Goal: Transaction & Acquisition: Book appointment/travel/reservation

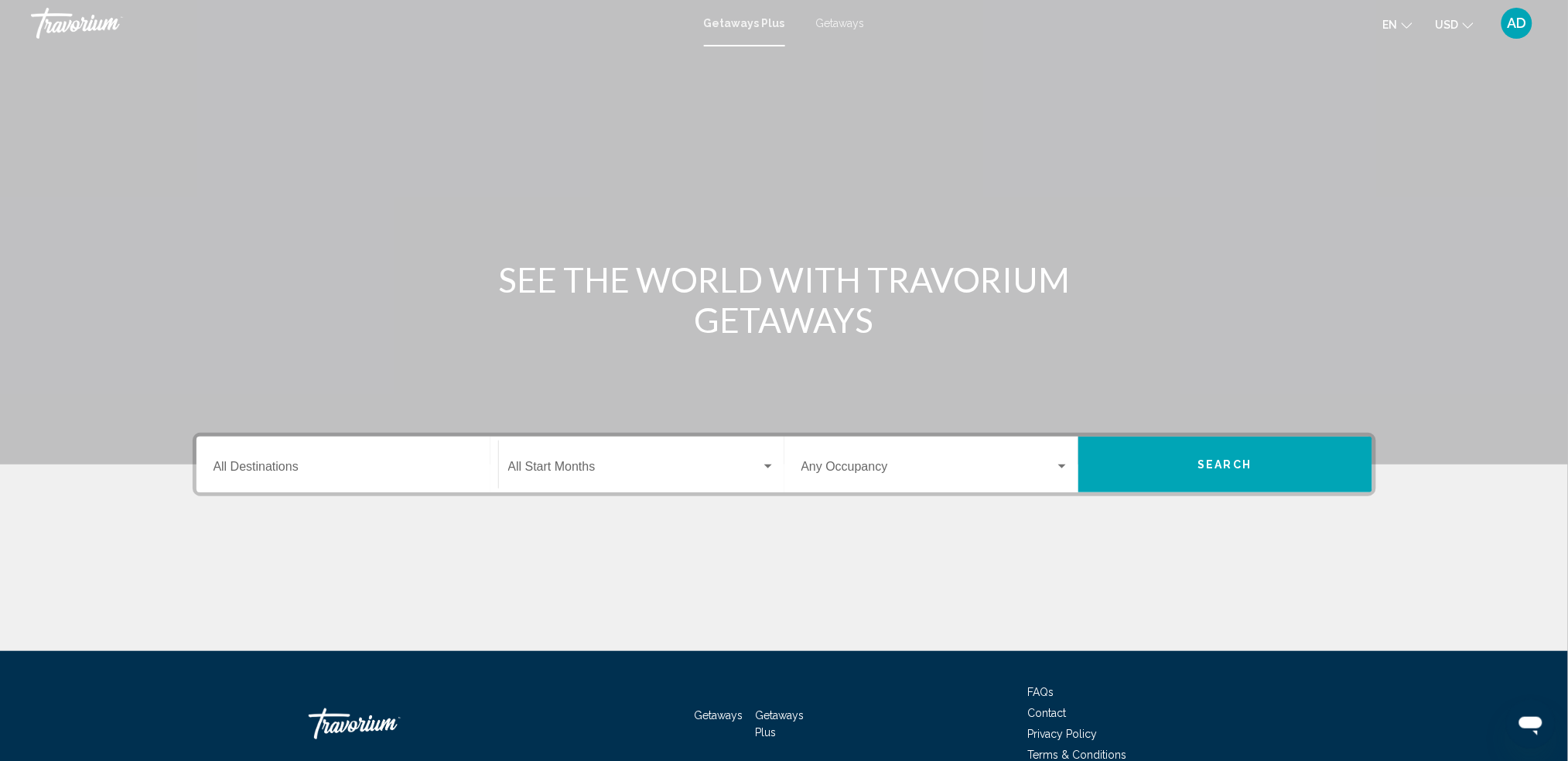
click at [386, 461] on div "Destination All Destinations" at bounding box center [347, 464] width 268 height 49
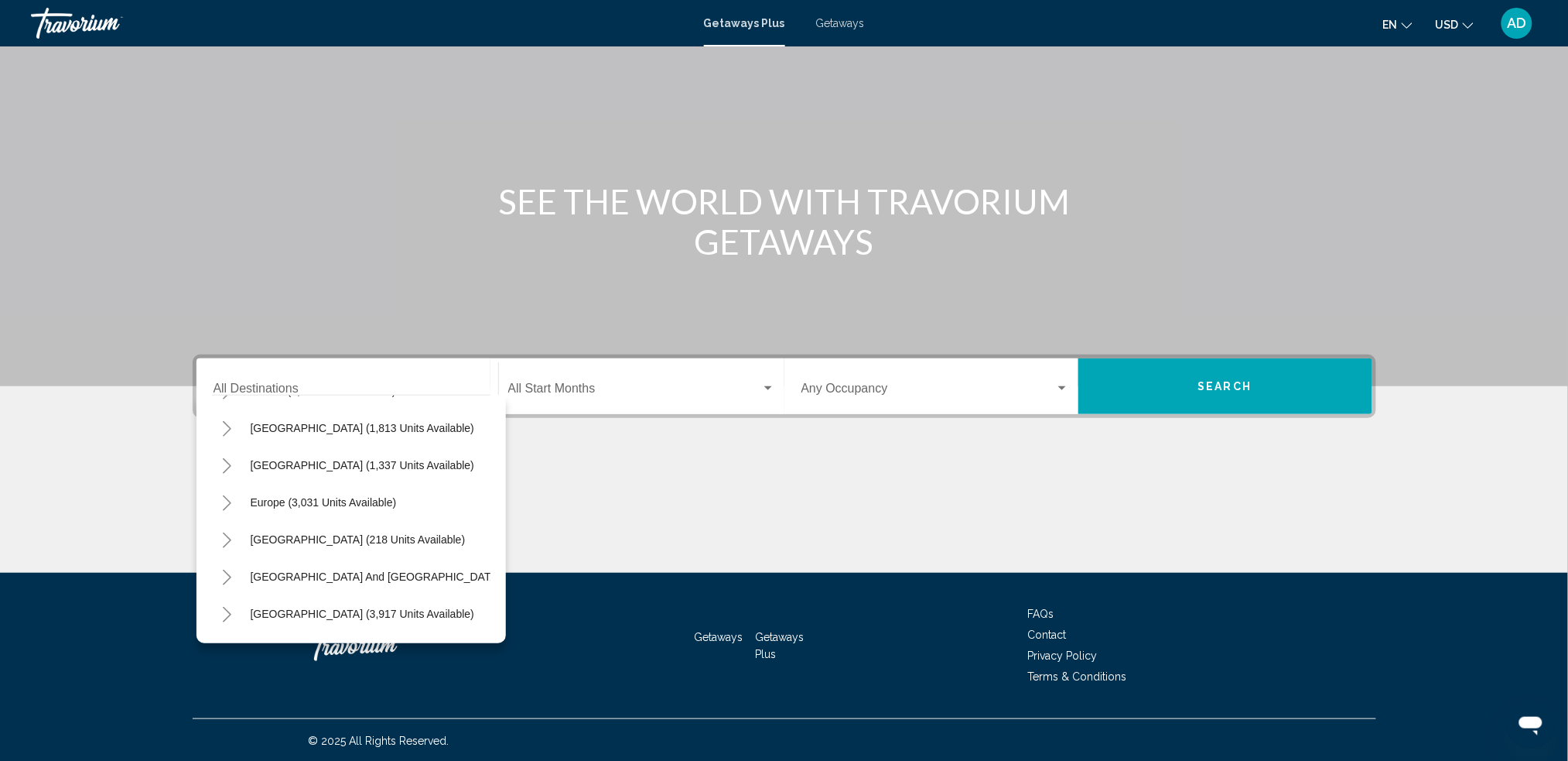
scroll to position [115, 0]
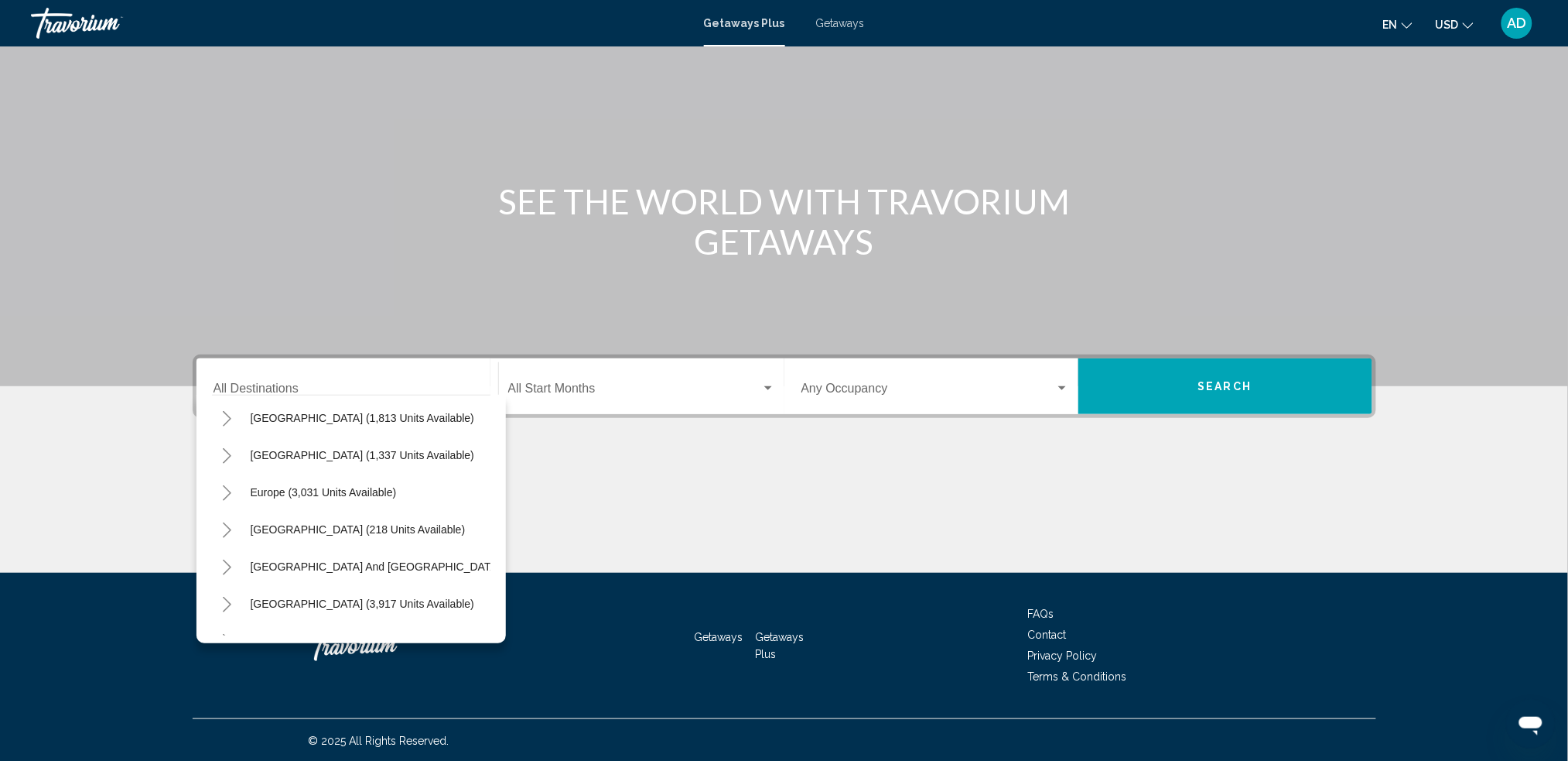
click at [419, 486] on div "Europe (3,031 units available)" at bounding box center [351, 492] width 278 height 38
click at [357, 492] on span "Europe (3,031 units available)" at bounding box center [323, 492] width 146 height 13
type input "**********"
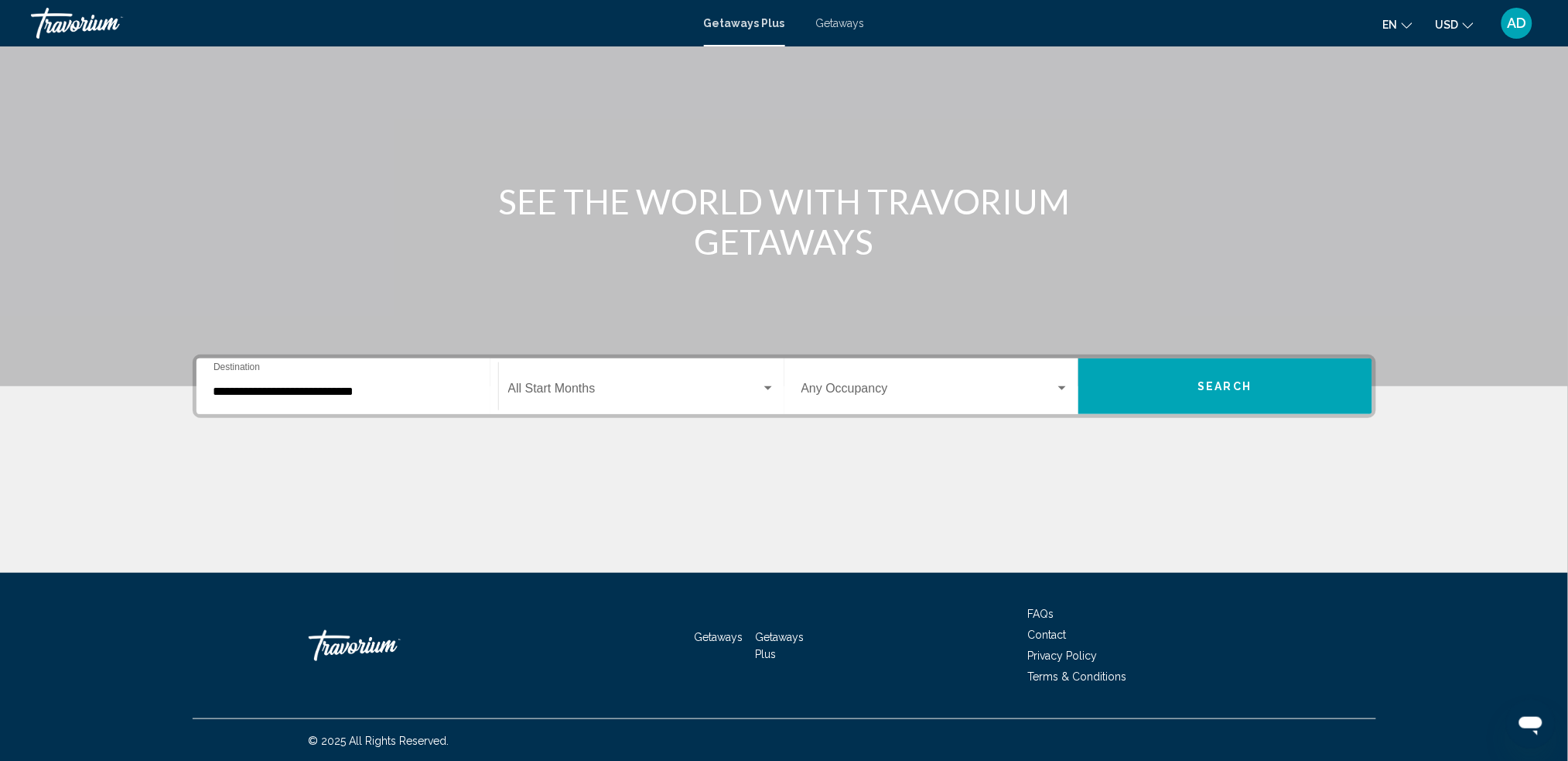
click at [537, 398] on div "Start Month All Start Months" at bounding box center [642, 386] width 267 height 49
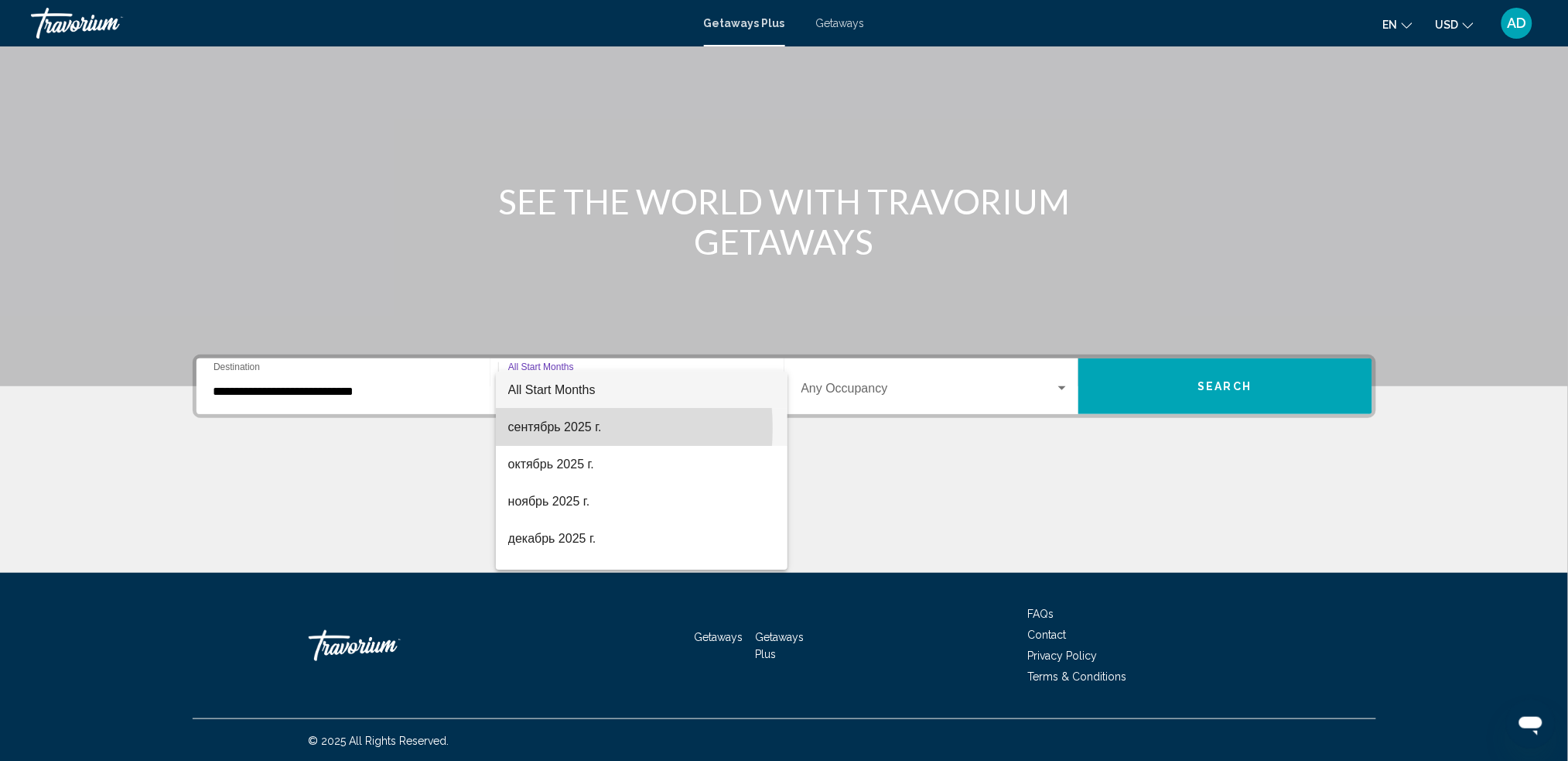
click at [537, 428] on span "сентябрь 2025 г." at bounding box center [642, 427] width 267 height 38
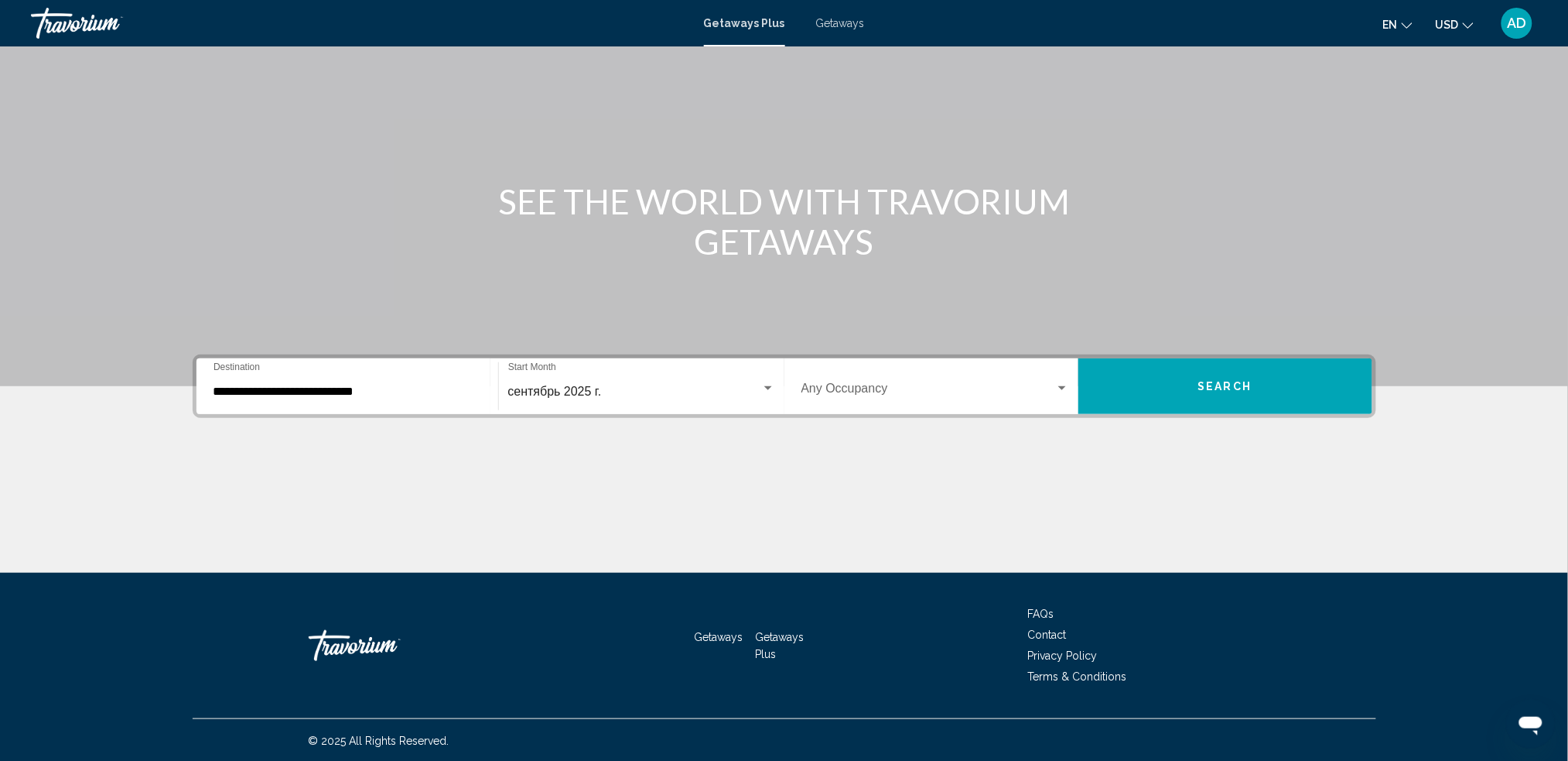
click at [861, 404] on div "Occupancy Any Occupancy" at bounding box center [936, 386] width 268 height 49
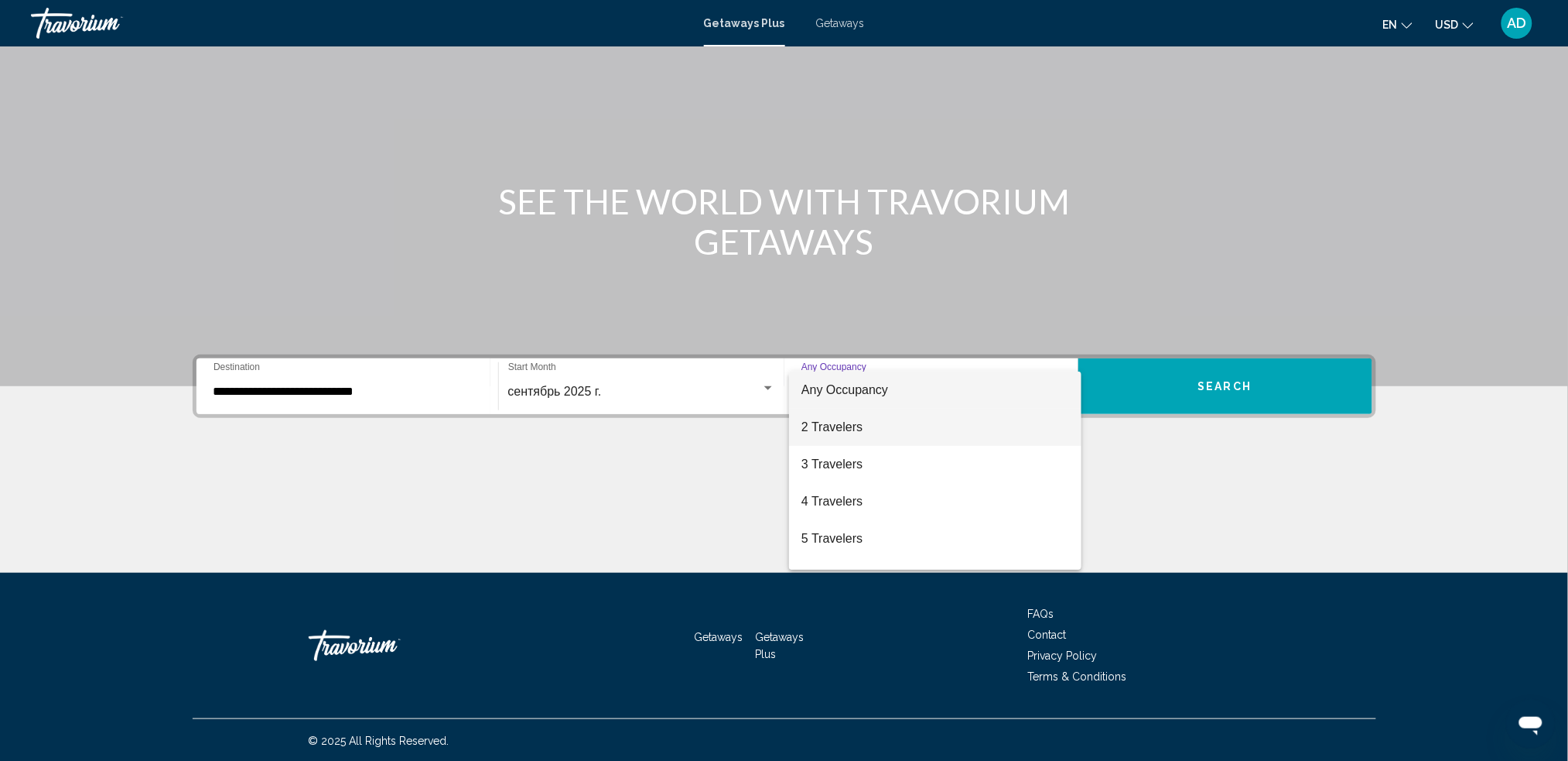
drag, startPoint x: 861, startPoint y: 421, endPoint x: 1000, endPoint y: 410, distance: 139.4
click at [861, 422] on span "2 Travelers" at bounding box center [936, 427] width 268 height 38
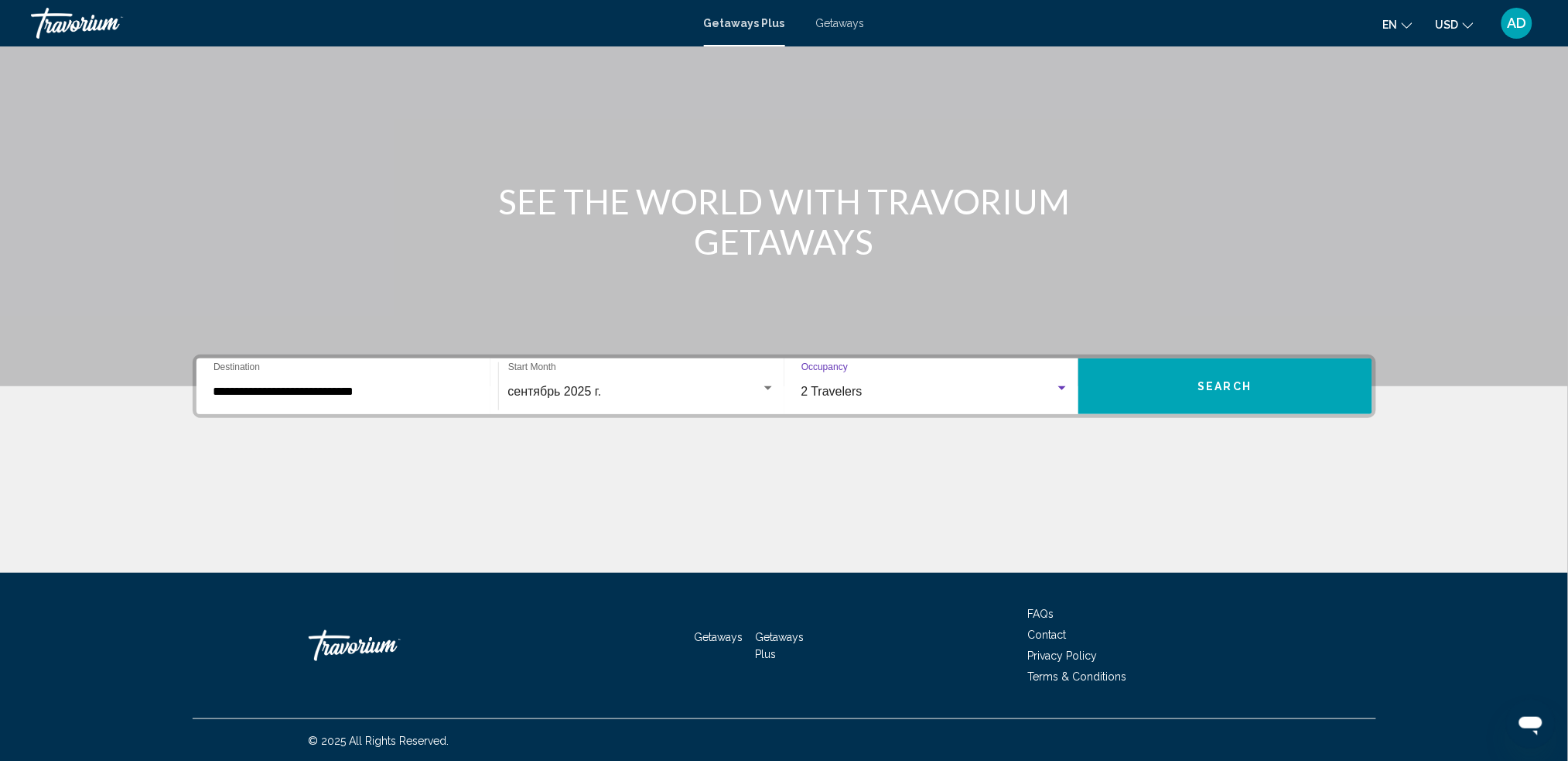
click at [1130, 398] on button "Search" at bounding box center [1225, 386] width 294 height 55
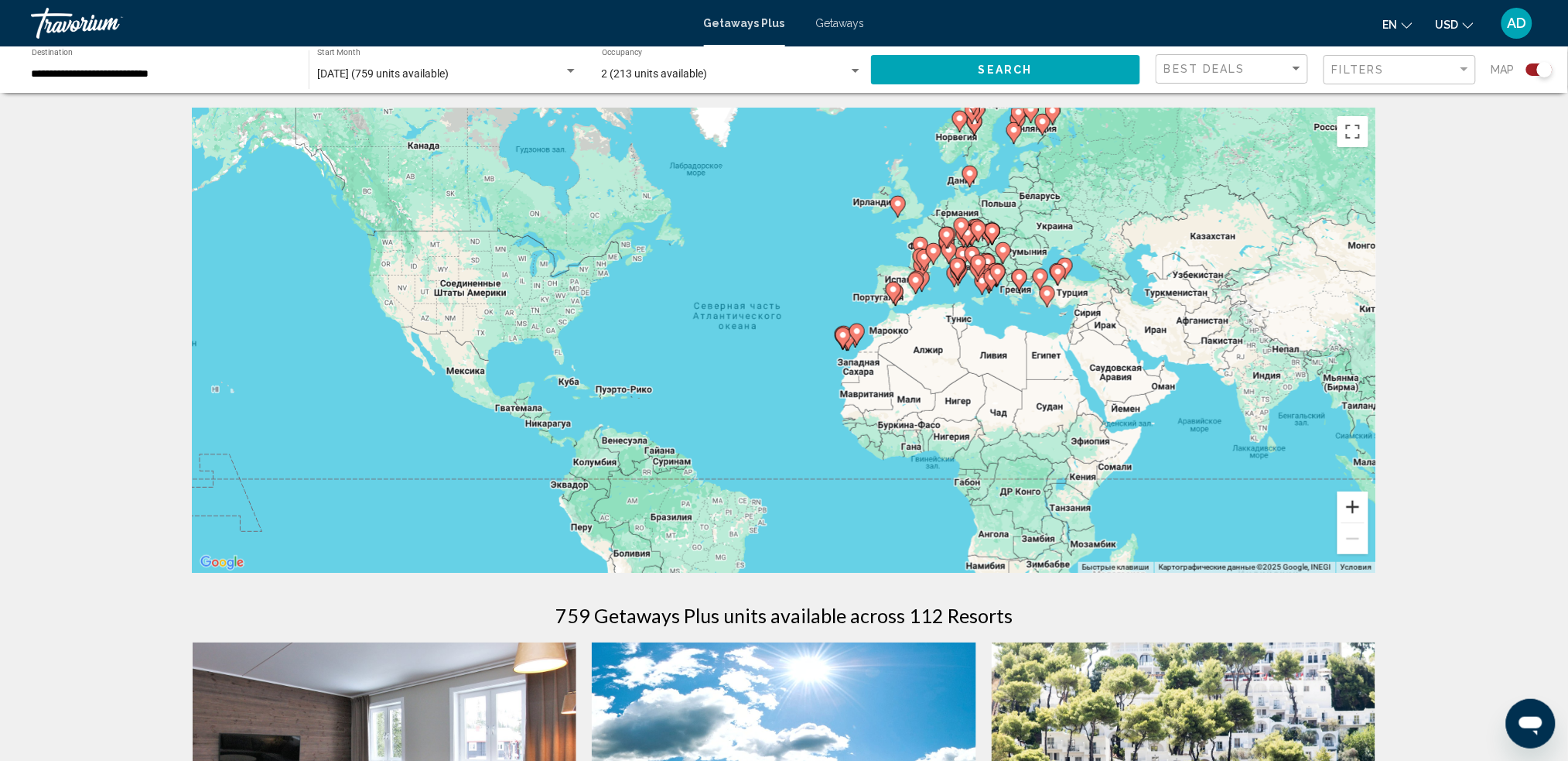
click at [1188, 505] on button "Увеличить" at bounding box center [1353, 507] width 31 height 31
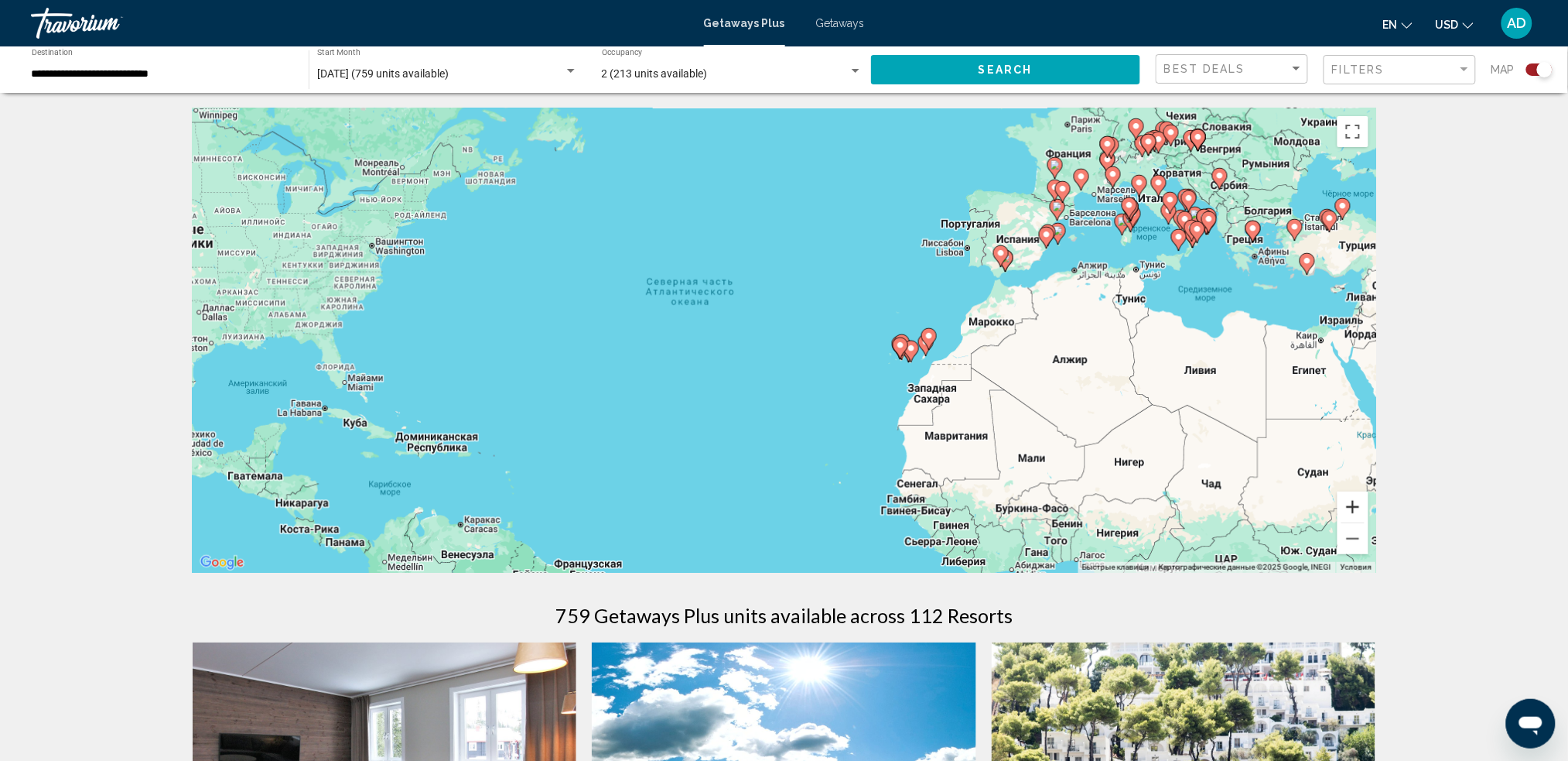
click at [1188, 503] on button "Увеличить" at bounding box center [1353, 507] width 31 height 31
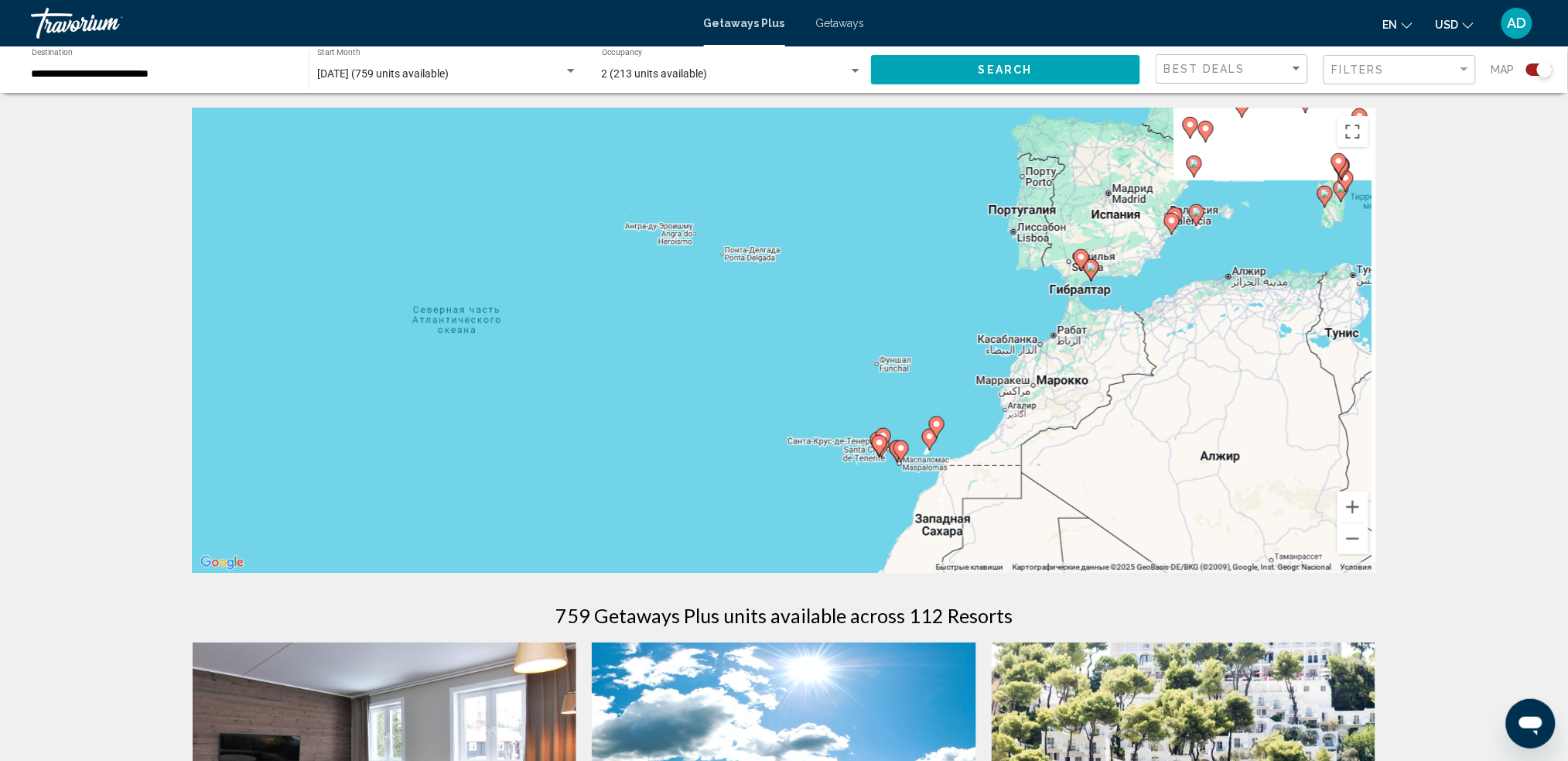
drag, startPoint x: 1213, startPoint y: 311, endPoint x: 942, endPoint y: 512, distance: 337.4
click at [943, 509] on div "Чтобы активировать перетаскивание с помощью клавиатуры, нажмите Alt + Ввод. Пос…" at bounding box center [785, 340] width 1184 height 464
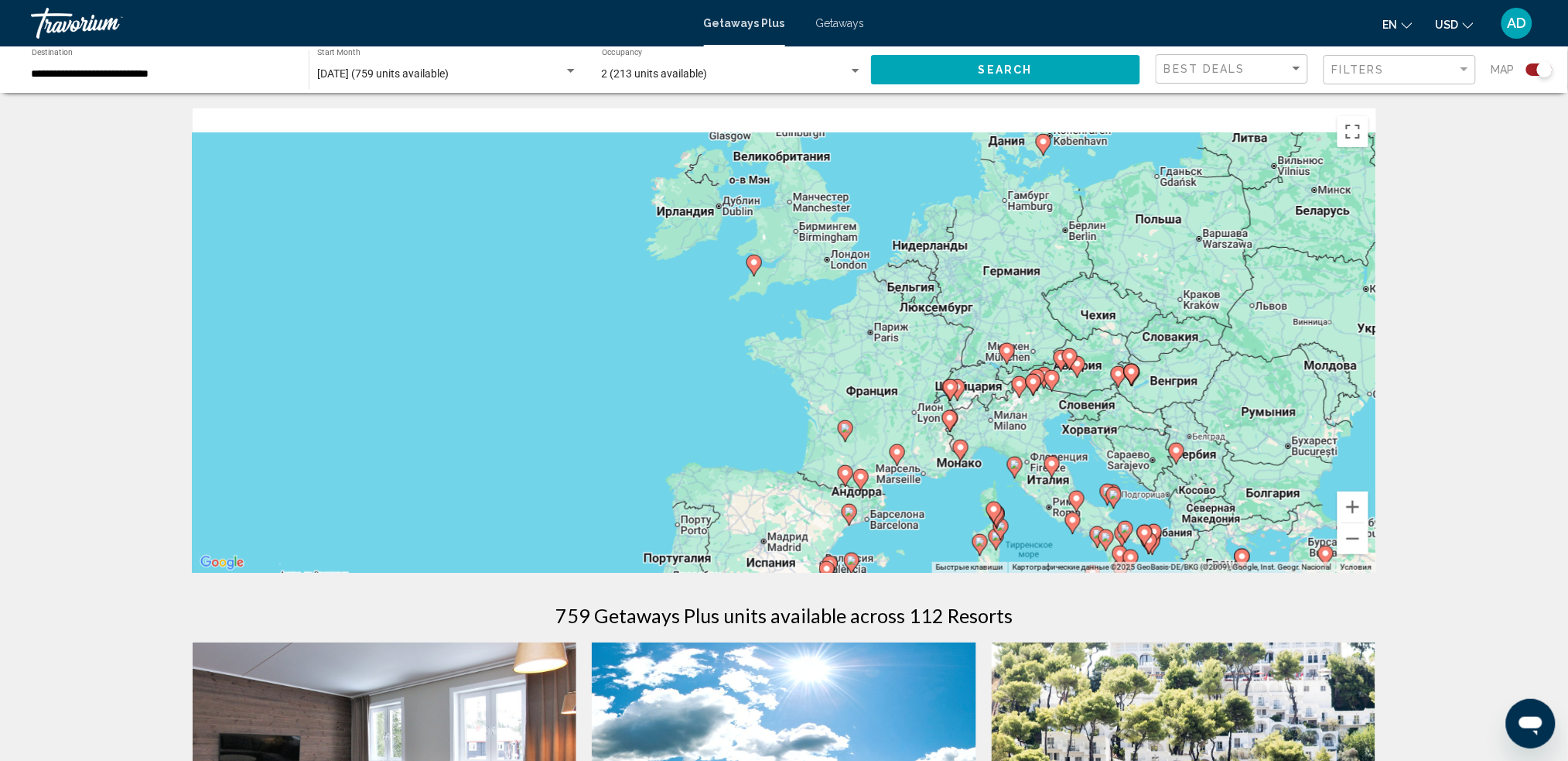
drag, startPoint x: 1126, startPoint y: 272, endPoint x: 1022, endPoint y: 435, distance: 193.4
click at [1023, 435] on div "Чтобы активировать перетаскивание с помощью клавиатуры, нажмите Alt + Ввод. Пос…" at bounding box center [785, 340] width 1184 height 464
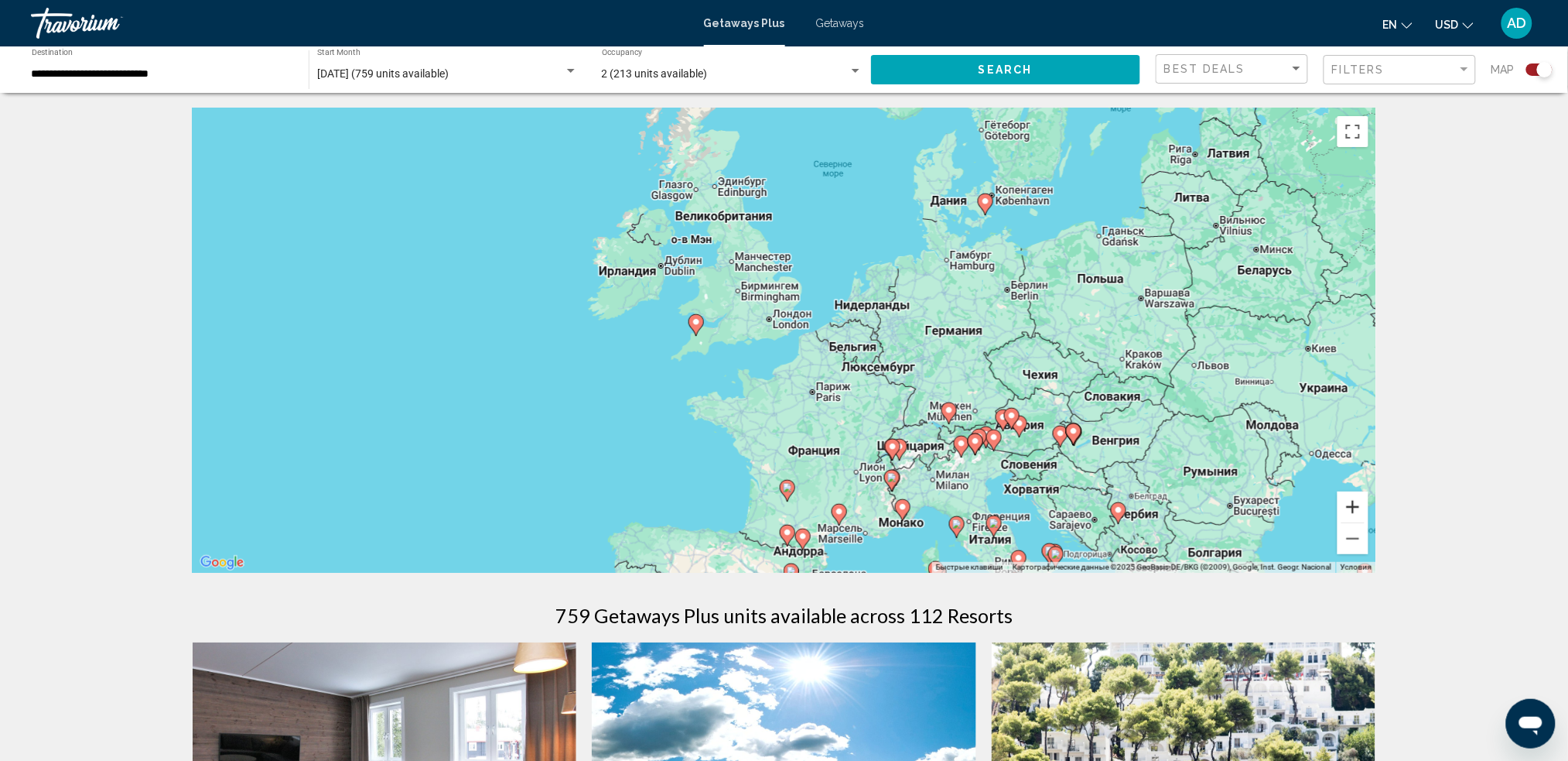
click at [1188, 508] on button "Увеличить" at bounding box center [1353, 507] width 31 height 31
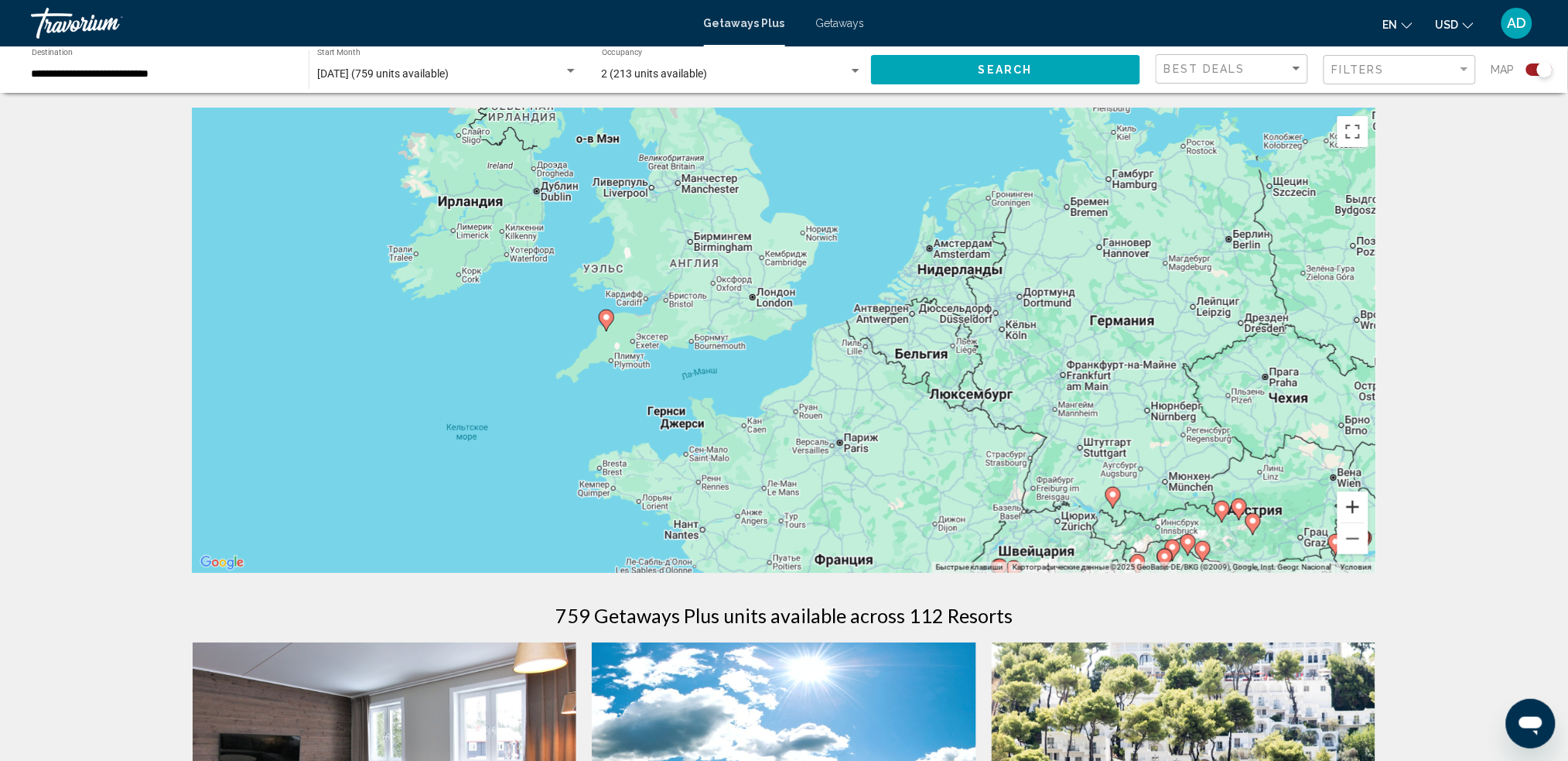
click at [1188, 508] on button "Увеличить" at bounding box center [1353, 507] width 31 height 31
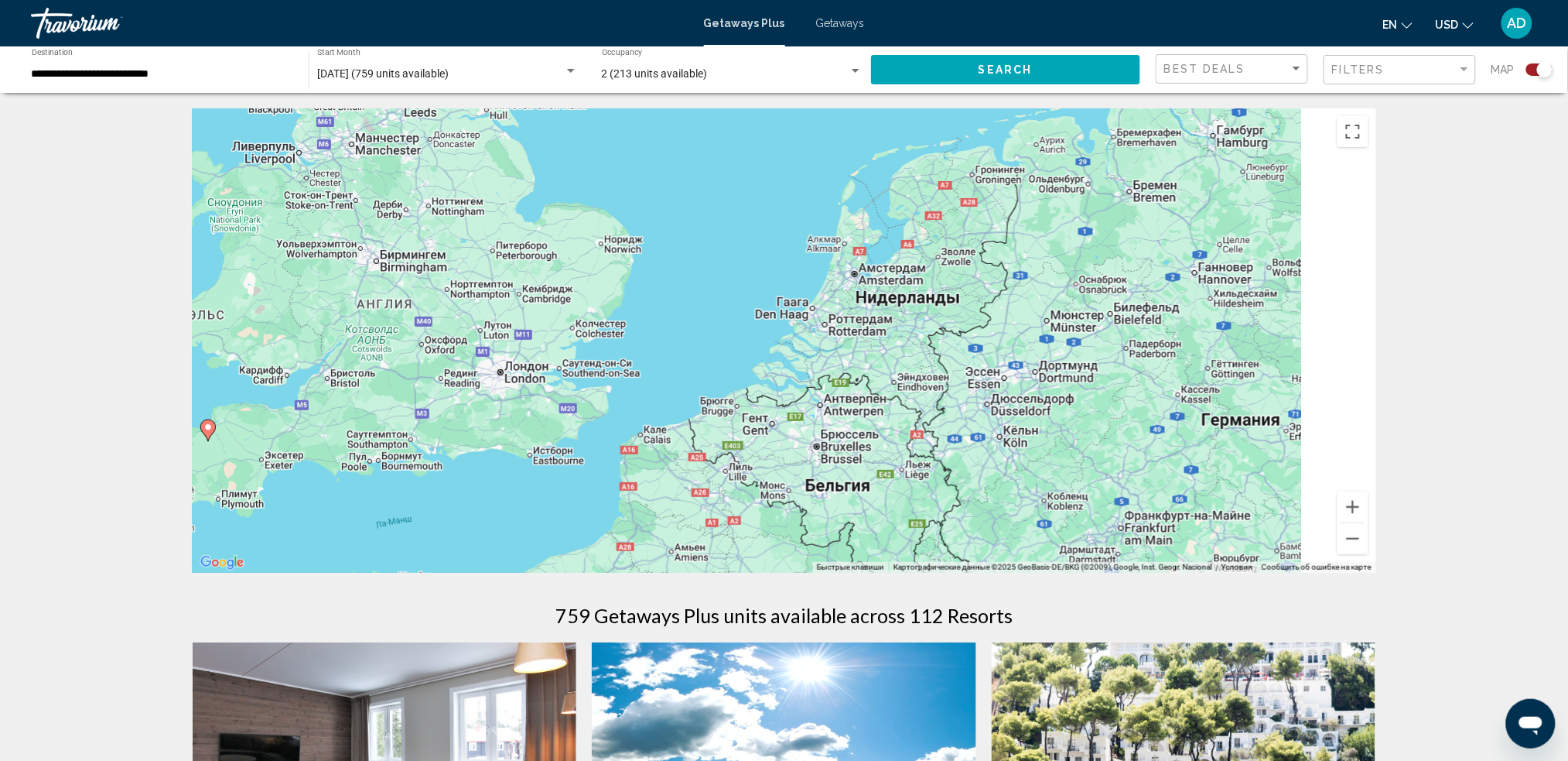
drag, startPoint x: 1176, startPoint y: 259, endPoint x: 896, endPoint y: 398, distance: 312.6
click at [897, 397] on div "Чтобы активировать перетаскивание с помощью клавиатуры, нажмите Alt + Ввод. Пос…" at bounding box center [785, 340] width 1184 height 464
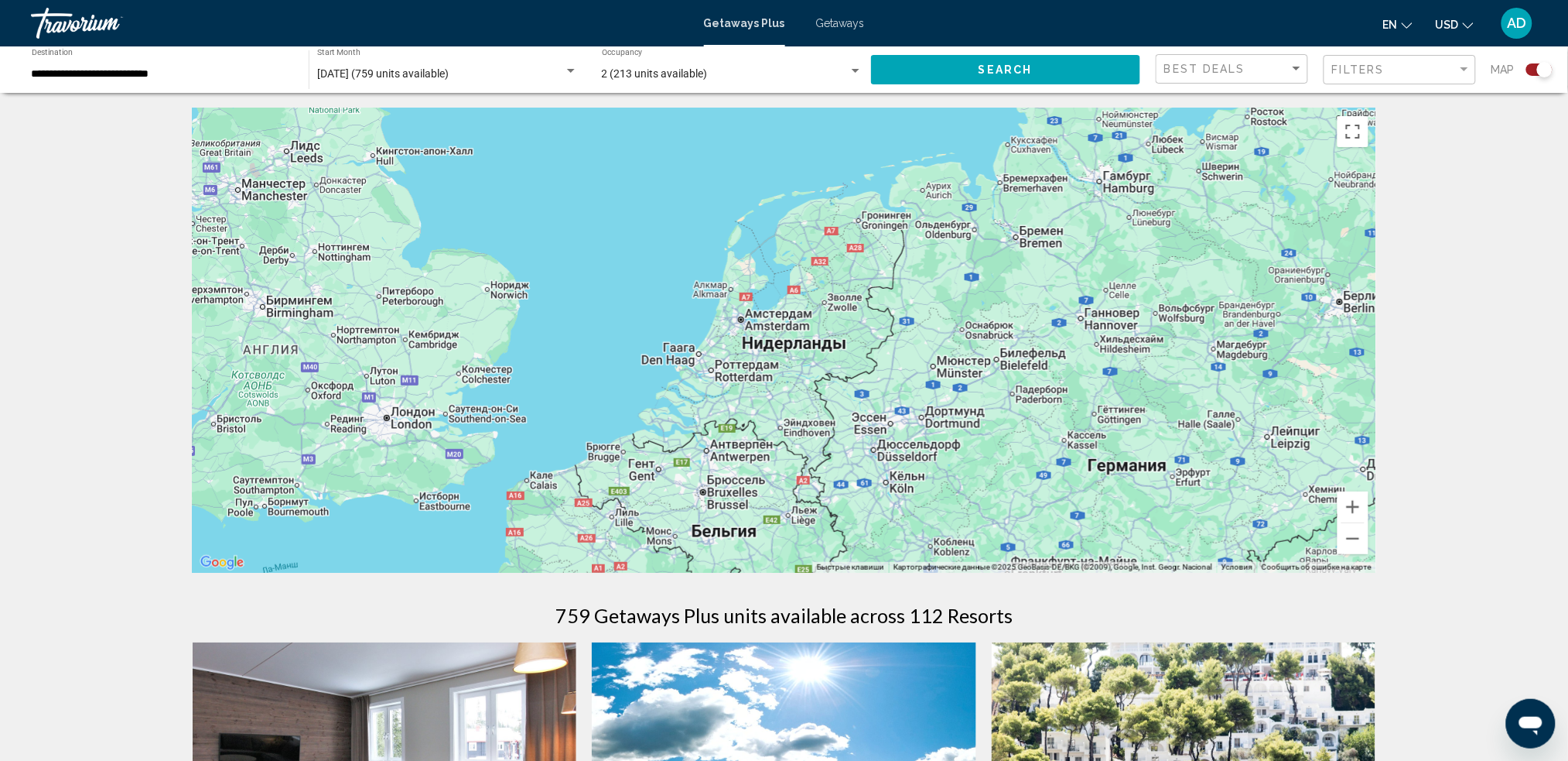
click at [762, 328] on div "Чтобы активировать перетаскивание с помощью клавиатуры, нажмите Alt + Ввод. Пос…" at bounding box center [785, 340] width 1184 height 464
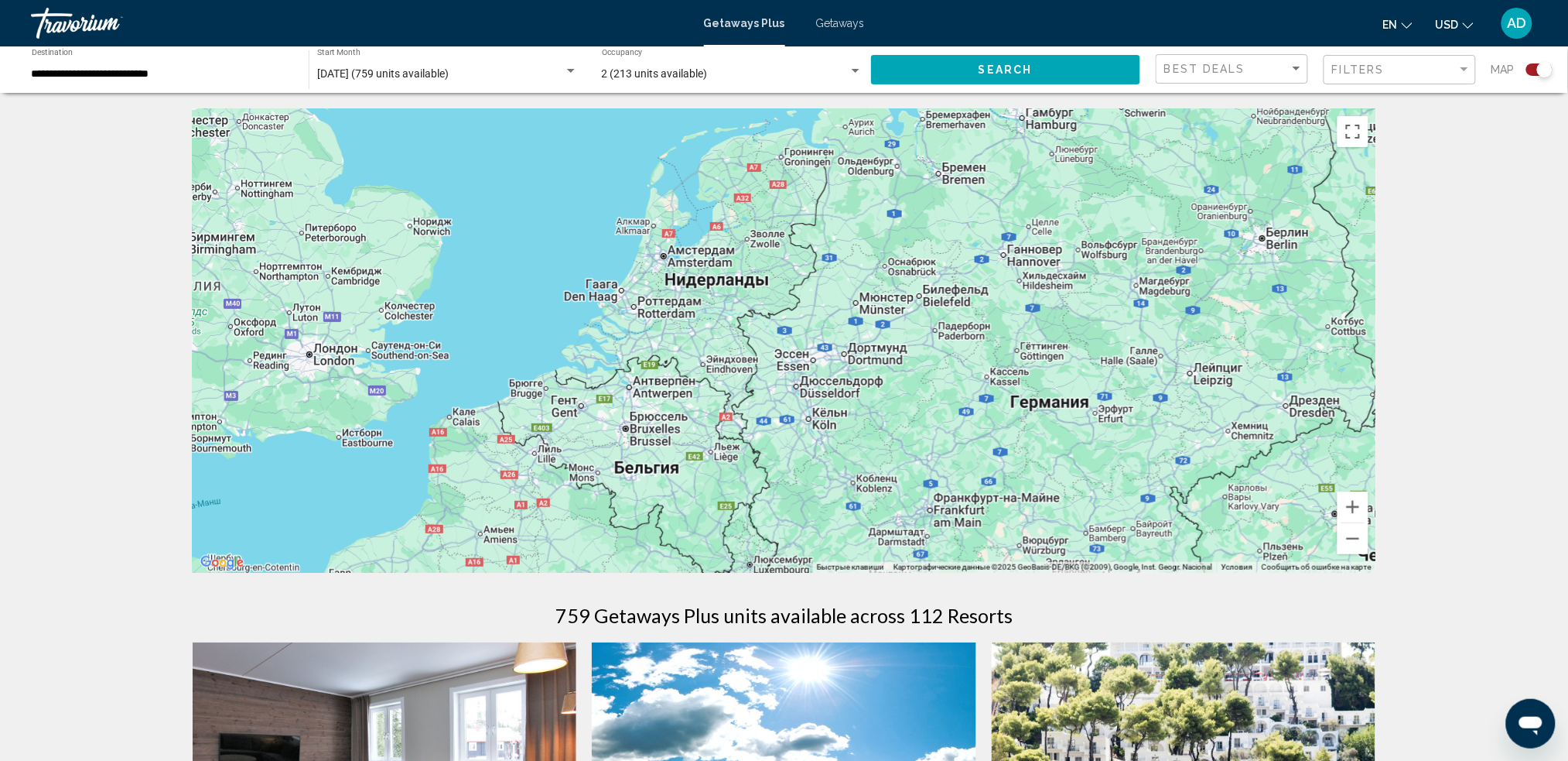
drag, startPoint x: 1031, startPoint y: 436, endPoint x: 886, endPoint y: 278, distance: 214.5
click at [888, 282] on div "Чтобы активировать перетаскивание с помощью клавиатуры, нажмите Alt + Ввод. Пос…" at bounding box center [785, 340] width 1184 height 464
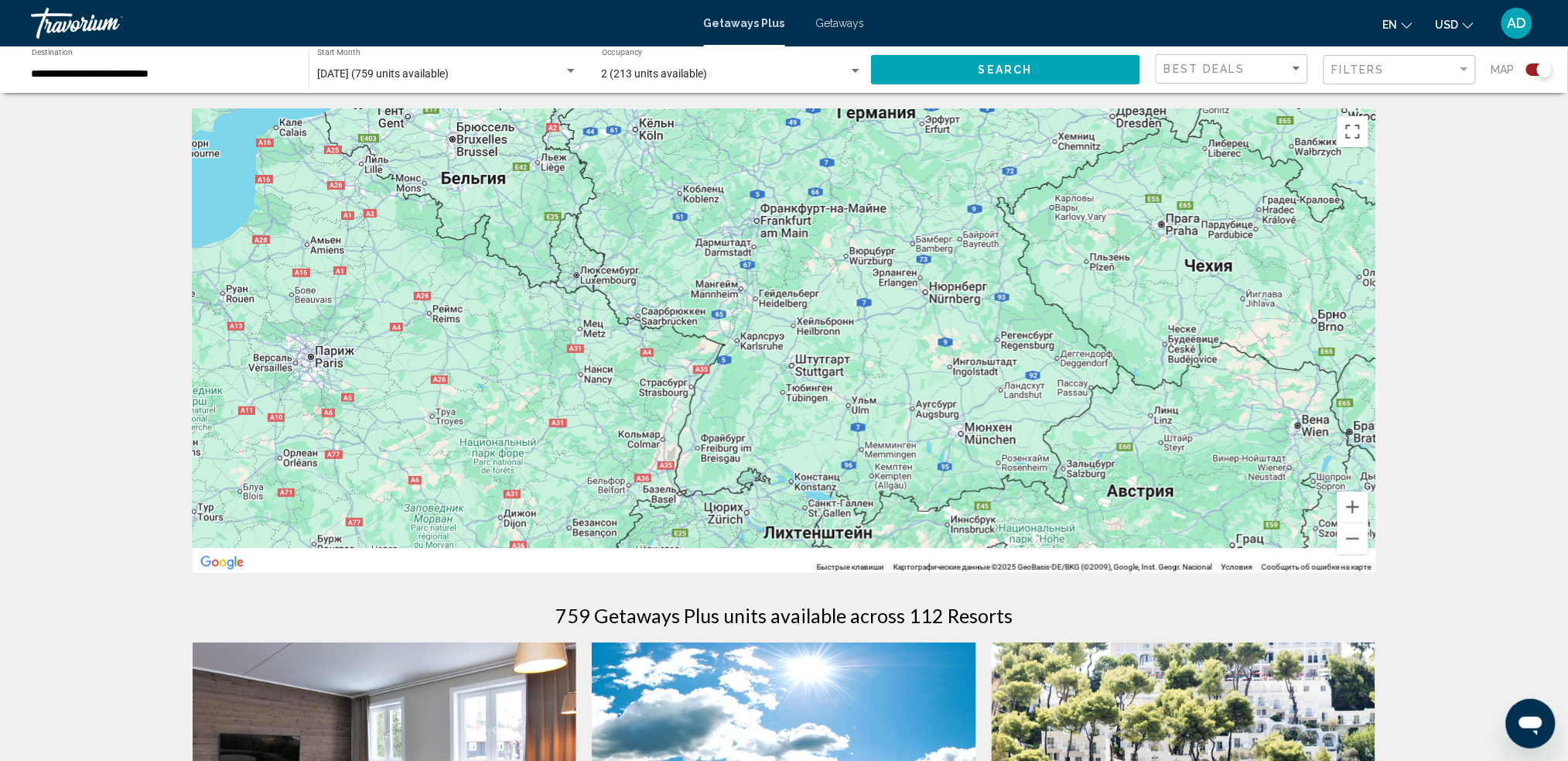
drag, startPoint x: 998, startPoint y: 403, endPoint x: 898, endPoint y: 226, distance: 203.3
click at [898, 226] on div "Main content" at bounding box center [785, 340] width 1184 height 464
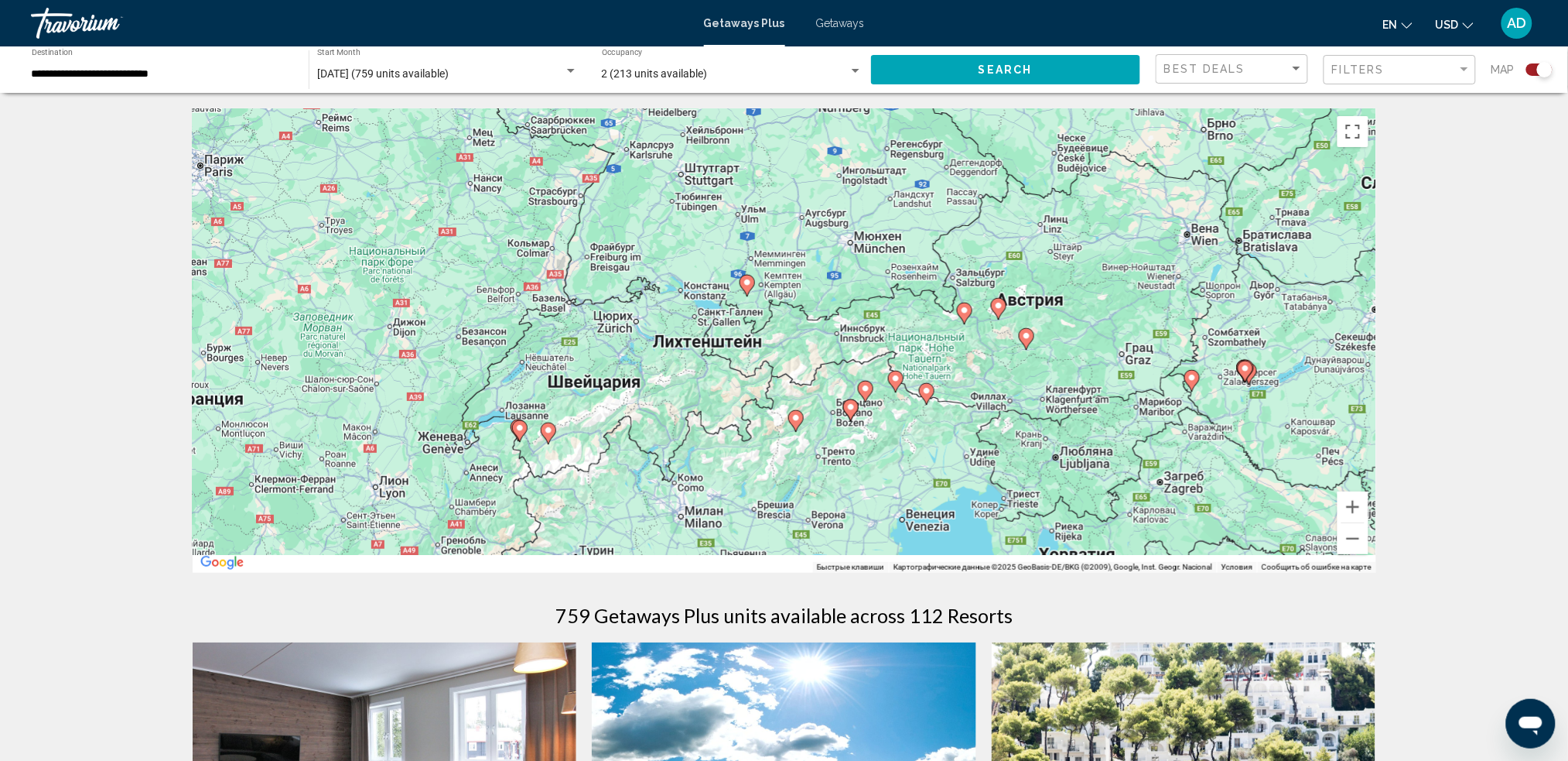
drag, startPoint x: 1006, startPoint y: 395, endPoint x: 900, endPoint y: 213, distance: 210.6
click at [900, 213] on div "Чтобы активировать перетаскивание с помощью клавиатуры, нажмите Alt + Ввод. Пос…" at bounding box center [785, 340] width 1184 height 464
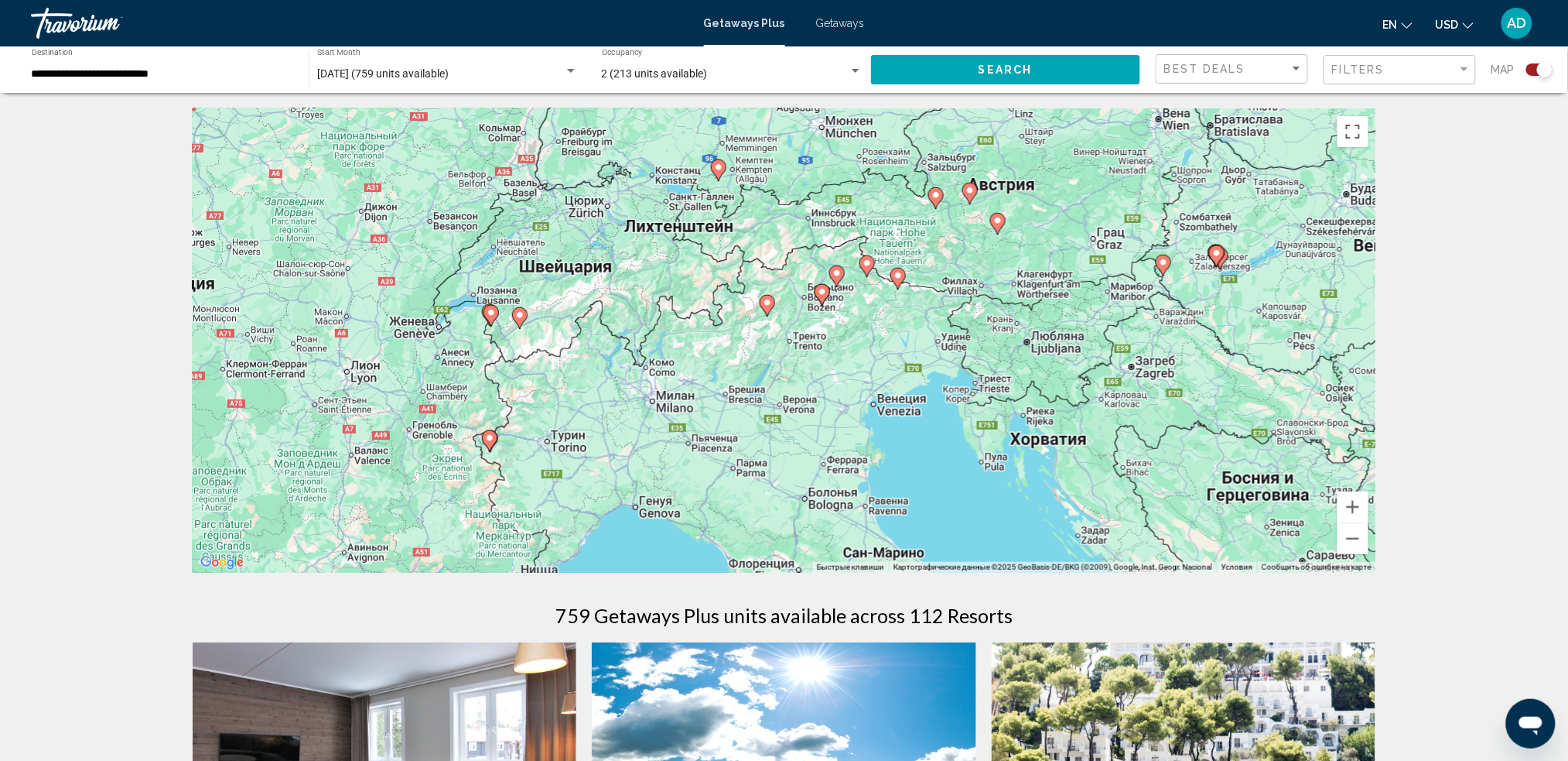
drag, startPoint x: 822, startPoint y: 344, endPoint x: 797, endPoint y: 227, distance: 119.6
click at [797, 227] on div "Чтобы активировать перетаскивание с помощью клавиатуры, нажмите Alt + Ввод. Пос…" at bounding box center [785, 340] width 1184 height 464
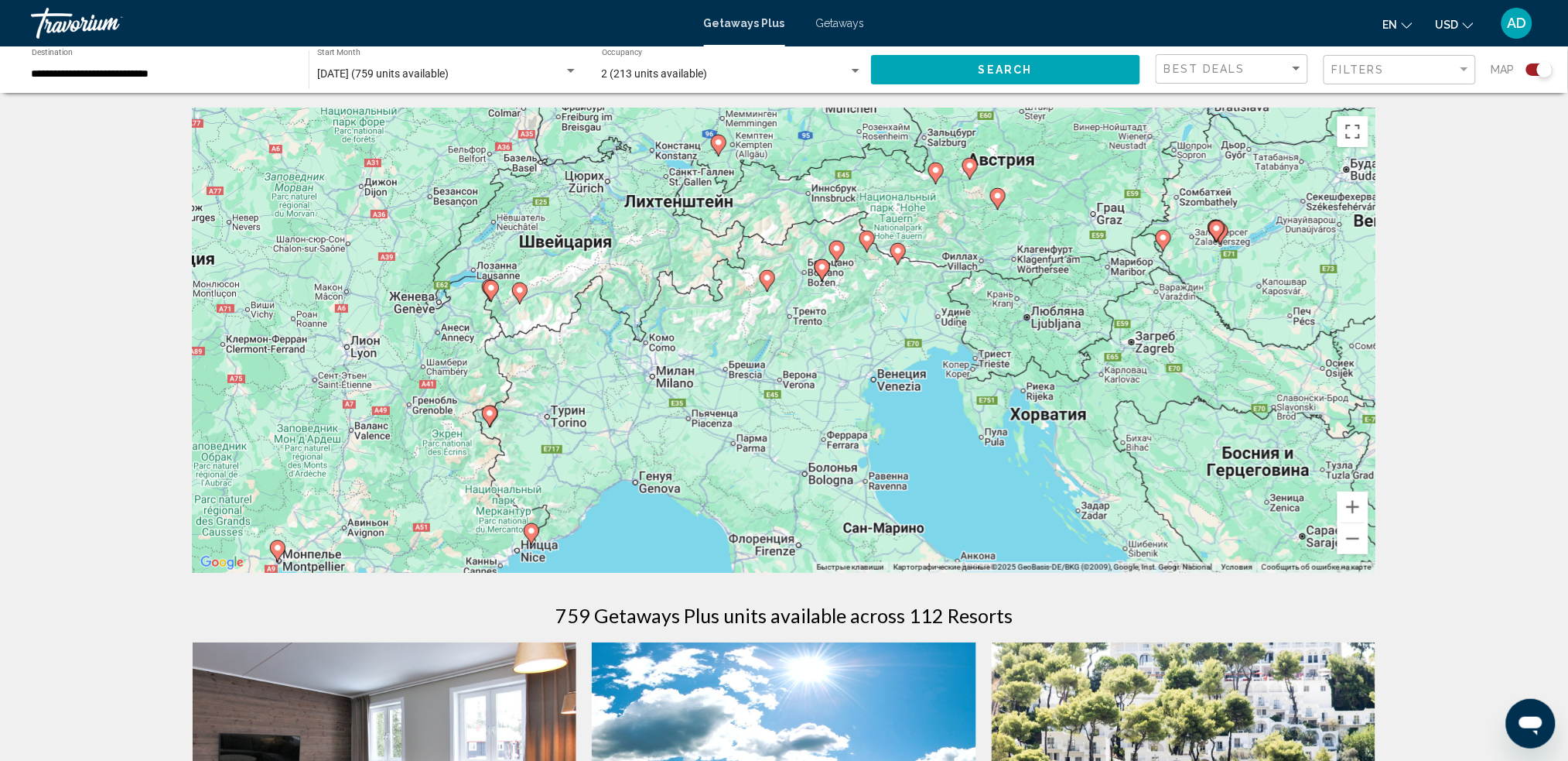
drag, startPoint x: 829, startPoint y: 408, endPoint x: 832, endPoint y: 397, distance: 11.4
click at [832, 397] on div "Чтобы активировать перетаскивание с помощью клавиатуры, нажмите Alt + Ввод. Пос…" at bounding box center [785, 340] width 1184 height 464
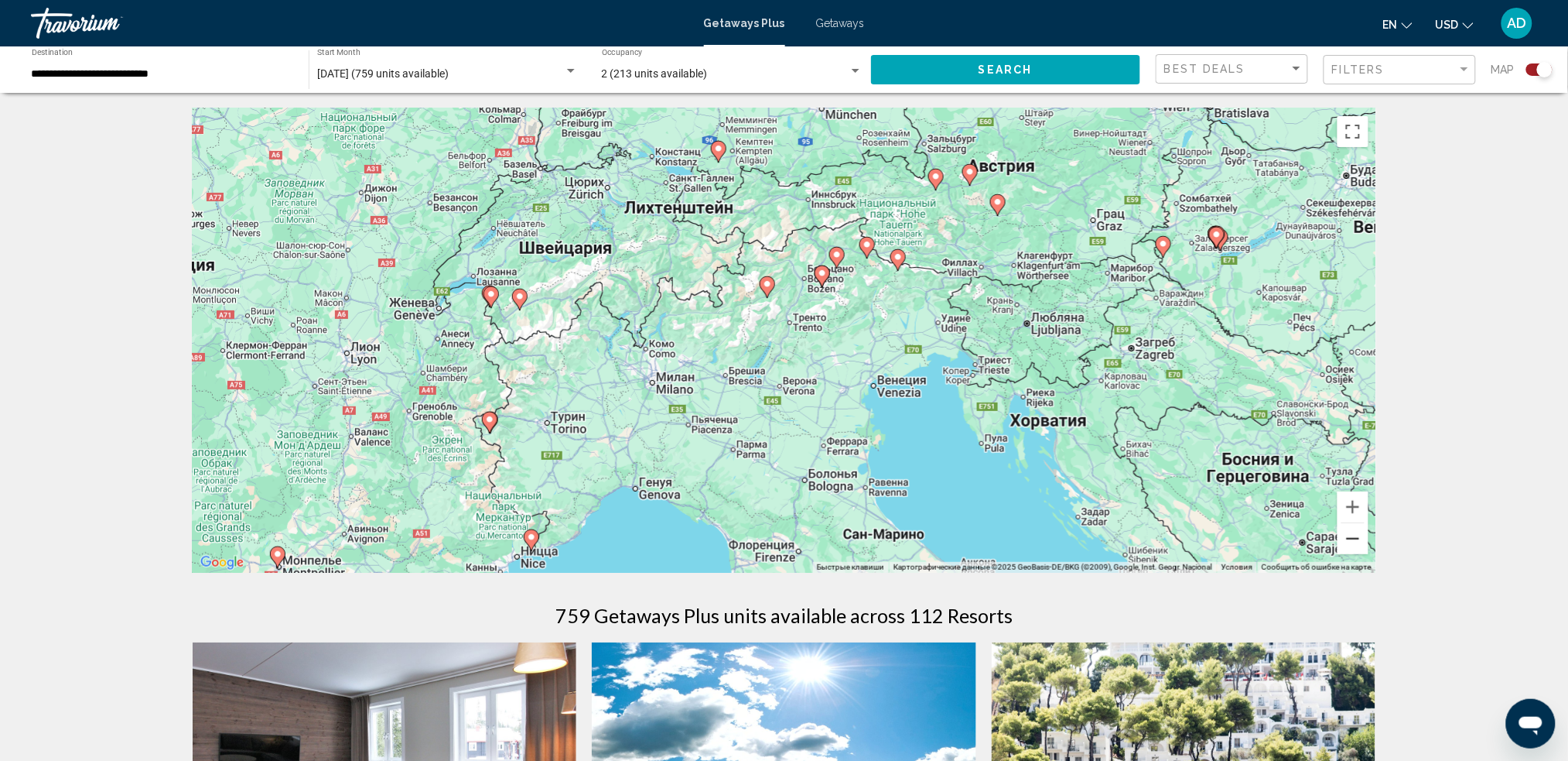
click at [1188, 539] on button "Уменьшить" at bounding box center [1353, 538] width 31 height 31
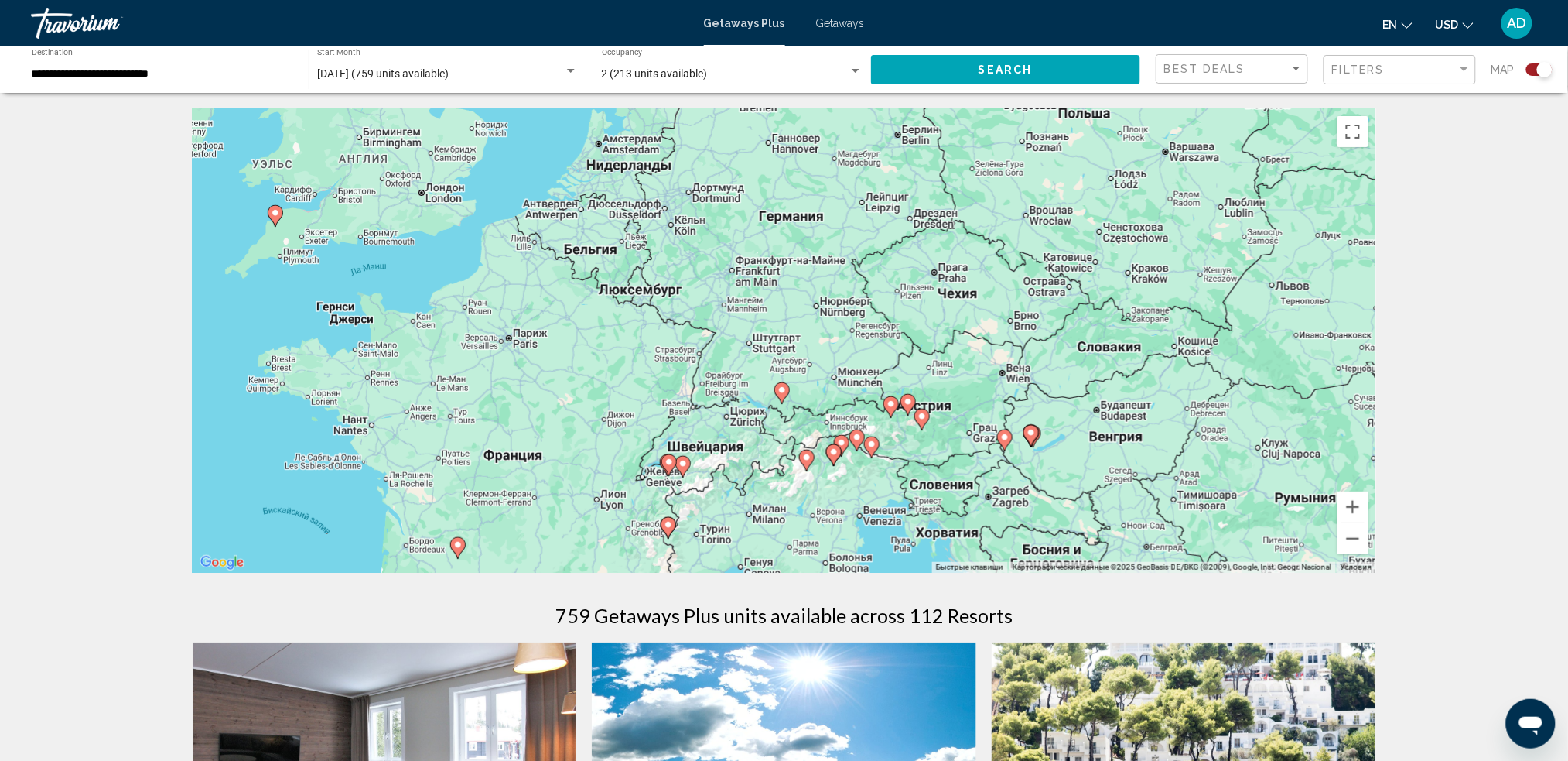
drag, startPoint x: 1110, startPoint y: 370, endPoint x: 1141, endPoint y: 534, distance: 166.9
click at [1141, 534] on div "Чтобы активировать перетаскивание с помощью клавиатуры, нажмите Alt + Ввод. Пос…" at bounding box center [785, 340] width 1184 height 464
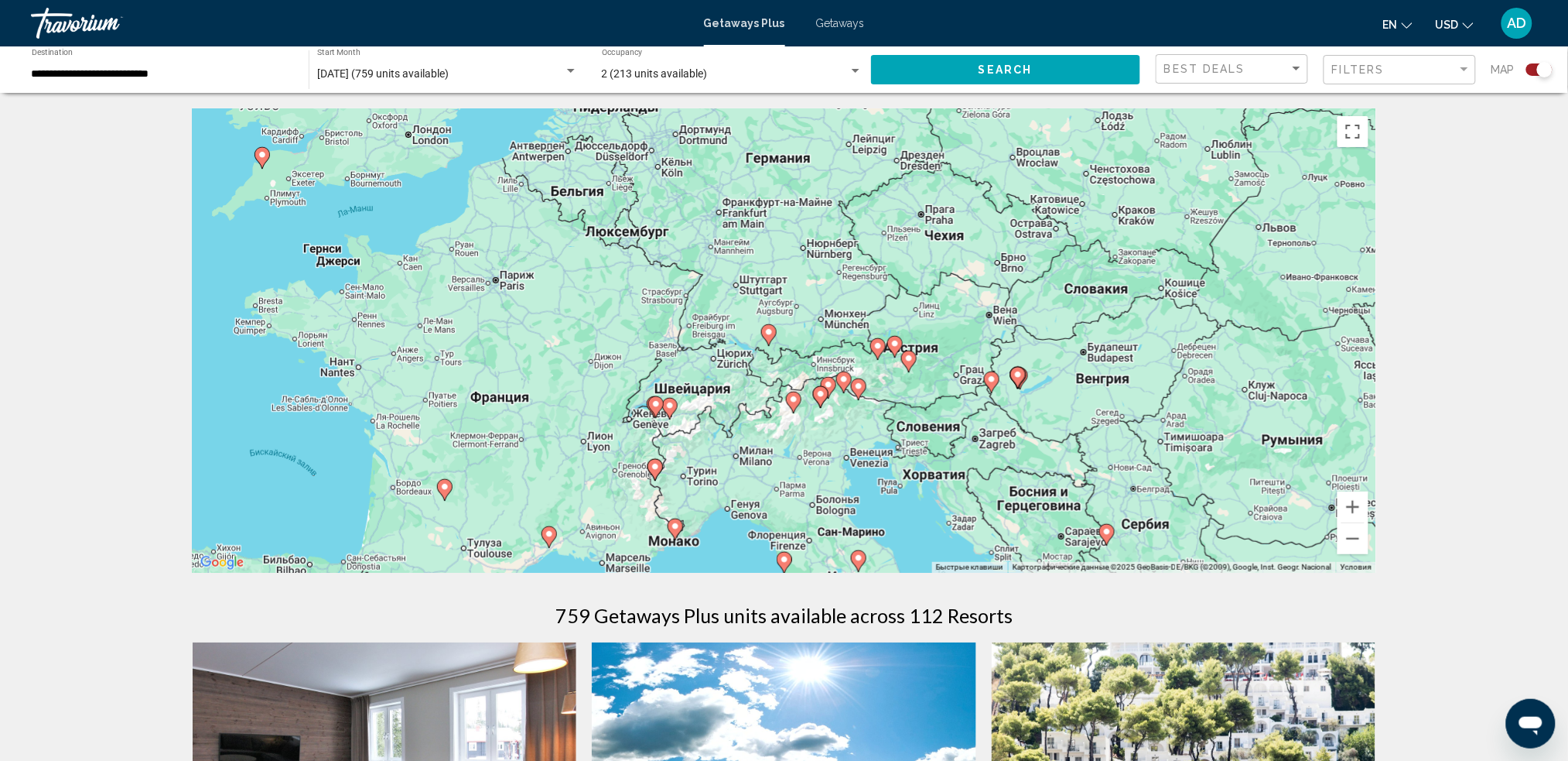
drag, startPoint x: 1115, startPoint y: 437, endPoint x: 1101, endPoint y: 356, distance: 82.2
click at [1101, 356] on div "Чтобы активировать перетаскивание с помощью клавиатуры, нажмите Alt + Ввод. Пос…" at bounding box center [785, 340] width 1184 height 464
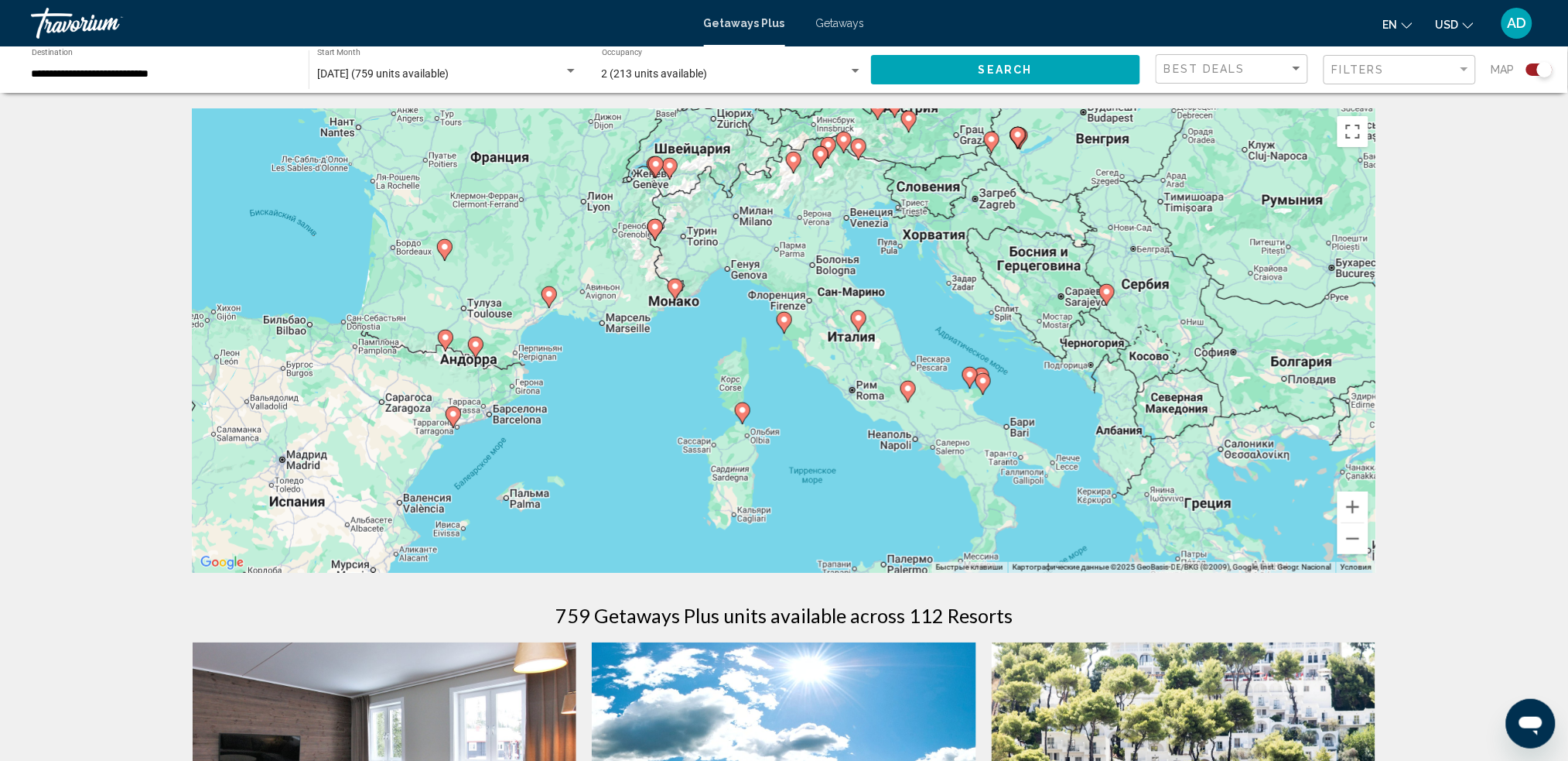
drag, startPoint x: 879, startPoint y: 518, endPoint x: 879, endPoint y: 241, distance: 277.0
click at [879, 241] on div "Чтобы активировать перетаскивание с помощью клавиатуры, нажмите Alt + Ввод. Пос…" at bounding box center [785, 340] width 1184 height 464
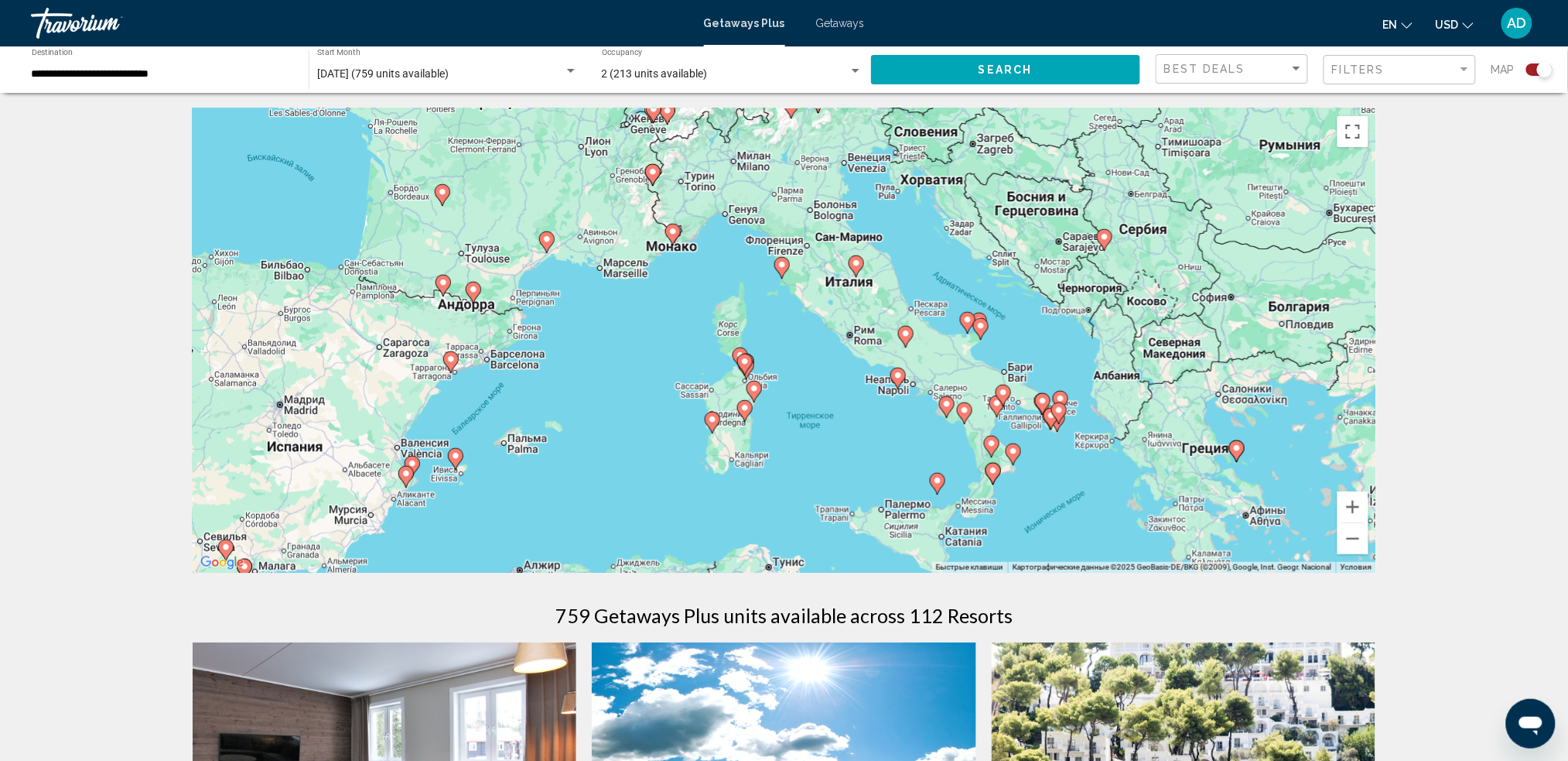
click at [933, 484] on image "Main content" at bounding box center [938, 480] width 9 height 9
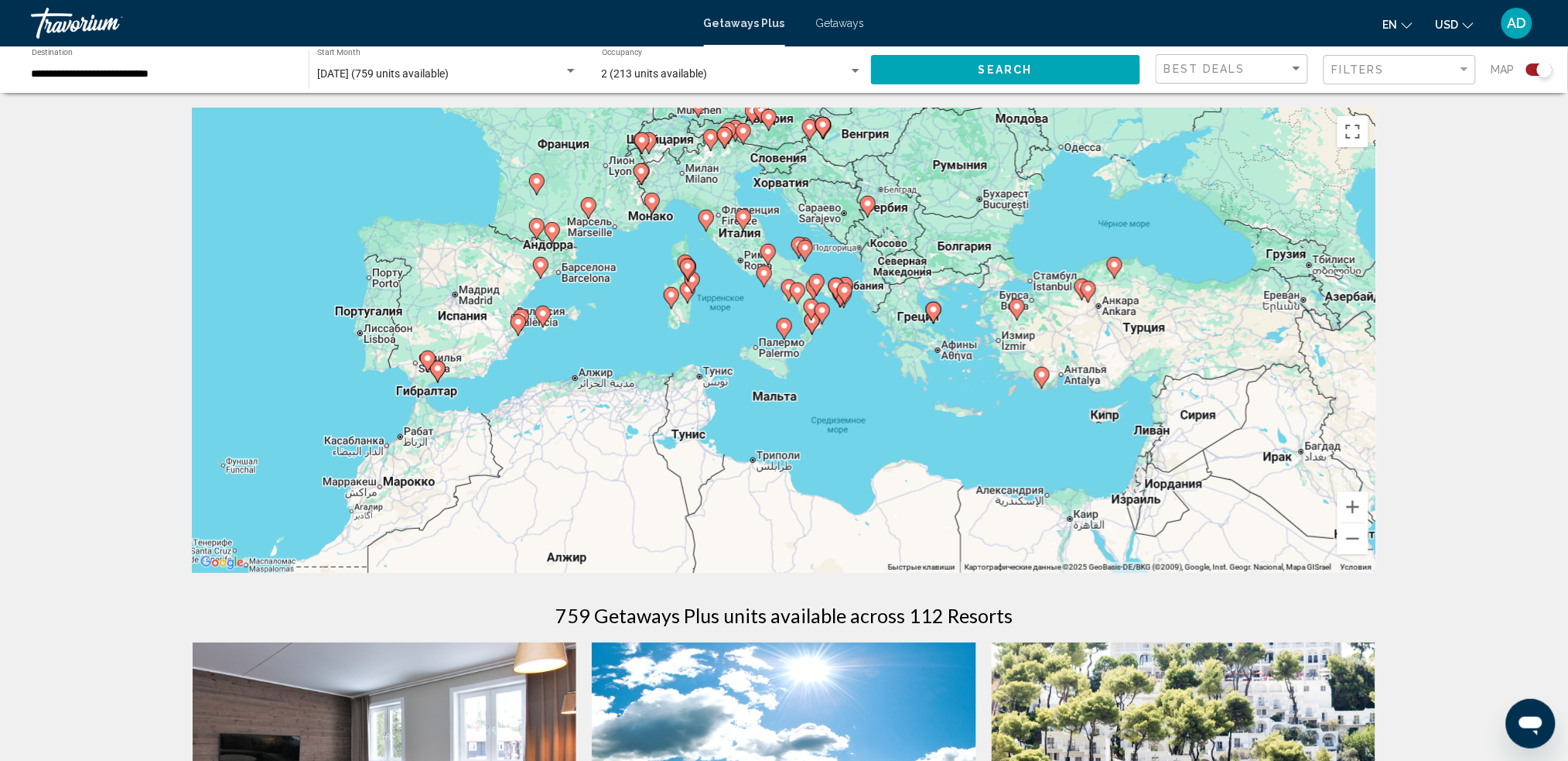
click at [845, 292] on image "Main content" at bounding box center [845, 290] width 9 height 9
type input "**********"
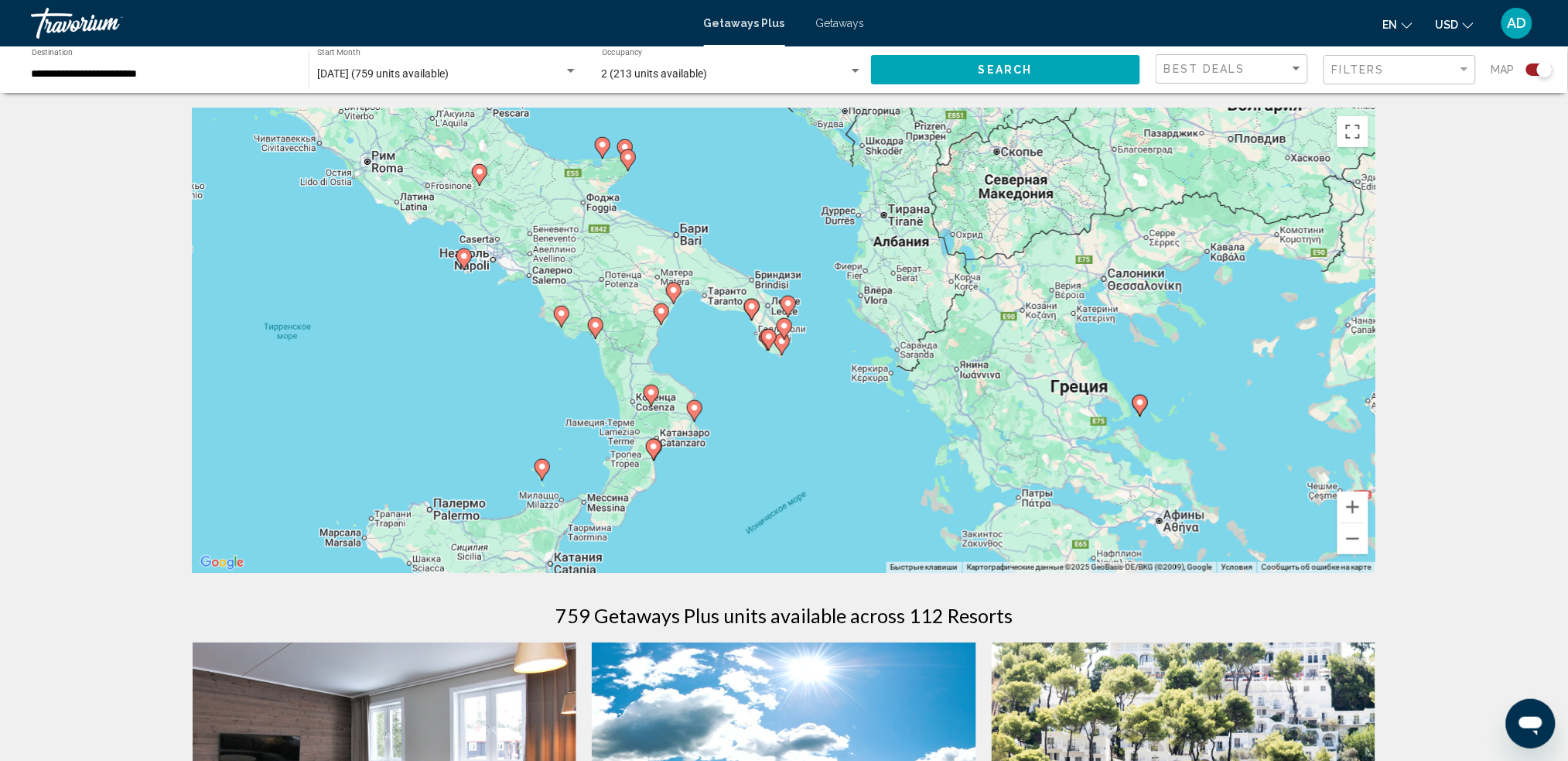
click at [543, 468] on image "Main content" at bounding box center [542, 466] width 9 height 9
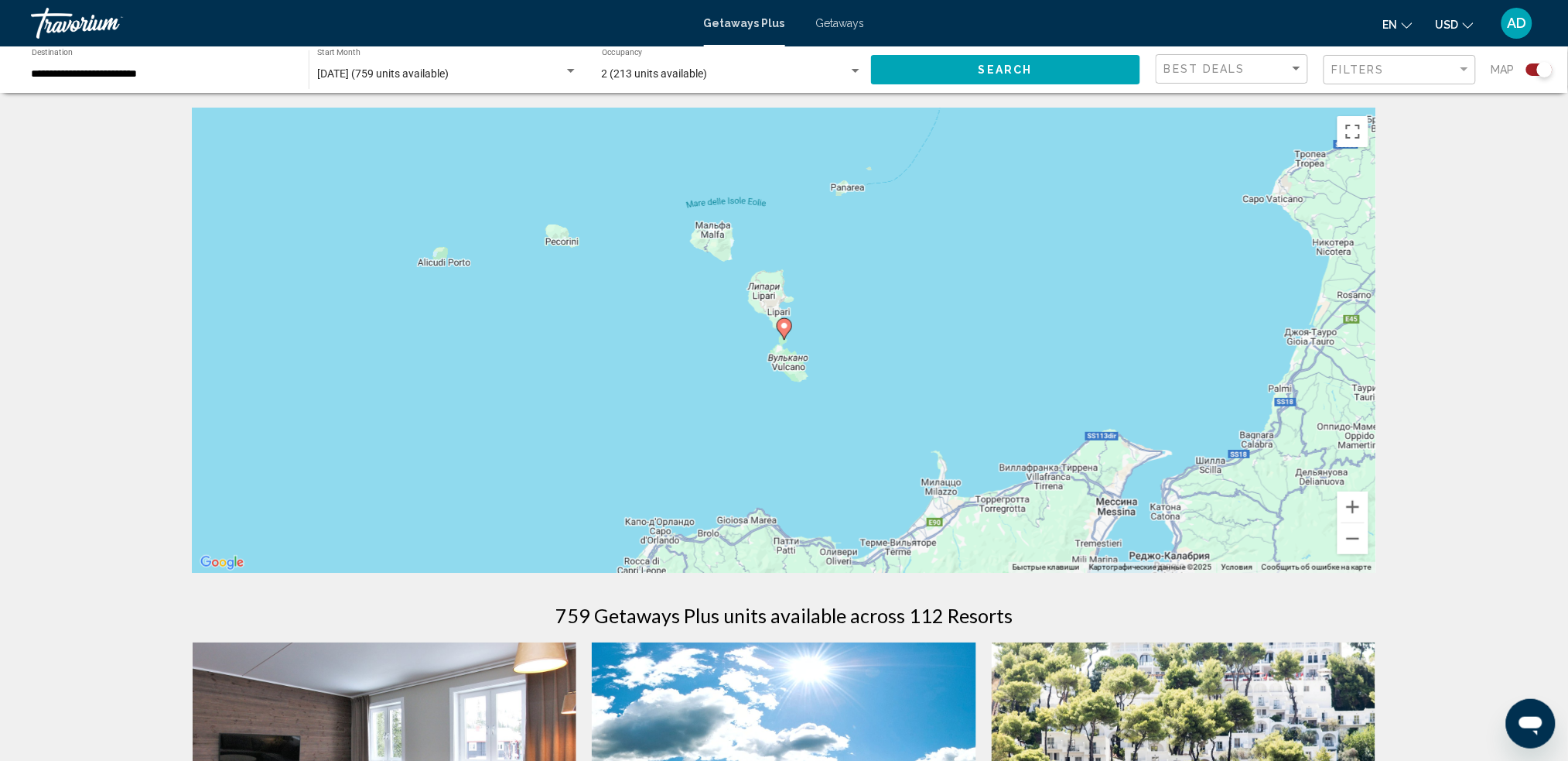
click at [784, 326] on image "Main content" at bounding box center [784, 325] width 9 height 9
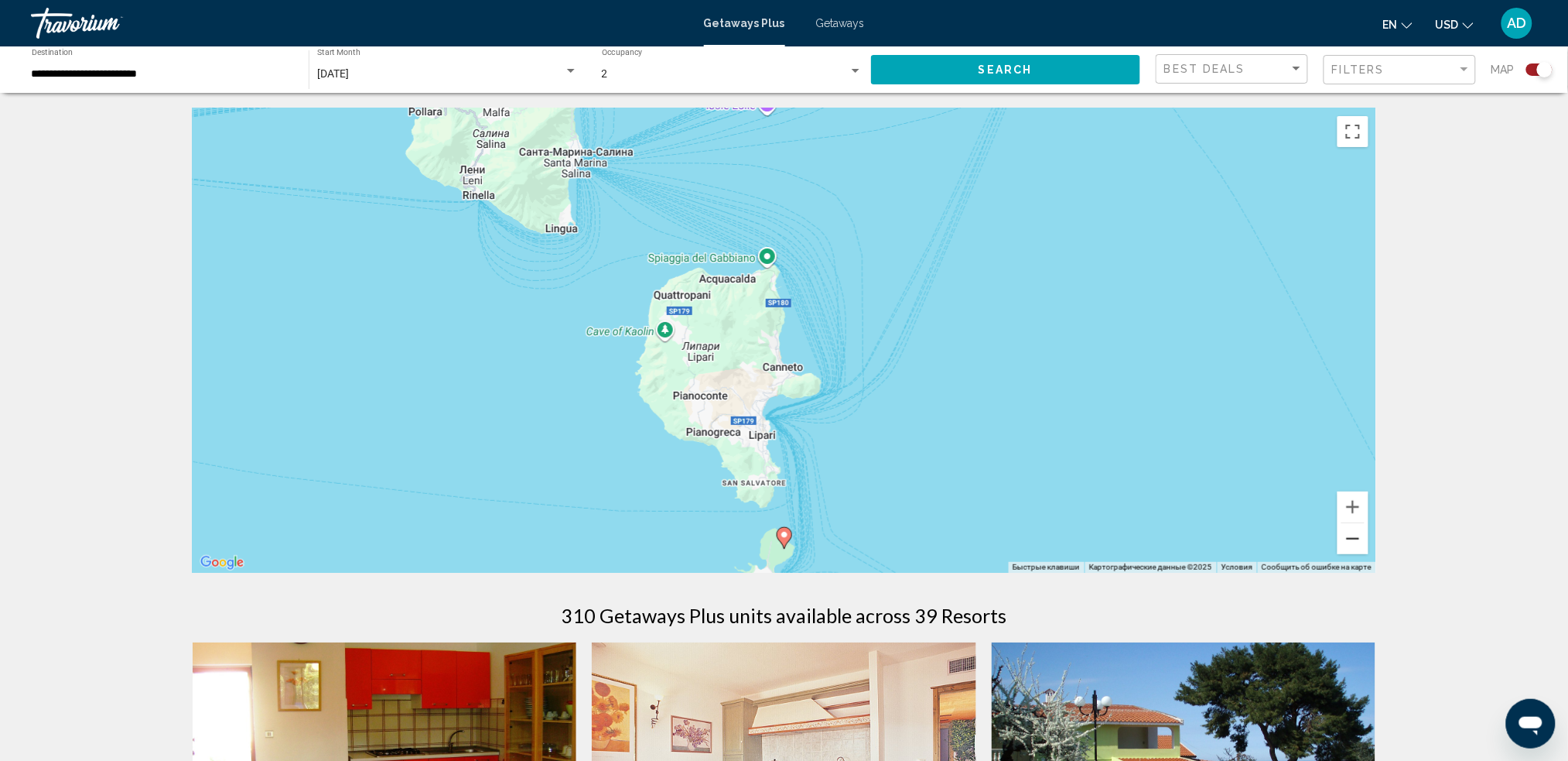
click at [1188, 549] on button "Уменьшить" at bounding box center [1353, 538] width 31 height 31
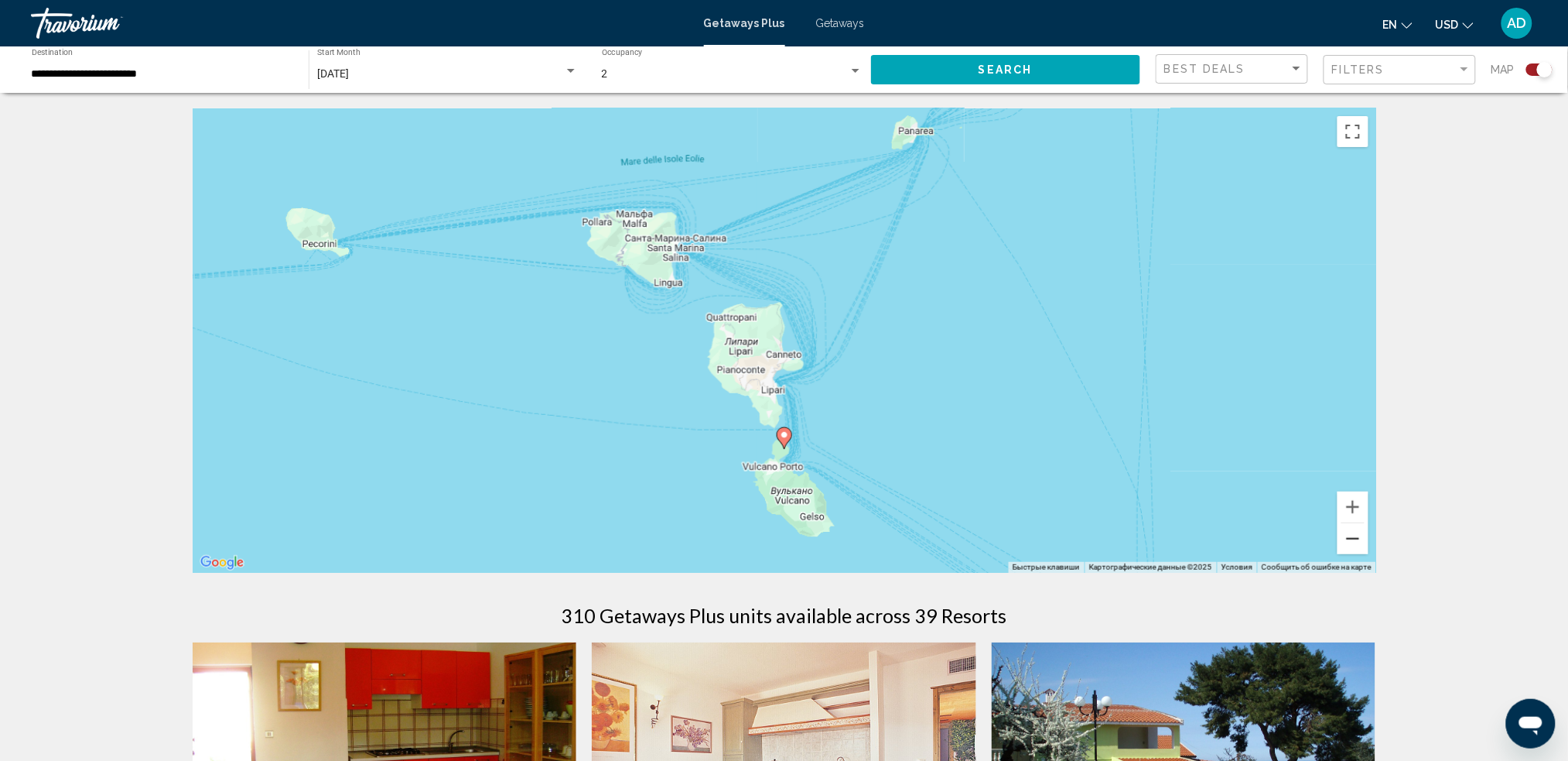
click at [1188, 549] on button "Уменьшить" at bounding box center [1353, 538] width 31 height 31
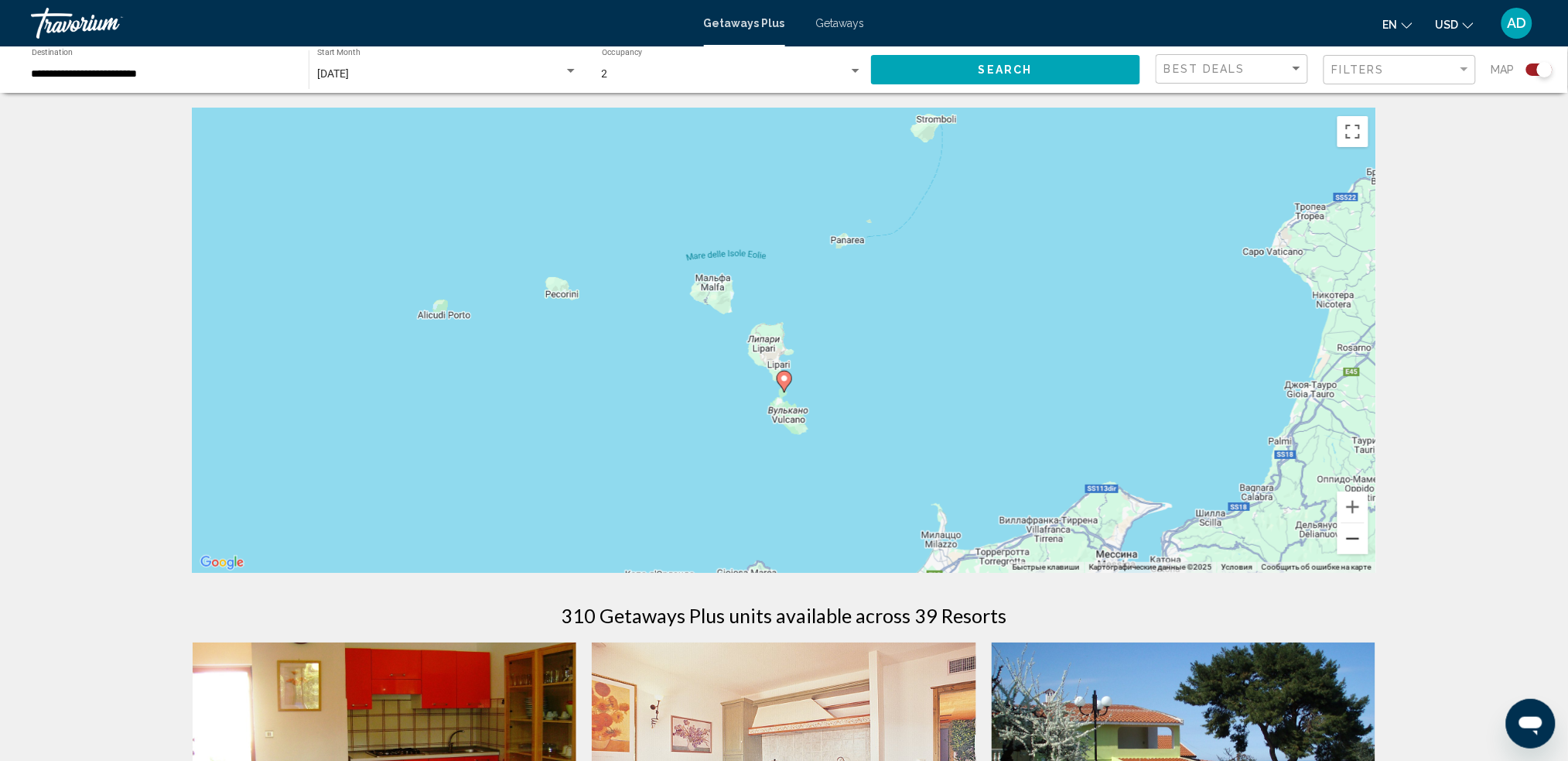
click at [1188, 549] on button "Уменьшить" at bounding box center [1353, 538] width 31 height 31
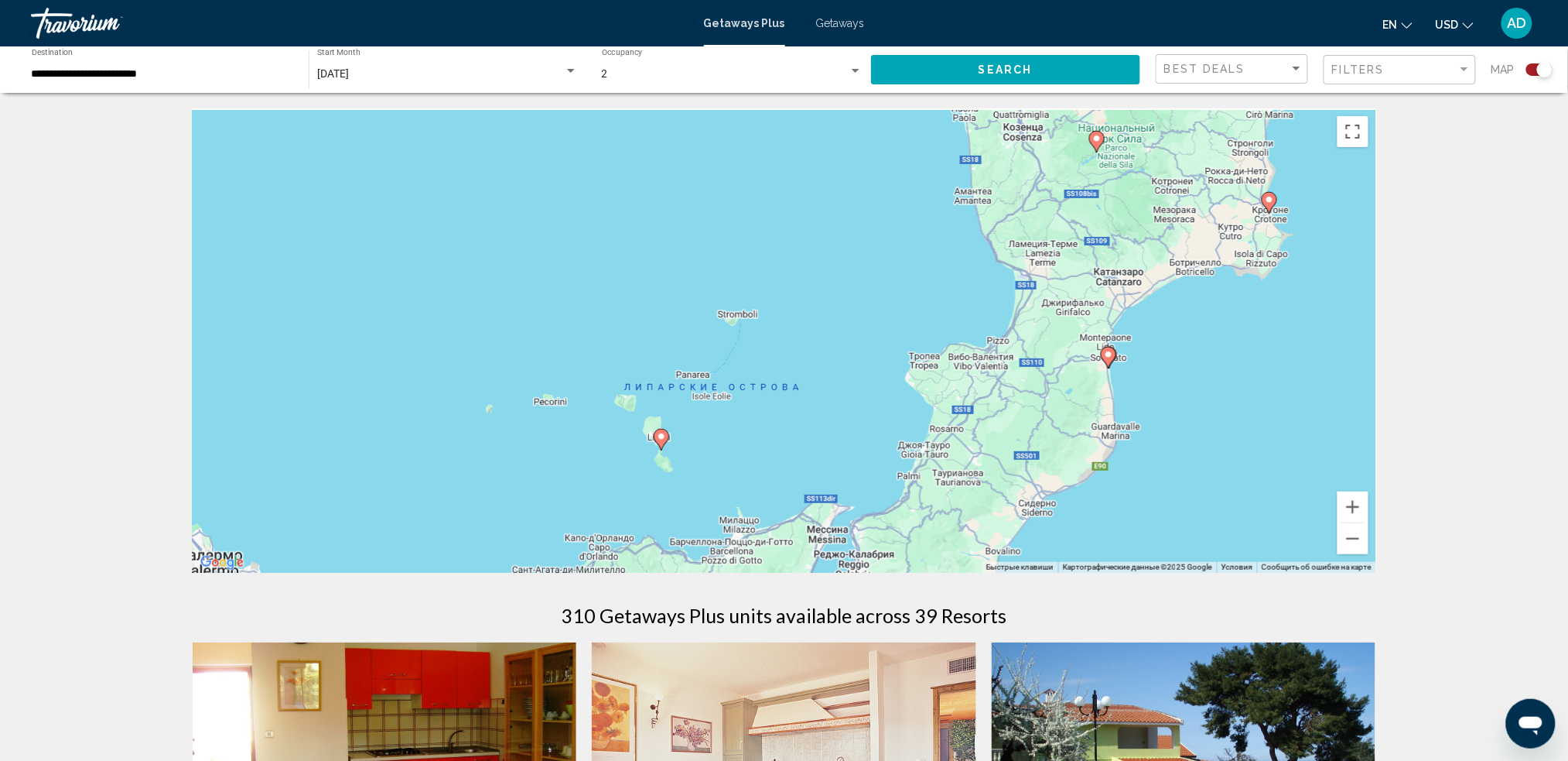
drag, startPoint x: 1187, startPoint y: 331, endPoint x: 1080, endPoint y: 392, distance: 123.2
click at [1080, 392] on div "Чтобы активировать перетаскивание с помощью клавиатуры, нажмите Alt + Ввод. Пос…" at bounding box center [785, 340] width 1184 height 464
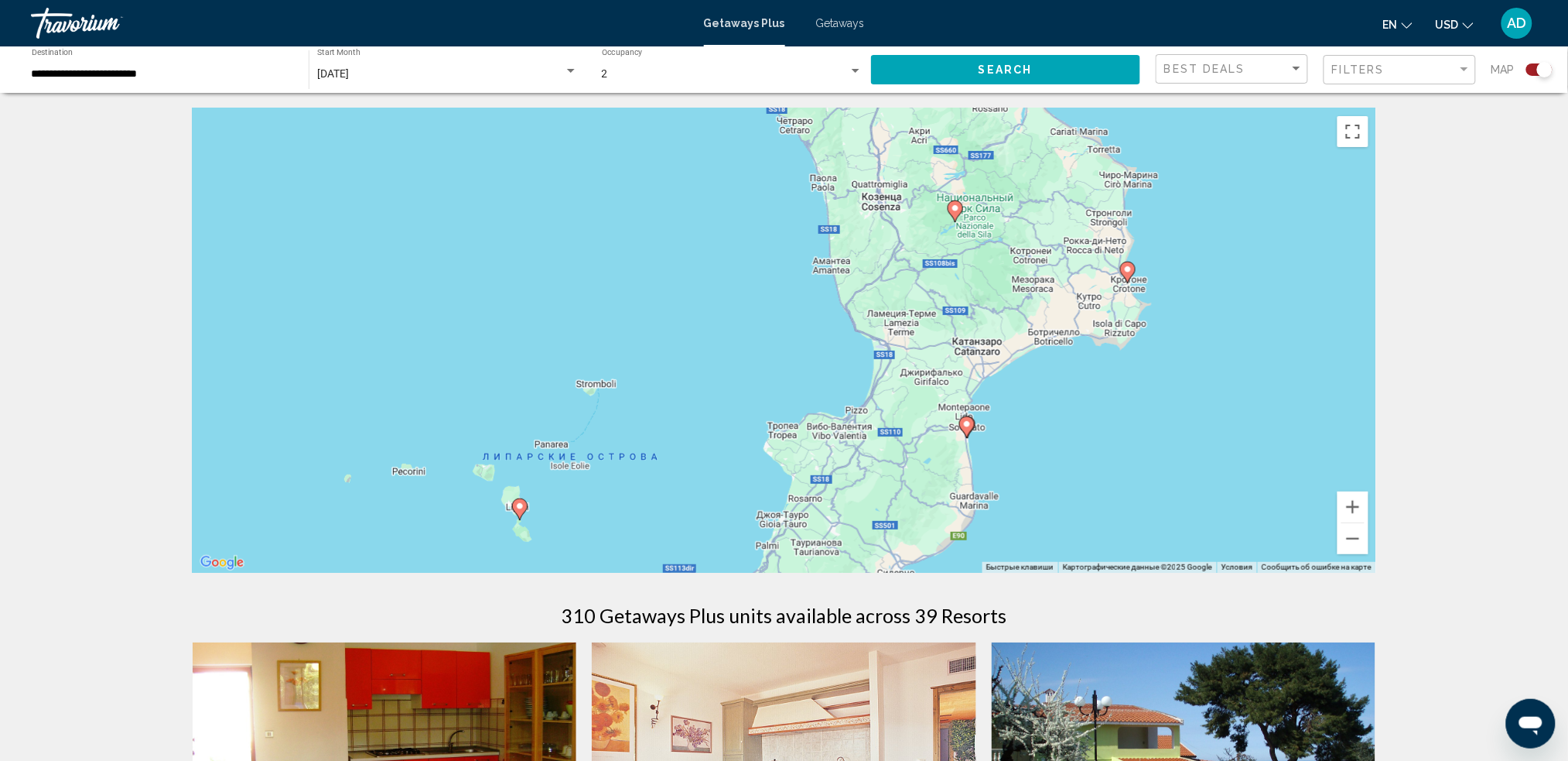
click at [1188, 555] on div "Чтобы активировать перетаскивание с помощью клавиатуры, нажмите Alt + Ввод. Пос…" at bounding box center [785, 340] width 1184 height 464
click at [1188, 542] on button "Уменьшить" at bounding box center [1353, 538] width 31 height 31
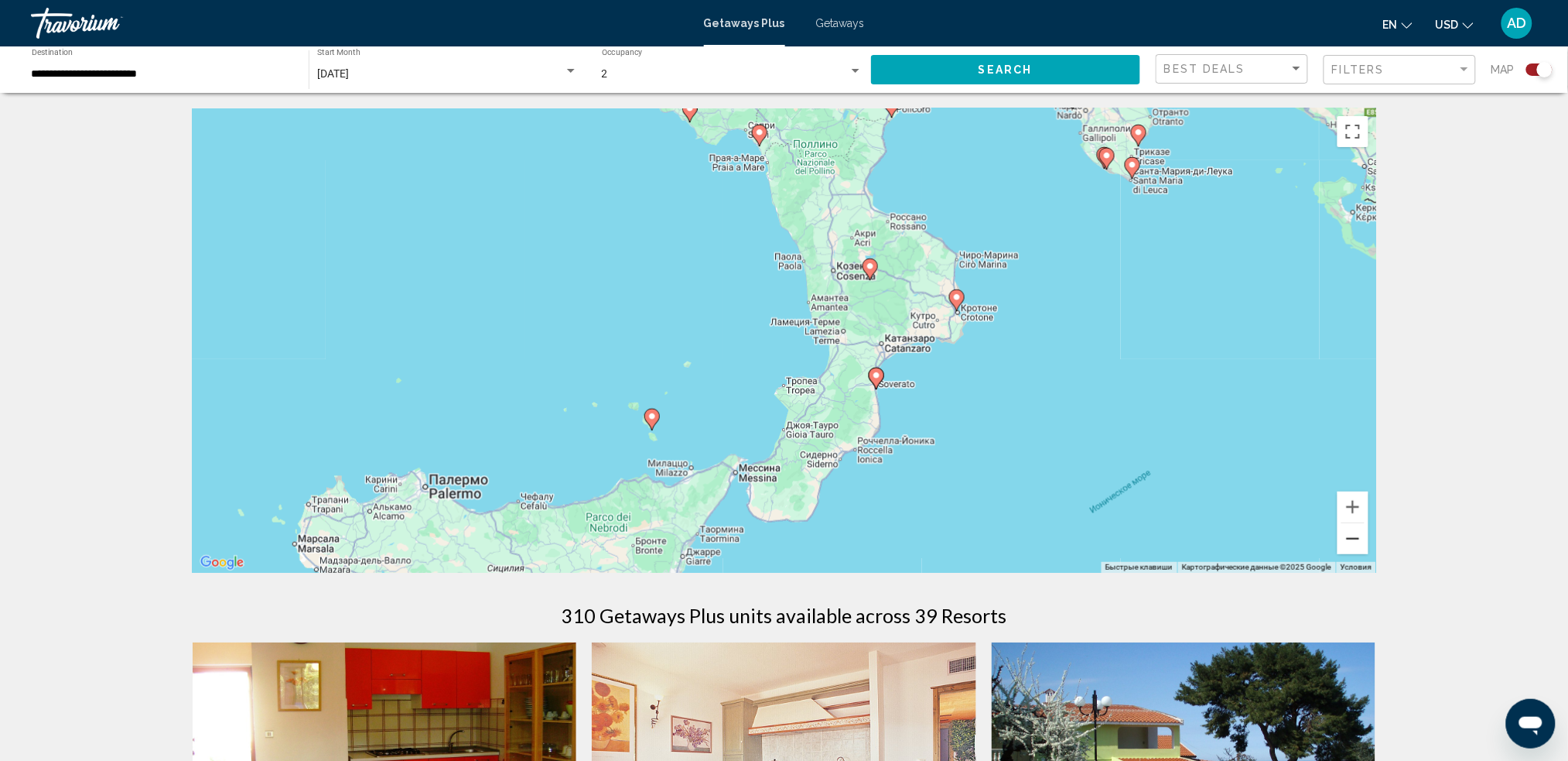
click at [1188, 537] on button "Уменьшить" at bounding box center [1353, 538] width 31 height 31
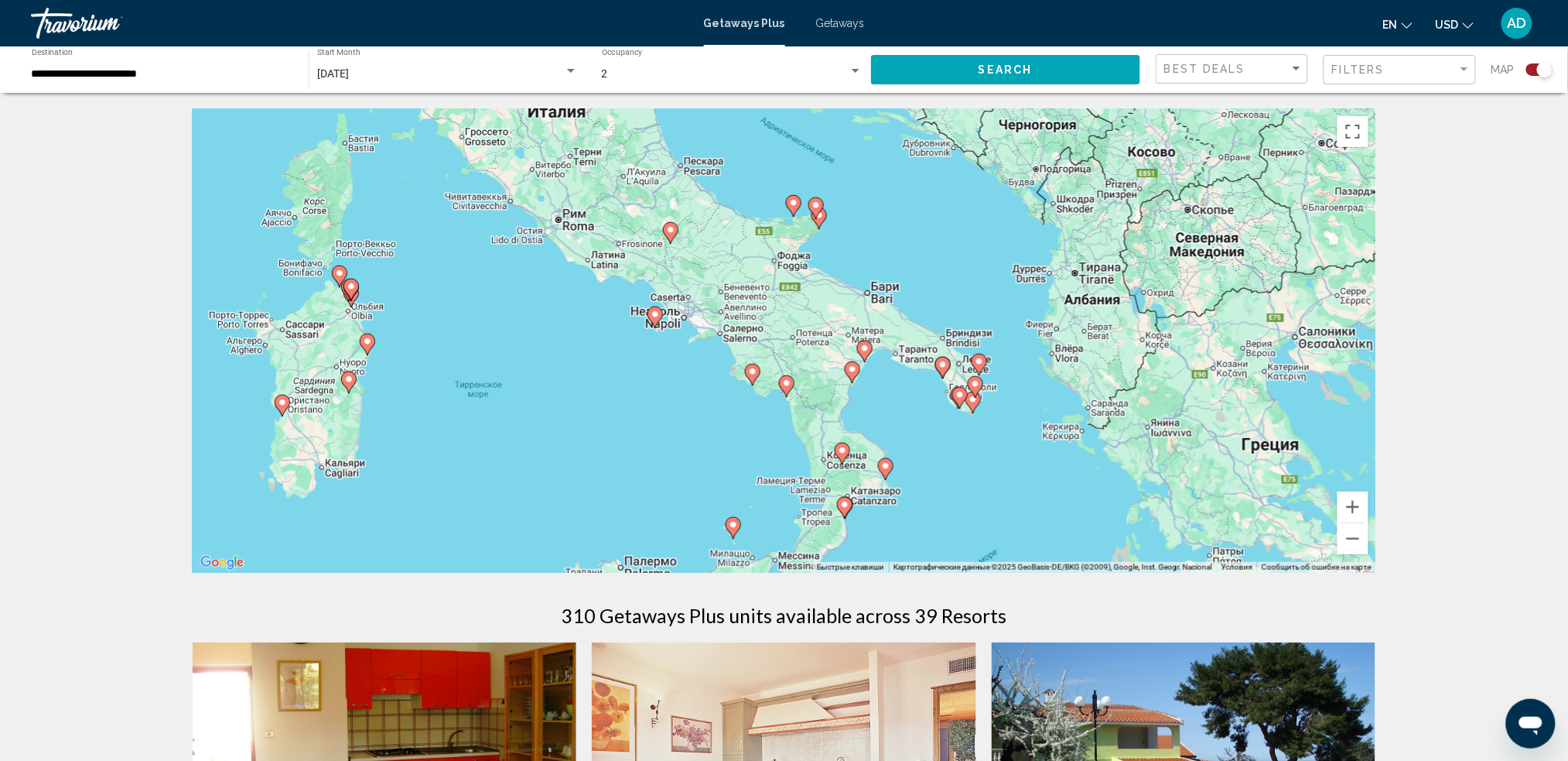
drag, startPoint x: 1085, startPoint y: 351, endPoint x: 1130, endPoint y: 571, distance: 224.6
click at [1130, 570] on div "Чтобы активировать перетаскивание с помощью клавиатуры, нажмите Alt + Ввод. Пос…" at bounding box center [785, 340] width 1184 height 464
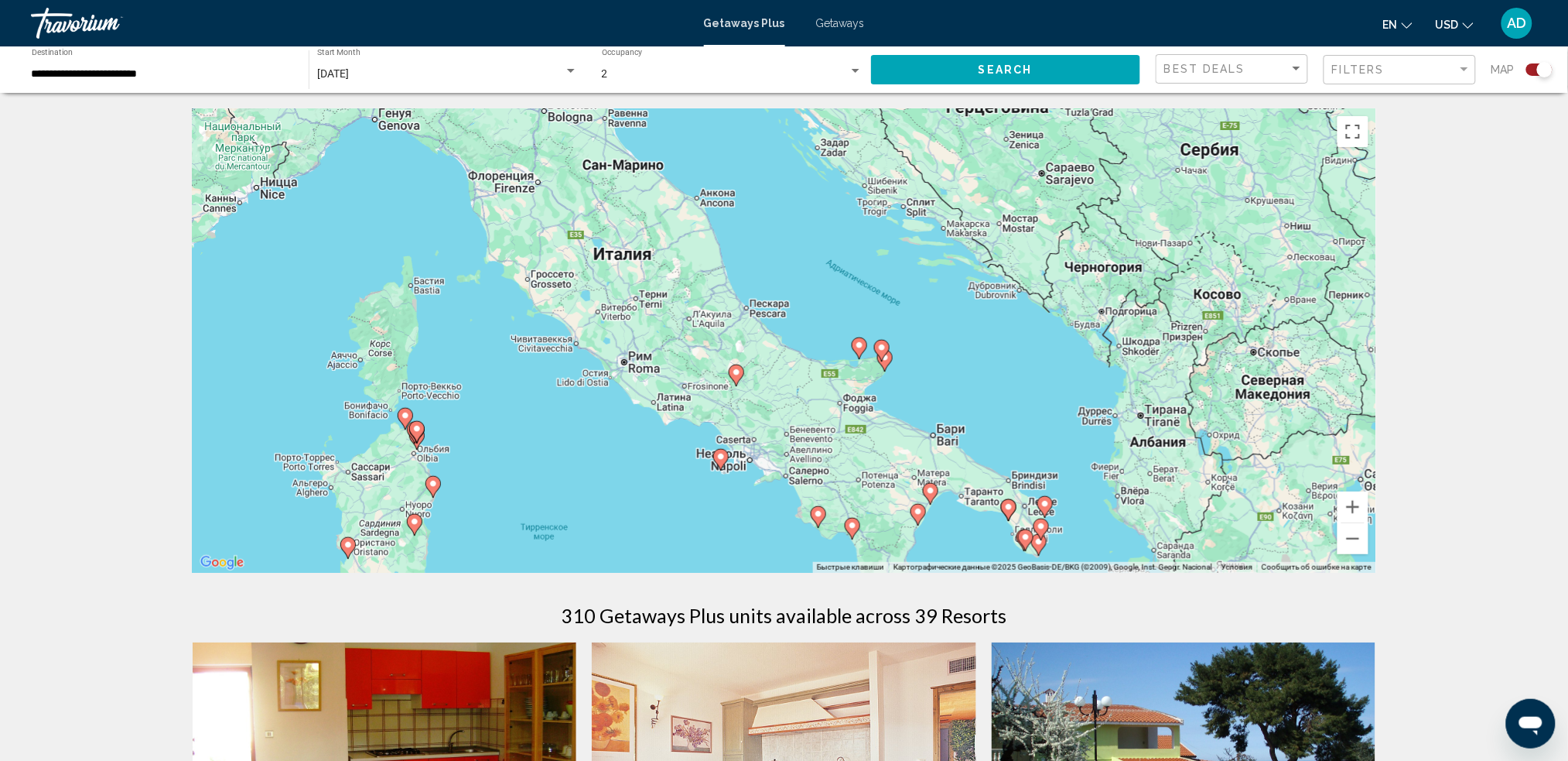
drag, startPoint x: 1011, startPoint y: 387, endPoint x: 1139, endPoint y: 518, distance: 183.2
click at [1139, 518] on div "Чтобы активировать перетаскивание с помощью клавиатуры, нажмите Alt + Ввод. Пос…" at bounding box center [785, 340] width 1184 height 464
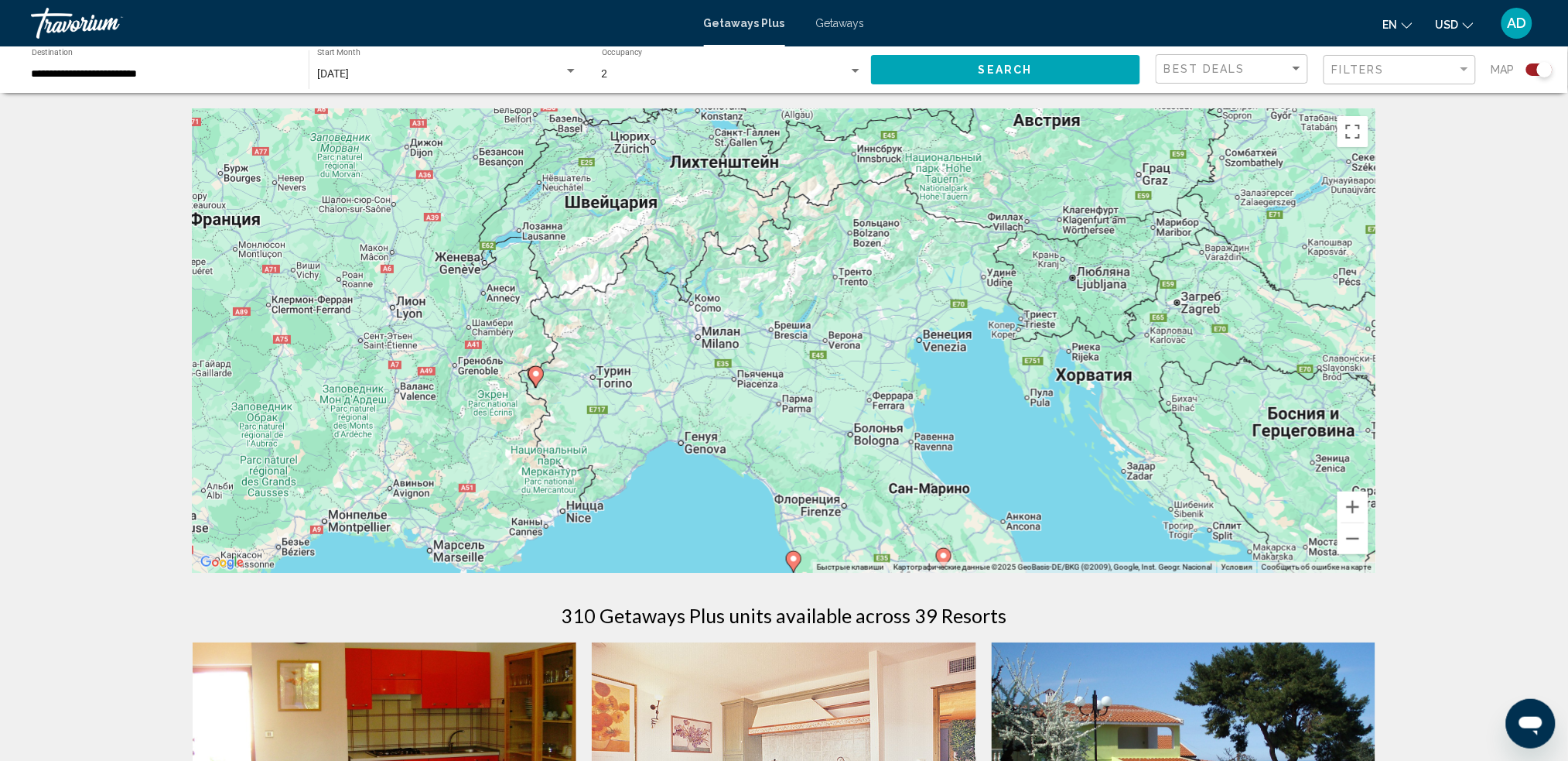
drag, startPoint x: 996, startPoint y: 340, endPoint x: 1041, endPoint y: 428, distance: 98.8
click at [1041, 428] on div "Чтобы активировать перетаскивание с помощью клавиатуры, нажмите Alt + Ввод. Пос…" at bounding box center [785, 340] width 1184 height 464
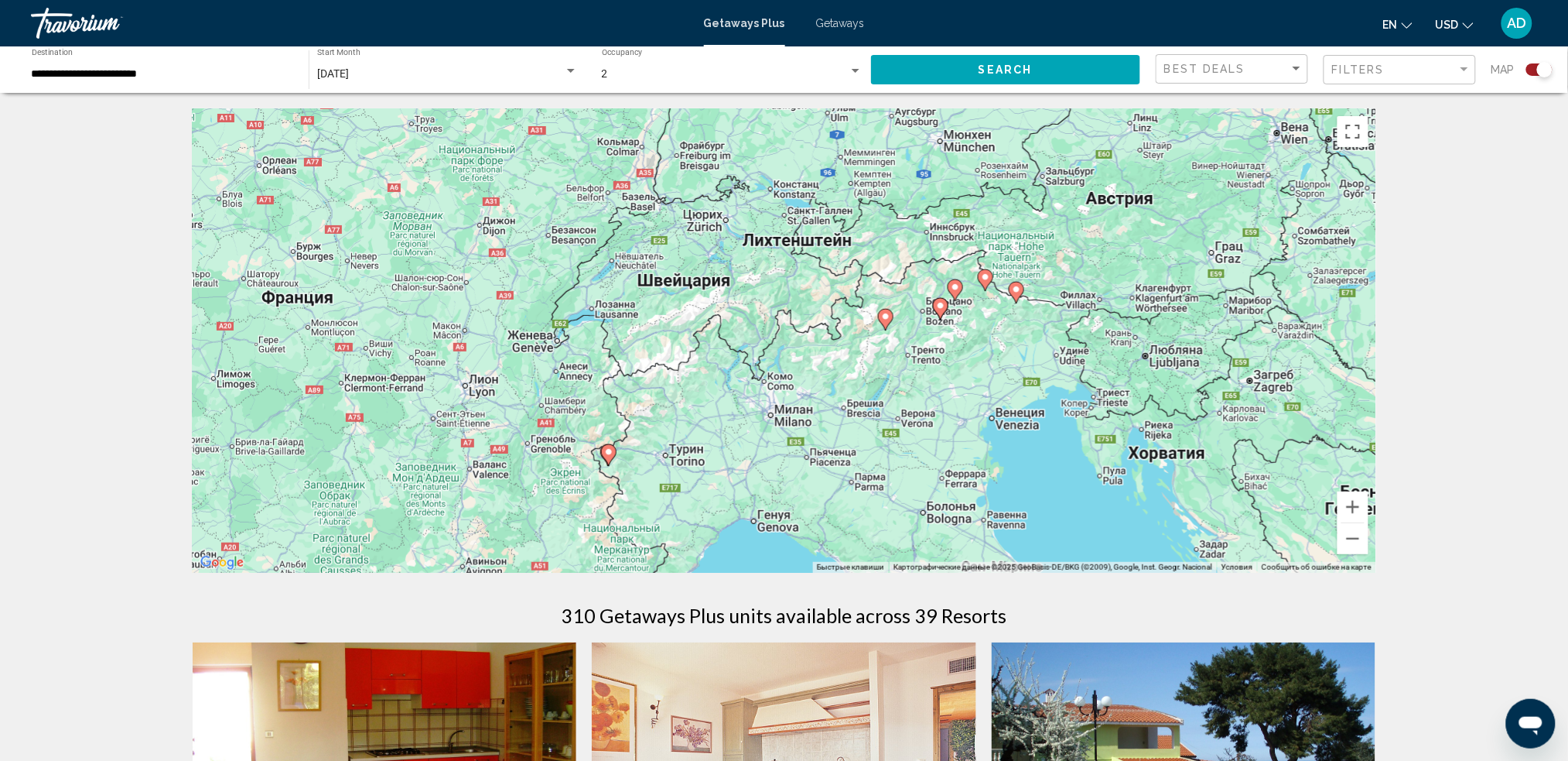
drag, startPoint x: 1037, startPoint y: 264, endPoint x: 1085, endPoint y: 322, distance: 75.3
click at [1085, 322] on div "Чтобы активировать перетаскивание с помощью клавиатуры, нажмите Alt + Ввод. Пос…" at bounding box center [785, 340] width 1184 height 464
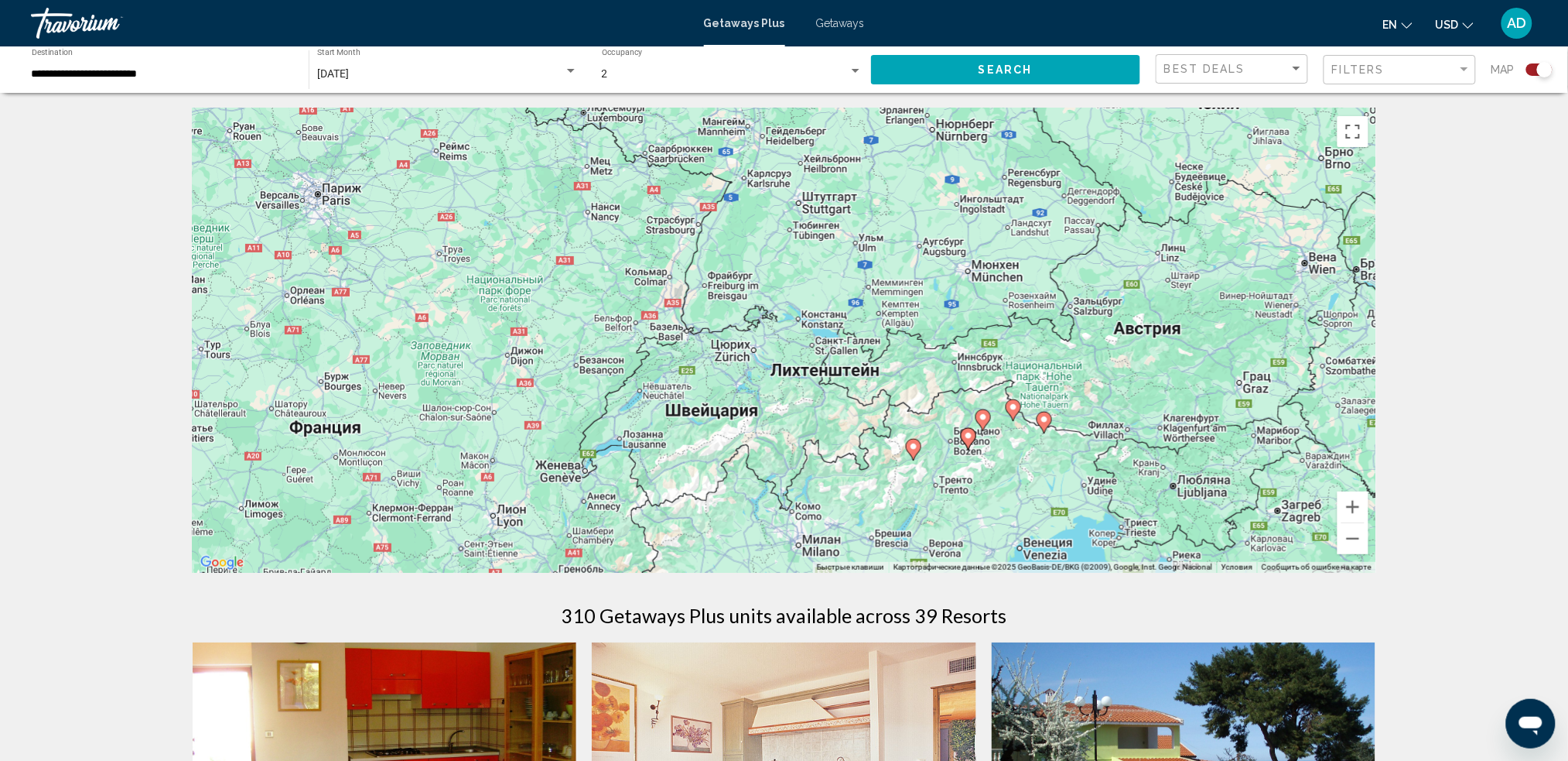
drag, startPoint x: 1137, startPoint y: 319, endPoint x: 1167, endPoint y: 456, distance: 140.2
click at [1167, 456] on div "Чтобы активировать перетаскивание с помощью клавиатуры, нажмите Alt + Ввод. Пос…" at bounding box center [785, 340] width 1184 height 464
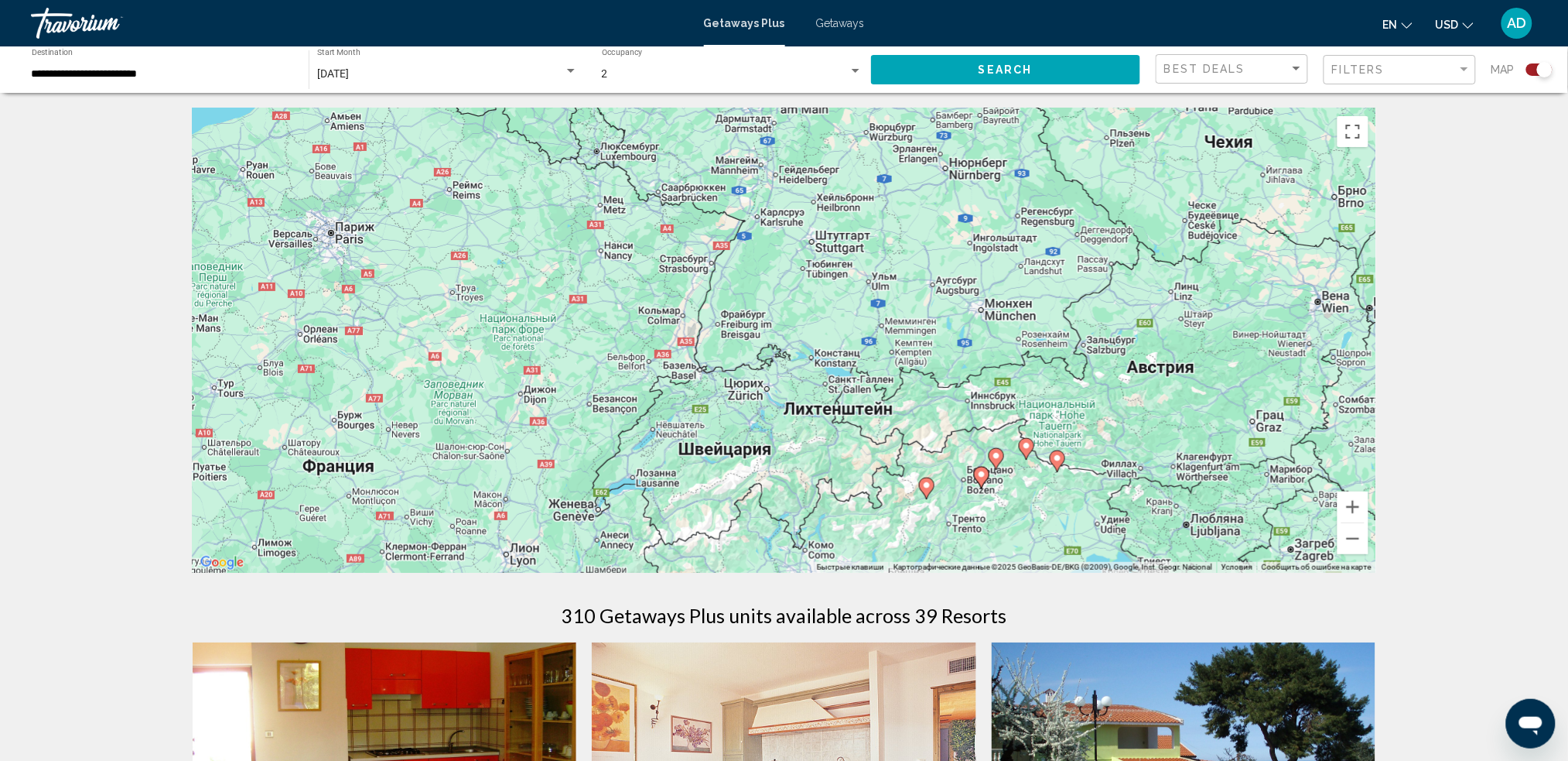
drag, startPoint x: 1146, startPoint y: 381, endPoint x: 1181, endPoint y: 452, distance: 79.2
click at [1159, 421] on div "Чтобы активировать перетаскивание с помощью клавиатуры, нажмите Alt + Ввод. Пос…" at bounding box center [785, 340] width 1184 height 464
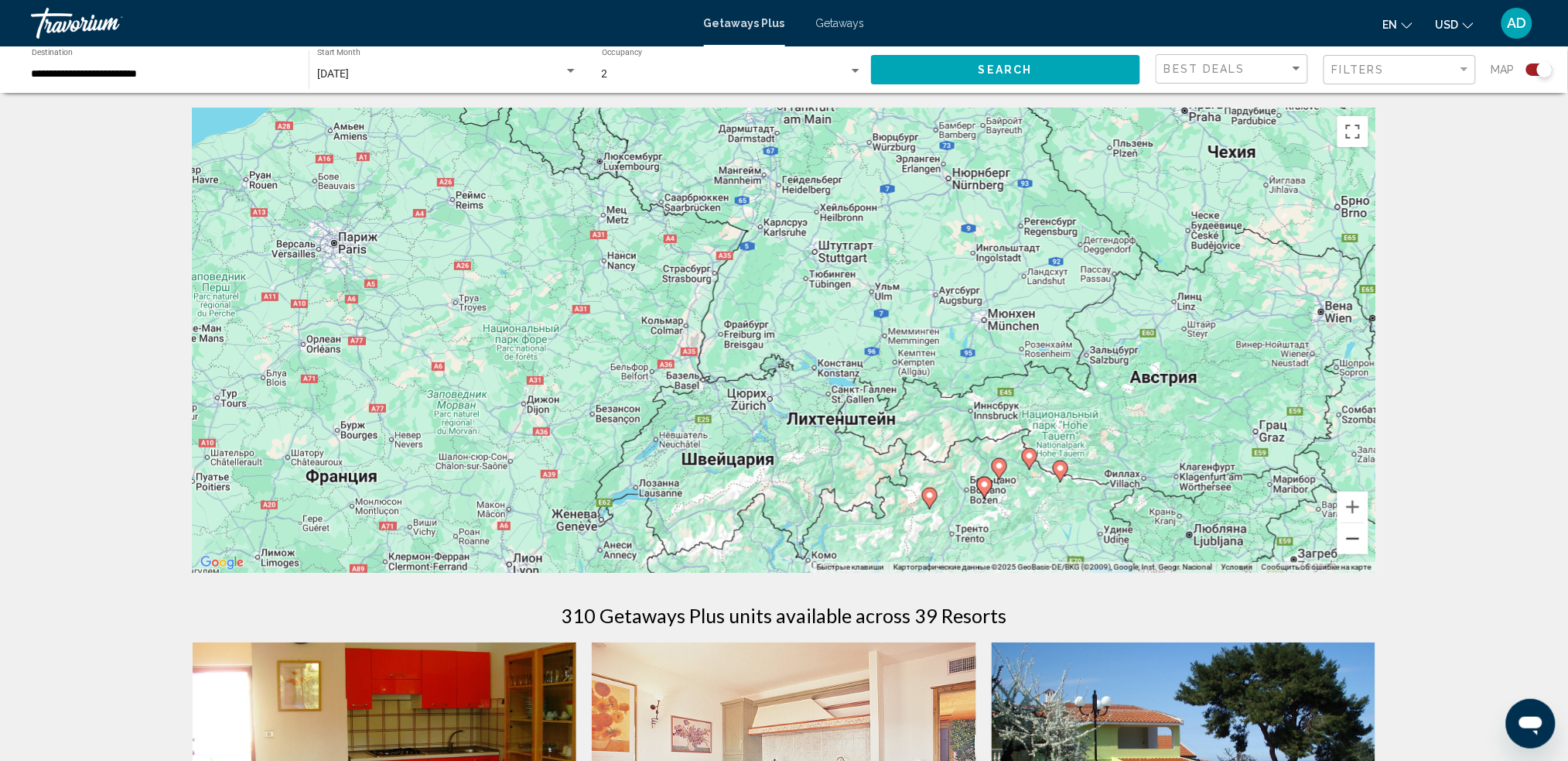
click at [1188, 540] on button "Уменьшить" at bounding box center [1353, 538] width 31 height 31
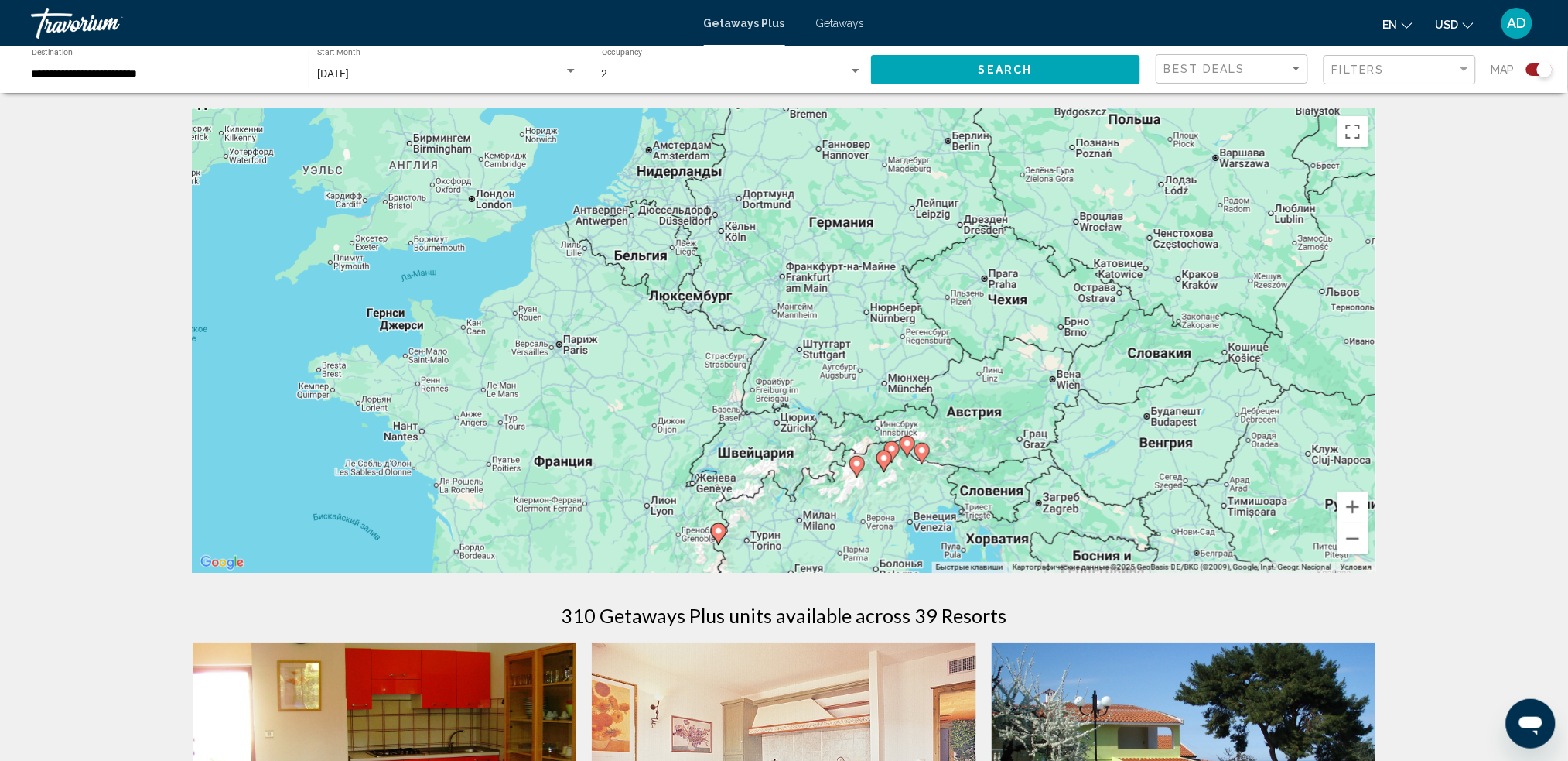
drag, startPoint x: 1131, startPoint y: 391, endPoint x: 1132, endPoint y: 469, distance: 78.0
click at [1132, 469] on div "Чтобы активировать перетаскивание с помощью клавиатуры, нажмите Alt + Ввод. Пос…" at bounding box center [785, 340] width 1184 height 464
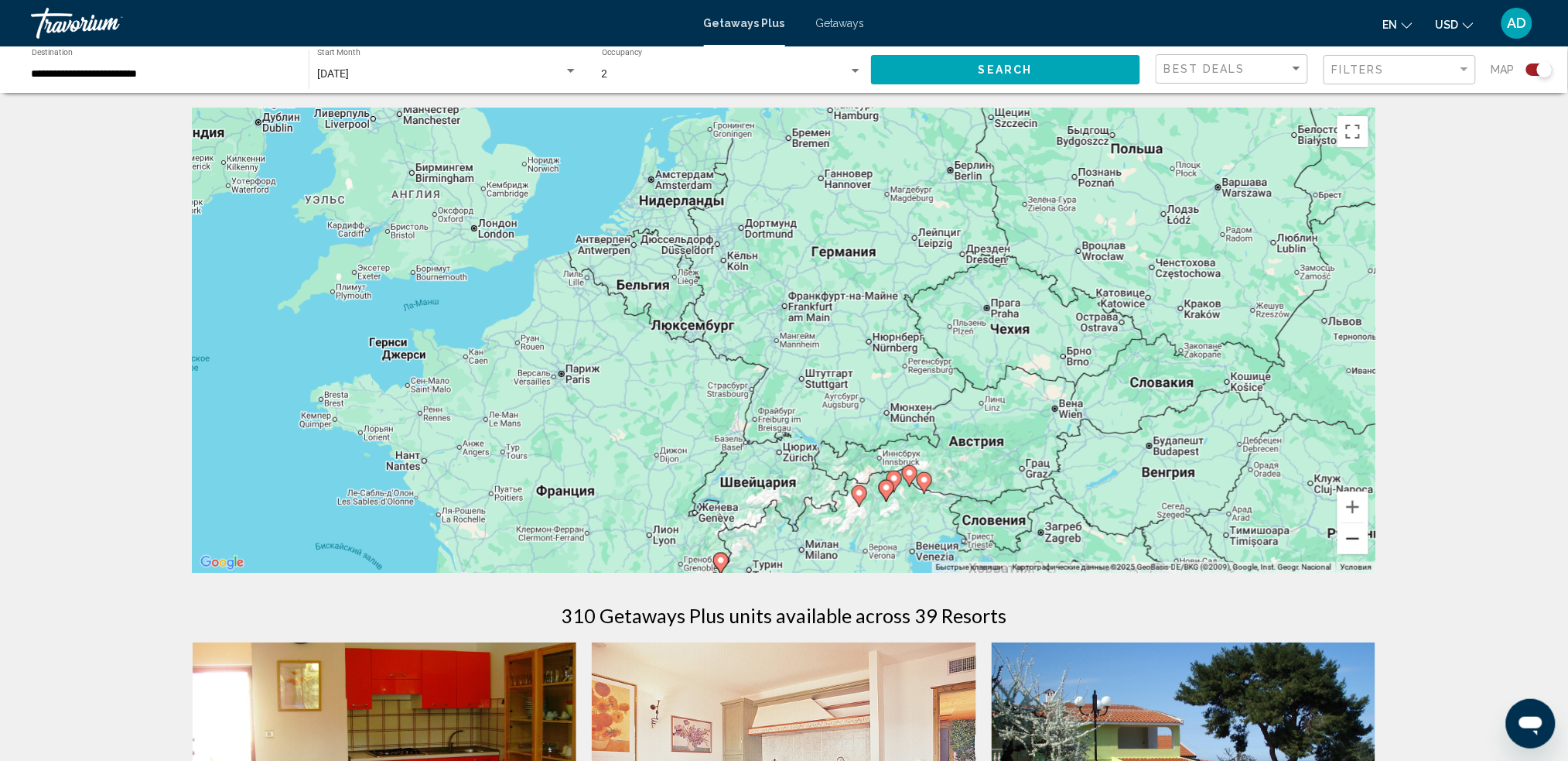
click at [1188, 545] on button "Уменьшить" at bounding box center [1353, 538] width 31 height 31
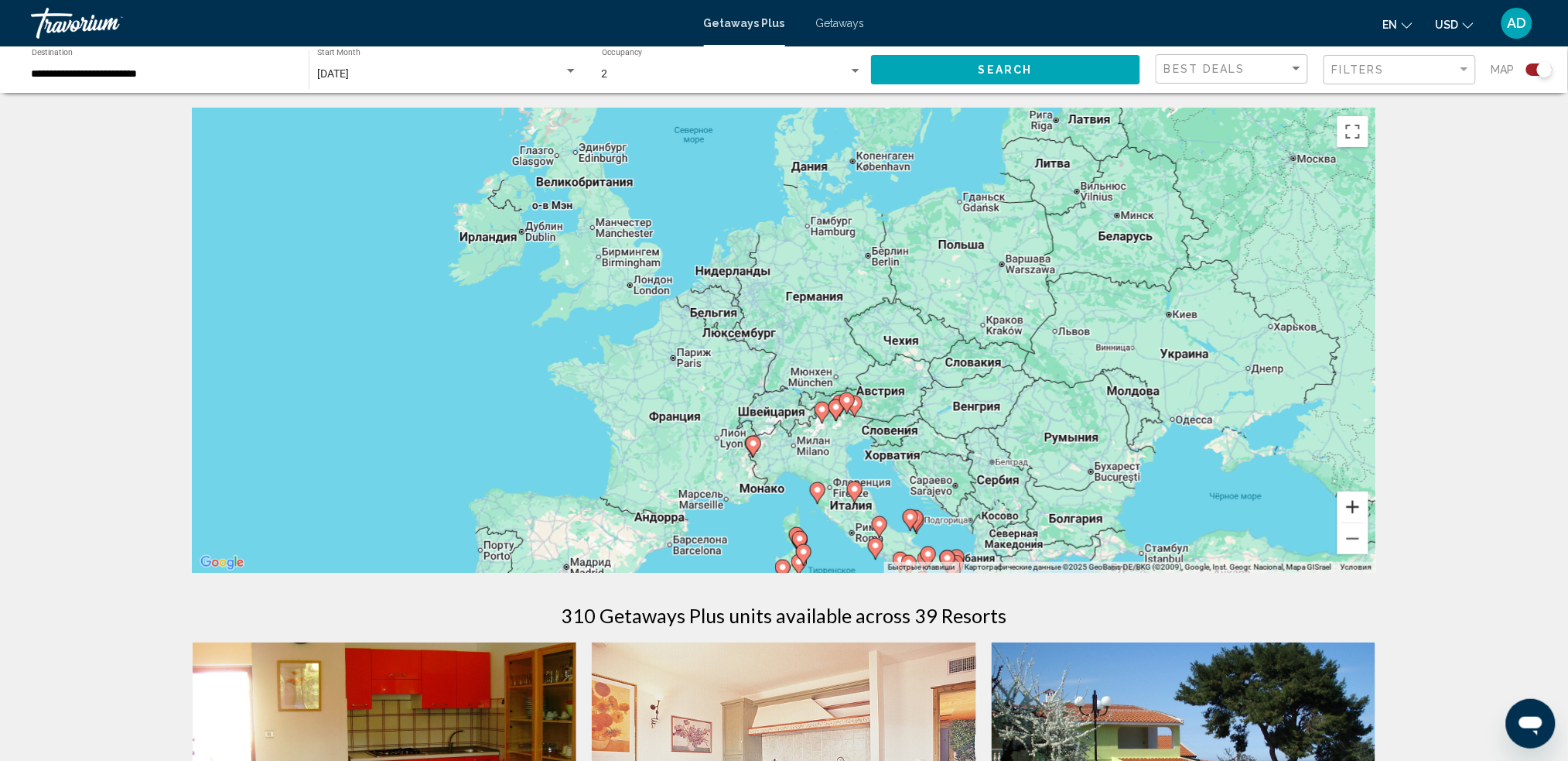
click at [1188, 497] on button "Увеличить" at bounding box center [1353, 507] width 31 height 31
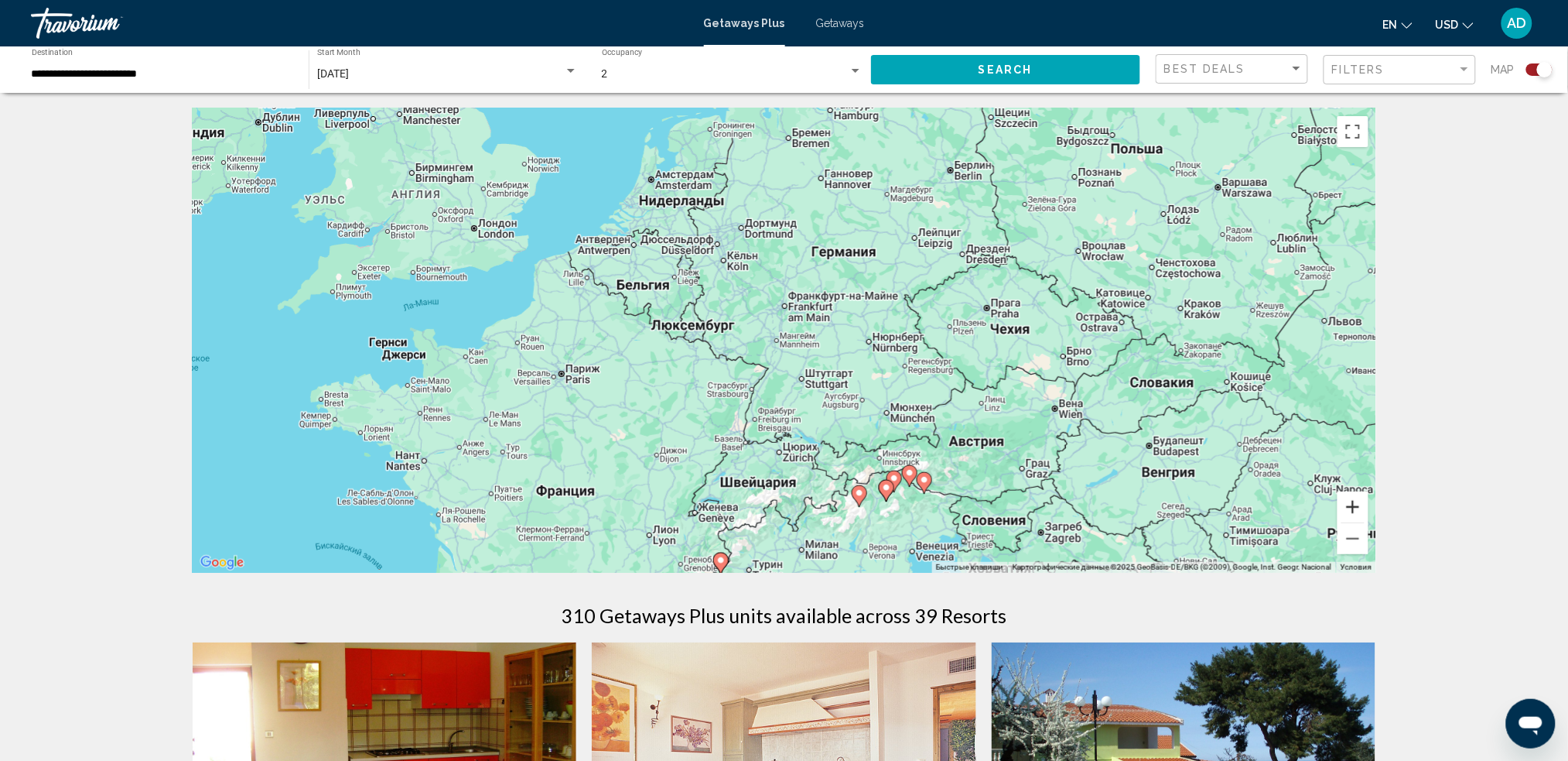
click at [1188, 498] on button "Увеличить" at bounding box center [1353, 507] width 31 height 31
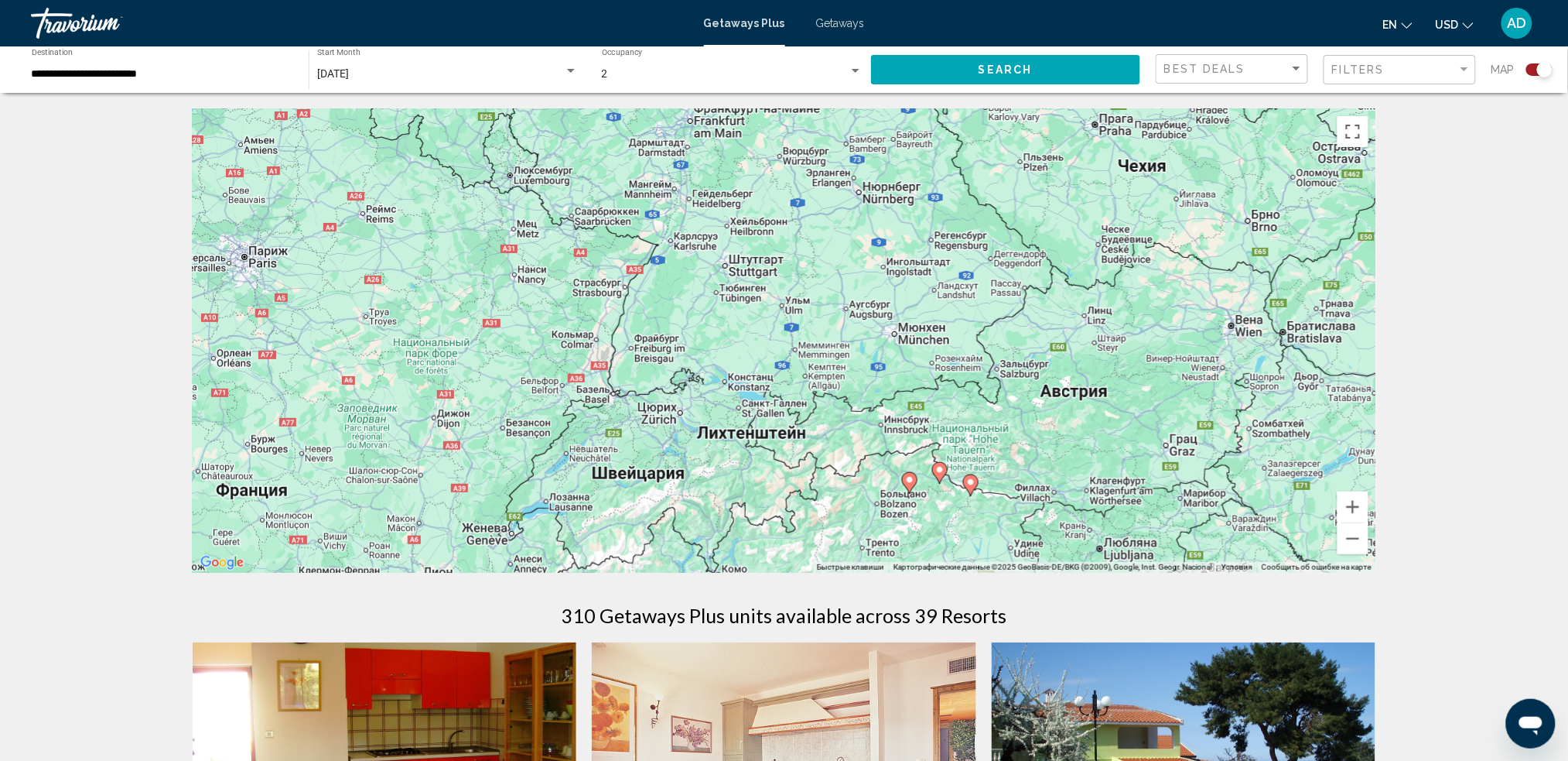
drag, startPoint x: 1169, startPoint y: 497, endPoint x: 1053, endPoint y: 287, distance: 239.9
click at [1055, 288] on div "Чтобы активировать перетаскивание с помощью клавиатуры, нажмите Alt + Ввод. Пос…" at bounding box center [785, 340] width 1184 height 464
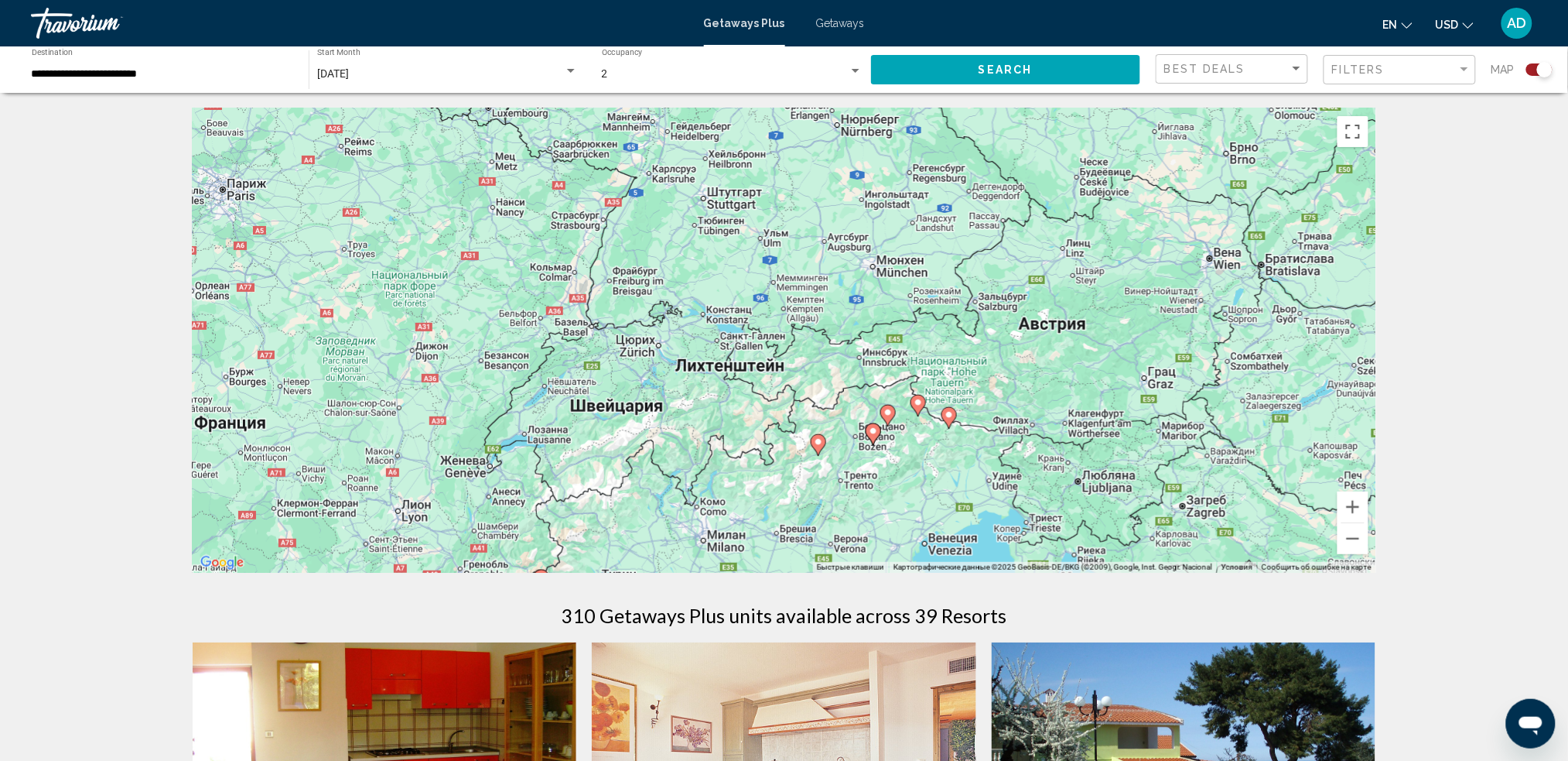
click at [919, 398] on image "Main content" at bounding box center [918, 402] width 9 height 9
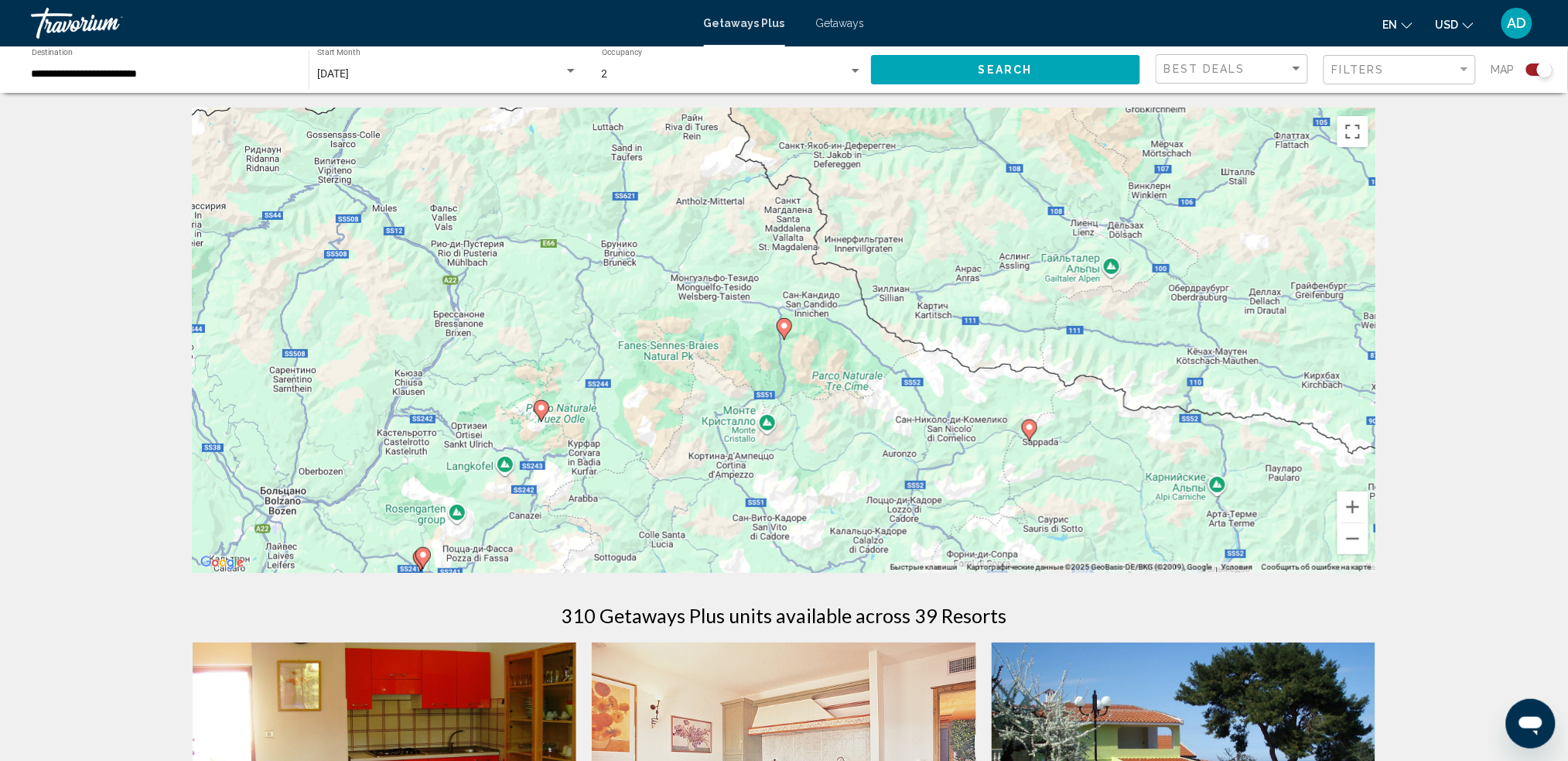
click at [540, 408] on image "Main content" at bounding box center [541, 408] width 9 height 9
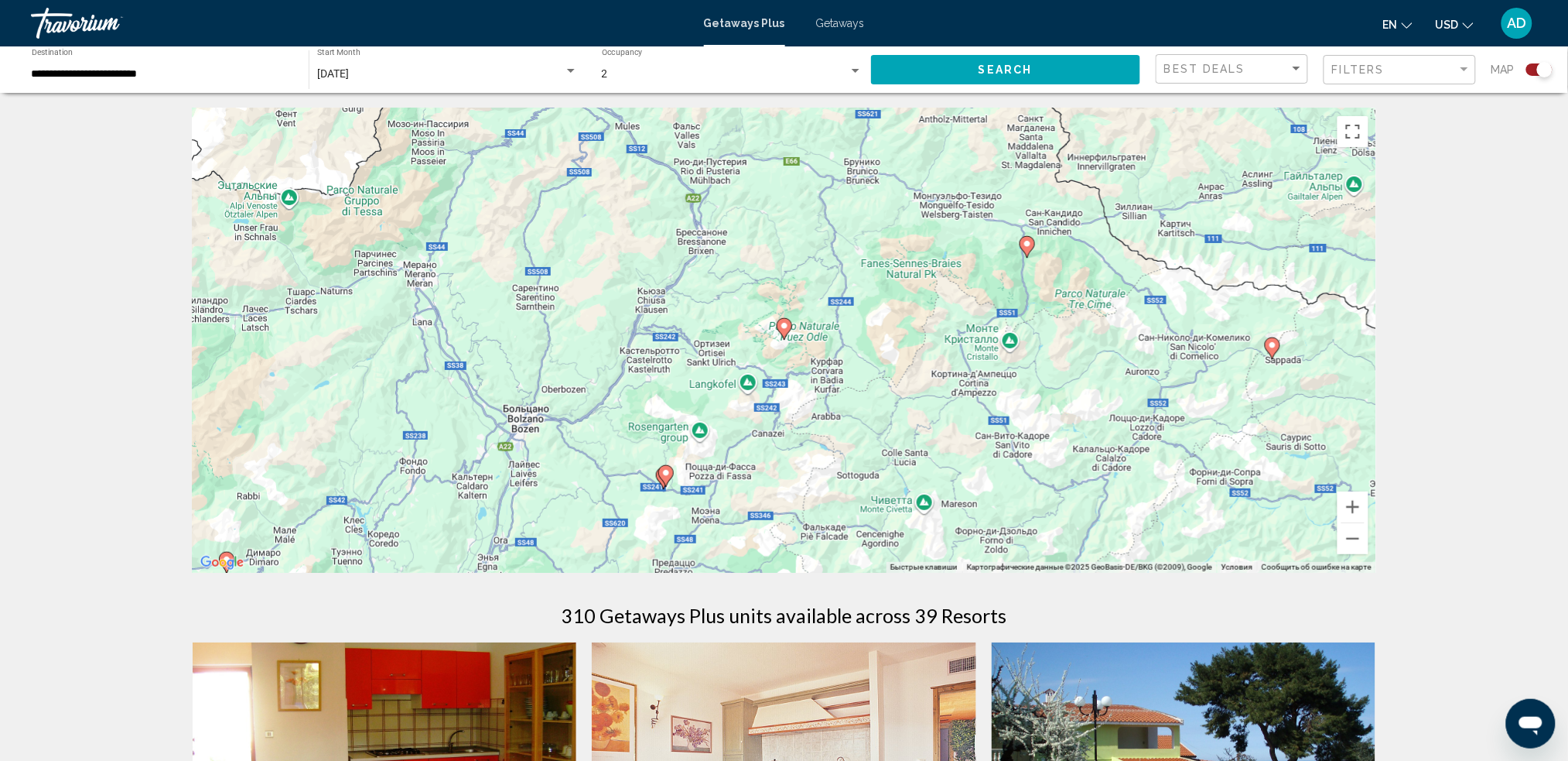
click at [782, 328] on image "Main content" at bounding box center [784, 325] width 9 height 9
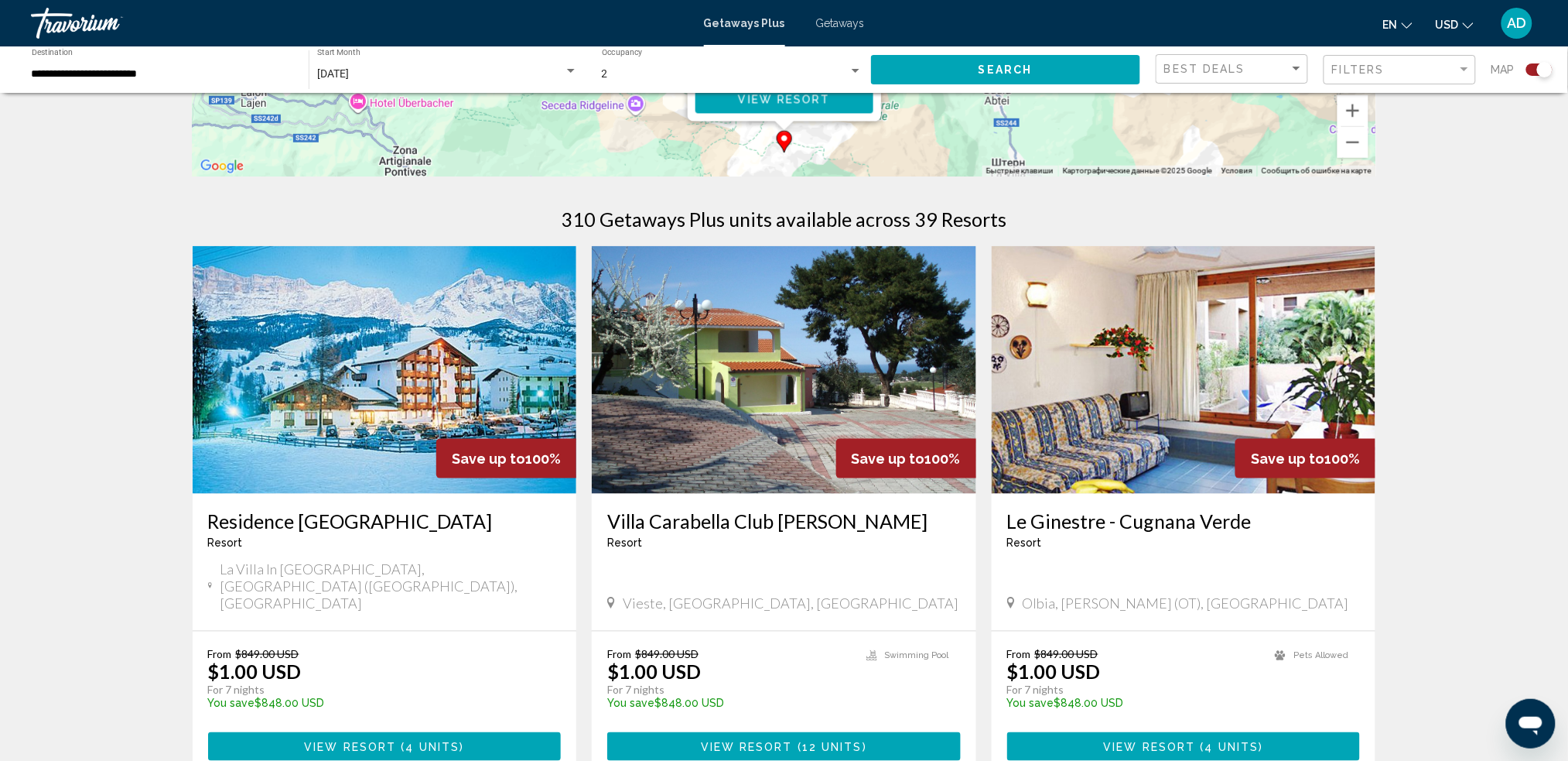
scroll to position [515, 0]
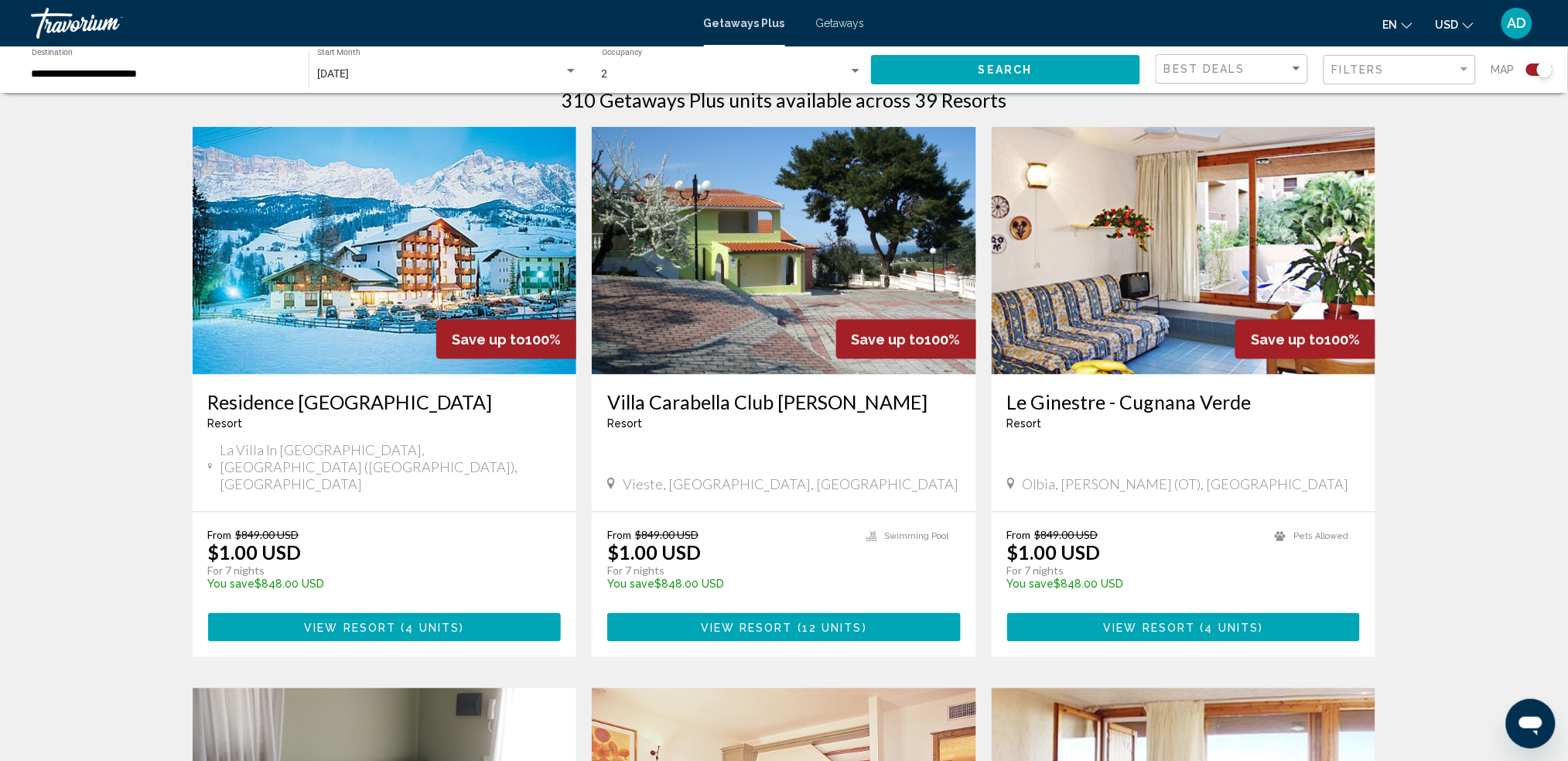
click at [378, 406] on h3 "Residence [GEOGRAPHIC_DATA]" at bounding box center [385, 401] width 353 height 23
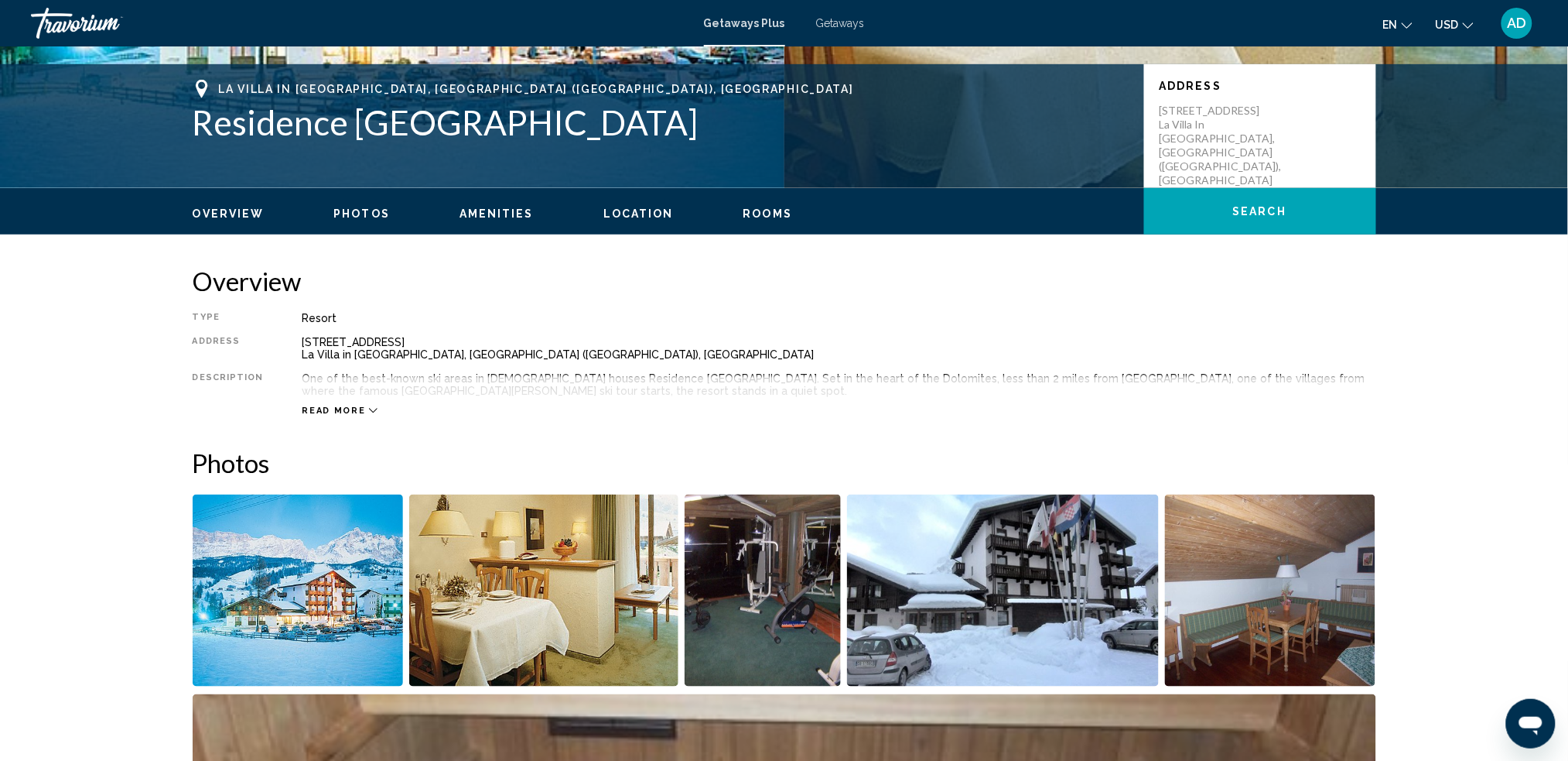
scroll to position [412, 0]
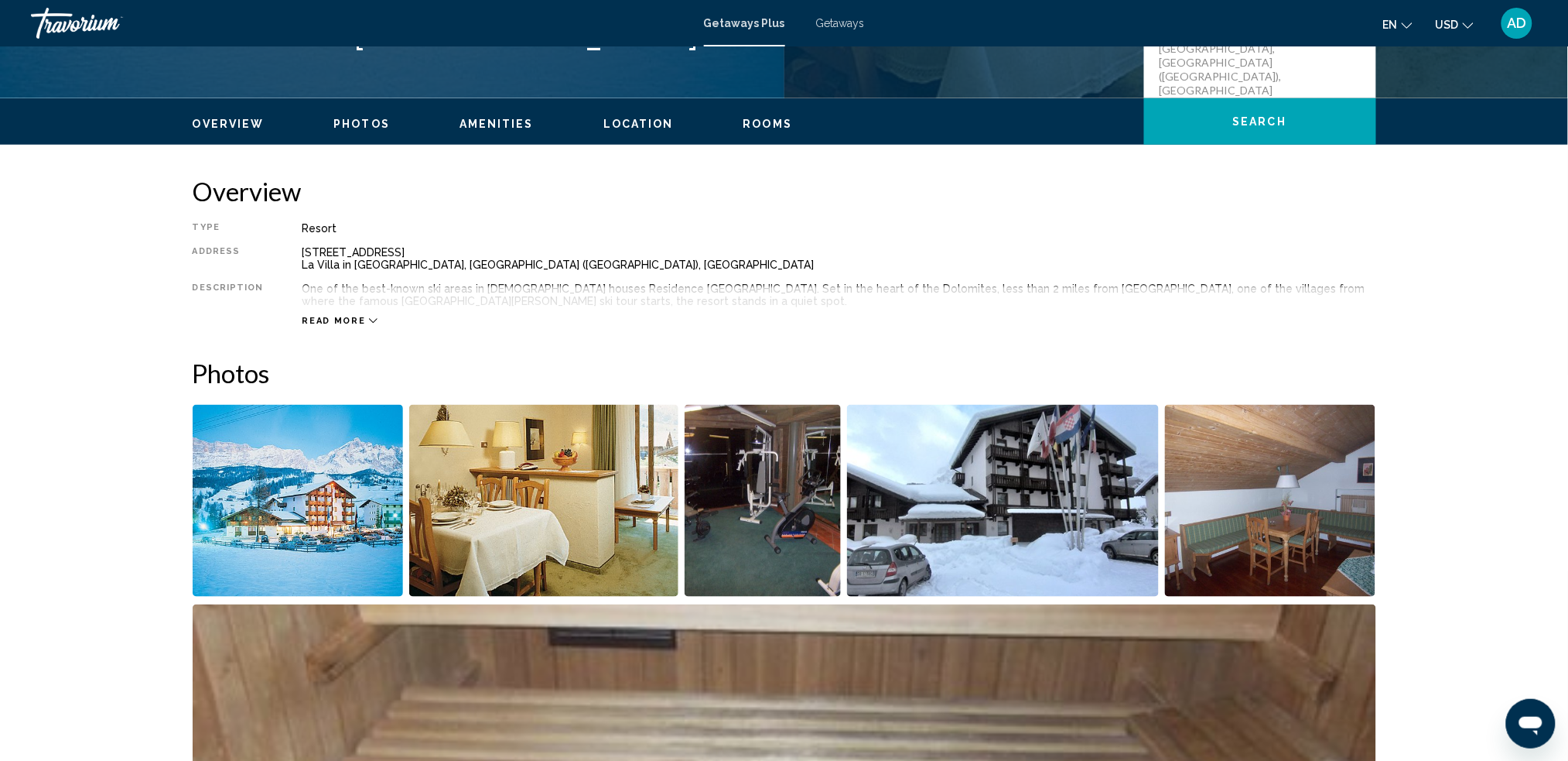
click at [354, 316] on span "Read more" at bounding box center [334, 321] width 63 height 10
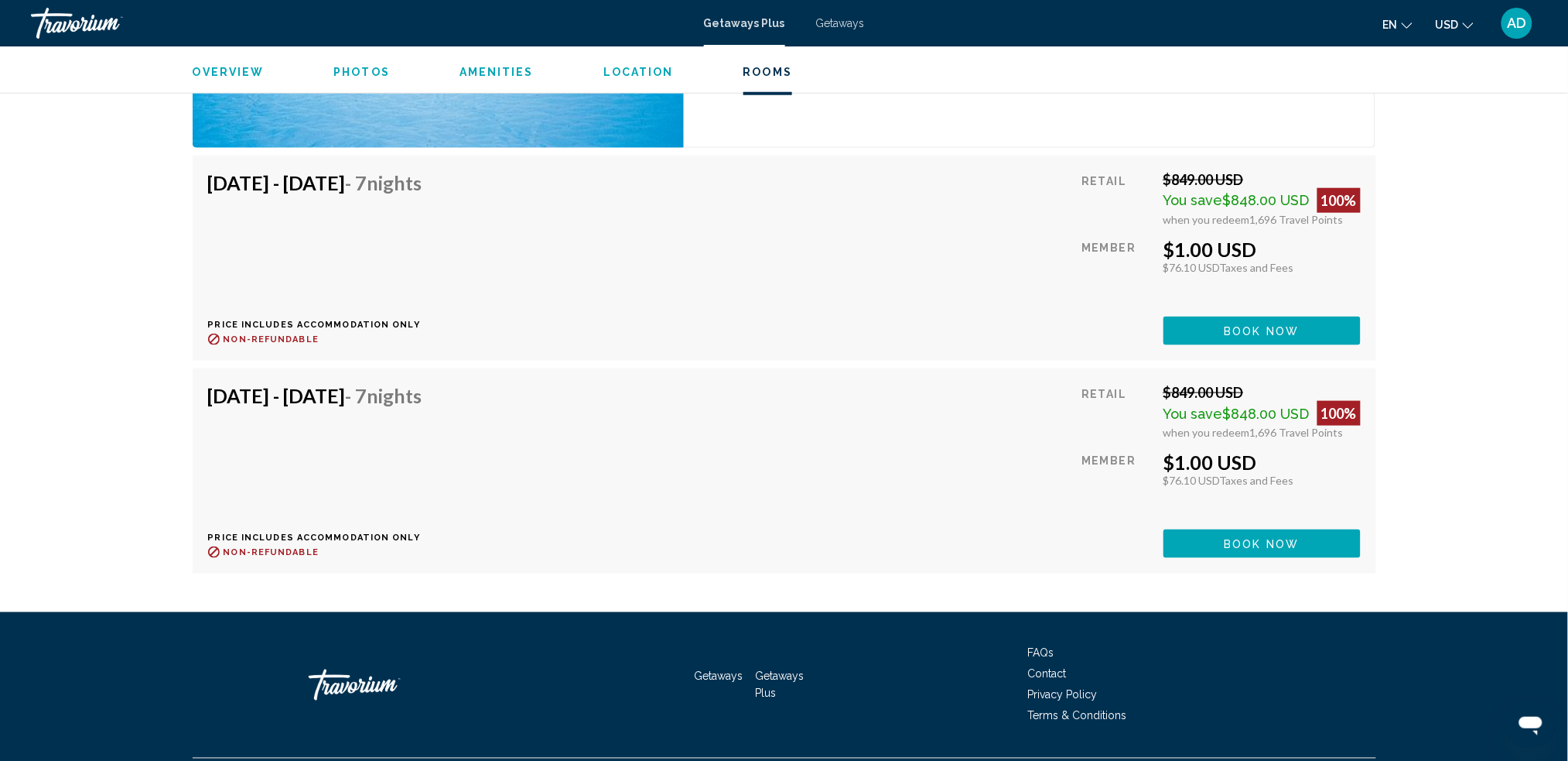
scroll to position [2687, 0]
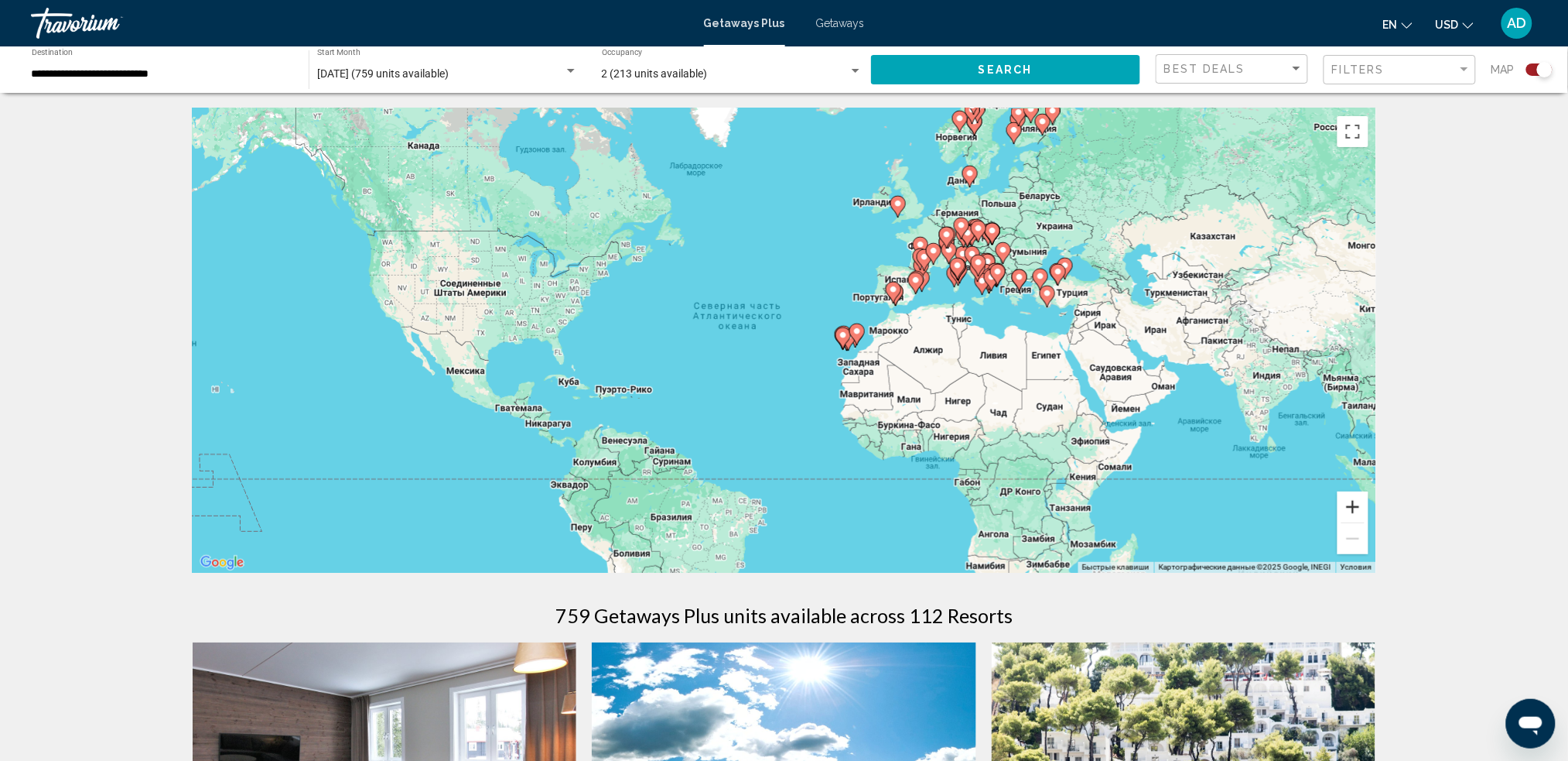
click at [1188, 506] on button "Увеличить" at bounding box center [1353, 507] width 31 height 31
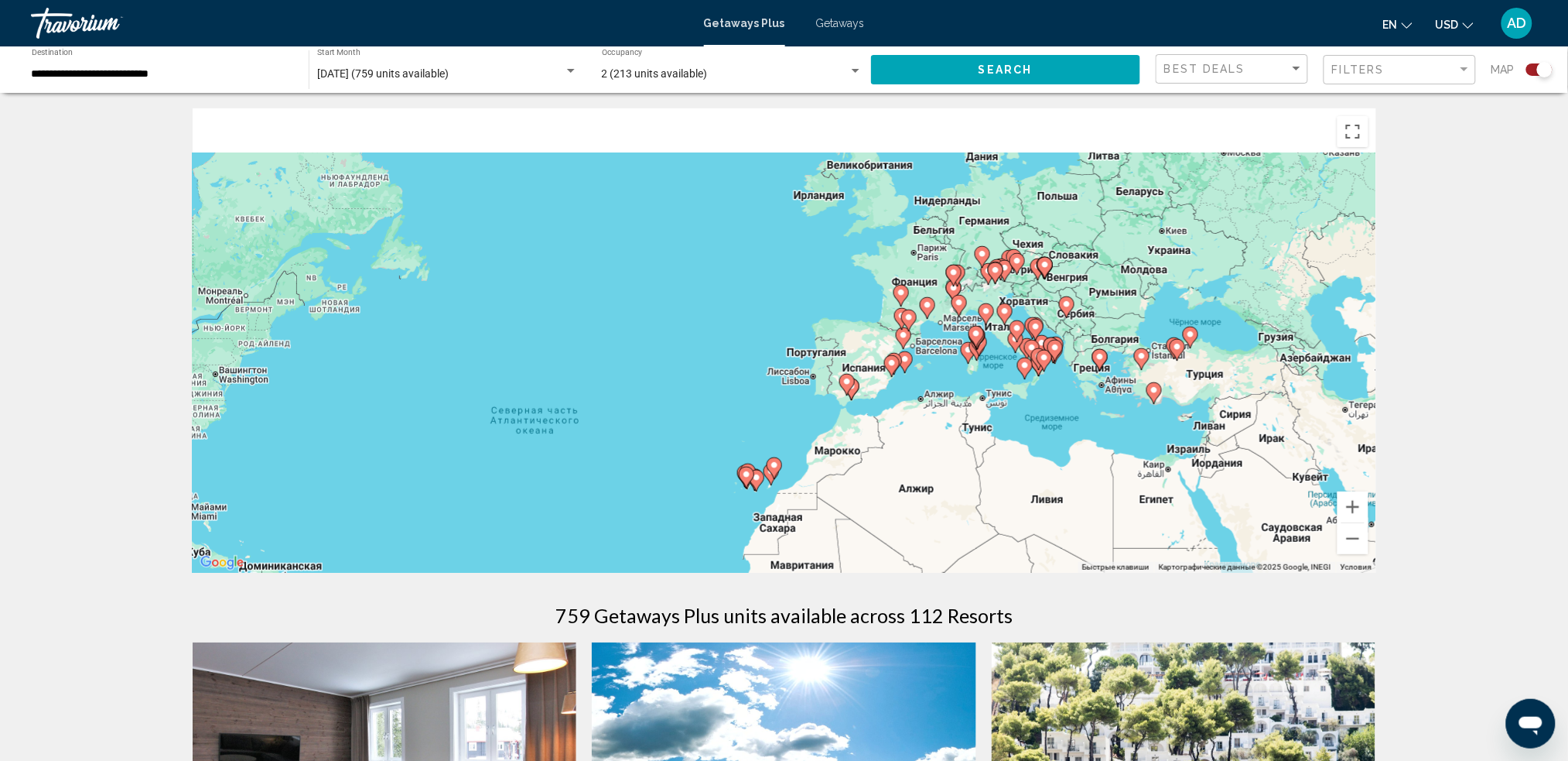
drag, startPoint x: 1278, startPoint y: 265, endPoint x: 1059, endPoint y: 485, distance: 310.4
click at [1060, 485] on div "Чтобы активировать перетаскивание с помощью клавиатуры, нажмите Alt + Ввод. Пос…" at bounding box center [785, 340] width 1184 height 464
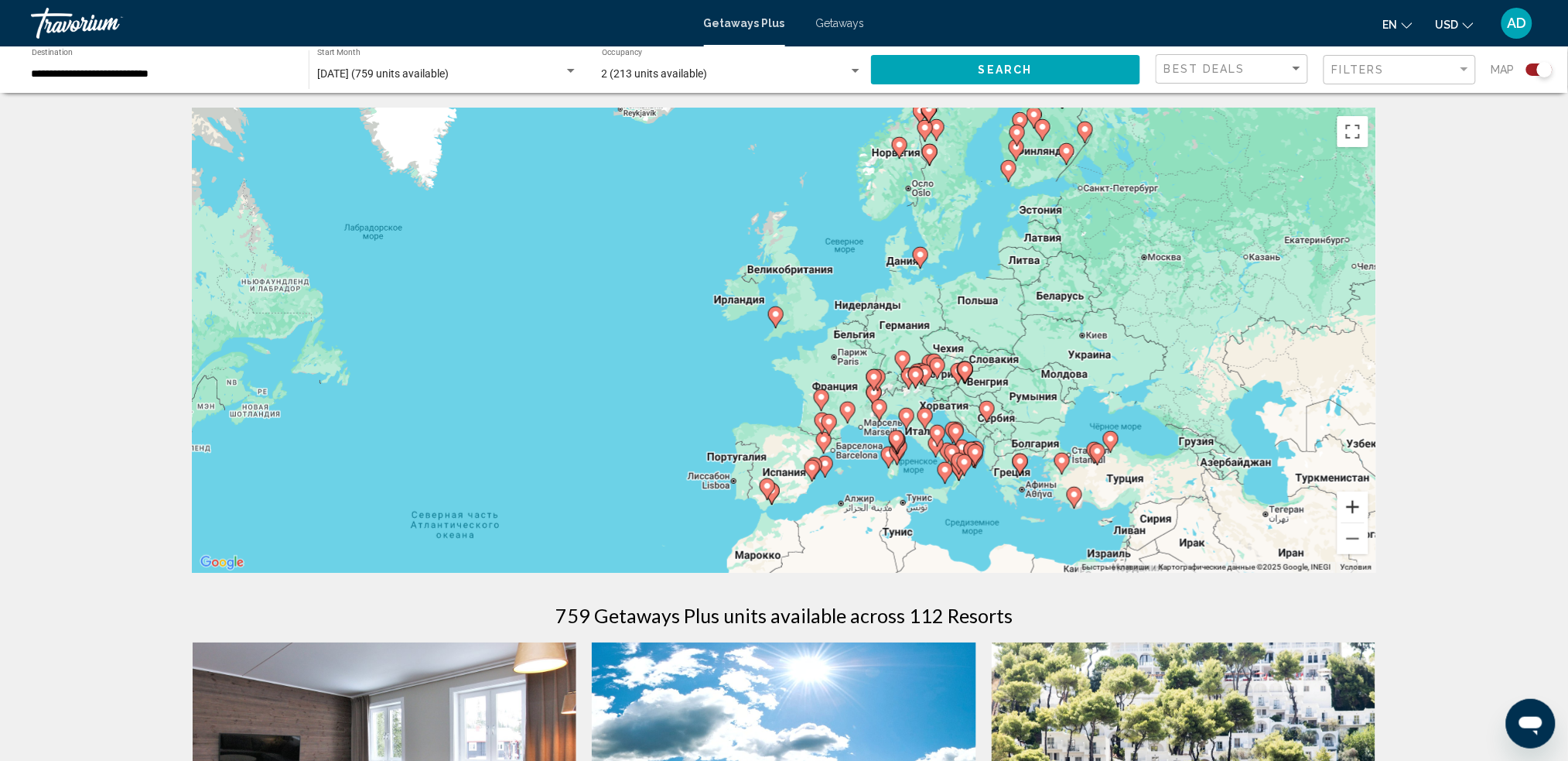
click at [1188, 508] on button "Увеличить" at bounding box center [1353, 507] width 31 height 31
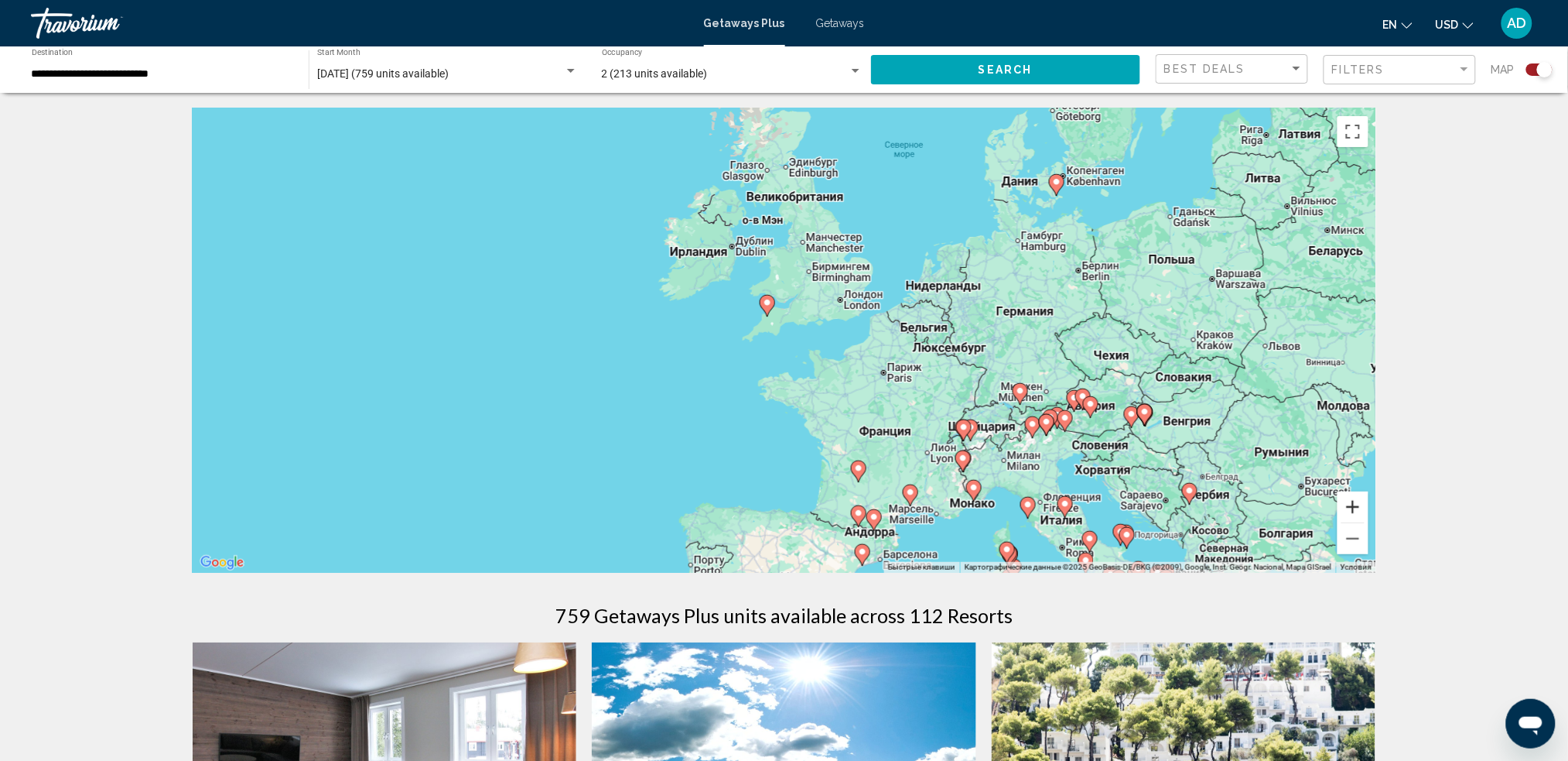
click at [1188, 500] on button "Увеличить" at bounding box center [1353, 507] width 31 height 31
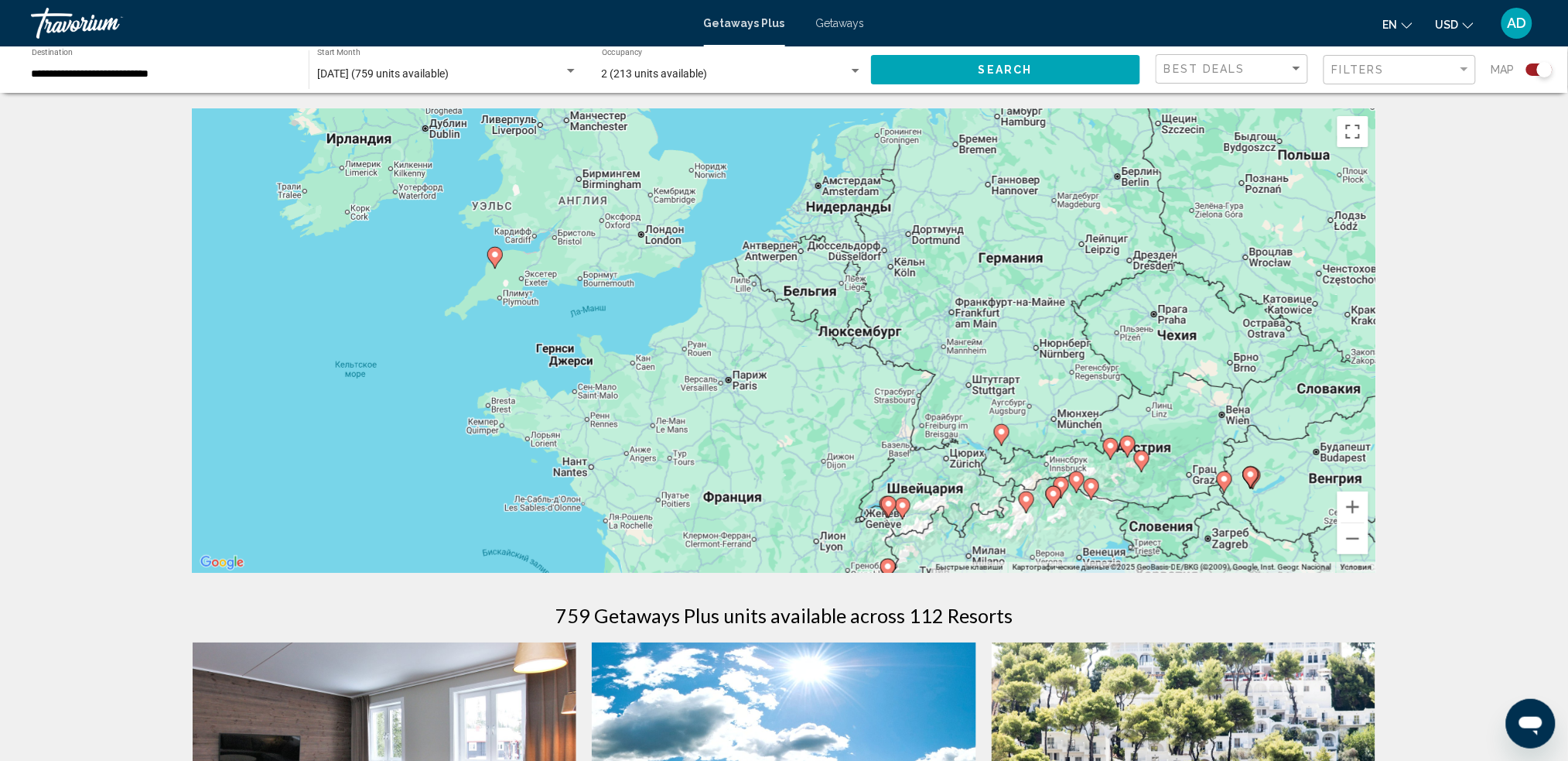
drag, startPoint x: 1107, startPoint y: 274, endPoint x: 842, endPoint y: 306, distance: 266.9
click at [847, 301] on div "Чтобы активировать перетаскивание с помощью клавиатуры, нажмите Alt + Ввод. Пос…" at bounding box center [785, 340] width 1184 height 464
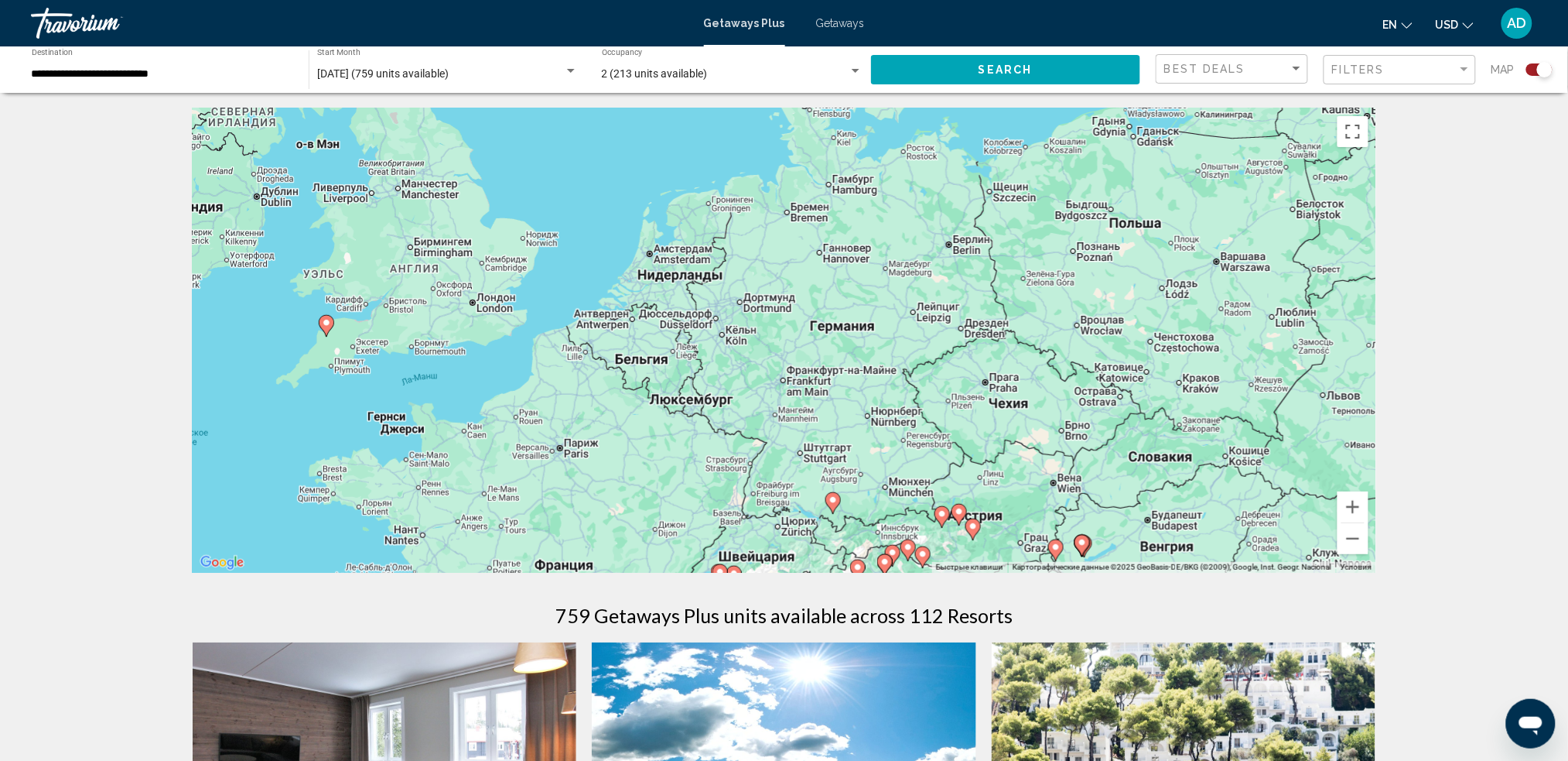
click at [829, 498] on image "Main content" at bounding box center [833, 499] width 9 height 9
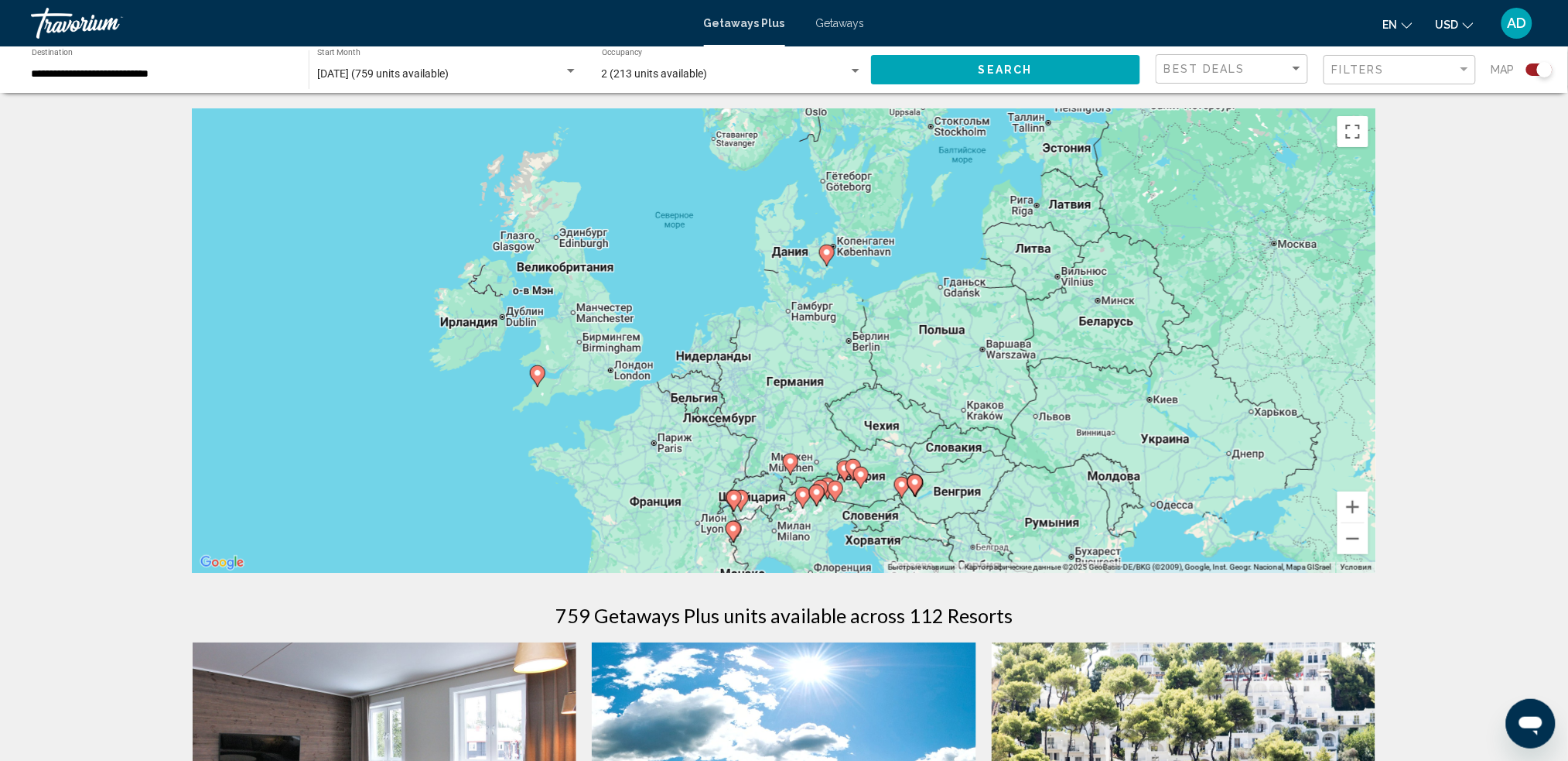
drag, startPoint x: 874, startPoint y: 291, endPoint x: 884, endPoint y: 433, distance: 142.4
click at [884, 433] on div "Чтобы активировать перетаскивание с помощью клавиатуры, нажмите Alt + Ввод. Пос…" at bounding box center [785, 340] width 1184 height 464
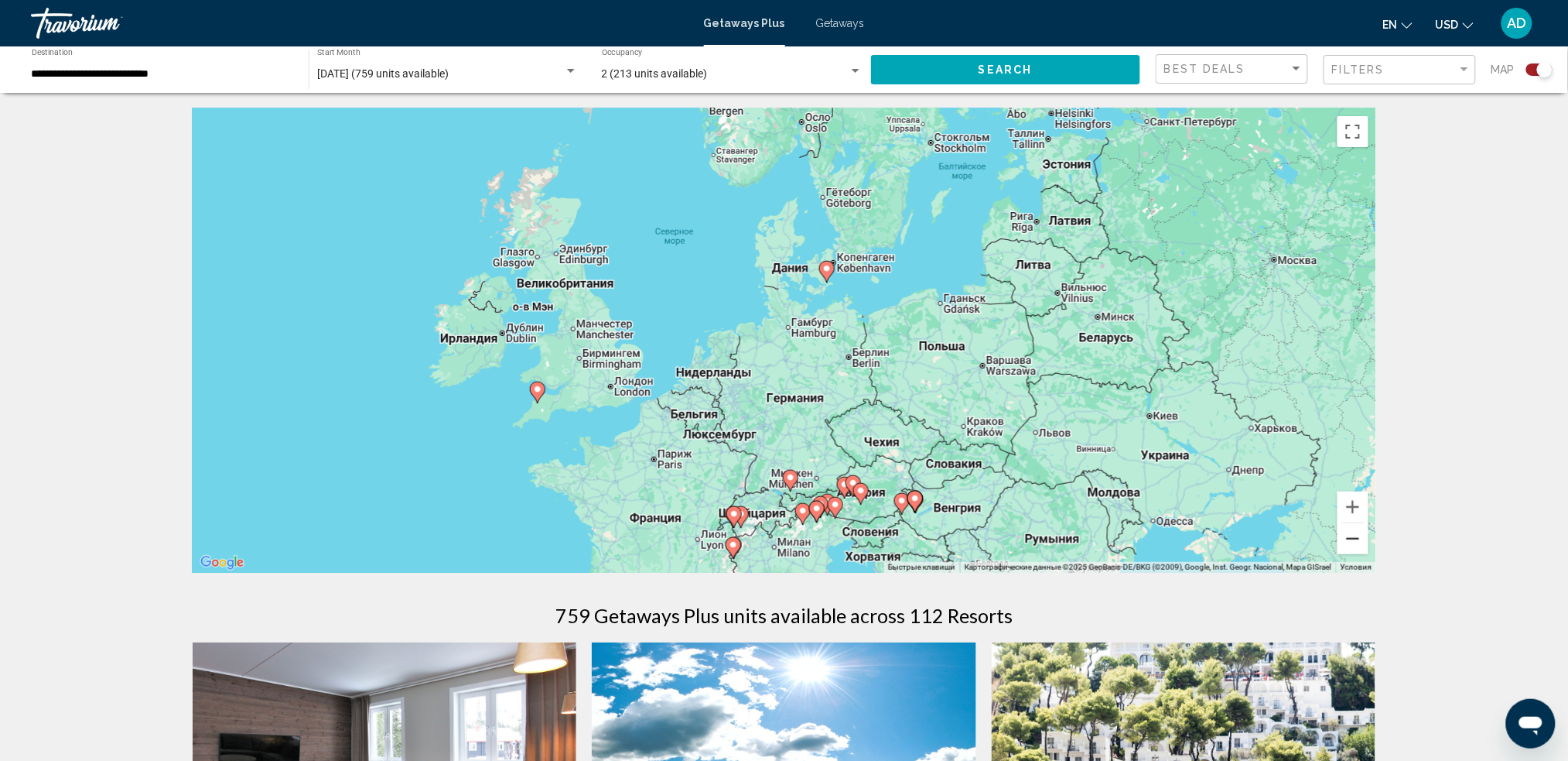
click at [1188, 544] on button "Уменьшить" at bounding box center [1353, 538] width 31 height 31
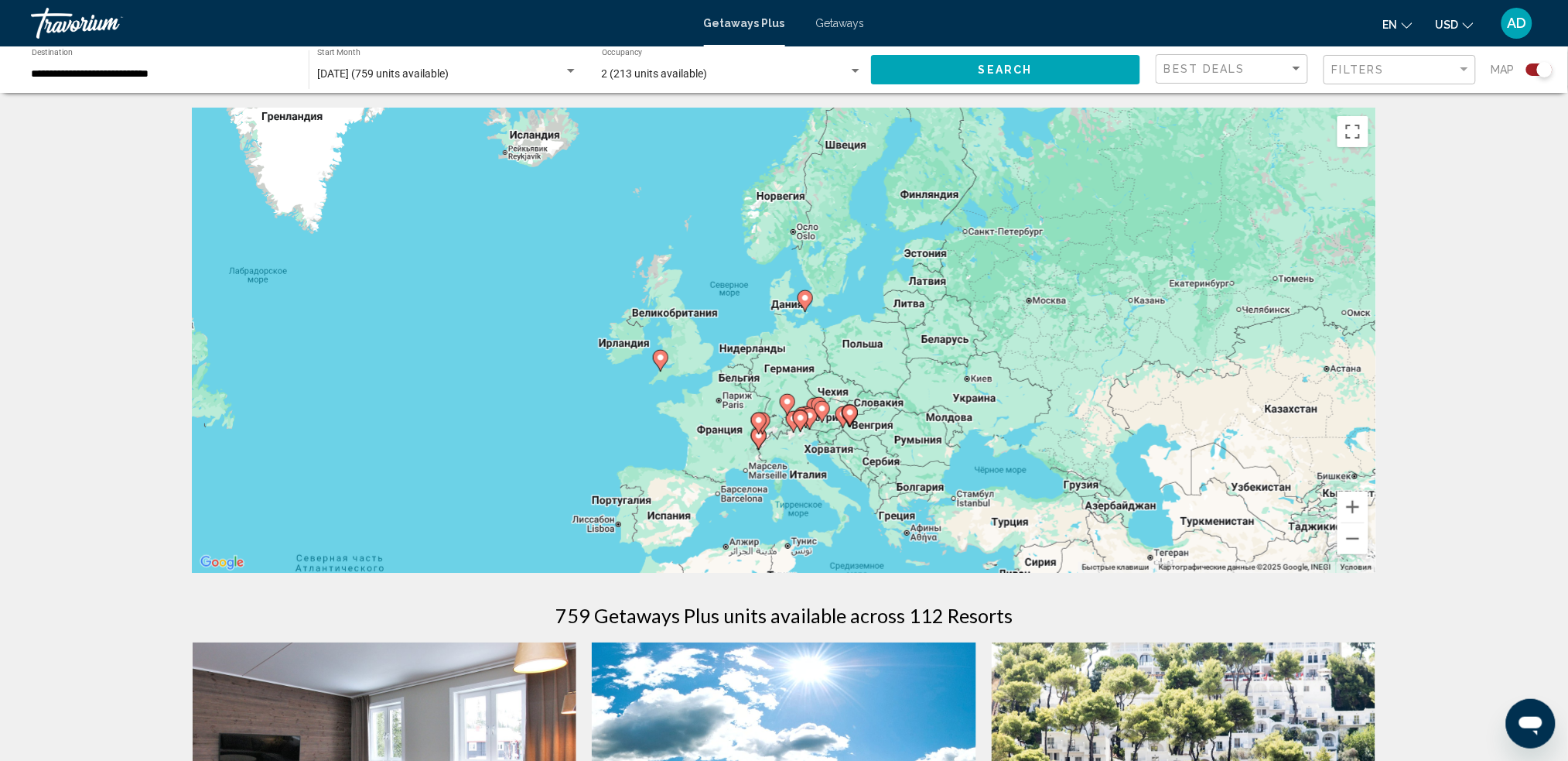
click at [1188, 482] on div "Чтобы активировать перетаскивание с помощью клавиатуры, нажмите Alt + Ввод. Пос…" at bounding box center [785, 340] width 1184 height 464
click at [1188, 511] on button "Увеличить" at bounding box center [1353, 507] width 31 height 31
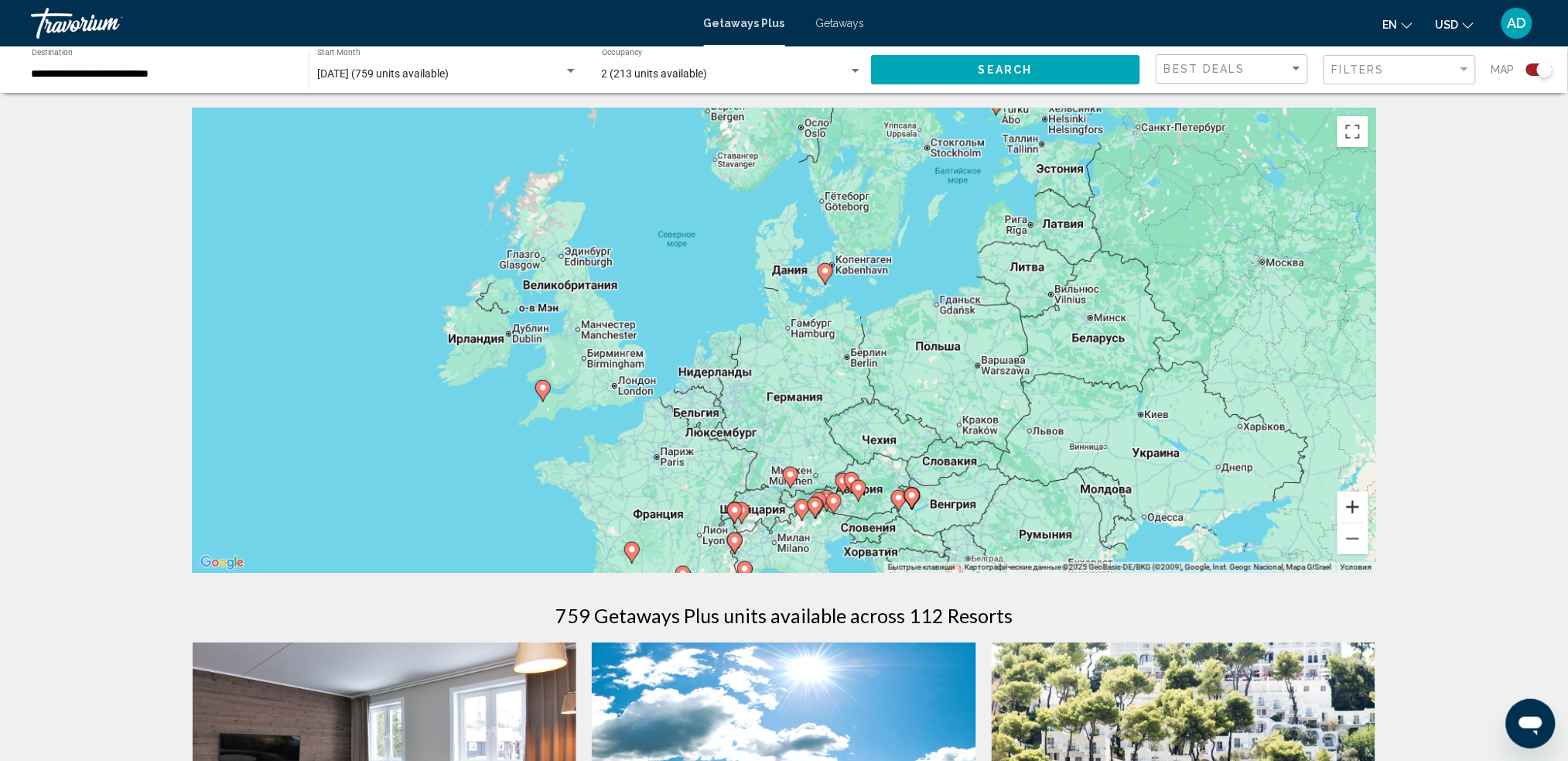
click at [1188, 511] on button "Увеличить" at bounding box center [1353, 507] width 31 height 31
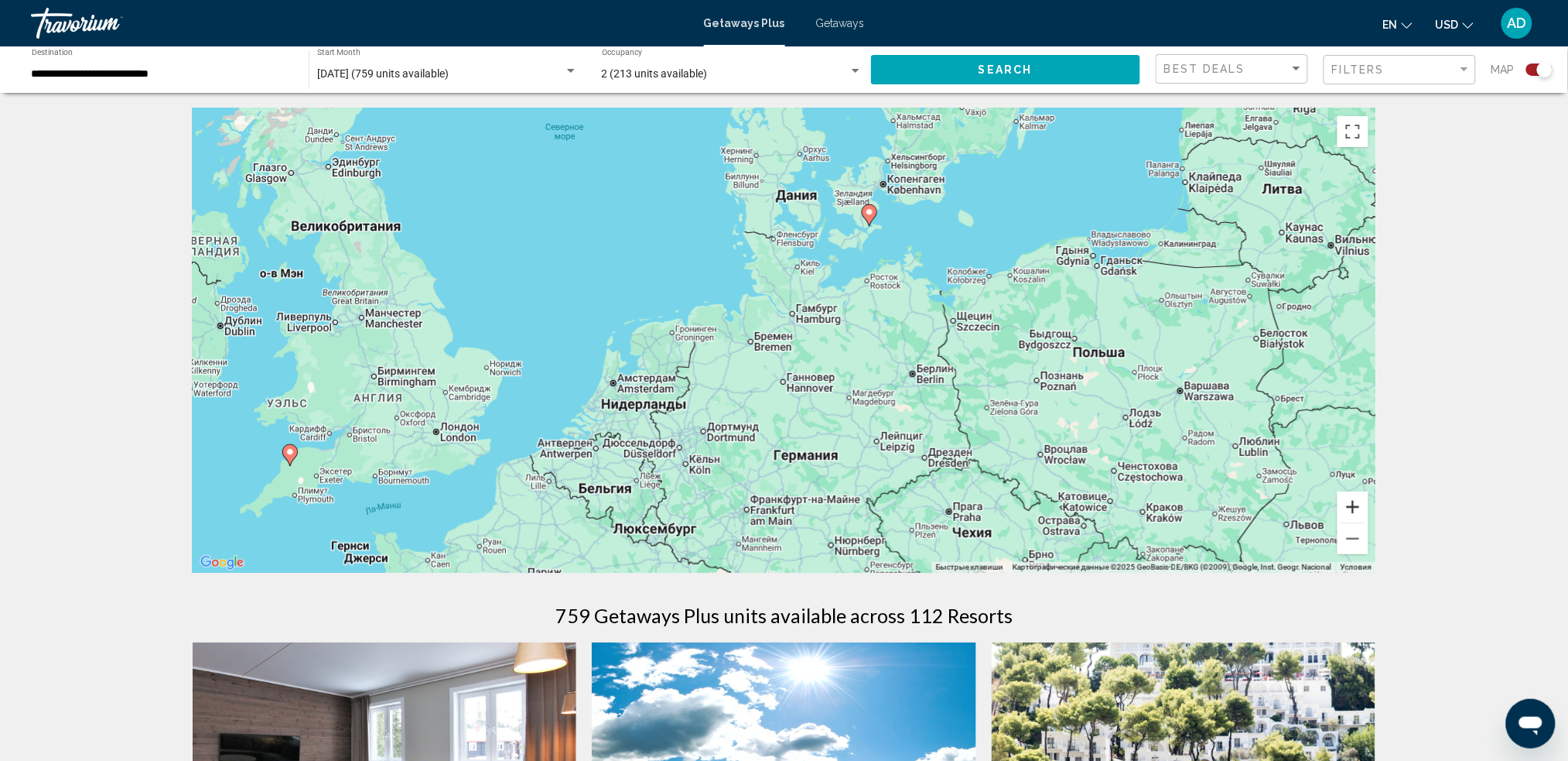
click at [1188, 512] on button "Увеличить" at bounding box center [1353, 507] width 31 height 31
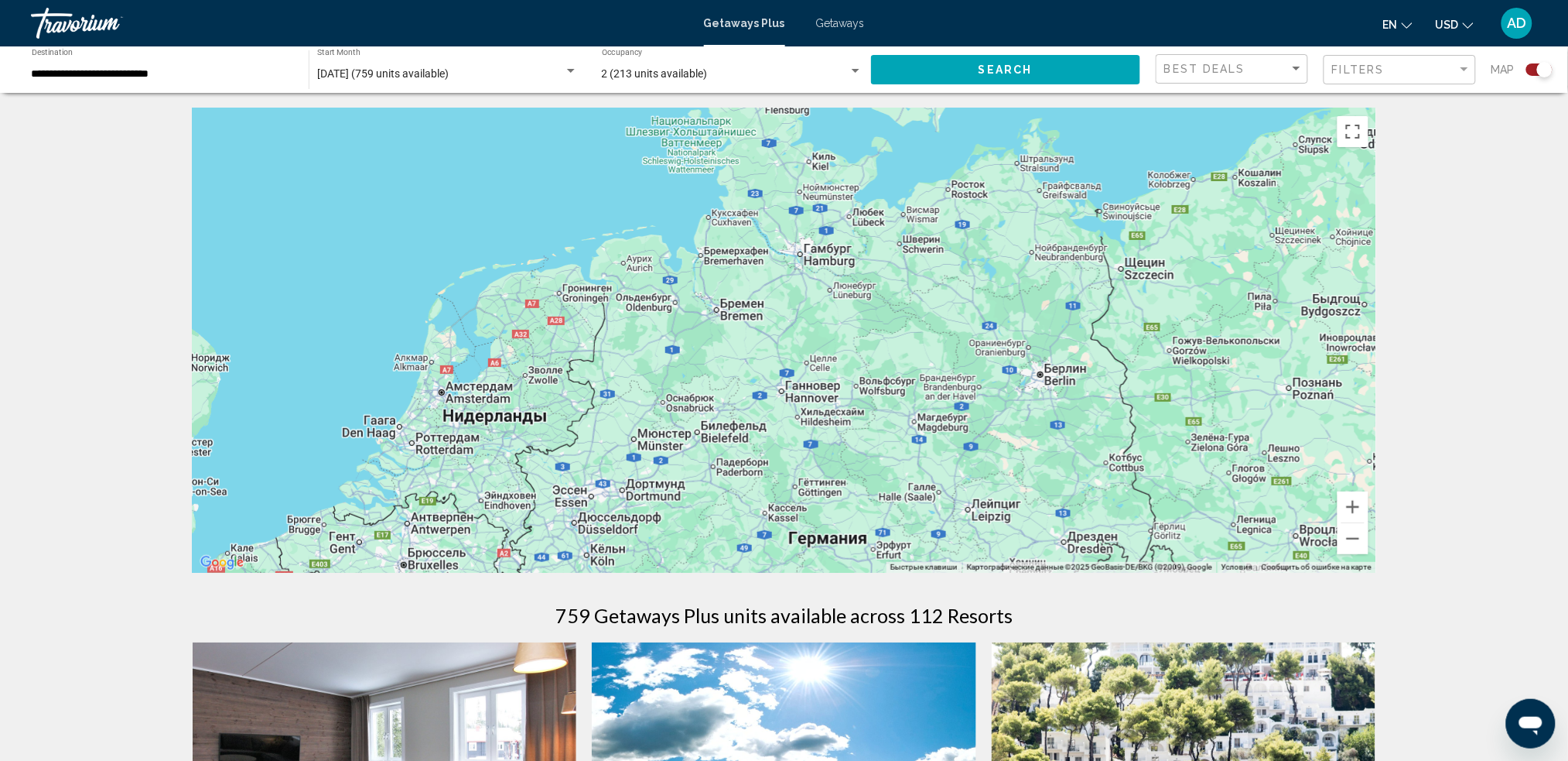
drag, startPoint x: 1073, startPoint y: 462, endPoint x: 1071, endPoint y: 262, distance: 200.0
click at [1073, 276] on div "Чтобы активировать перетаскивание с помощью клавиатуры, нажмите Alt + Ввод. Пос…" at bounding box center [785, 340] width 1184 height 464
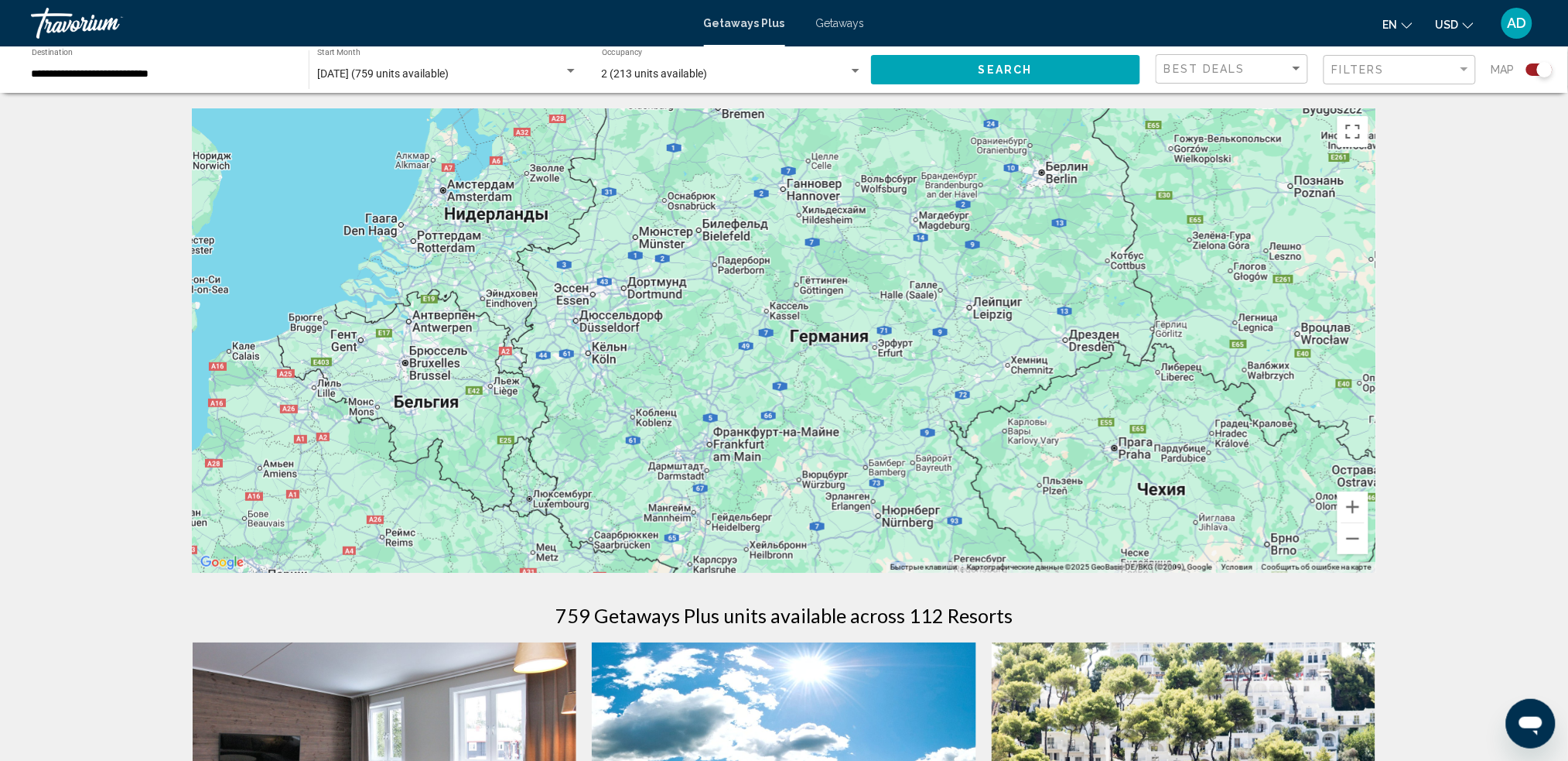
drag, startPoint x: 1048, startPoint y: 314, endPoint x: 1053, endPoint y: 479, distance: 165.1
click at [1053, 479] on div "Чтобы активировать перетаскивание с помощью клавиатуры, нажмите Alt + Ввод. Пос…" at bounding box center [785, 340] width 1184 height 464
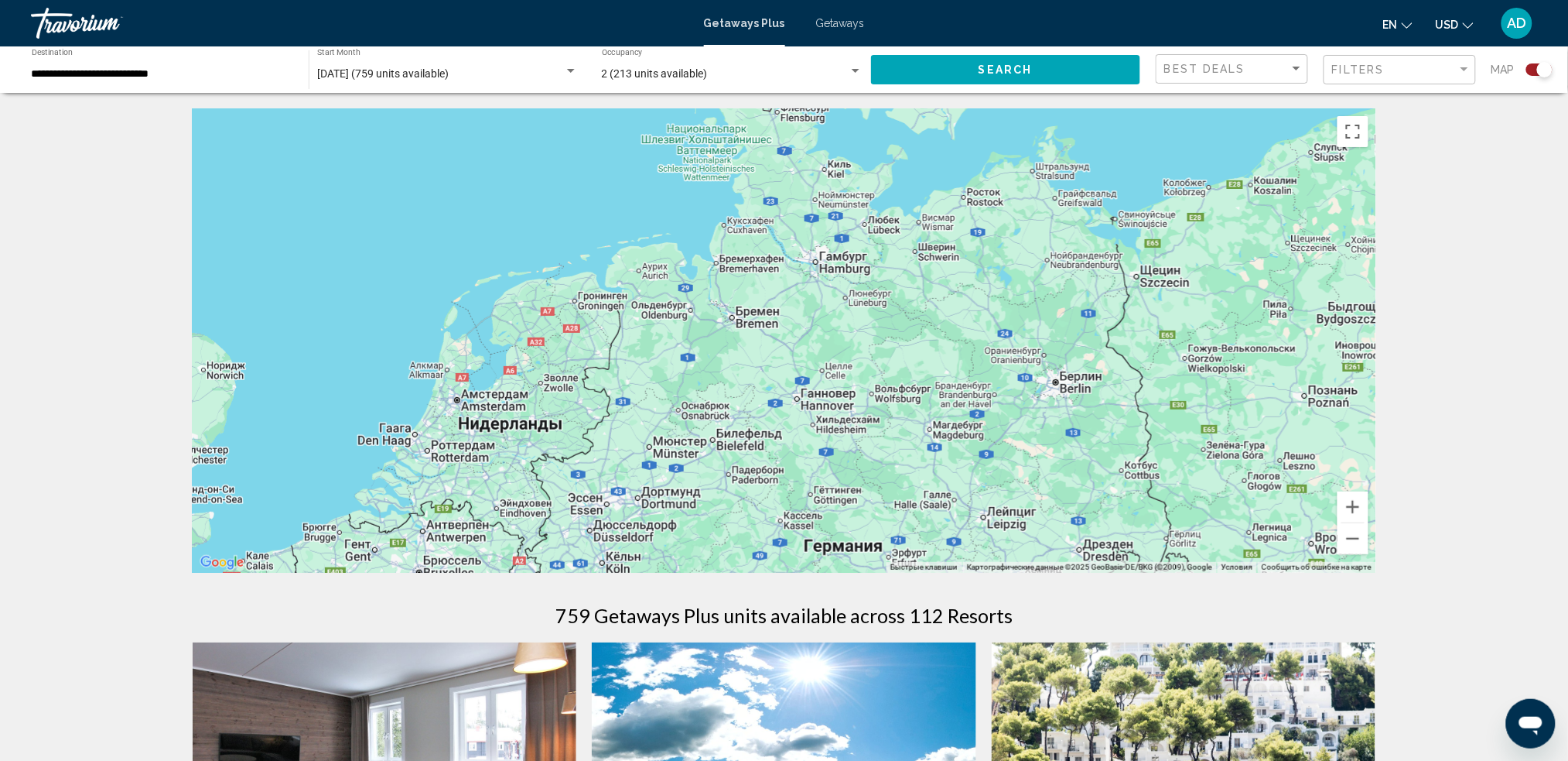
drag, startPoint x: 976, startPoint y: 353, endPoint x: 982, endPoint y: 451, distance: 98.2
click at [982, 451] on div "Main content" at bounding box center [785, 340] width 1184 height 464
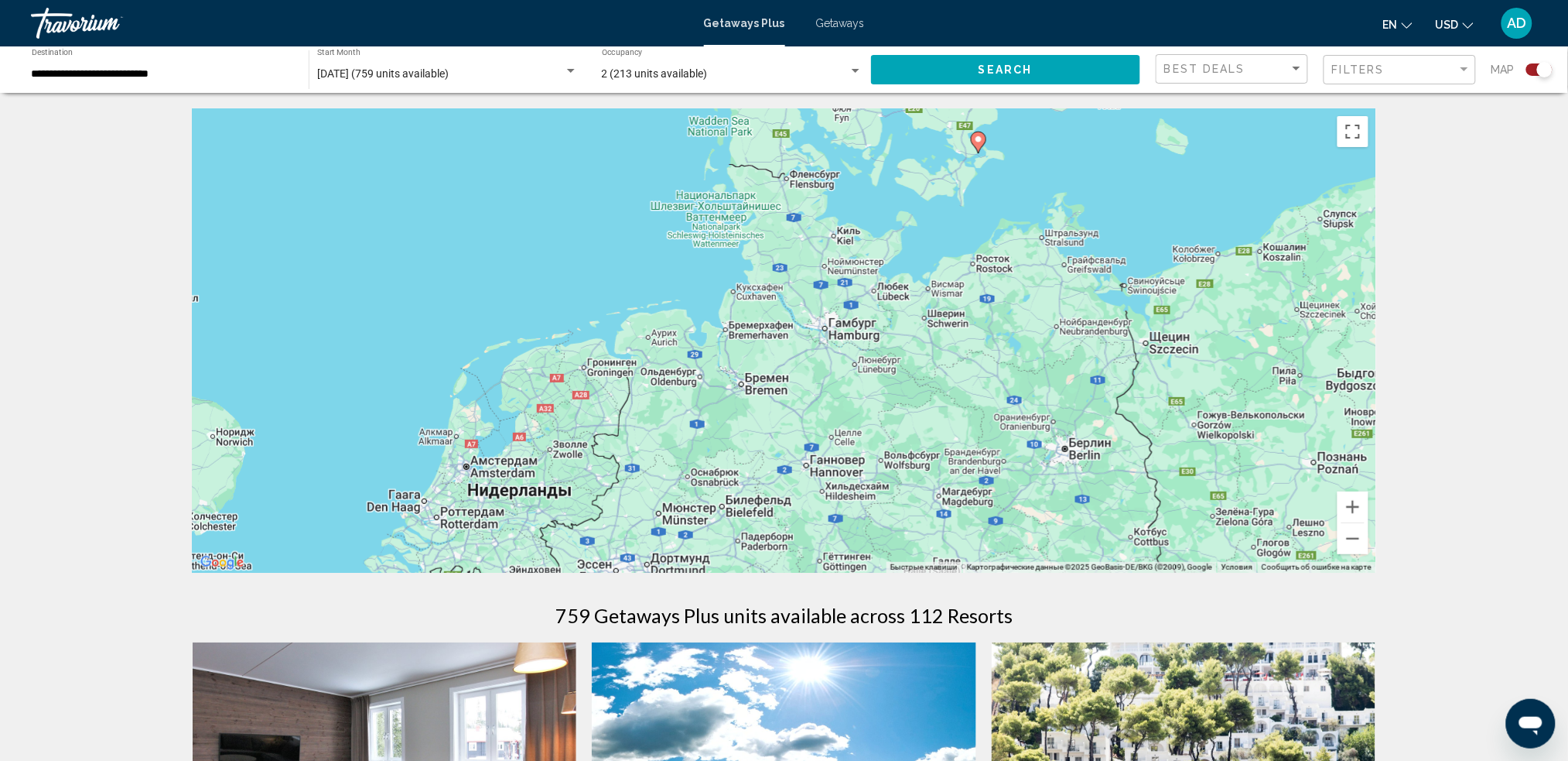
drag, startPoint x: 844, startPoint y: 301, endPoint x: 857, endPoint y: 337, distance: 38.3
click at [857, 337] on div "Чтобы активировать перетаскивание с помощью клавиатуры, нажмите Alt + Ввод. Пос…" at bounding box center [785, 340] width 1184 height 464
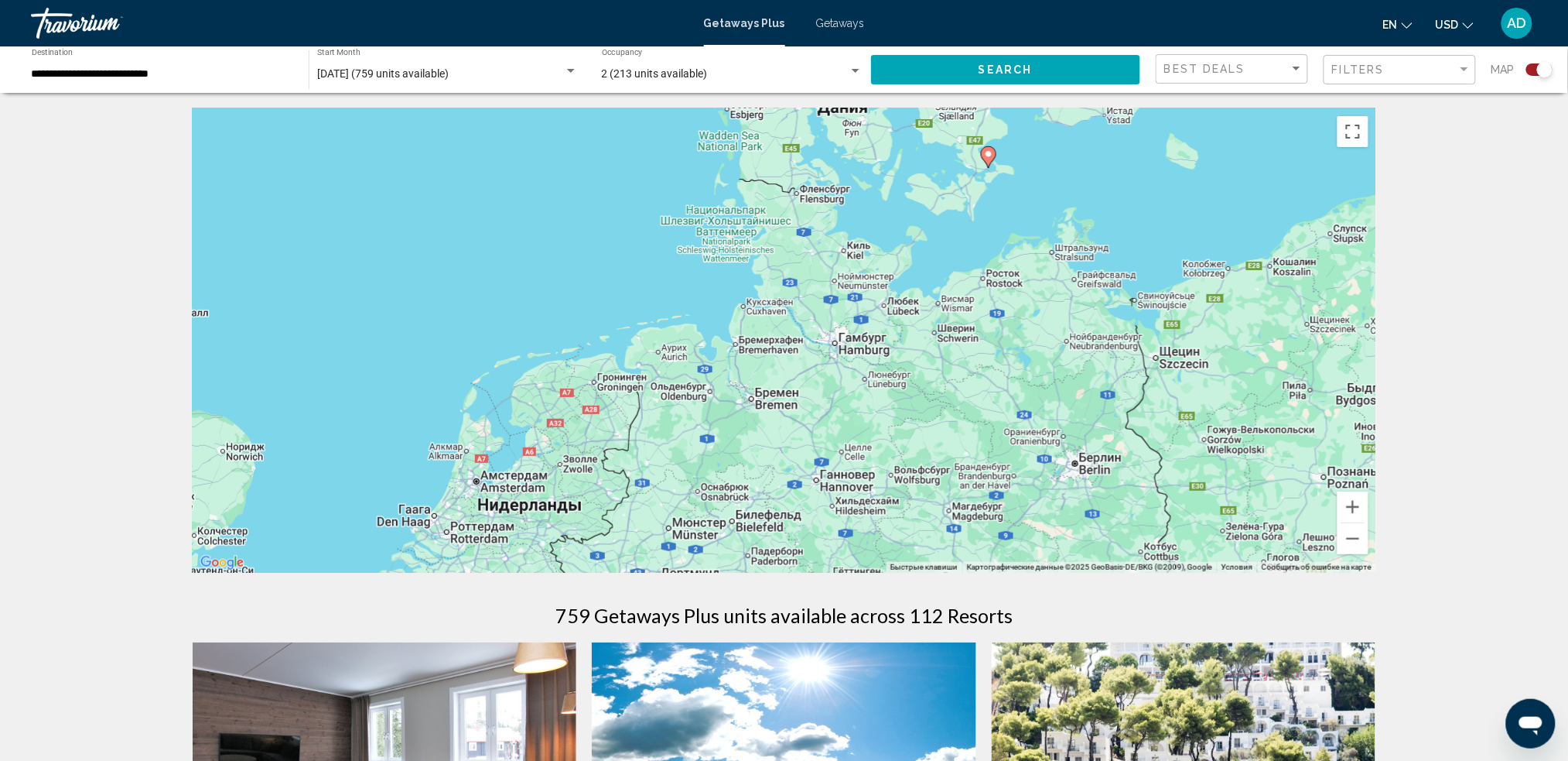
click at [988, 153] on image "Main content" at bounding box center [989, 154] width 9 height 9
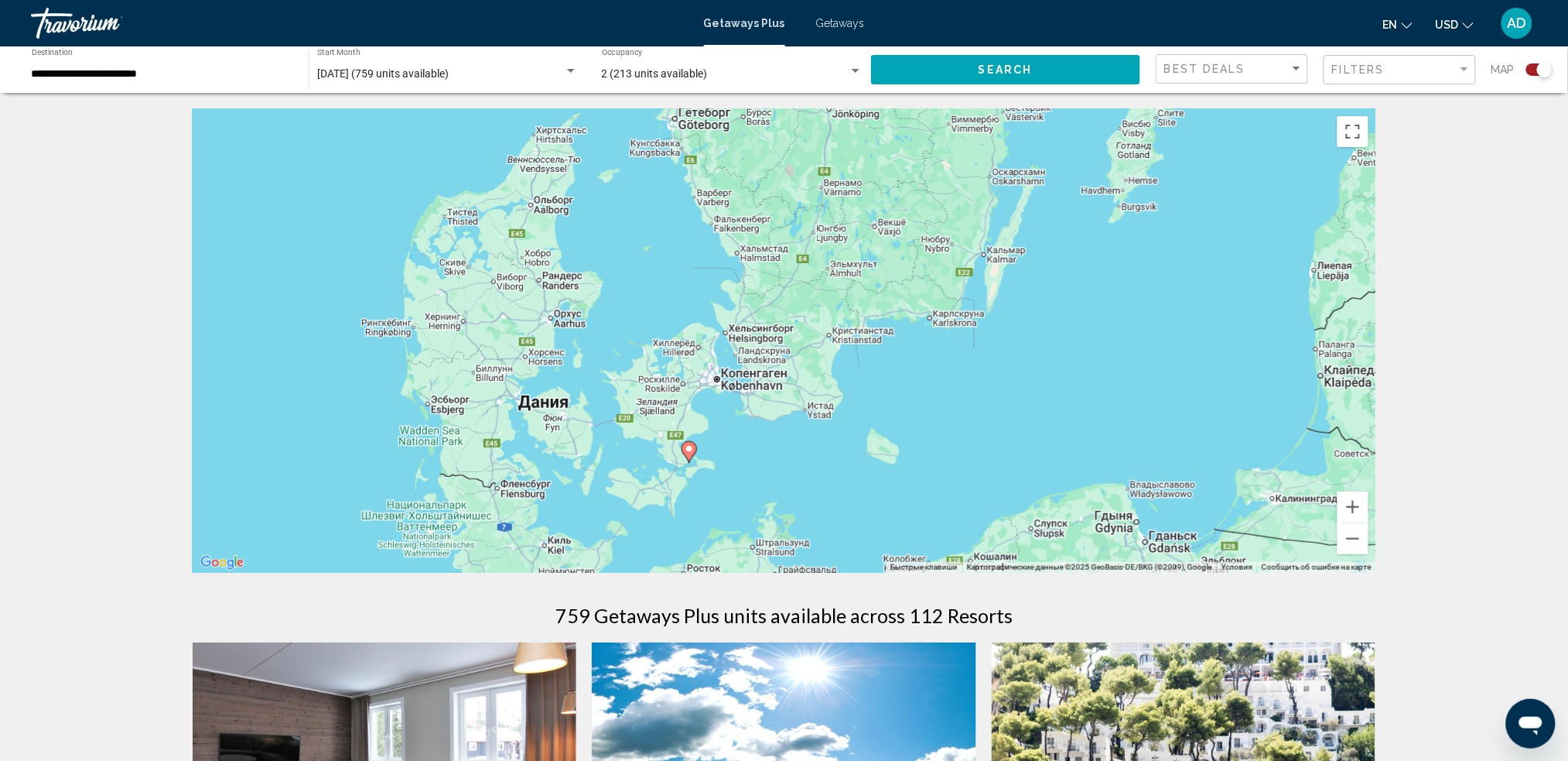
drag, startPoint x: 958, startPoint y: 295, endPoint x: 858, endPoint y: 457, distance: 190.4
click at [858, 453] on div "Чтобы активировать перетаскивание с помощью клавиатуры, нажмите Alt + Ввод. Пос…" at bounding box center [785, 340] width 1184 height 464
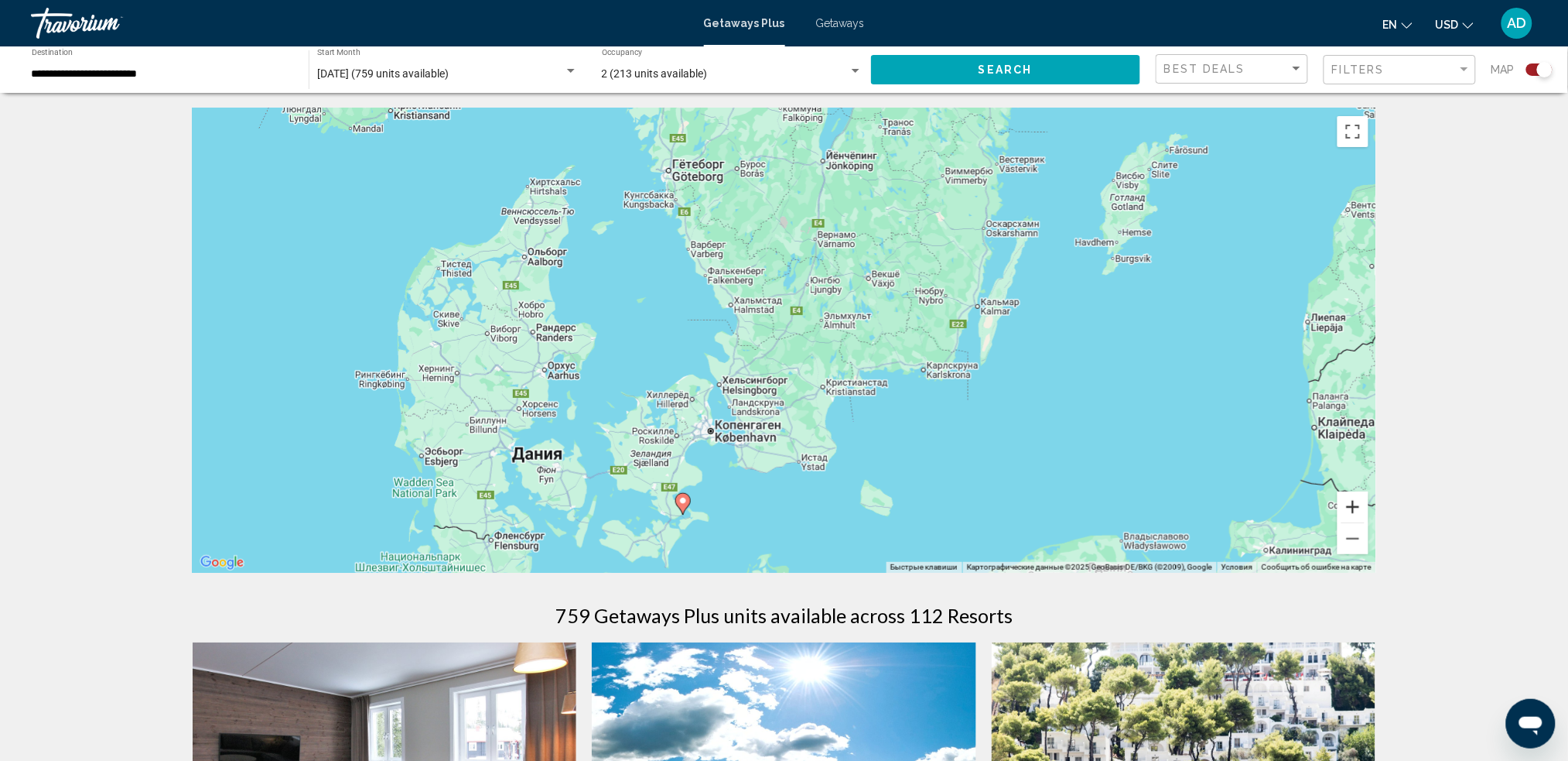
click at [1188, 510] on button "Увеличить" at bounding box center [1353, 507] width 31 height 31
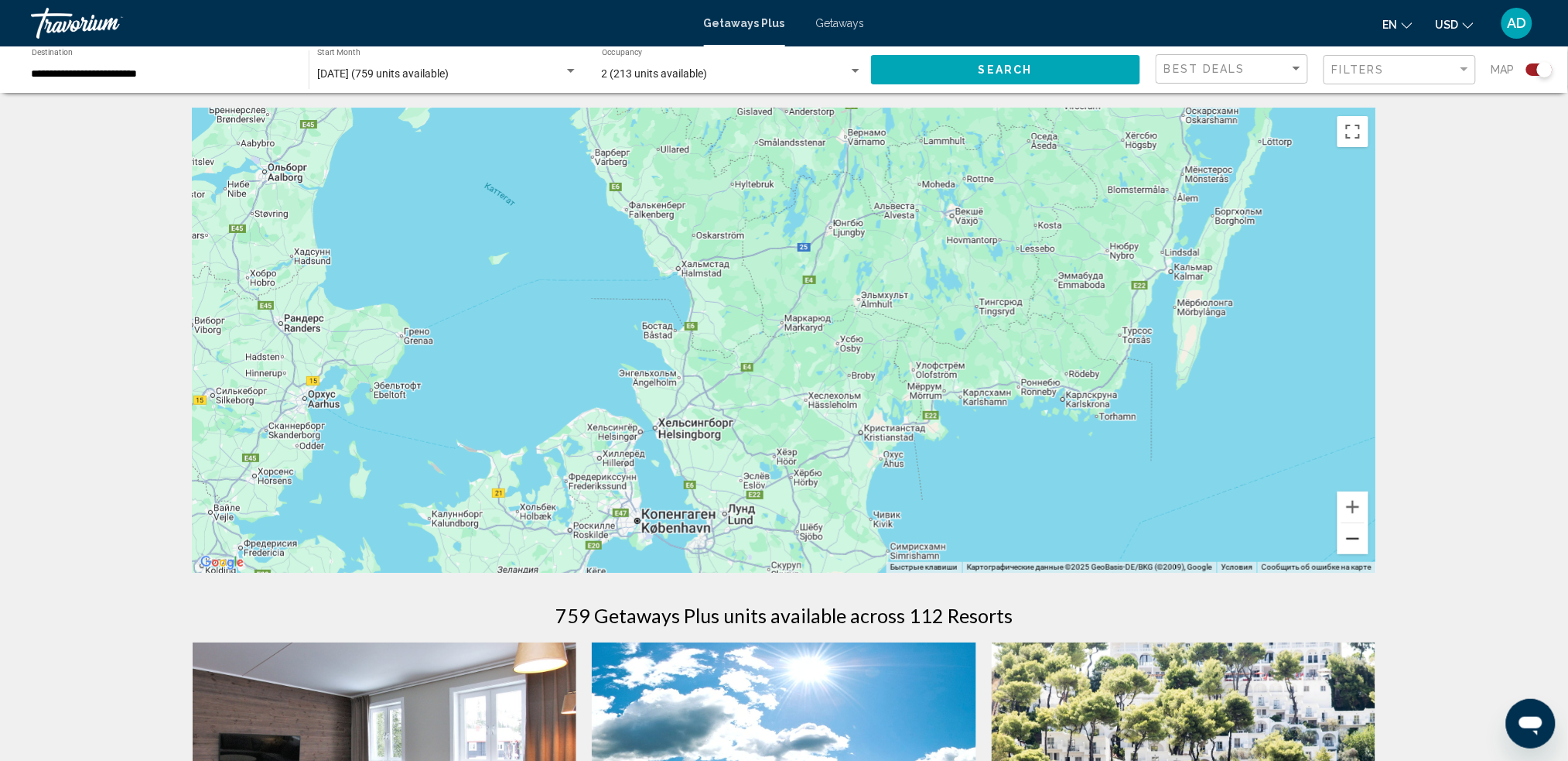
click at [1188, 536] on button "Уменьшить" at bounding box center [1353, 538] width 31 height 31
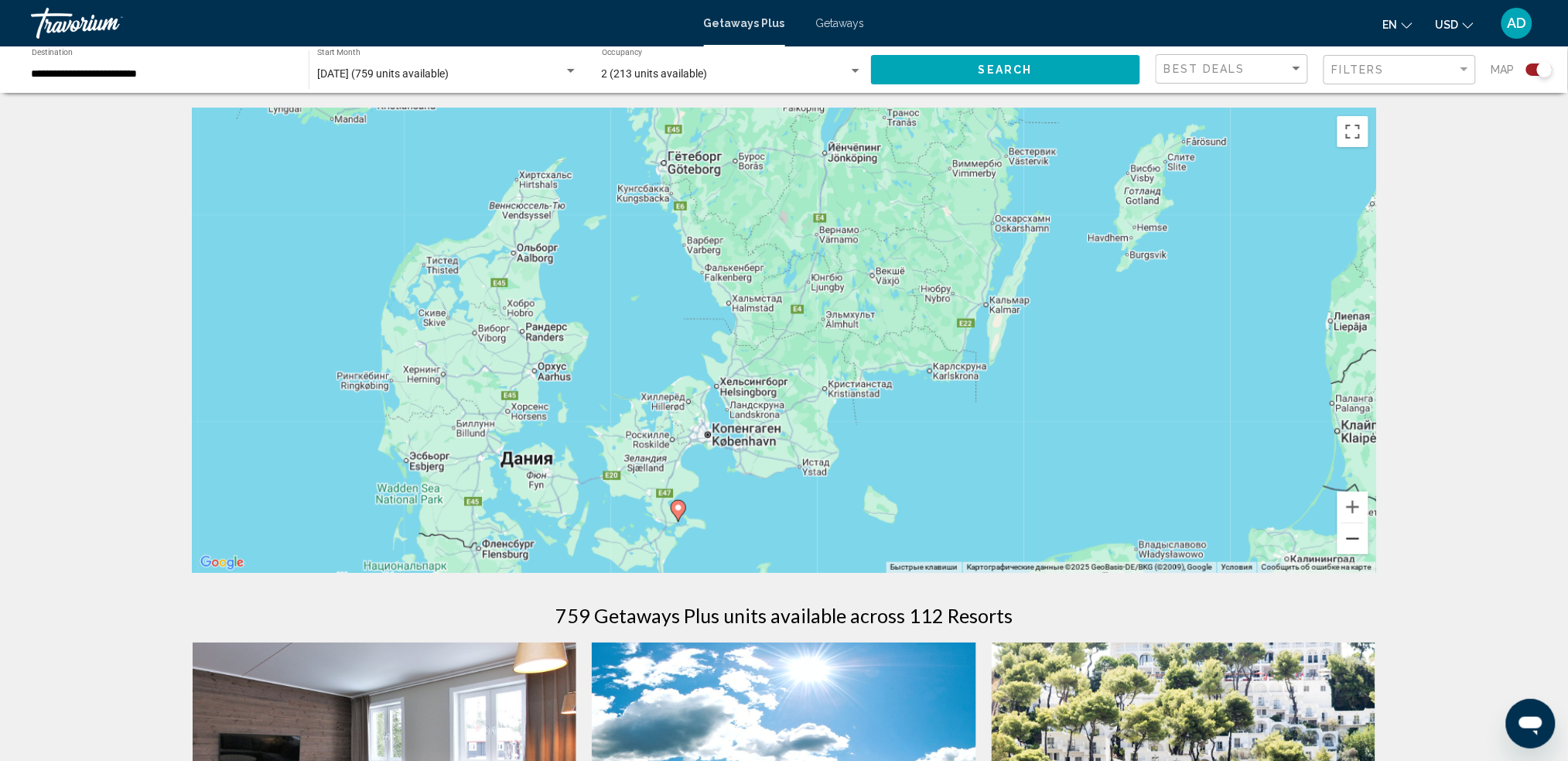
click at [1188, 536] on button "Уменьшить" at bounding box center [1353, 538] width 31 height 31
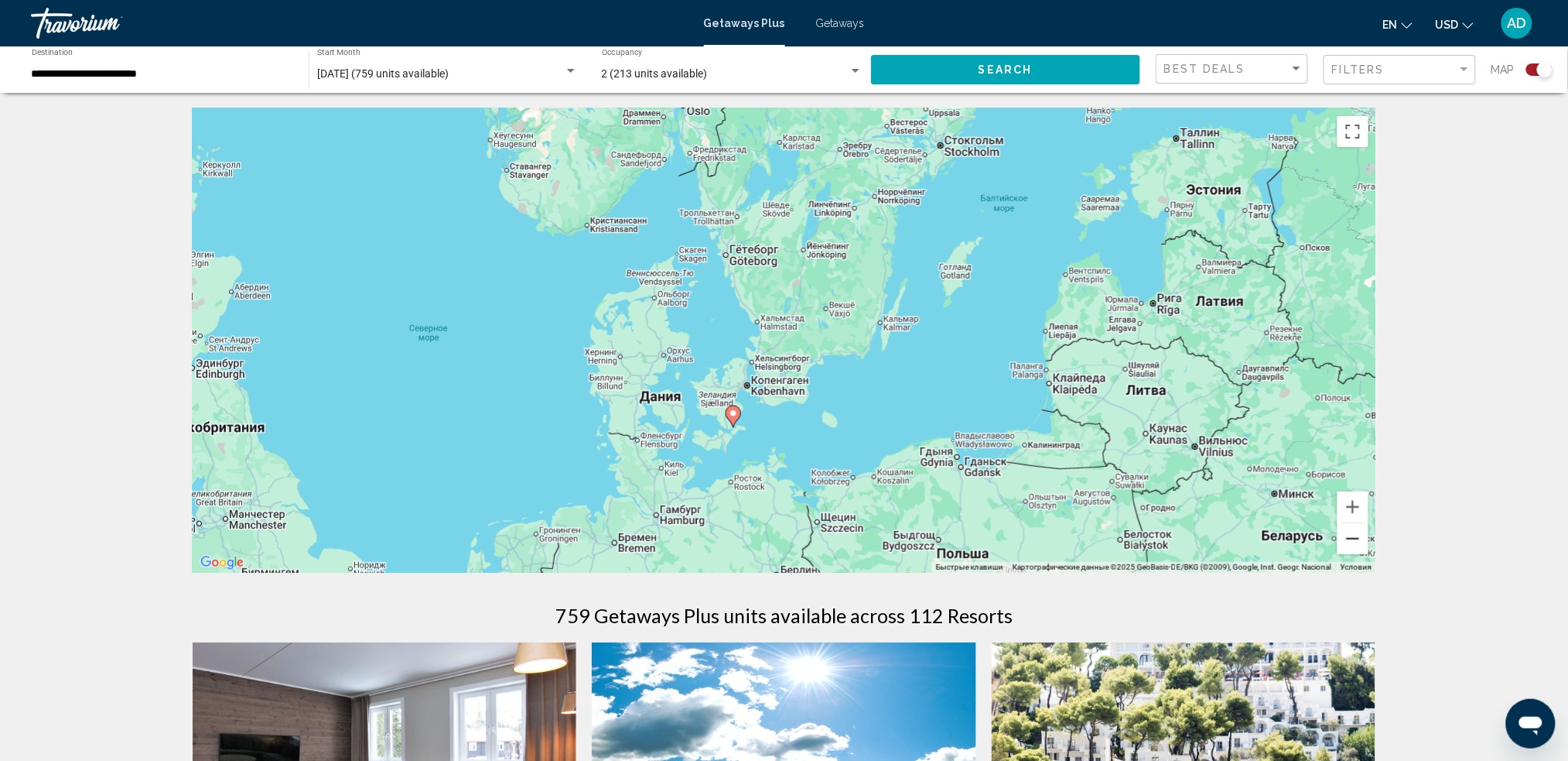
click at [1188, 536] on button "Уменьшить" at bounding box center [1353, 538] width 31 height 31
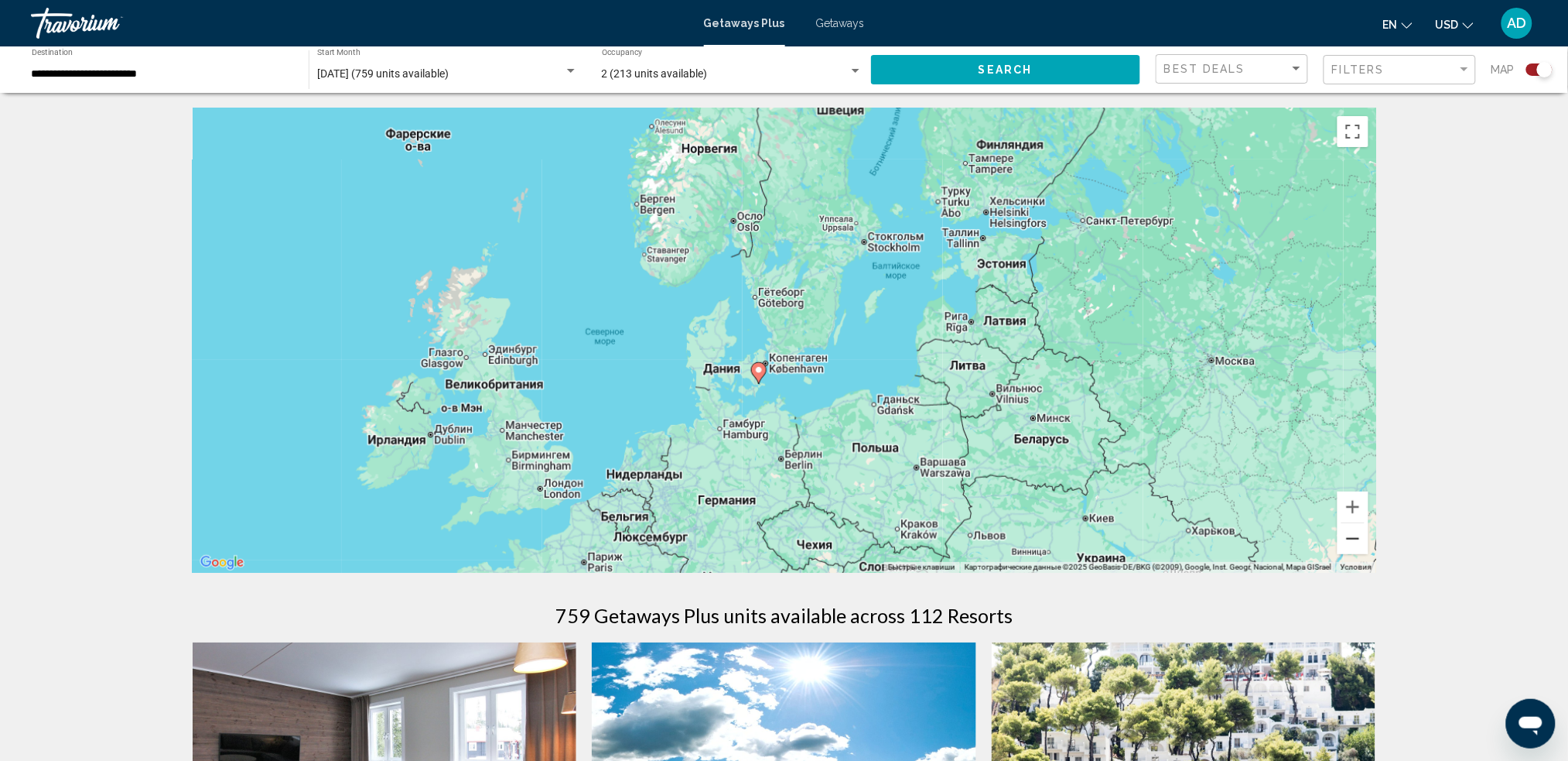
click at [1188, 536] on button "Уменьшить" at bounding box center [1353, 538] width 31 height 31
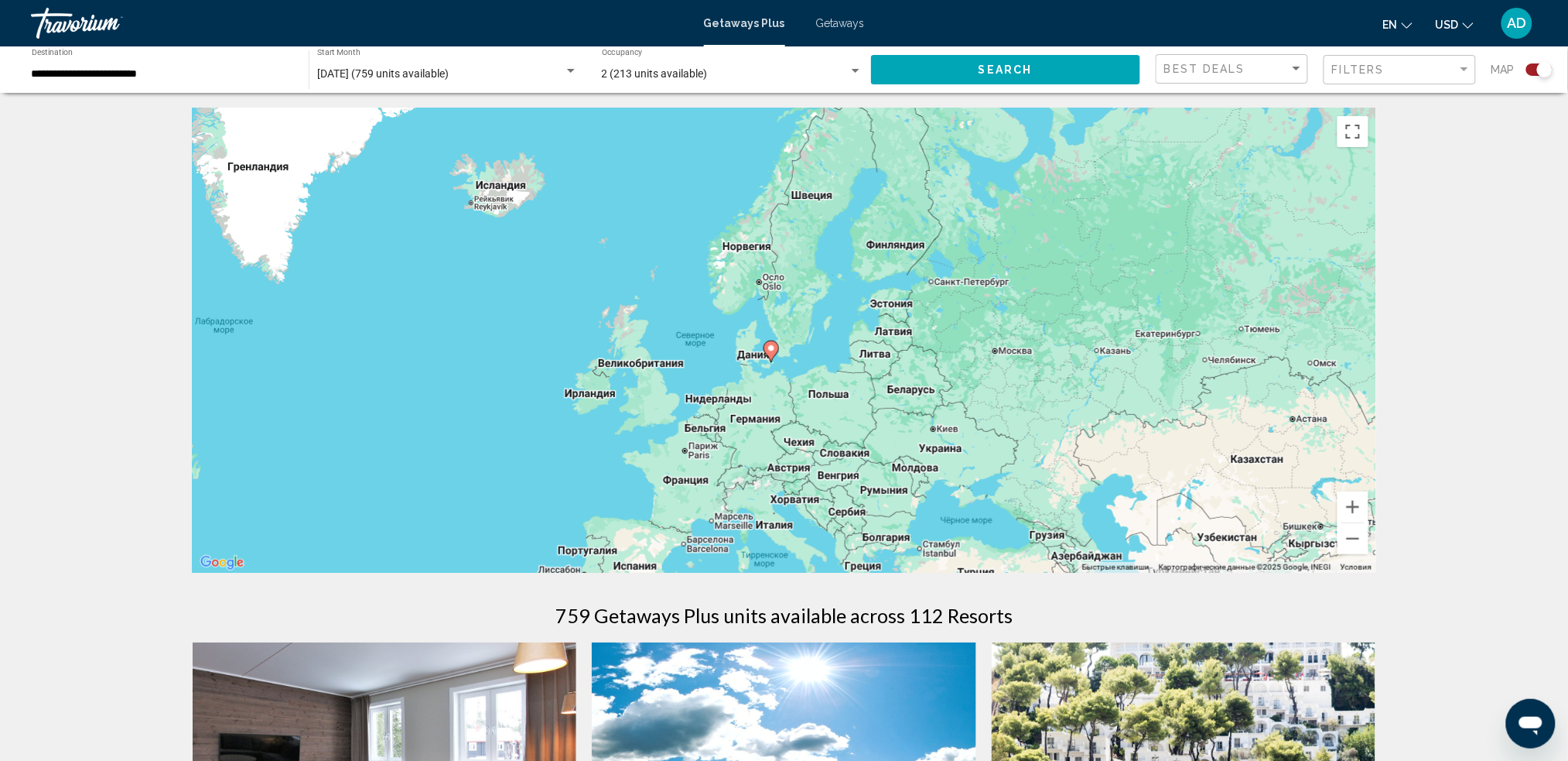
click at [242, 66] on div "**********" at bounding box center [162, 70] width 262 height 43
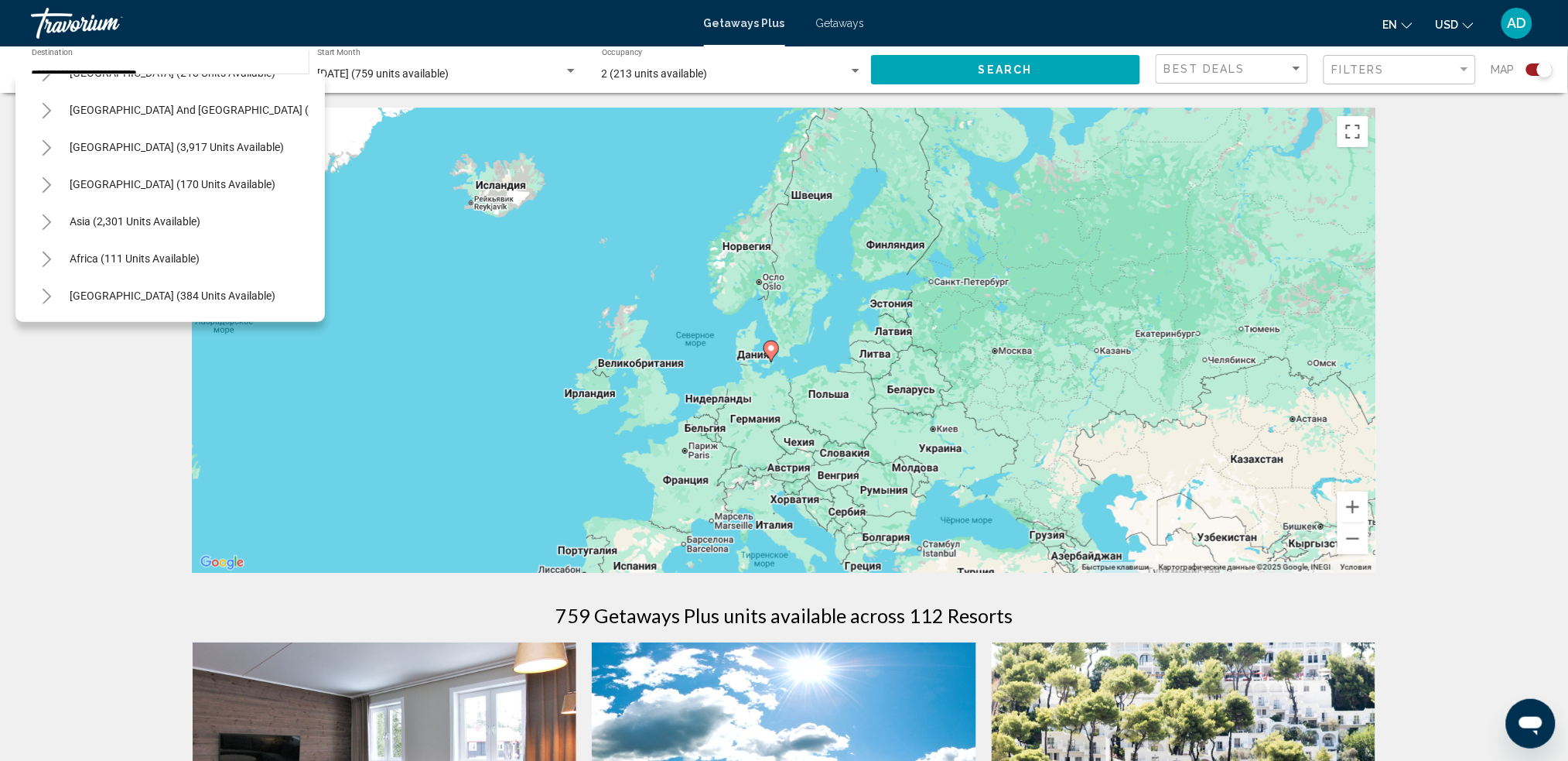
scroll to position [971, 0]
click at [180, 218] on button "Asia (2,301 units available)" at bounding box center [135, 222] width 146 height 36
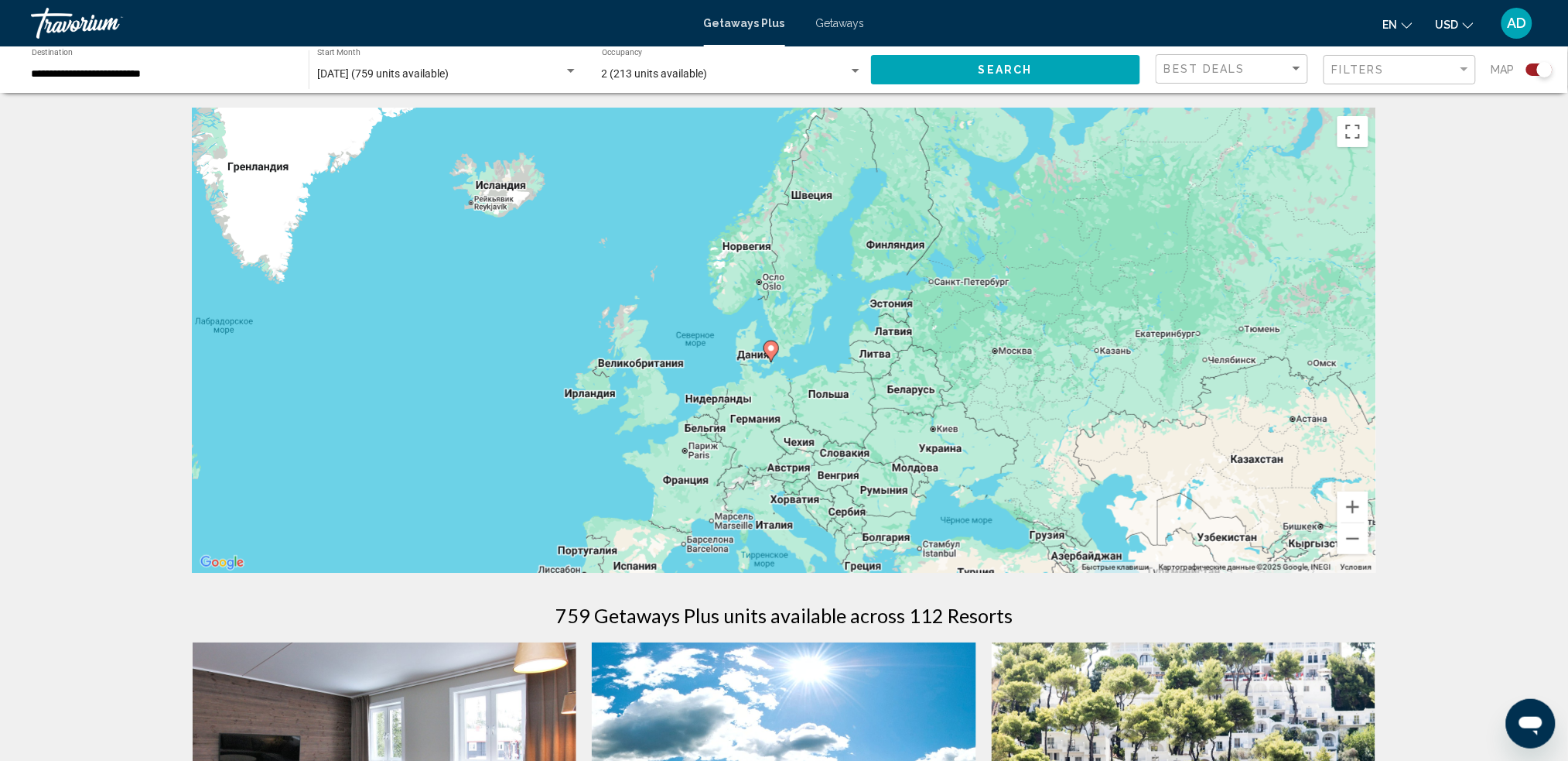
drag, startPoint x: 1003, startPoint y: 340, endPoint x: 790, endPoint y: 266, distance: 225.5
click at [790, 266] on div "Чтобы активировать перетаскивание с помощью клавиатуры, нажмите Alt + Ввод. Пос…" at bounding box center [785, 340] width 1184 height 464
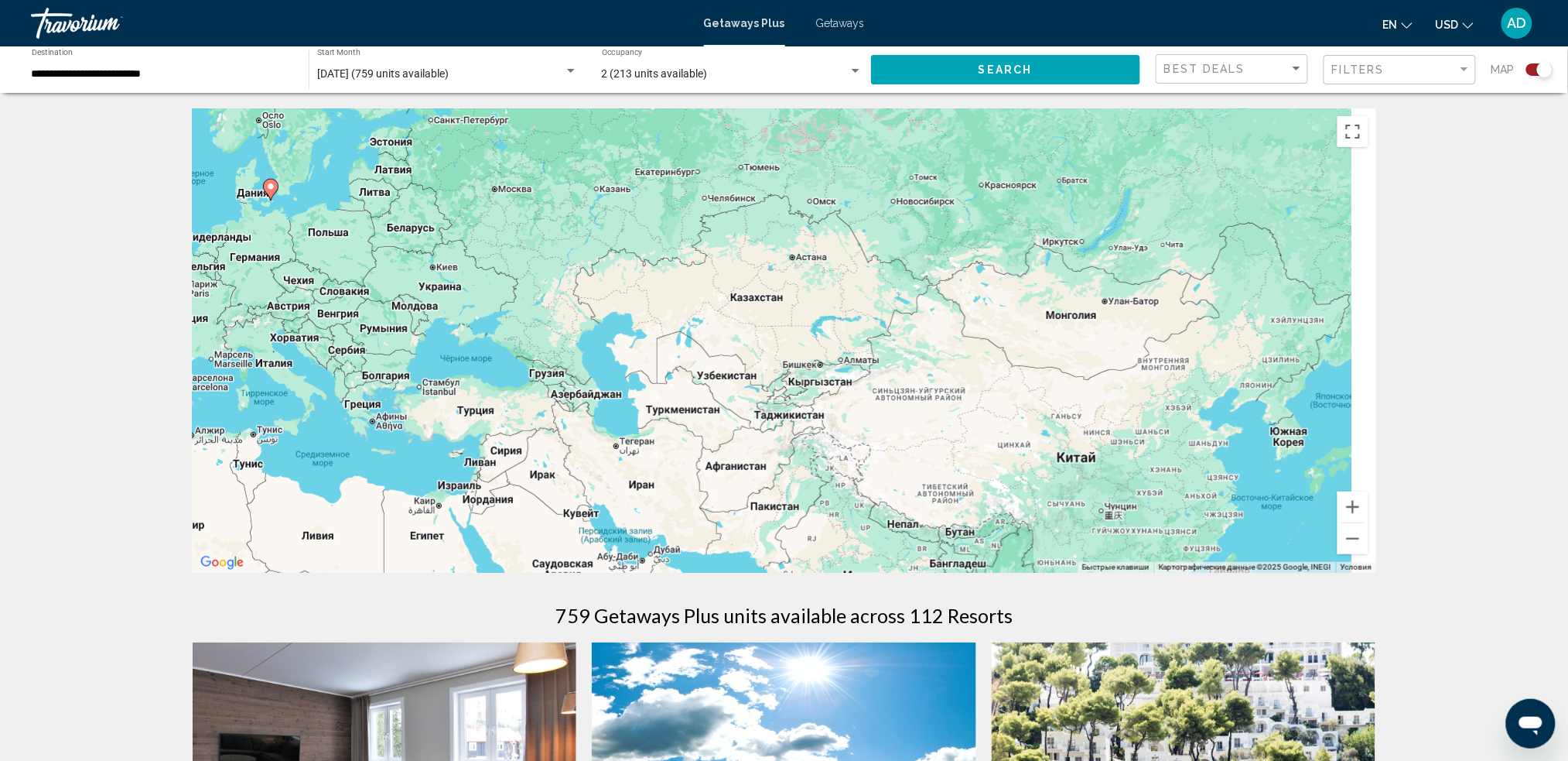
drag, startPoint x: 692, startPoint y: 218, endPoint x: 665, endPoint y: 211, distance: 27.9
click at [669, 212] on div "Чтобы активировать перетаскивание с помощью клавиатуры, нажмите Alt + Ввод. Пос…" at bounding box center [785, 340] width 1184 height 464
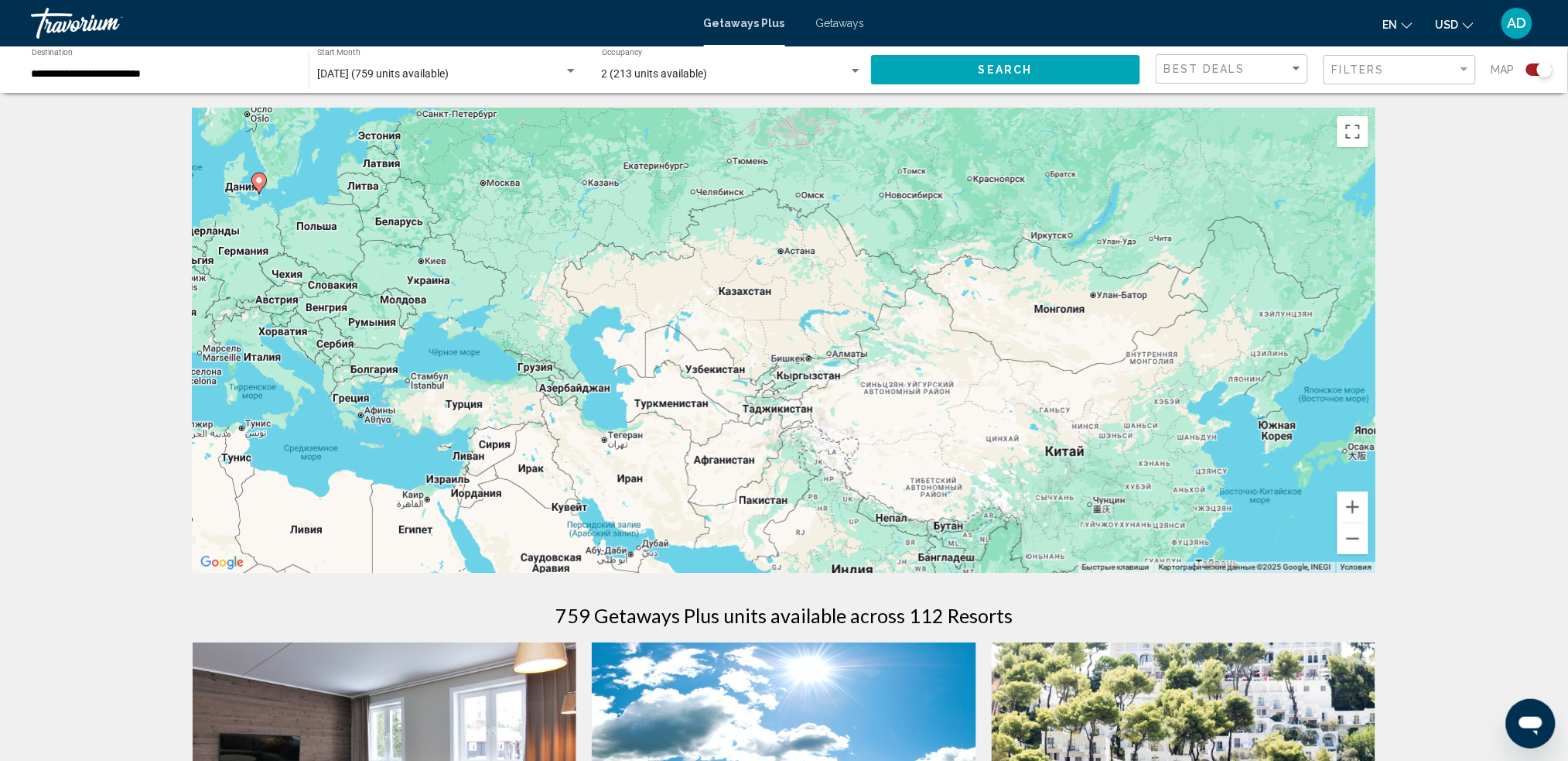
click at [932, 67] on button "Search" at bounding box center [1006, 69] width 270 height 29
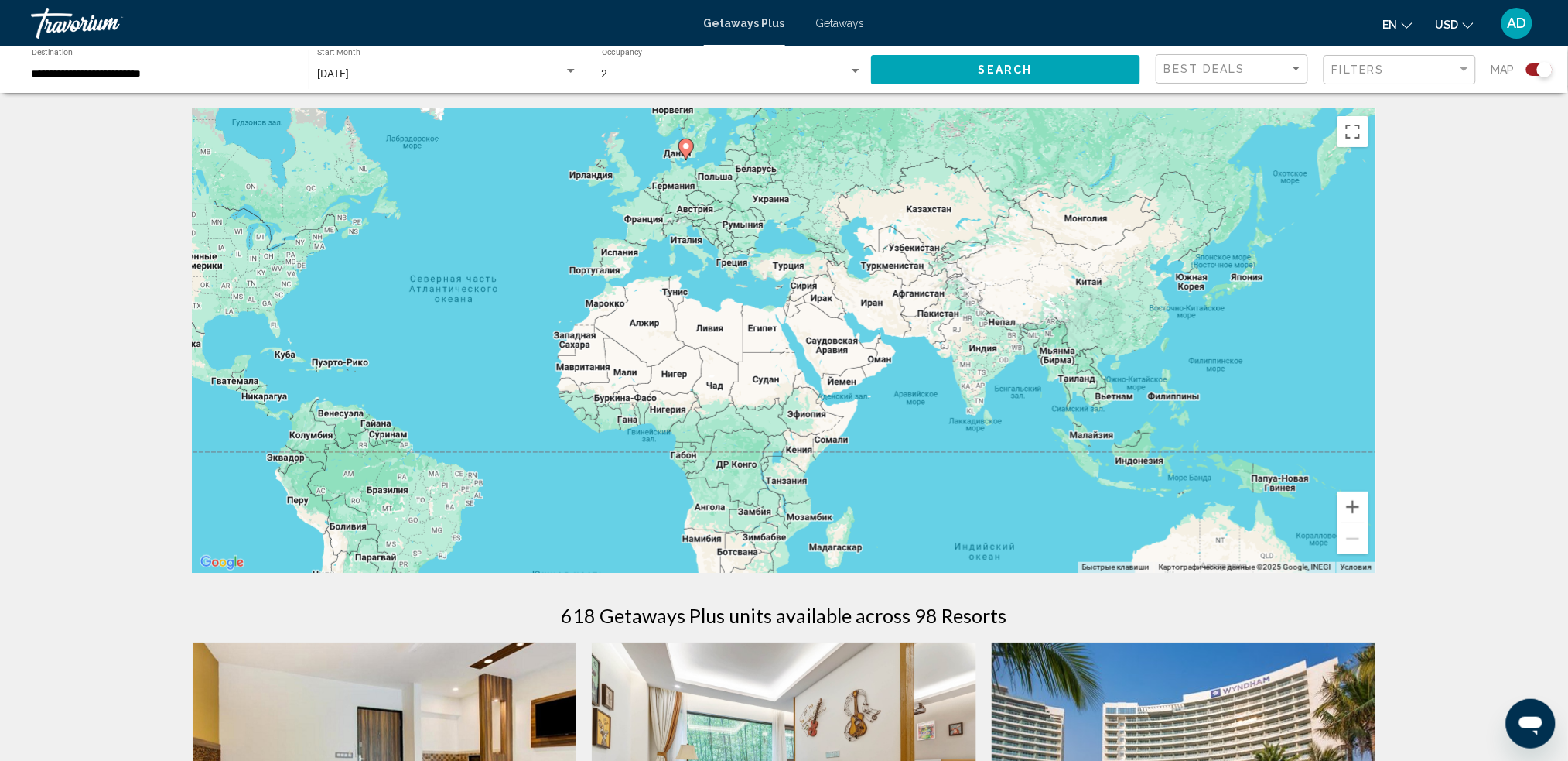
drag, startPoint x: 1159, startPoint y: 288, endPoint x: 828, endPoint y: 260, distance: 332.2
click at [828, 260] on div "Чтобы активировать перетаскивание с помощью клавиатуры, нажмите Alt + Ввод. Пос…" at bounding box center [785, 340] width 1184 height 464
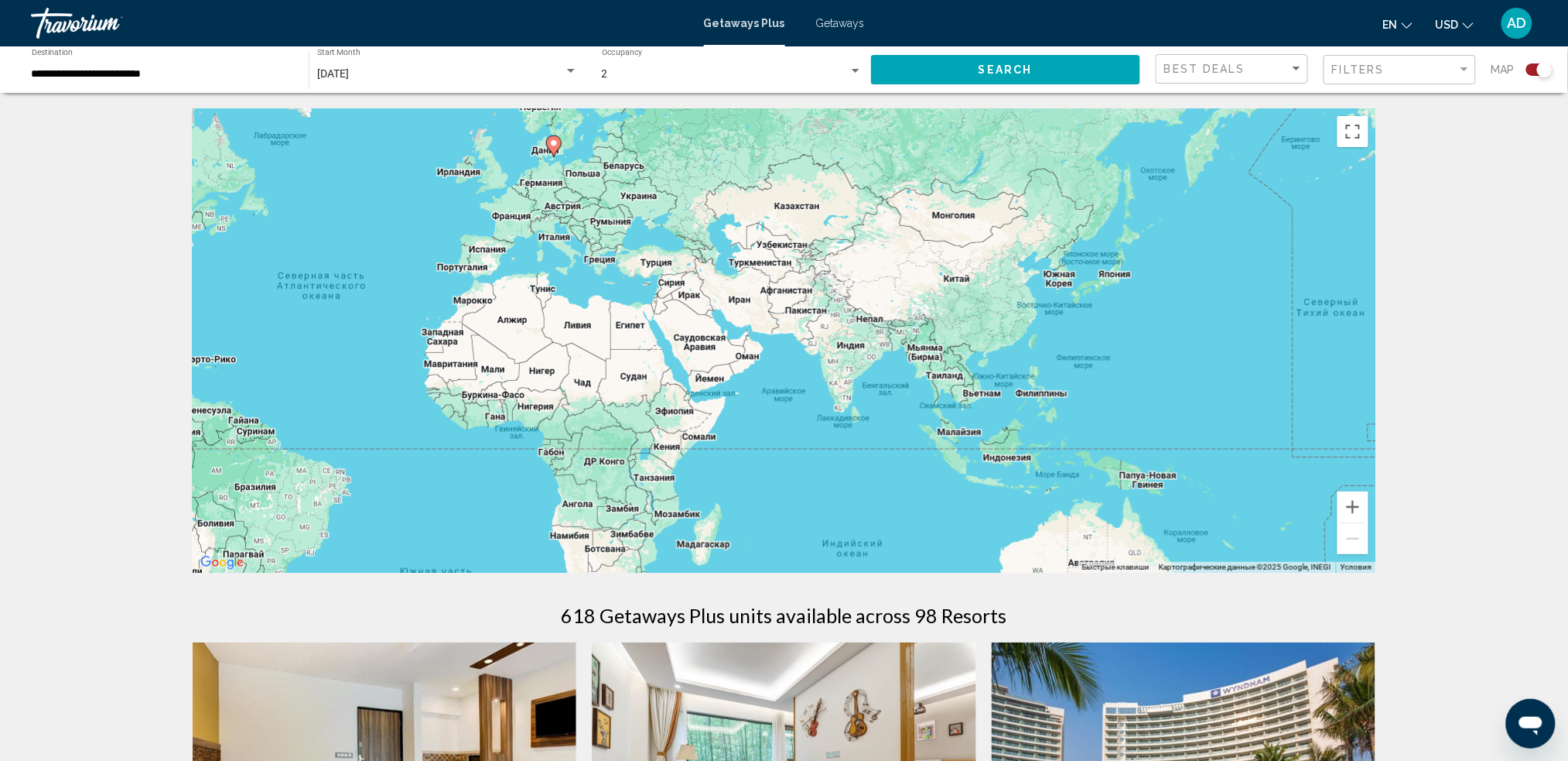
drag, startPoint x: 1031, startPoint y: 271, endPoint x: 985, endPoint y: 268, distance: 46.1
click at [985, 268] on div "Чтобы активировать перетаскивание с помощью клавиатуры, нажмите Alt + Ввод. Пос…" at bounding box center [785, 340] width 1184 height 464
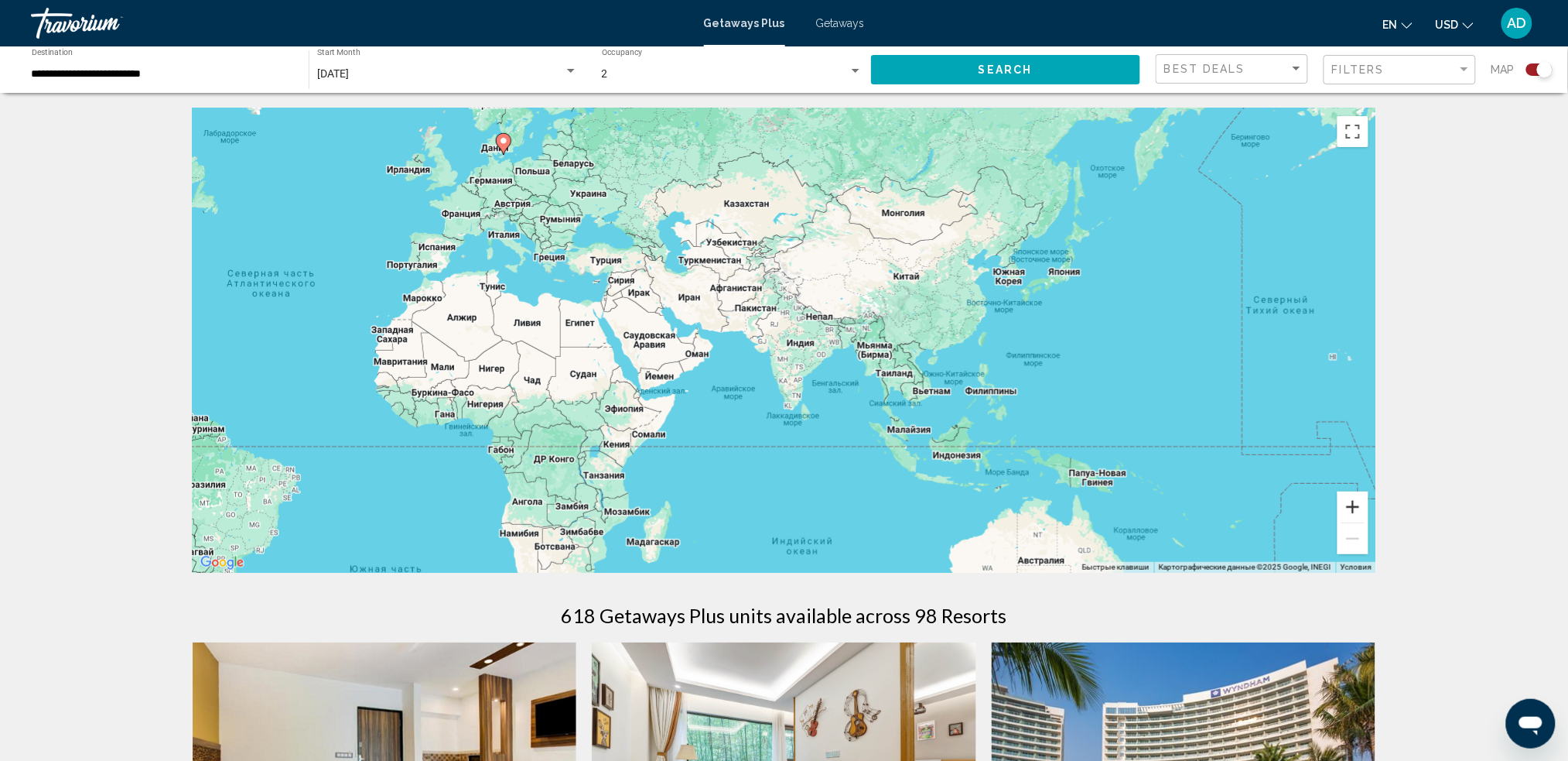
click at [1188, 504] on button "Увеличить" at bounding box center [1353, 507] width 31 height 31
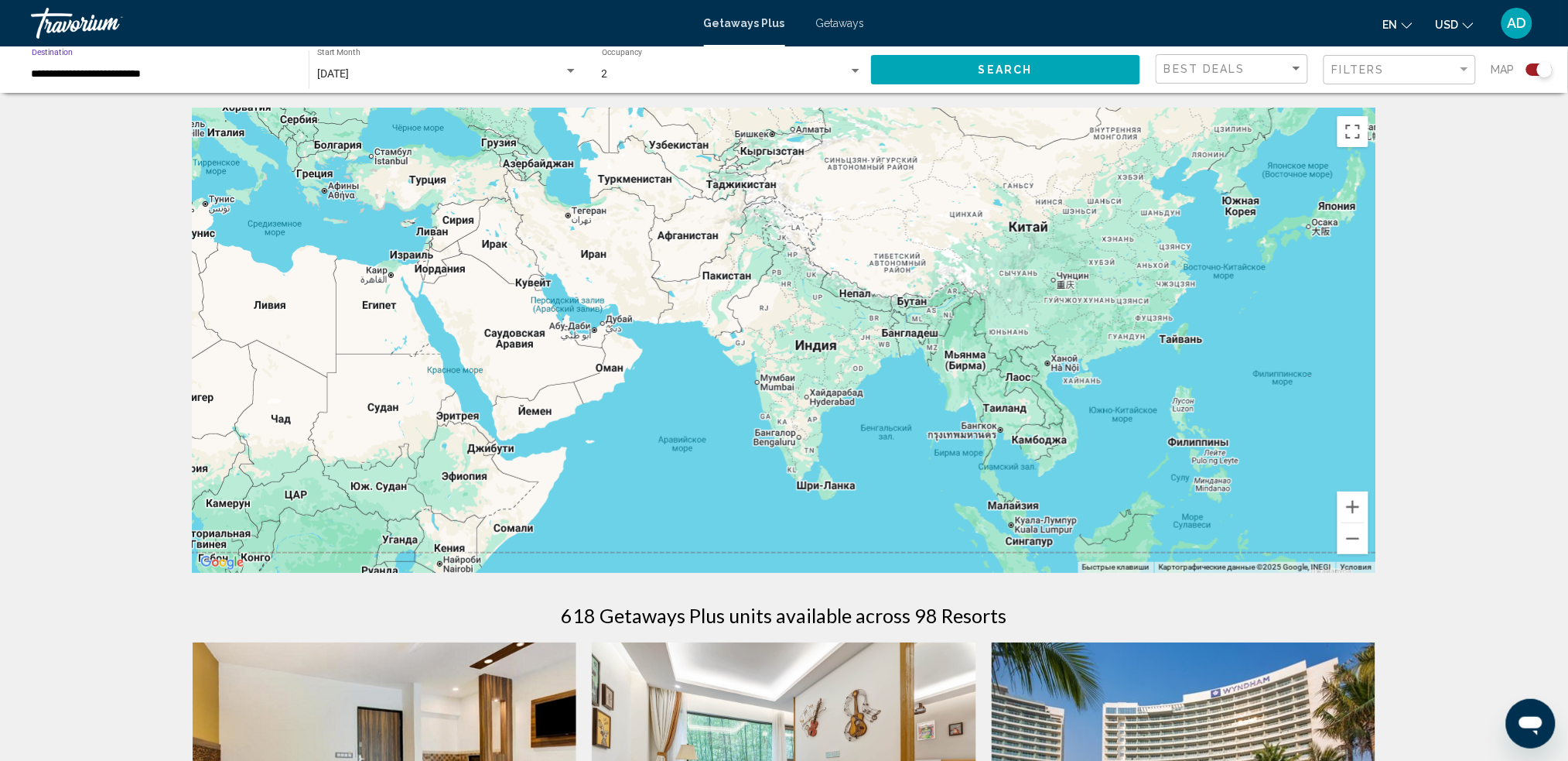
click at [241, 70] on input "**********" at bounding box center [162, 74] width 262 height 13
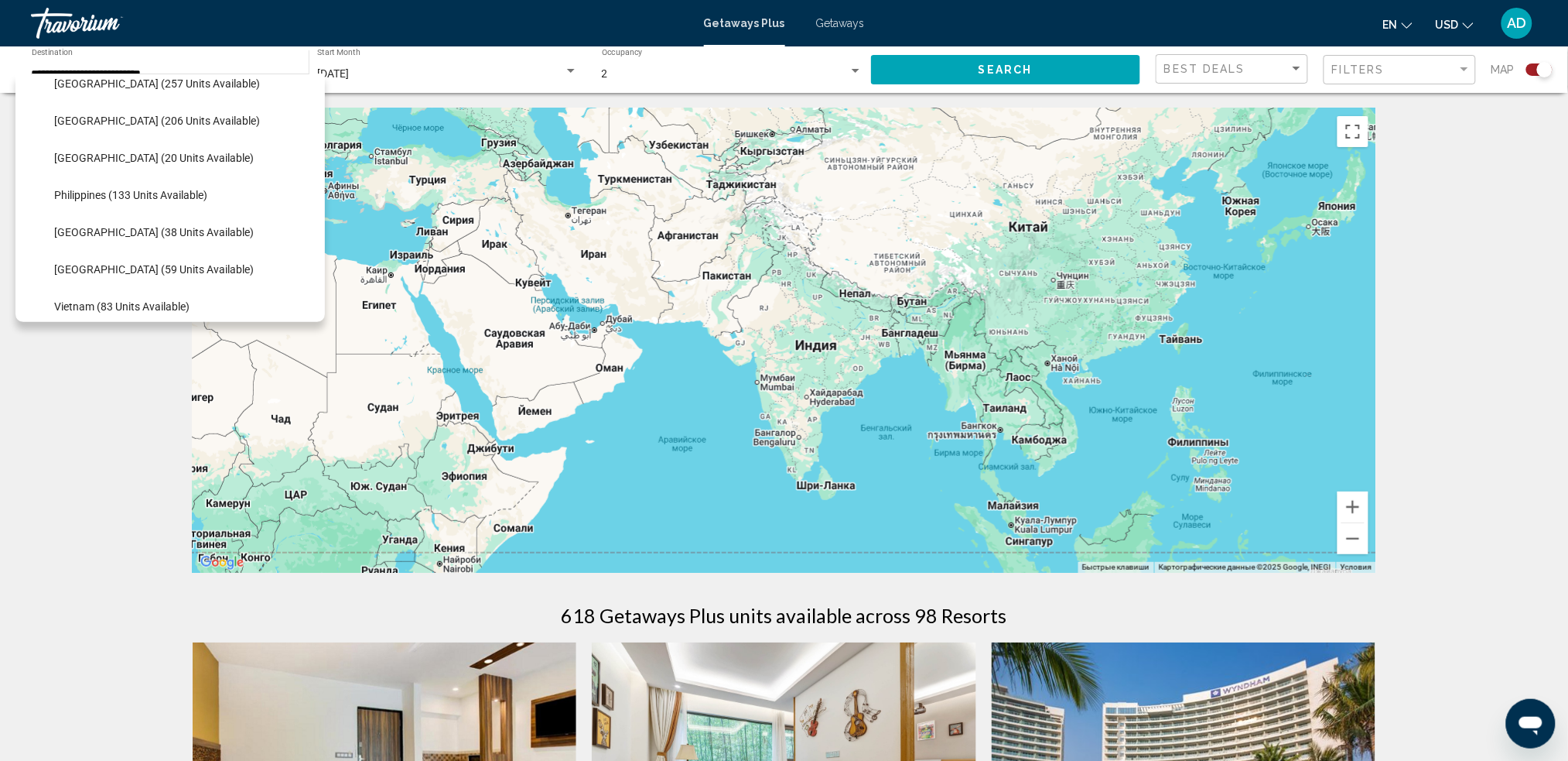
scroll to position [578, 0]
click at [184, 154] on span "[GEOGRAPHIC_DATA] (20 units available)" at bounding box center [154, 154] width 200 height 13
type input "**********"
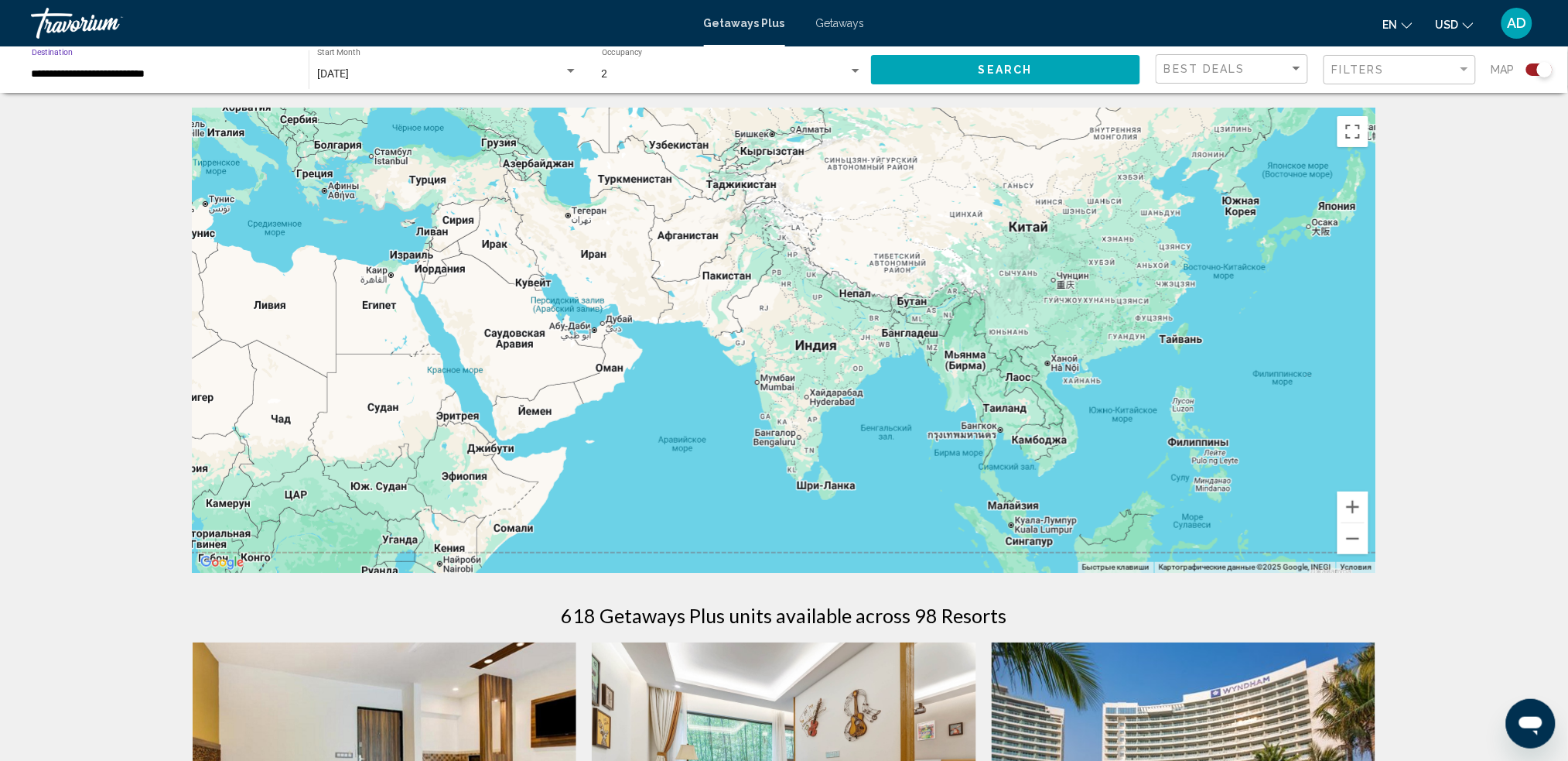
click at [931, 69] on button "Search" at bounding box center [1006, 69] width 270 height 29
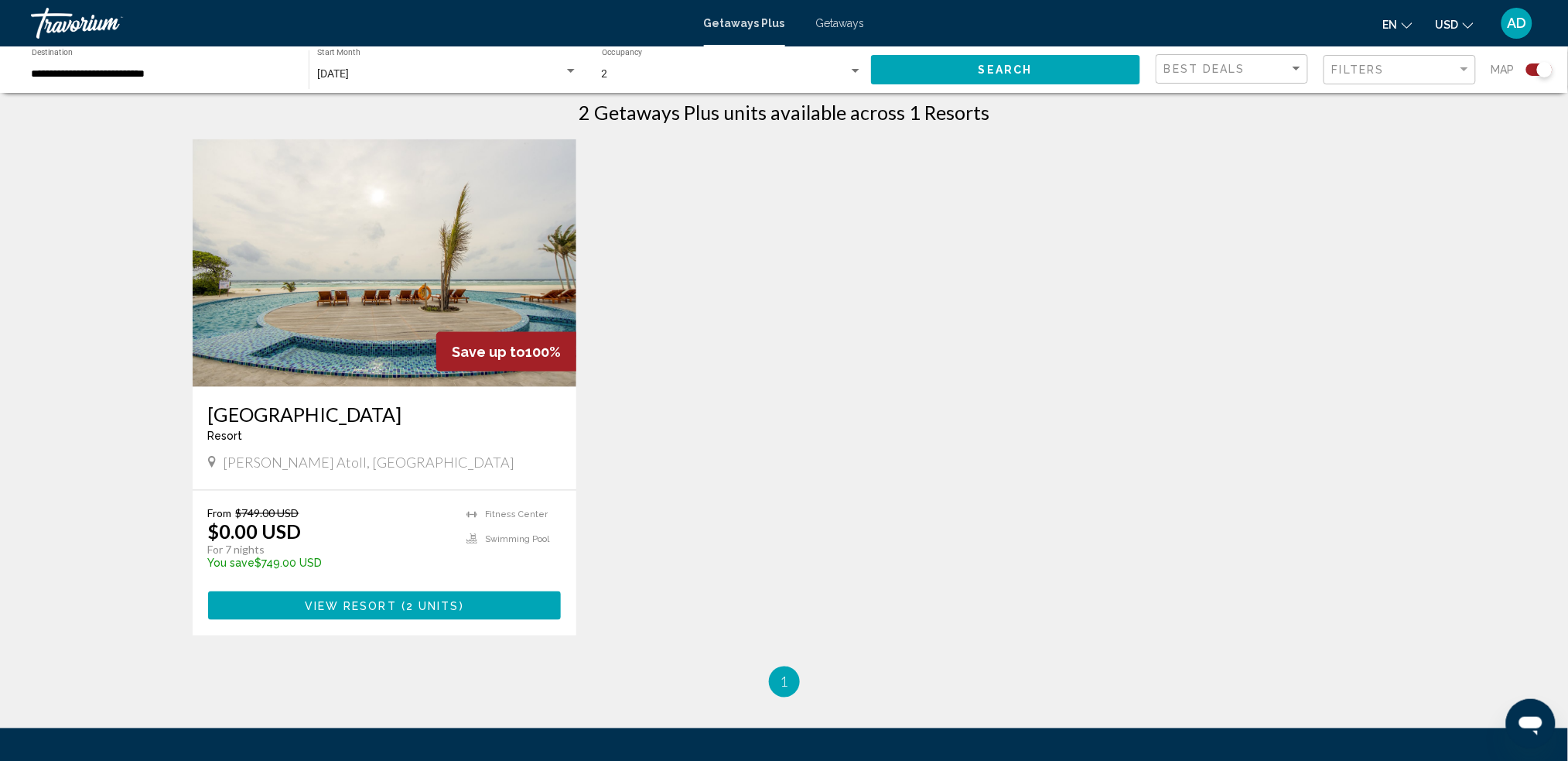
scroll to position [515, 0]
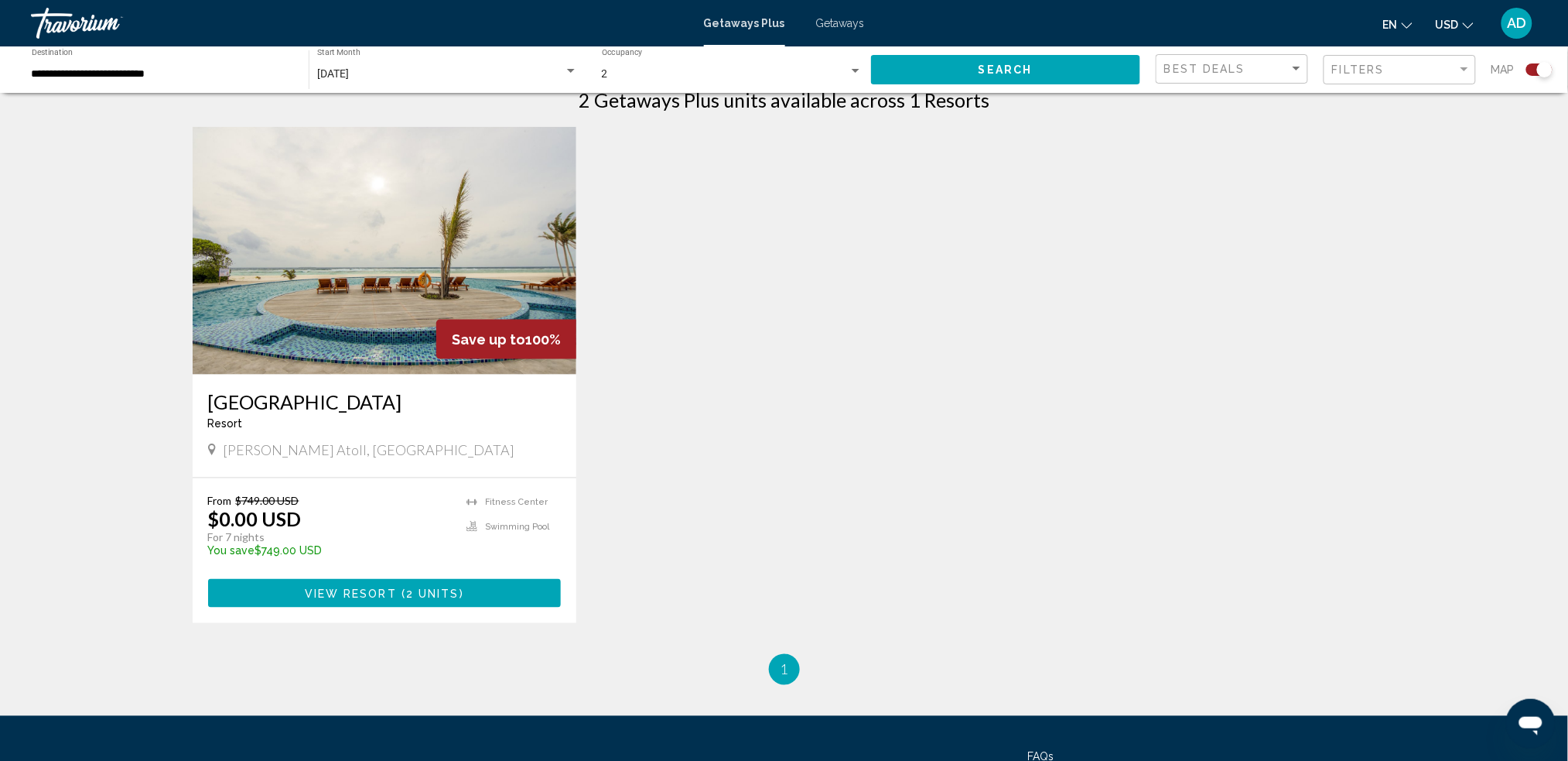
click at [481, 287] on img "Main content" at bounding box center [385, 251] width 385 height 247
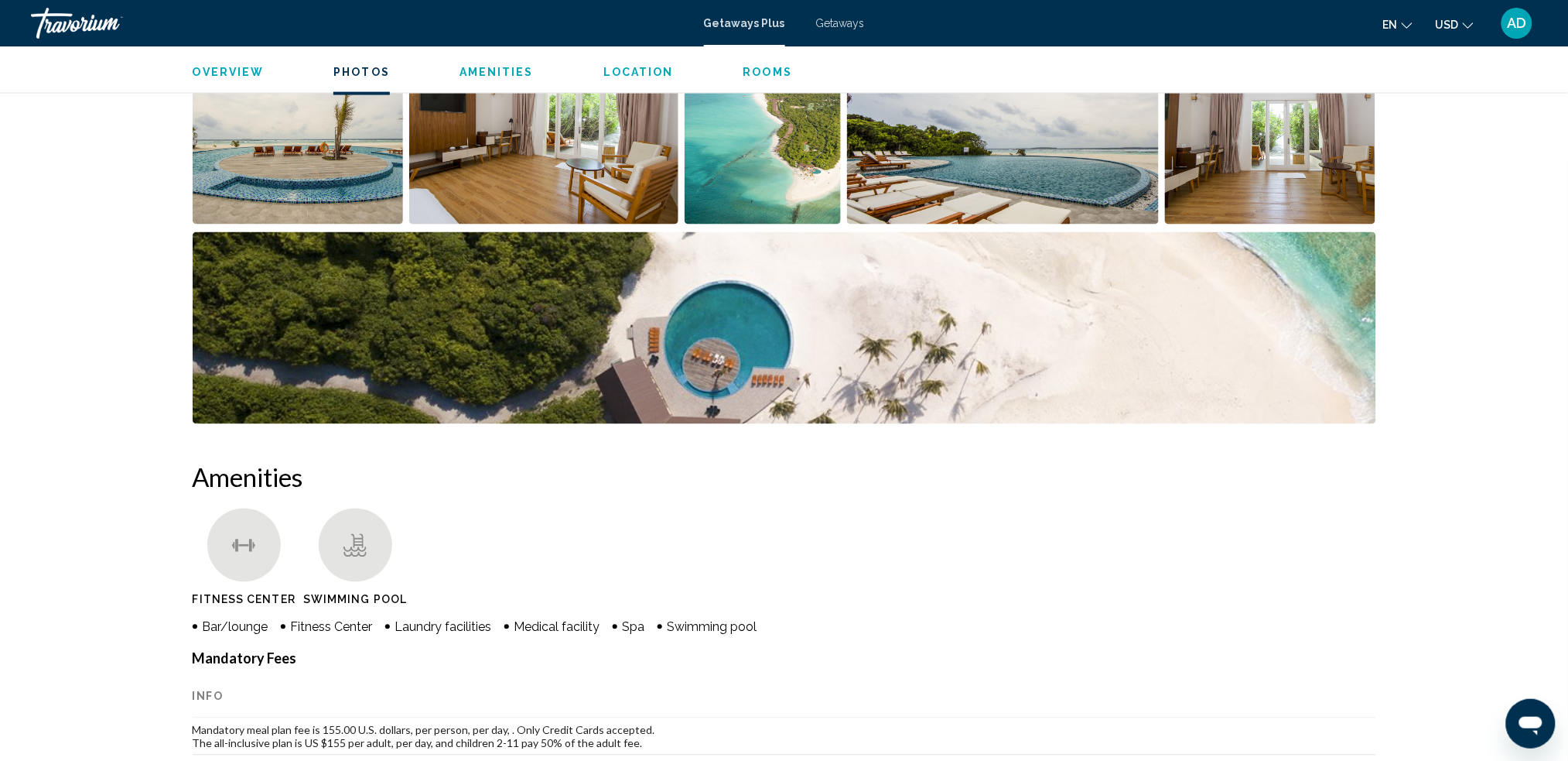
scroll to position [825, 0]
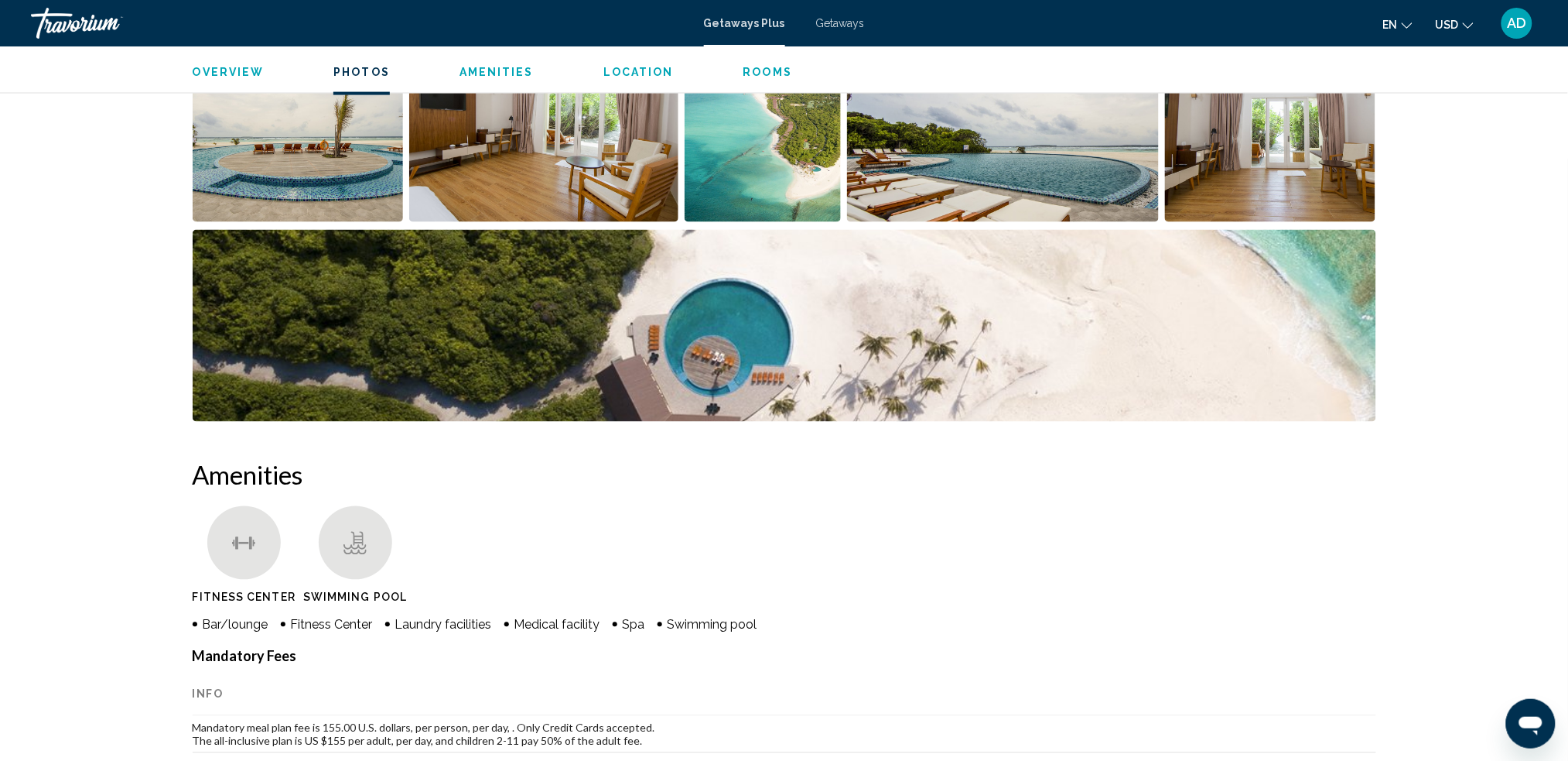
click at [295, 163] on img "Open full-screen image slider" at bounding box center [299, 125] width 212 height 192
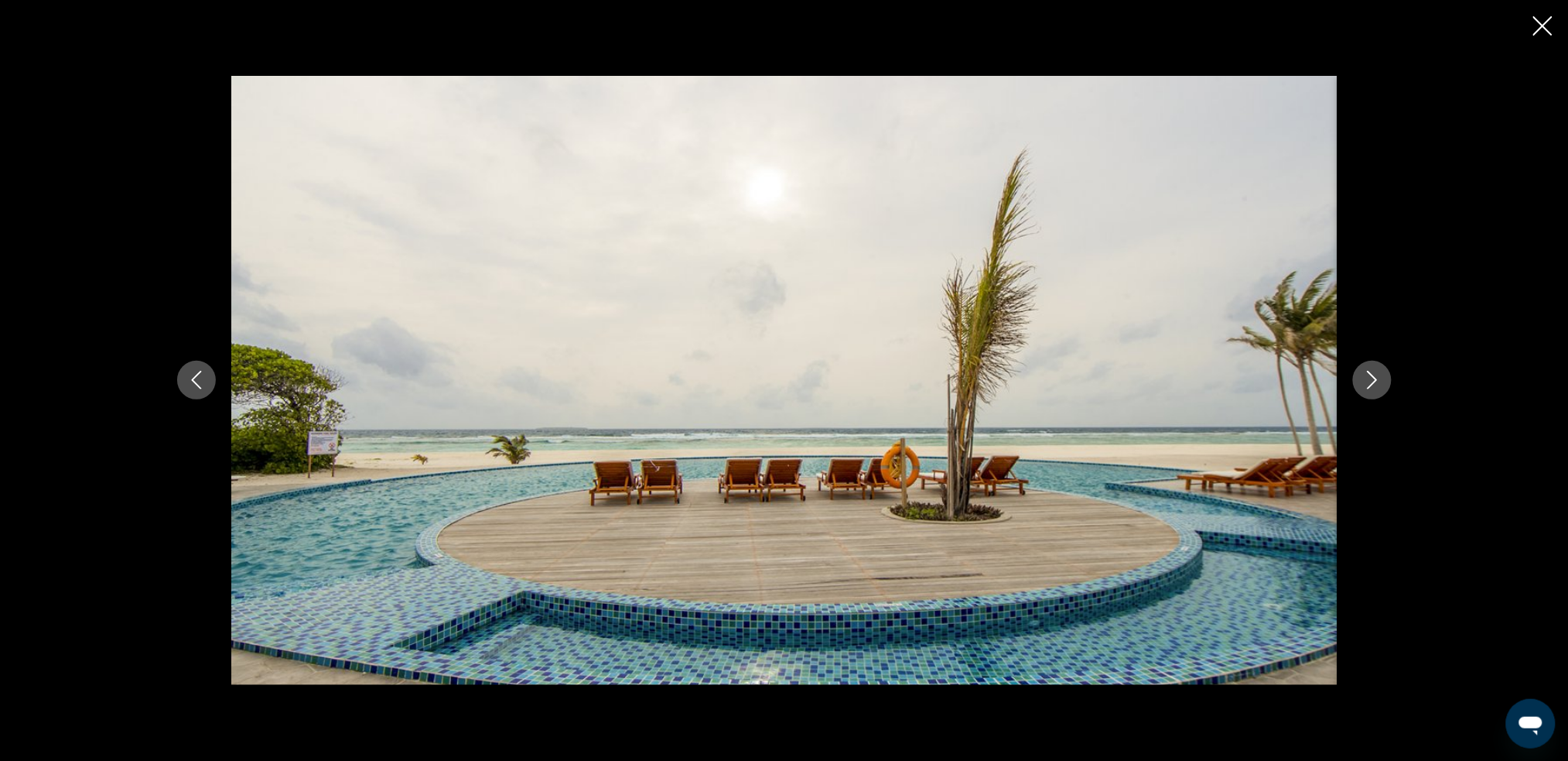
click at [1188, 362] on button "Next image" at bounding box center [1372, 380] width 38 height 38
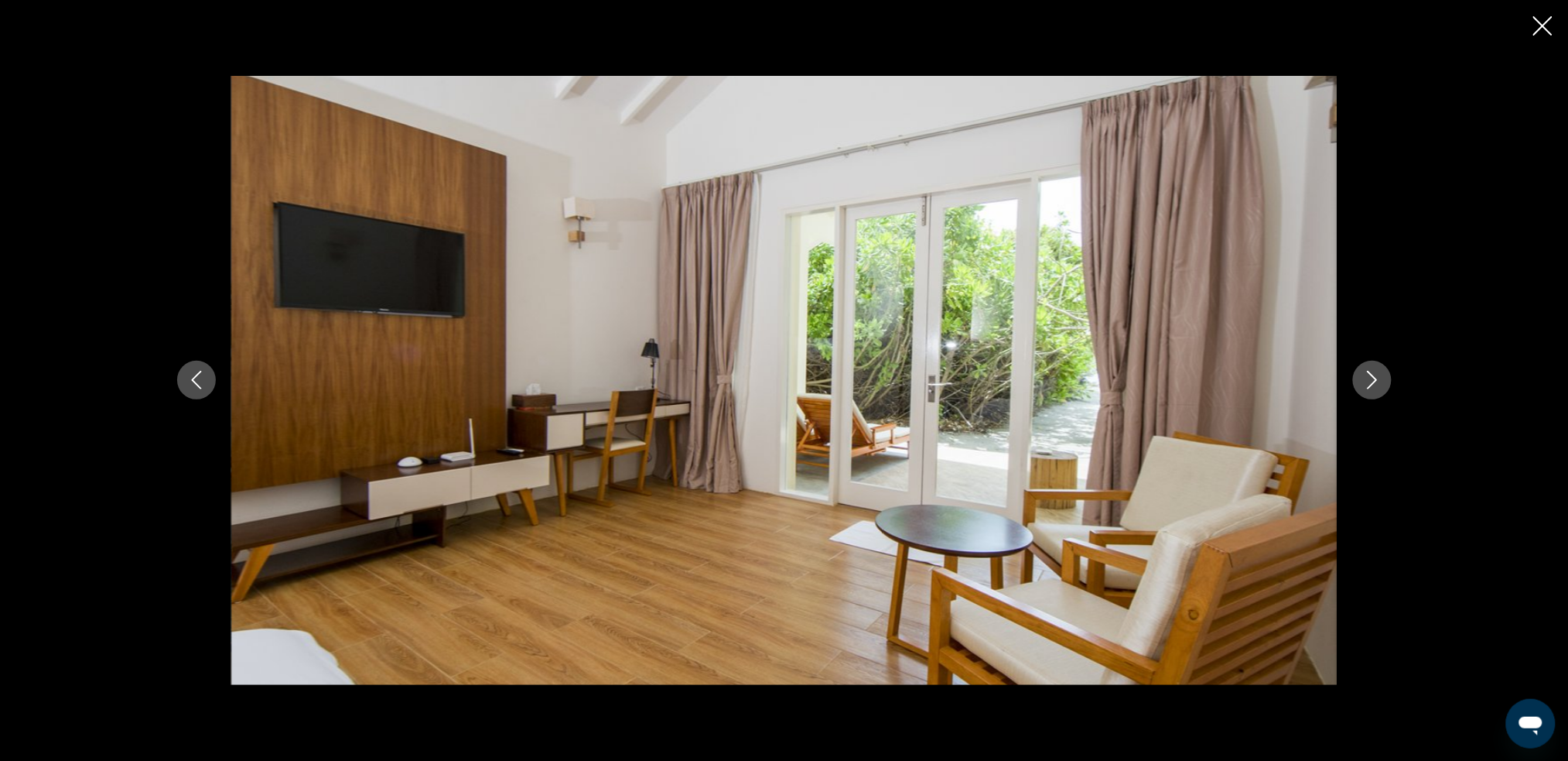
click at [1188, 378] on icon "Next image" at bounding box center [1373, 380] width 10 height 19
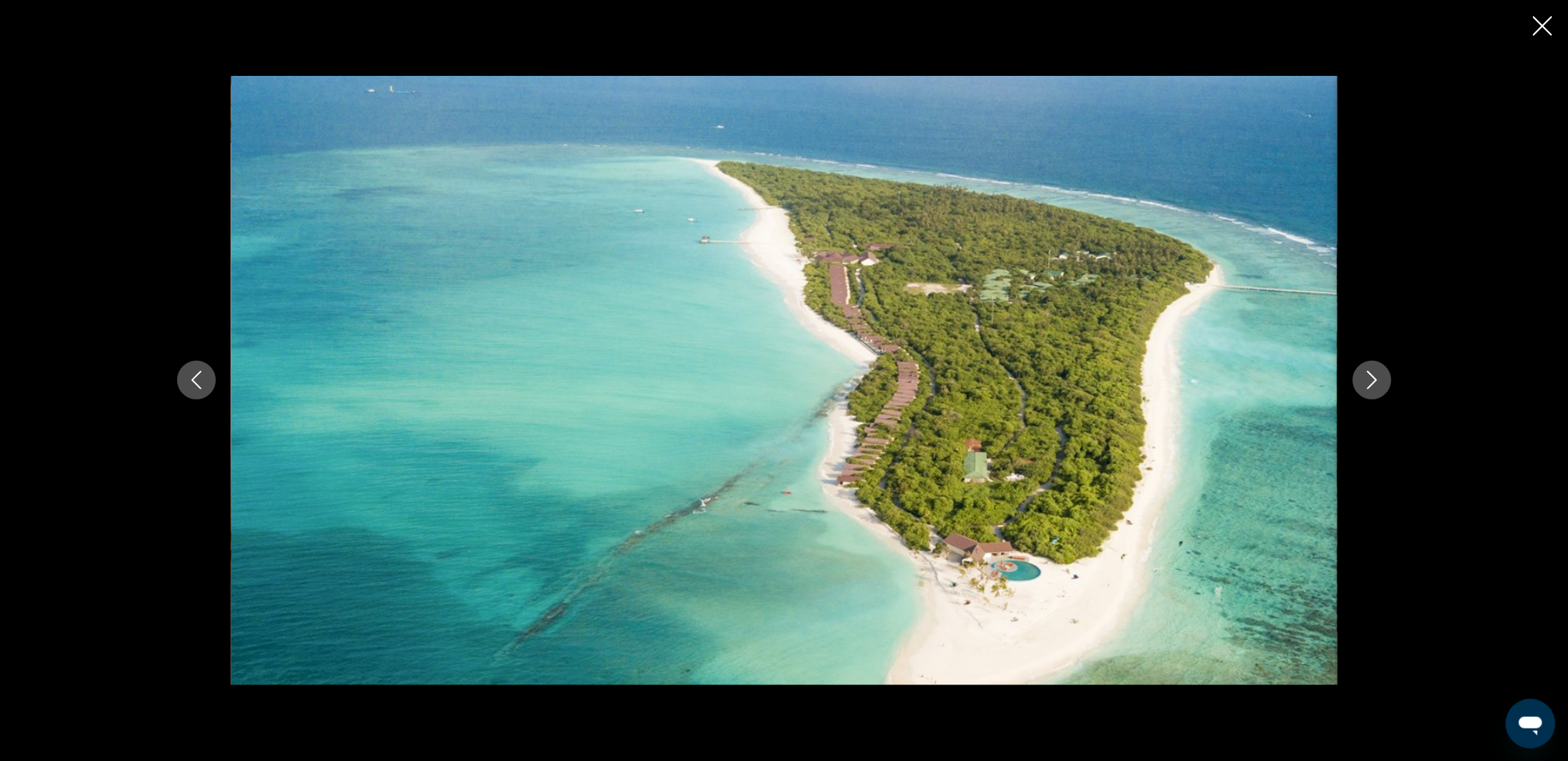
click at [1188, 378] on icon "Next image" at bounding box center [1373, 380] width 10 height 19
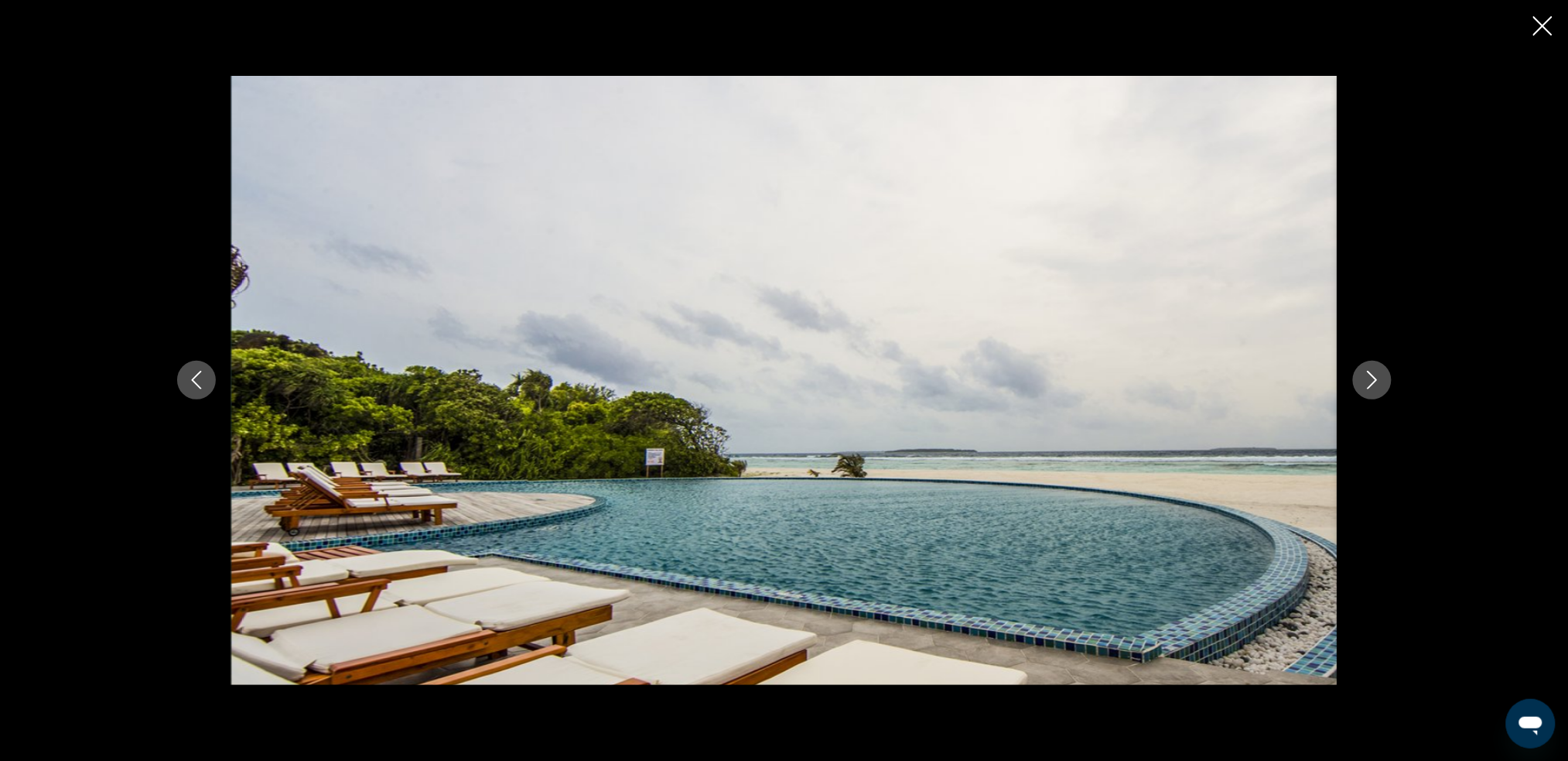
click at [1188, 378] on icon "Next image" at bounding box center [1373, 380] width 10 height 19
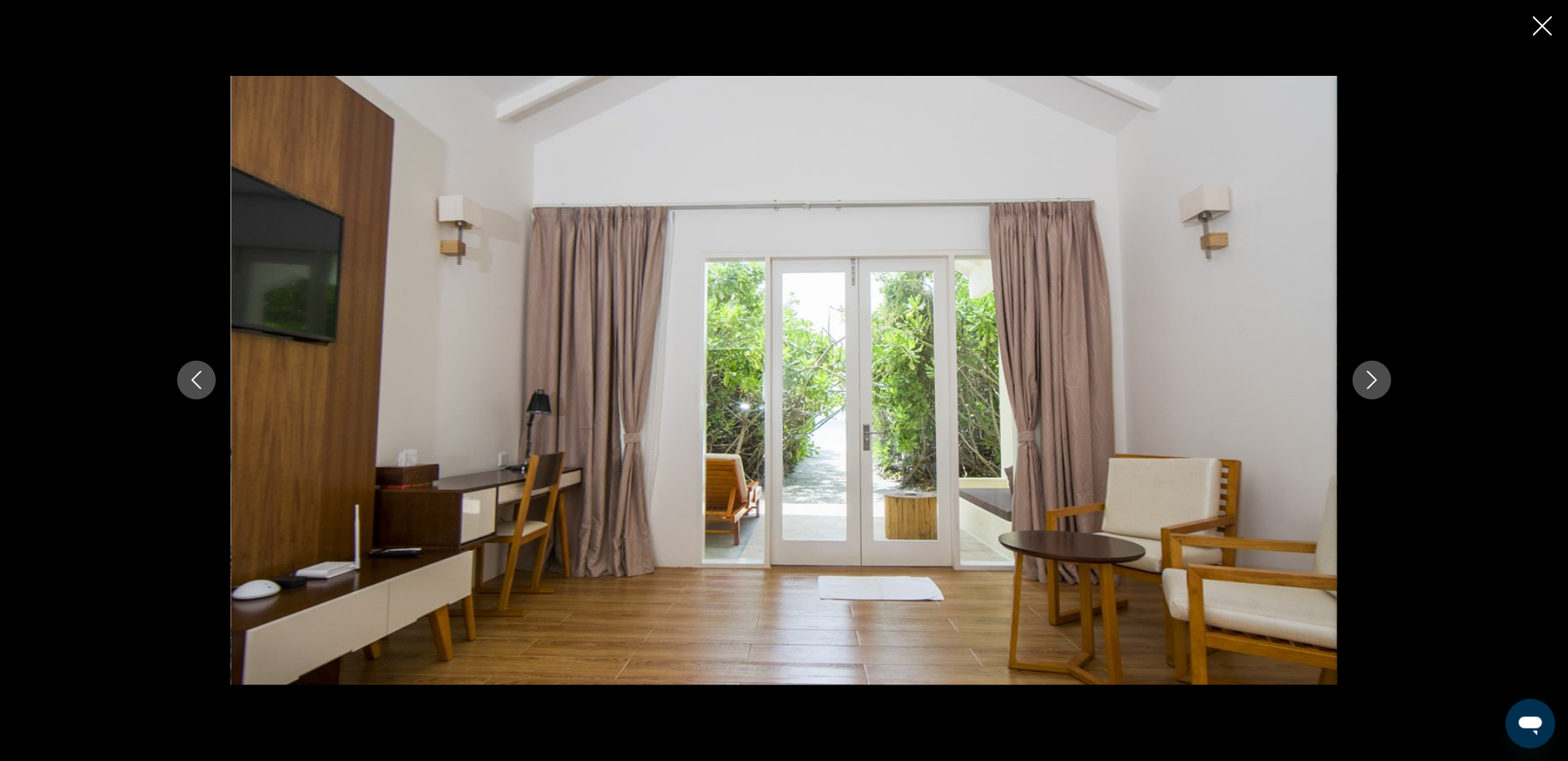
click at [1188, 378] on icon "Next image" at bounding box center [1373, 380] width 10 height 19
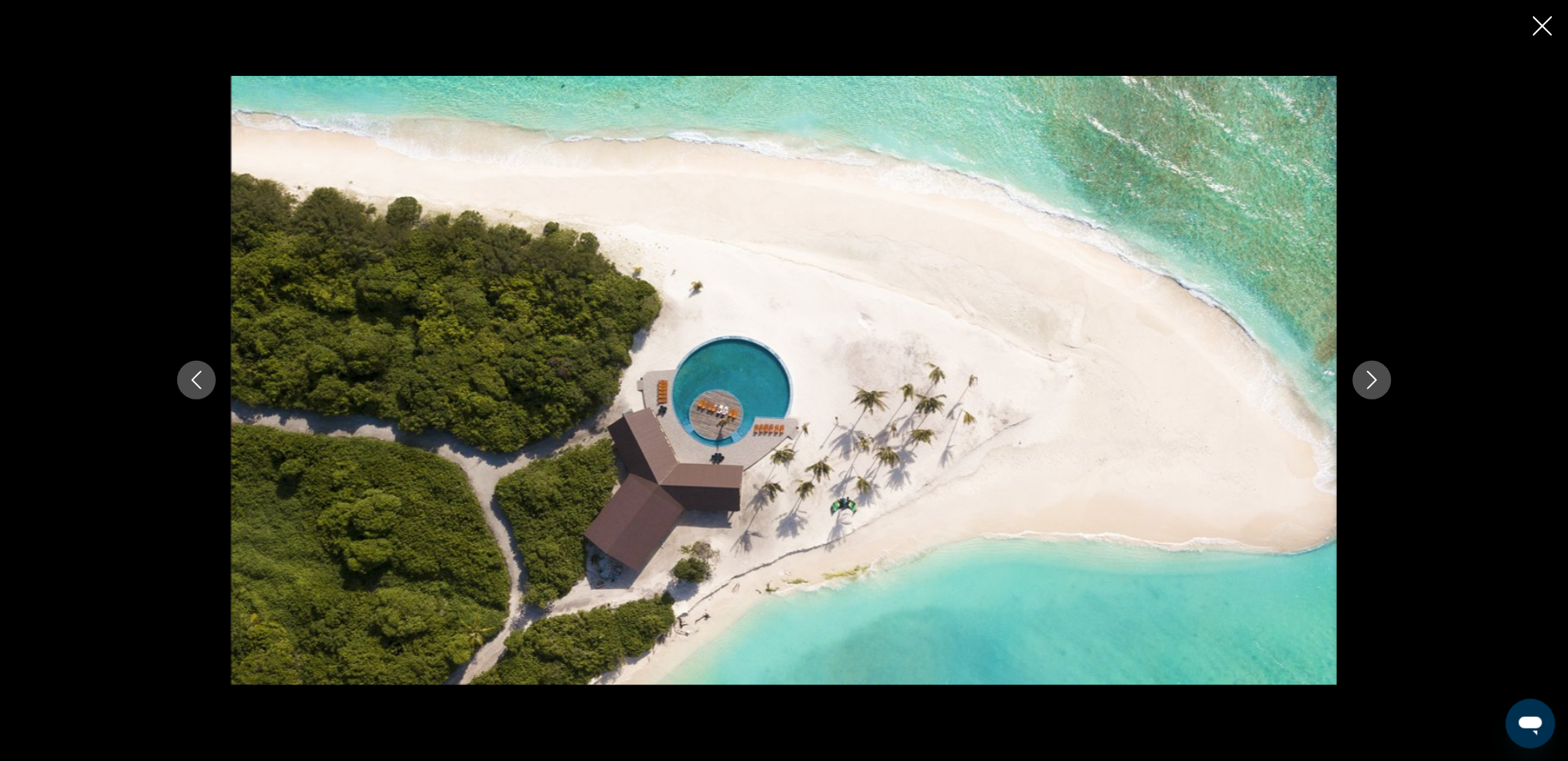
click at [1188, 378] on icon "Next image" at bounding box center [1373, 380] width 10 height 19
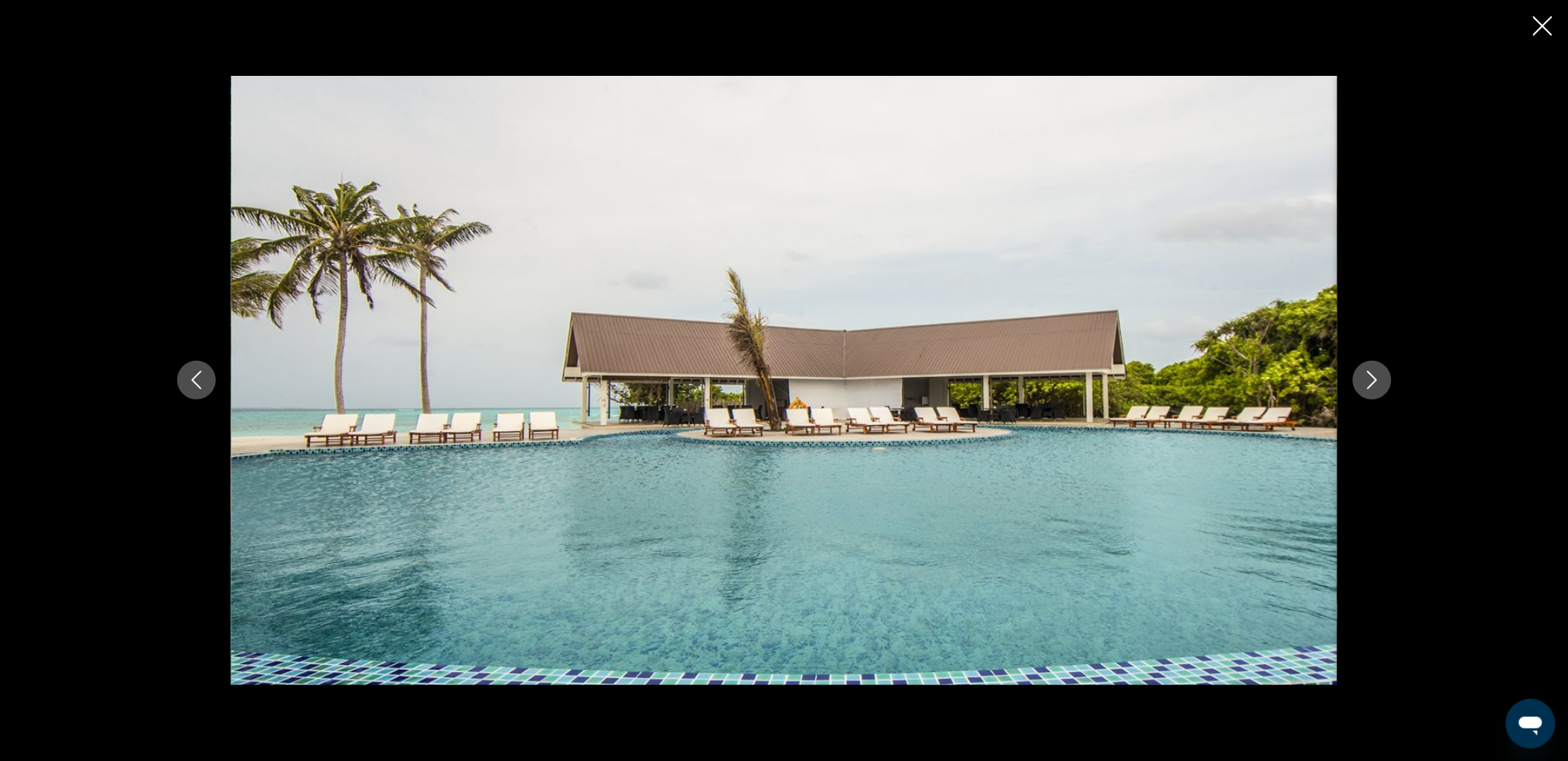
click at [1188, 291] on div "Main content" at bounding box center [785, 380] width 1246 height 608
click at [1188, 28] on icon "Close slideshow" at bounding box center [1543, 26] width 20 height 20
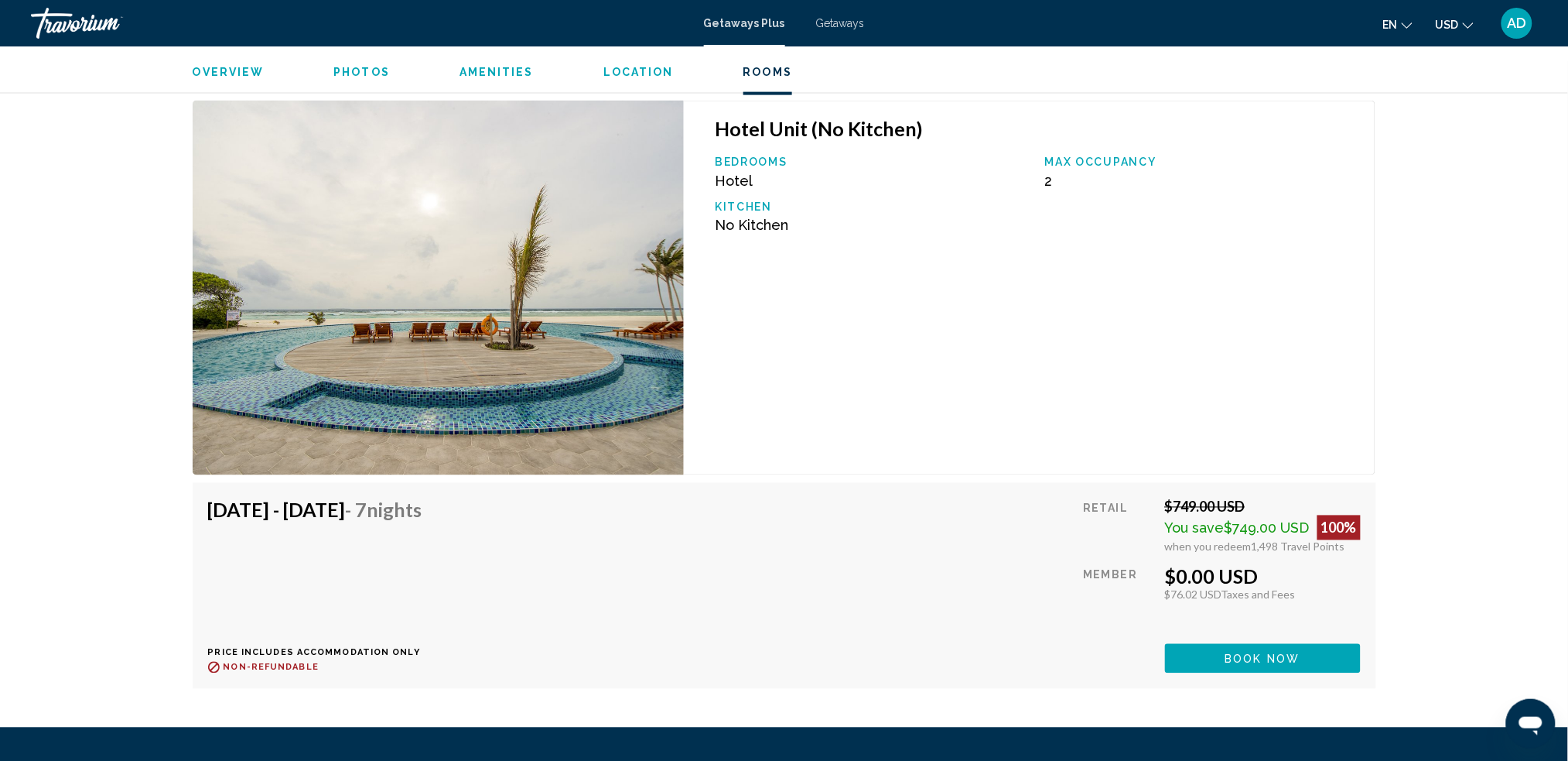
scroll to position [2785, 0]
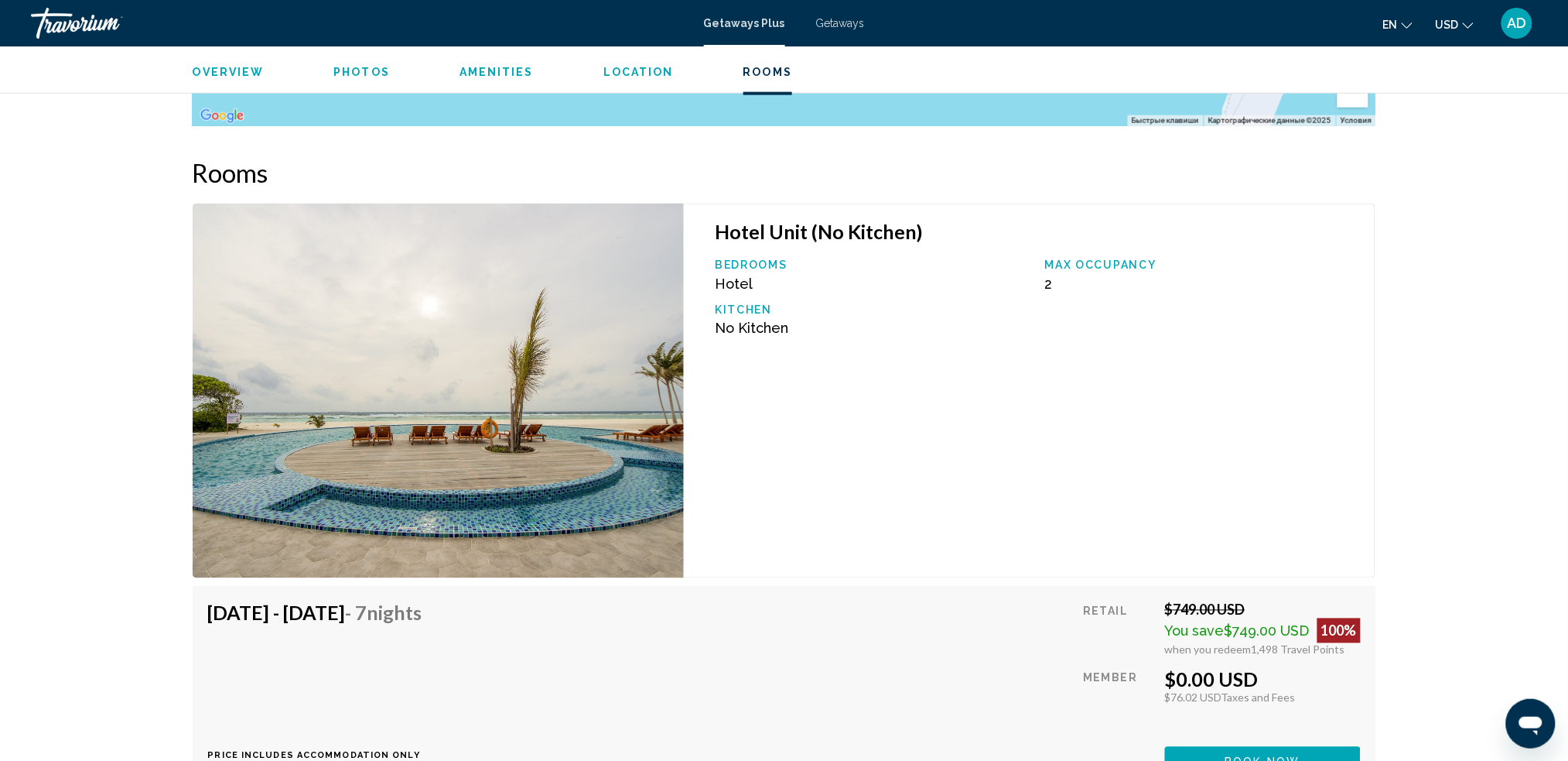
click at [600, 327] on img "Main content" at bounding box center [438, 391] width 492 height 375
click at [493, 392] on img "Main content" at bounding box center [438, 391] width 492 height 375
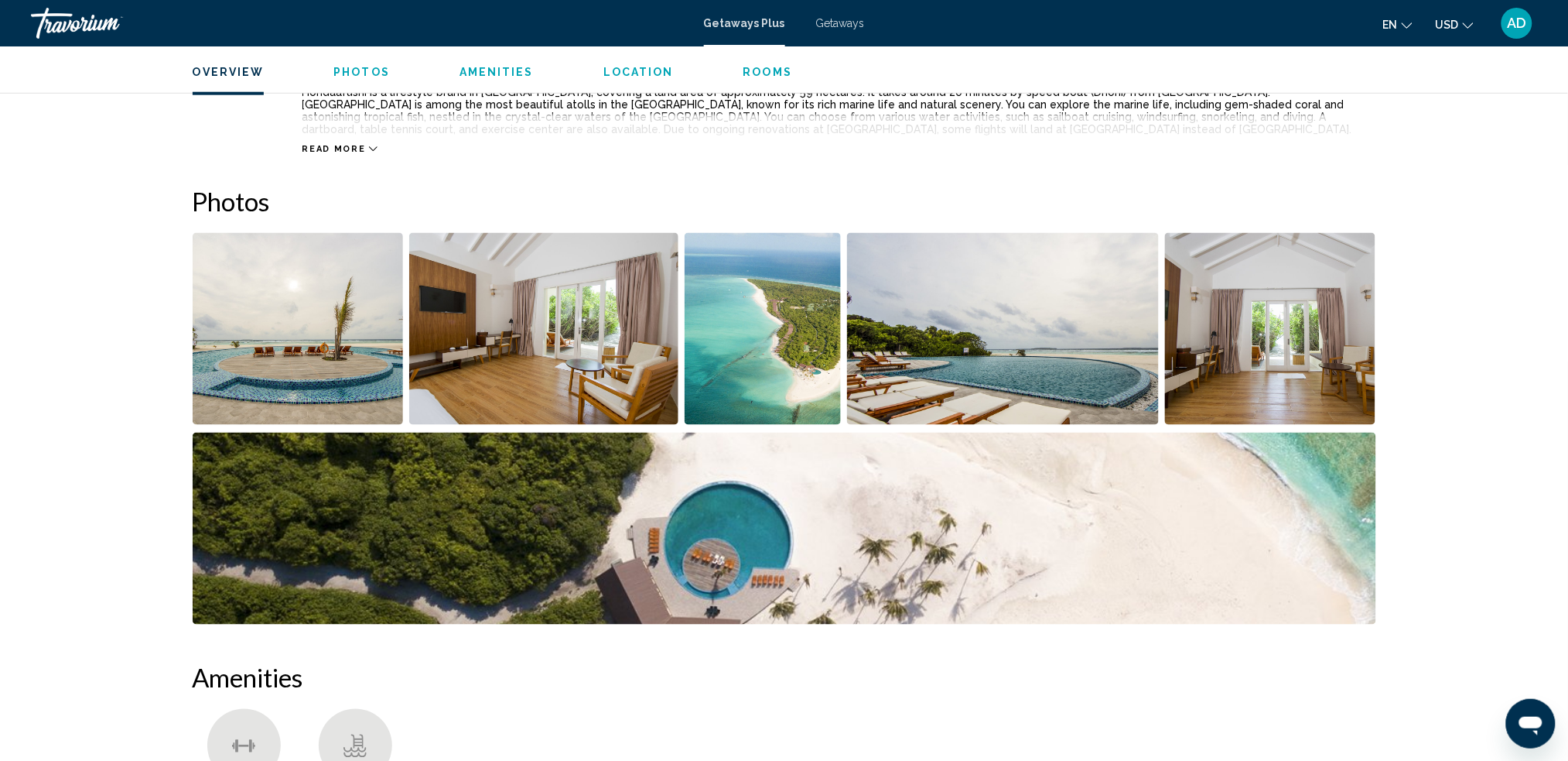
scroll to position [619, 0]
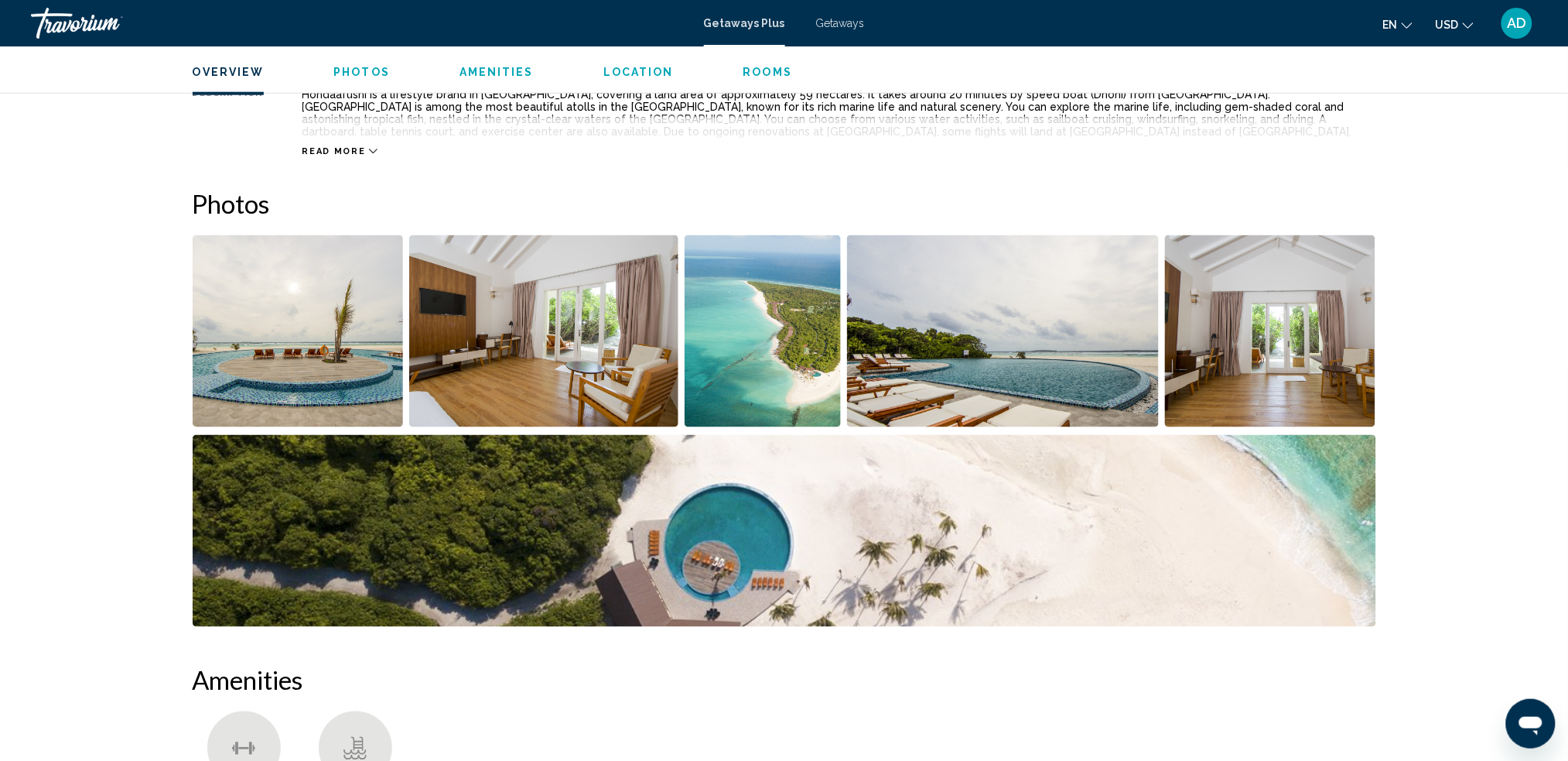
click at [326, 323] on img "Open full-screen image slider" at bounding box center [299, 331] width 212 height 192
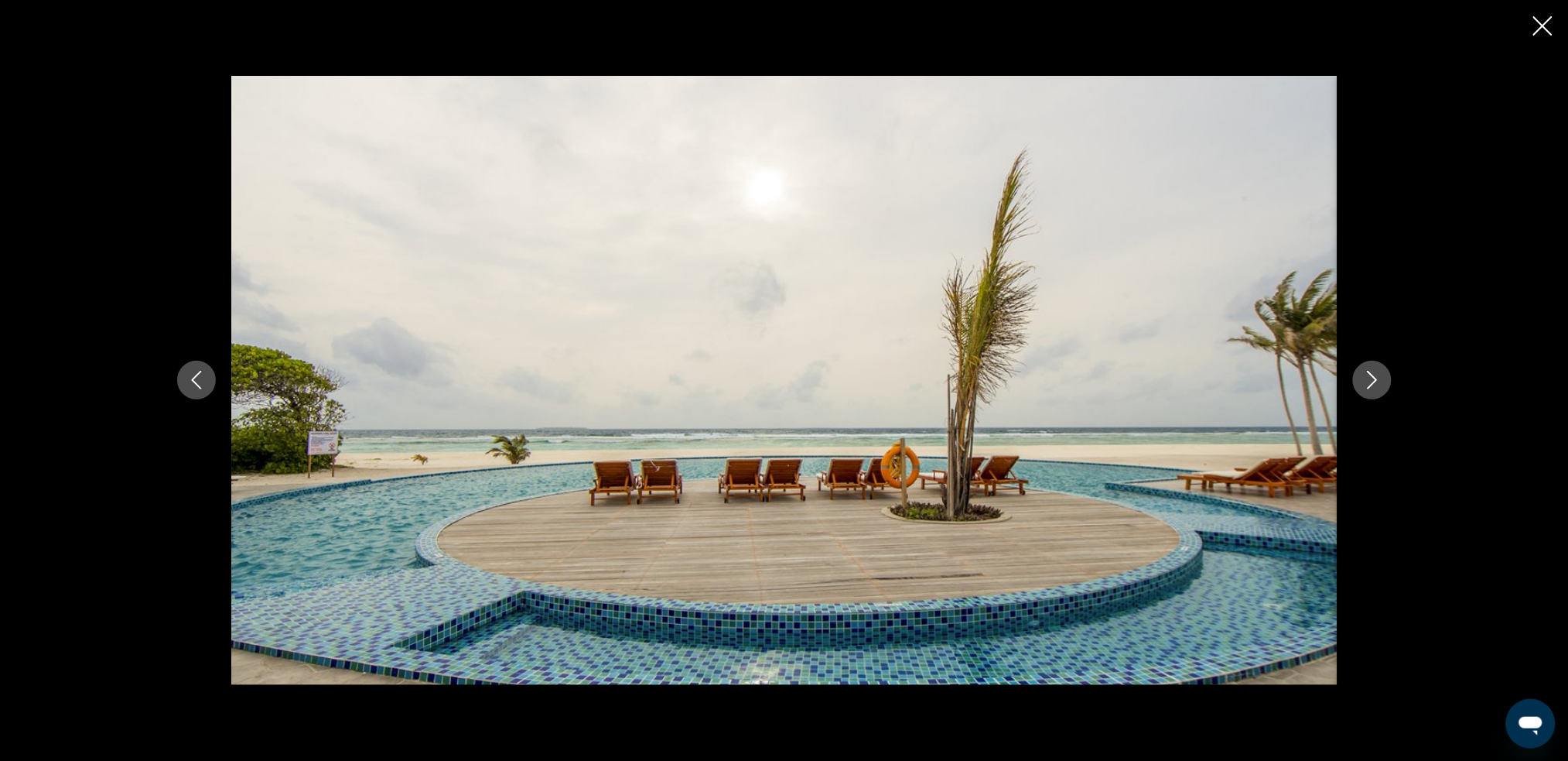
click at [1188, 385] on button "Next image" at bounding box center [1372, 380] width 38 height 38
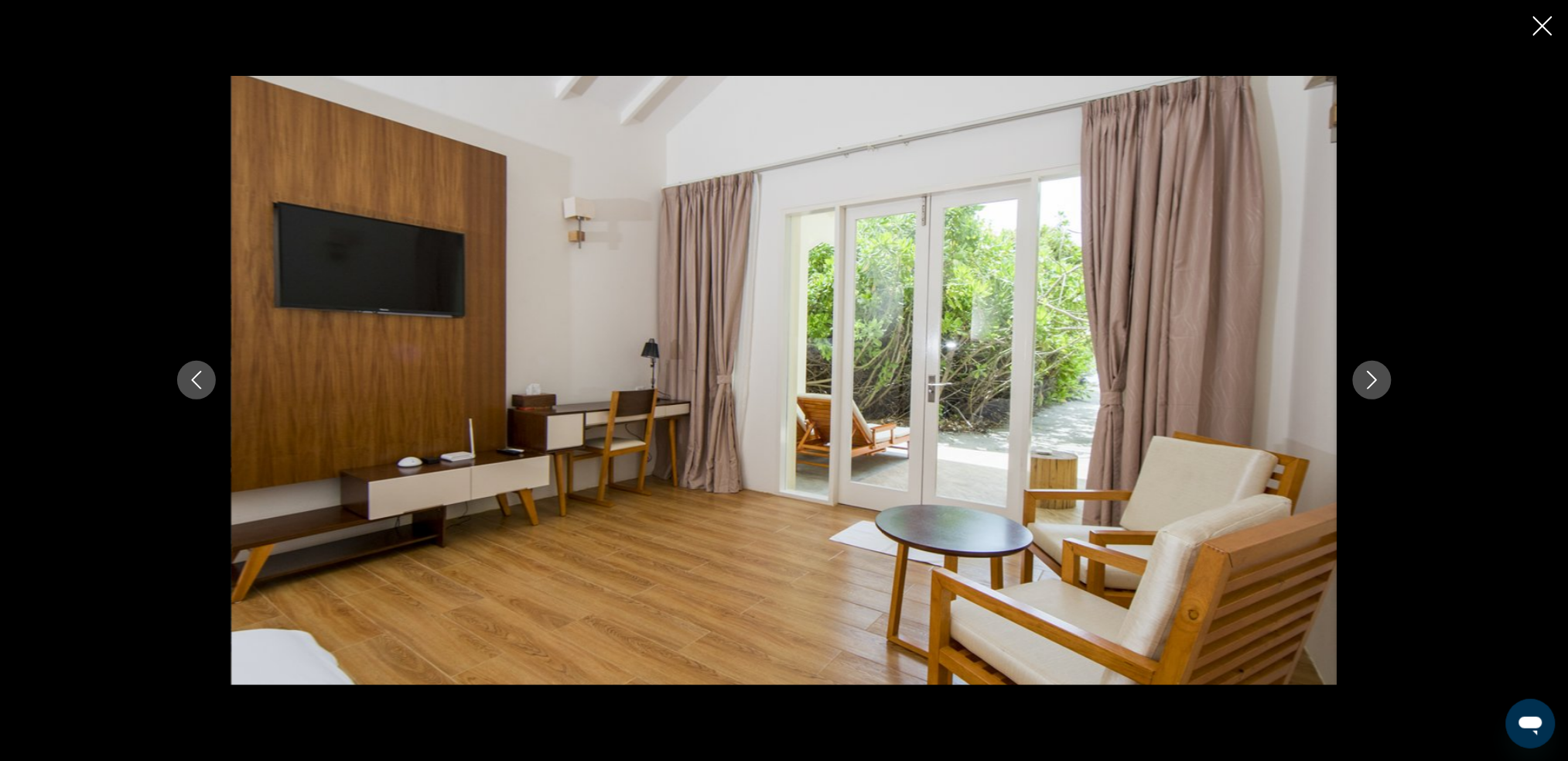
click at [1188, 385] on button "Next image" at bounding box center [1372, 380] width 38 height 38
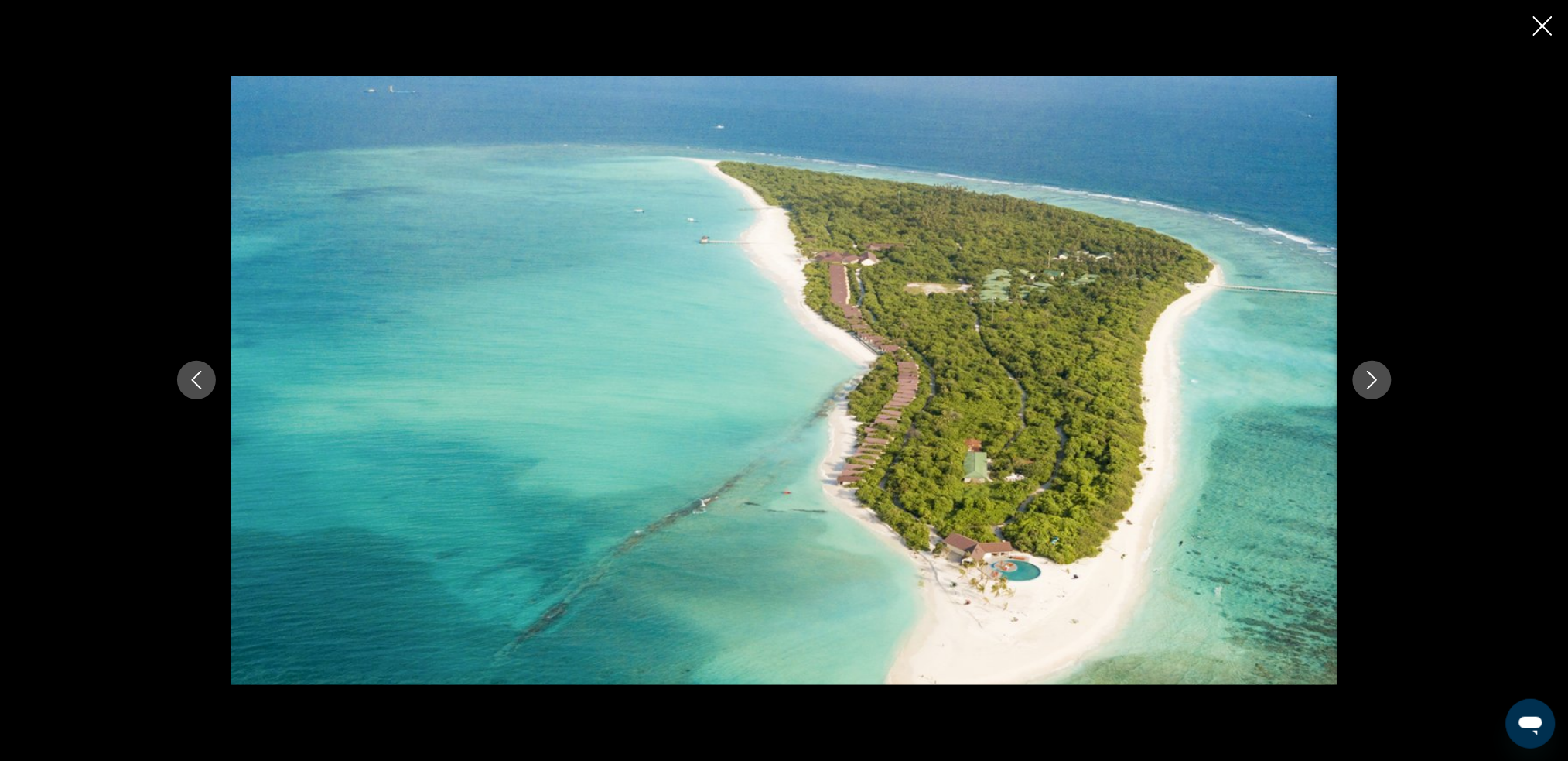
click at [1188, 385] on button "Next image" at bounding box center [1372, 380] width 38 height 38
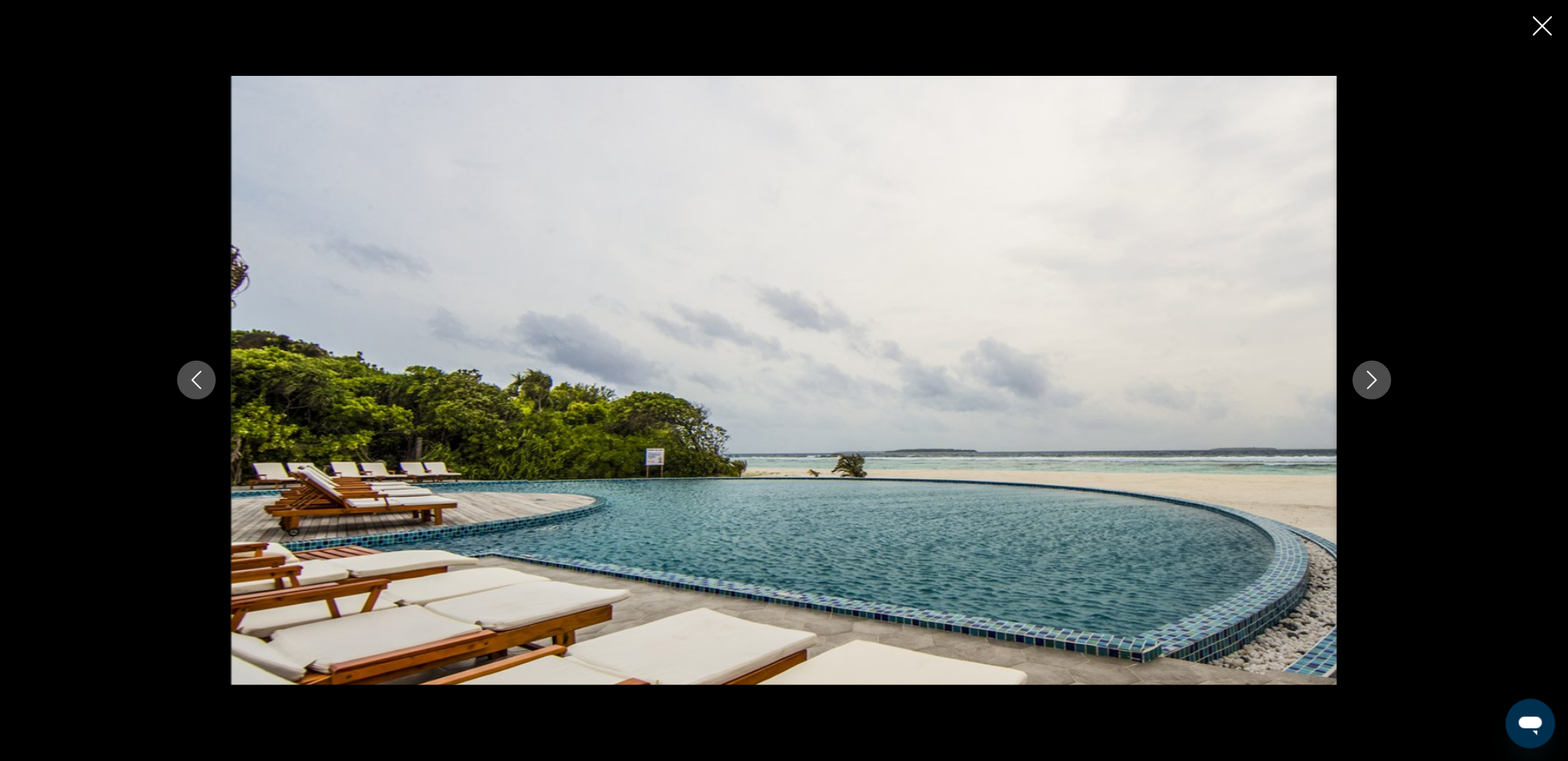
click at [1188, 385] on button "Next image" at bounding box center [1372, 380] width 38 height 38
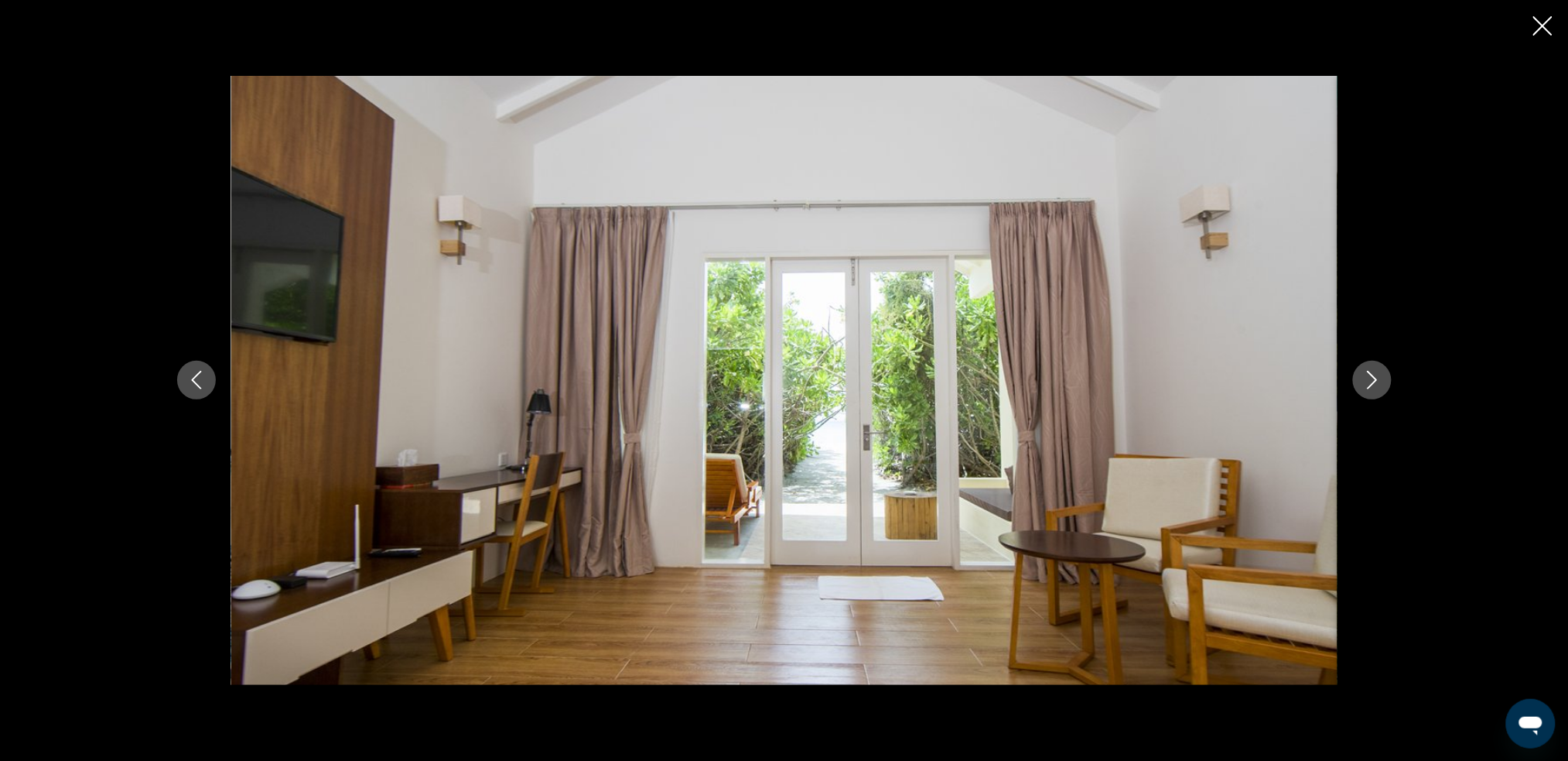
click at [1188, 385] on button "Next image" at bounding box center [1372, 380] width 38 height 38
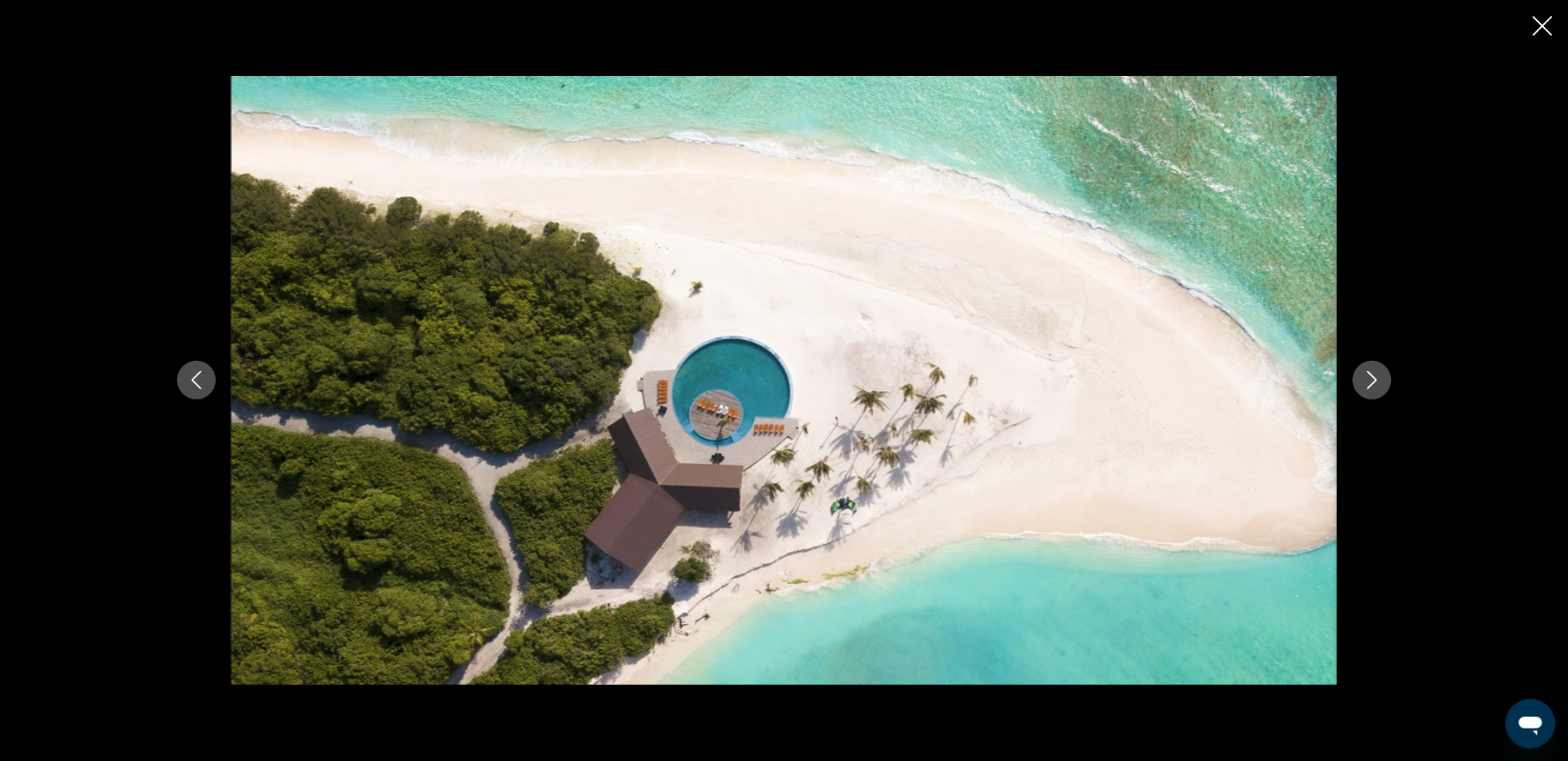
click at [1188, 385] on button "Next image" at bounding box center [1372, 380] width 38 height 38
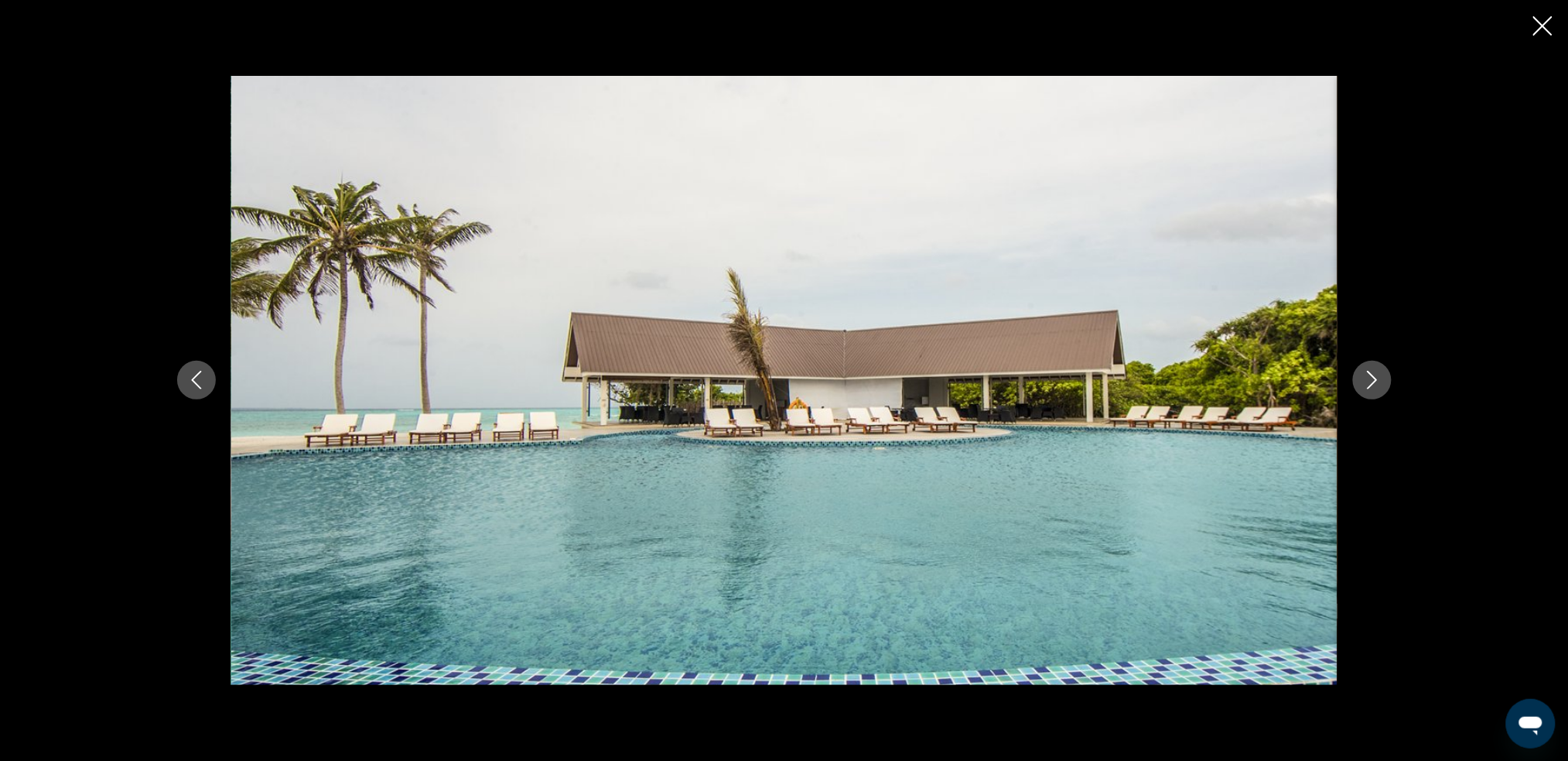
click at [1188, 386] on button "Next image" at bounding box center [1372, 380] width 38 height 38
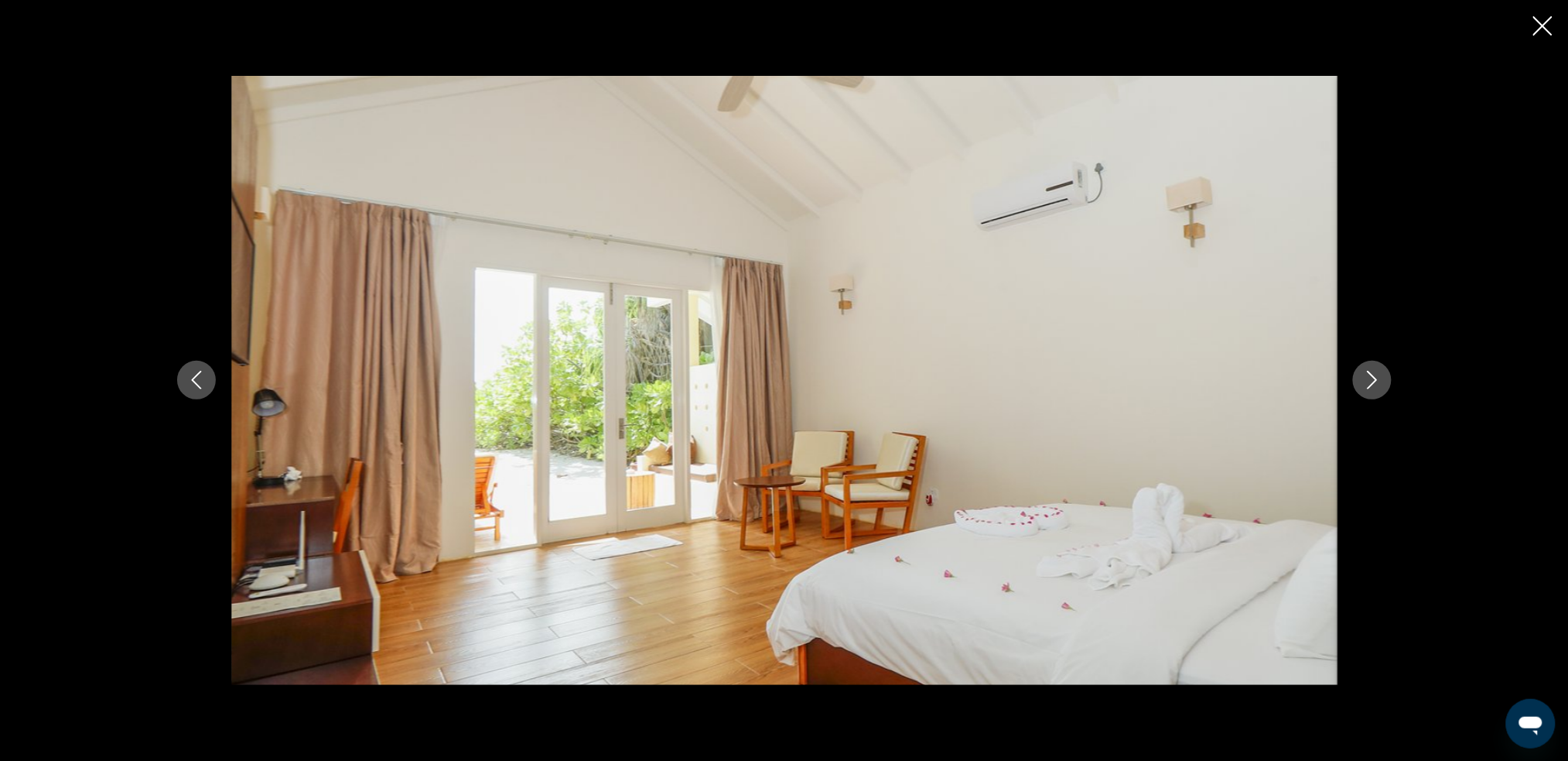
click at [1188, 386] on button "Next image" at bounding box center [1372, 380] width 38 height 38
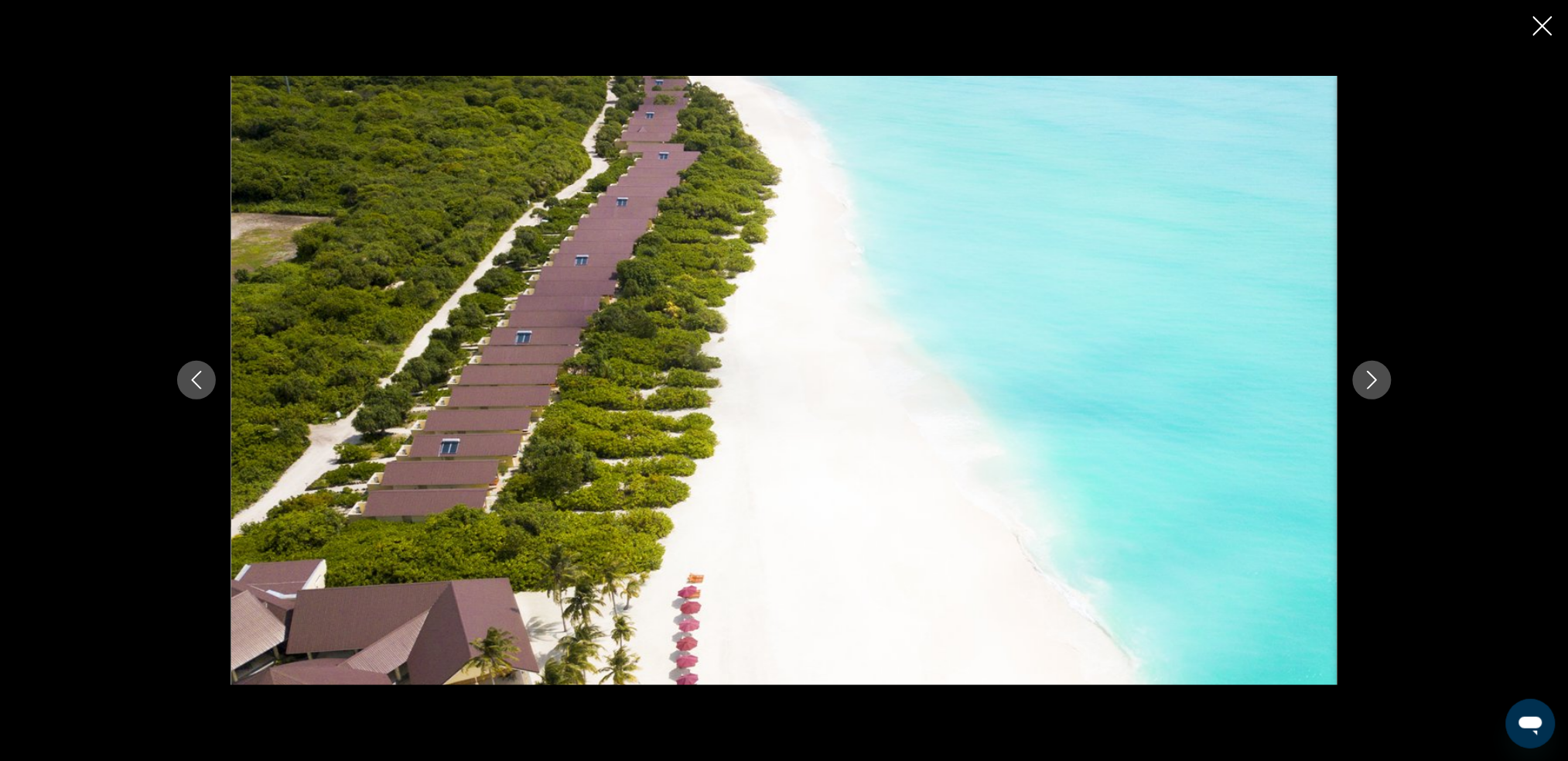
click at [1188, 386] on button "Next image" at bounding box center [1372, 380] width 38 height 38
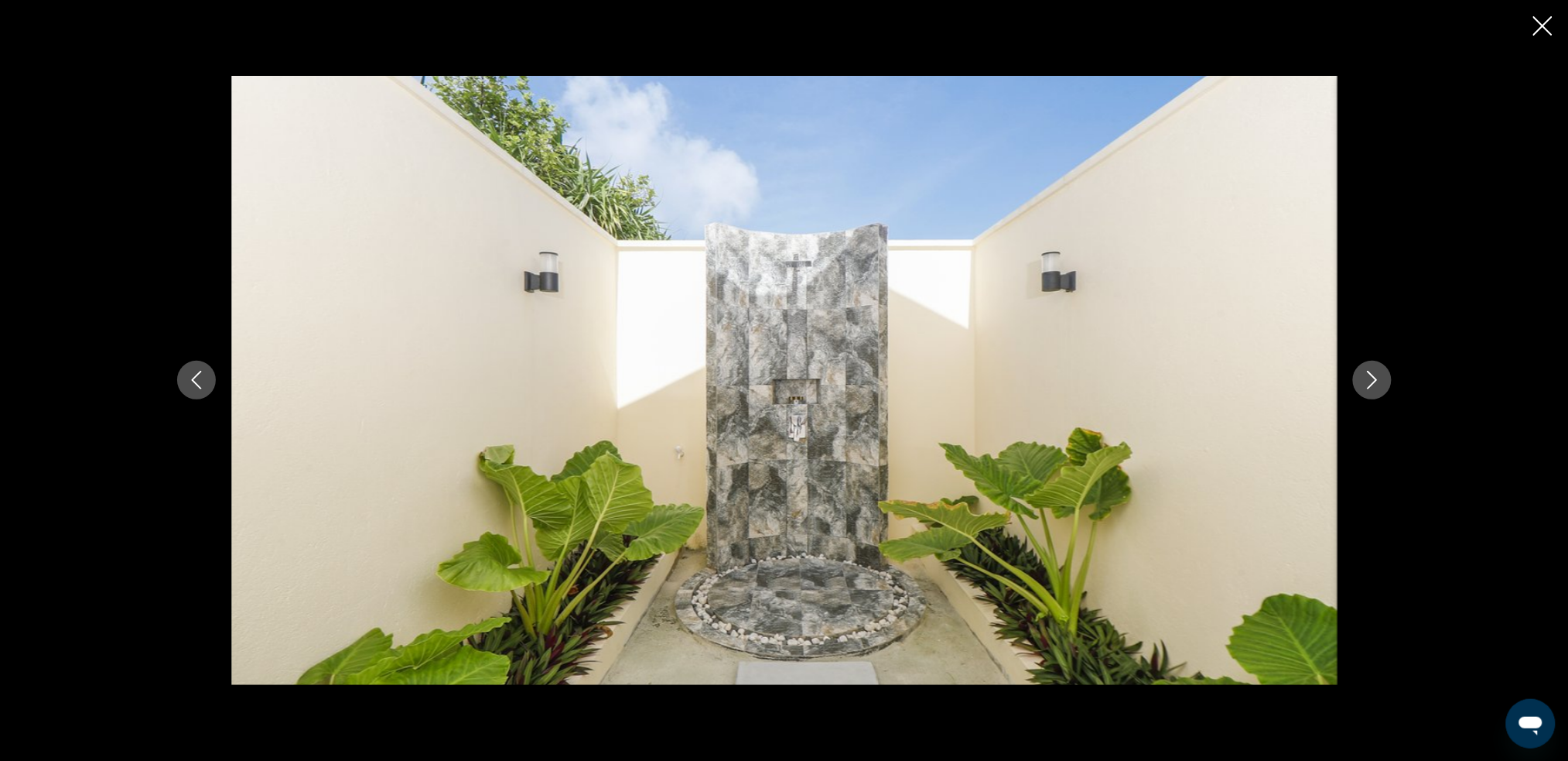
click at [1188, 386] on button "Next image" at bounding box center [1372, 380] width 38 height 38
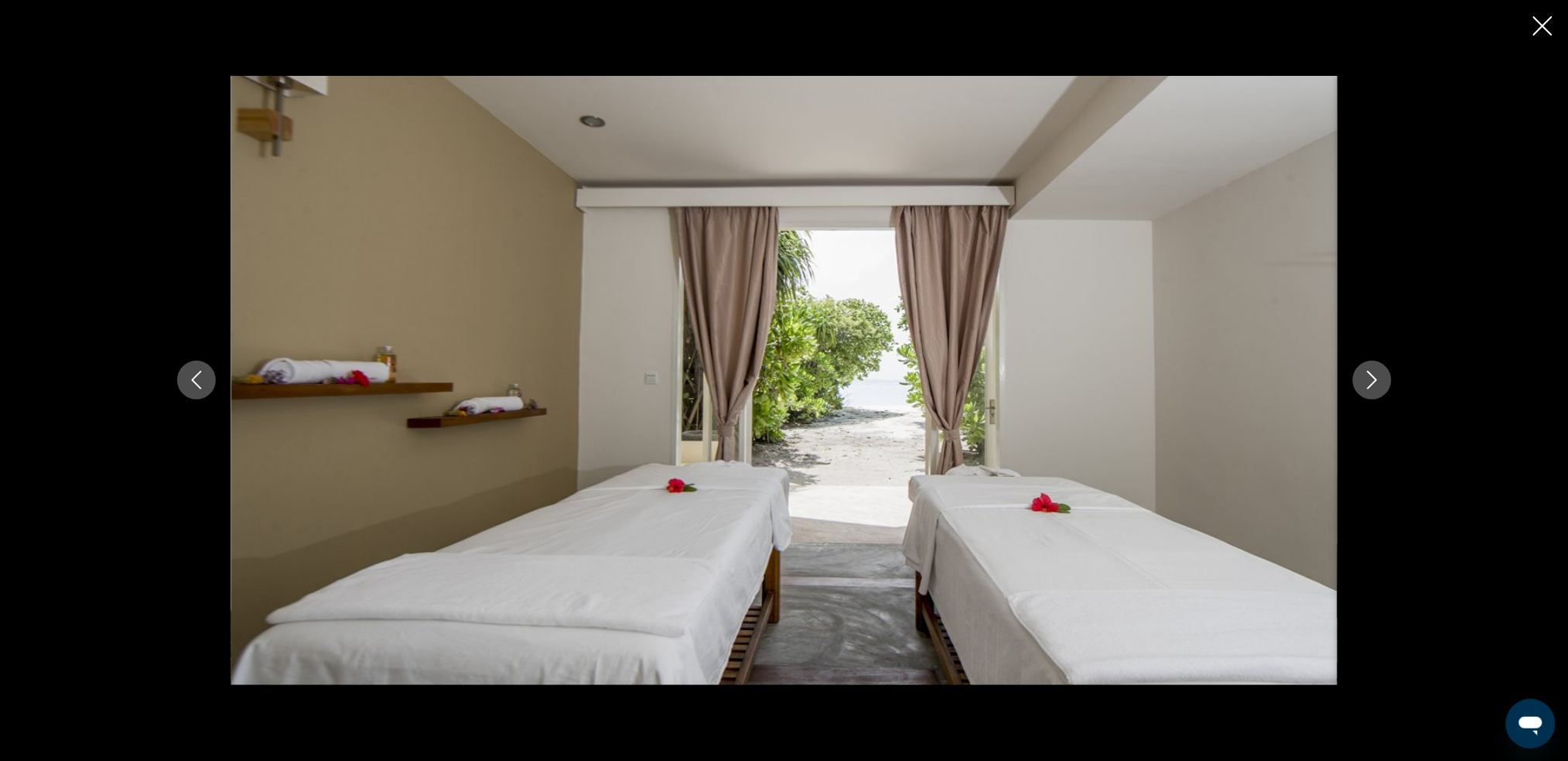
click at [1188, 386] on button "Next image" at bounding box center [1372, 380] width 38 height 38
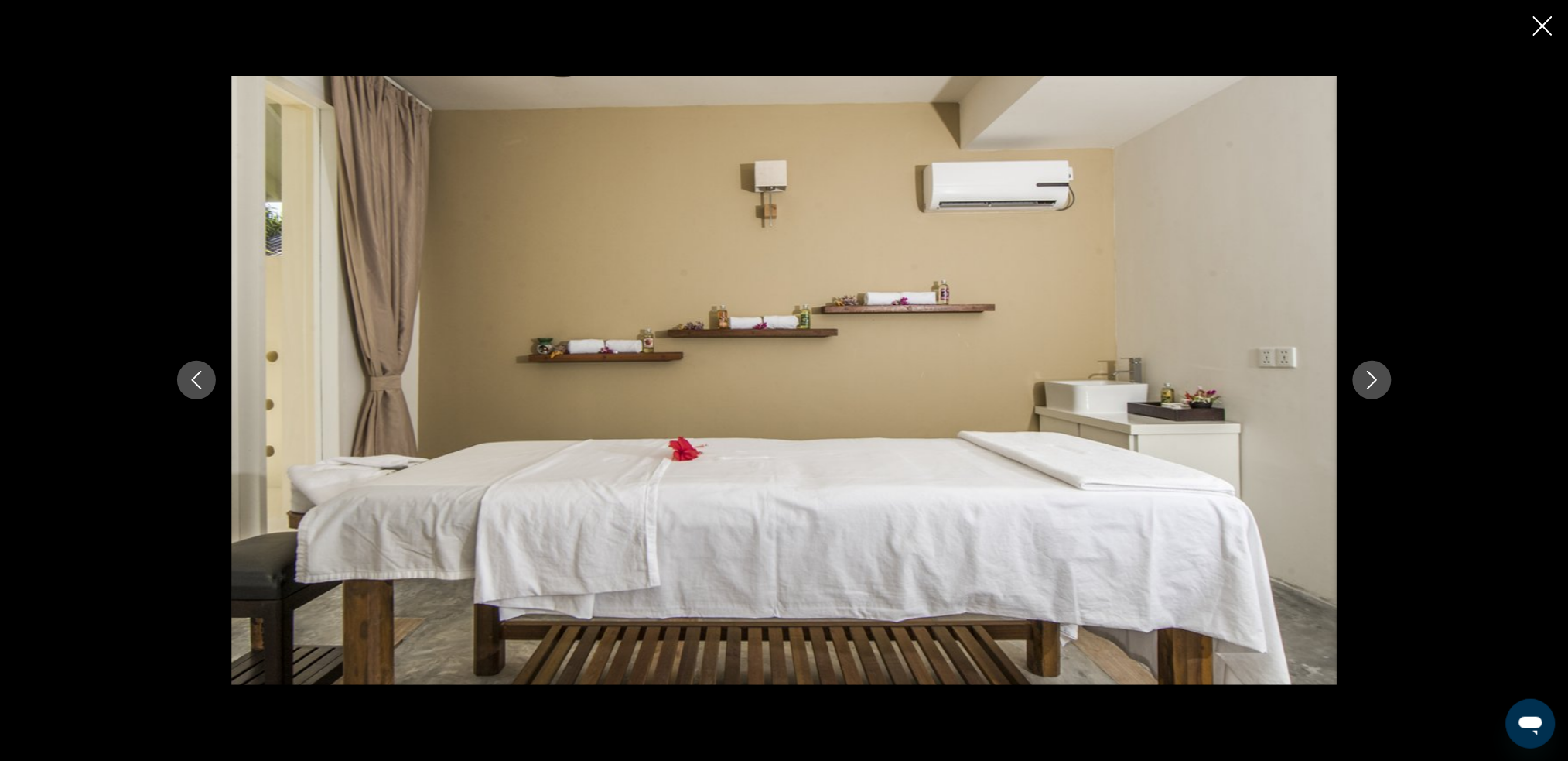
click at [1188, 386] on button "Next image" at bounding box center [1372, 380] width 38 height 38
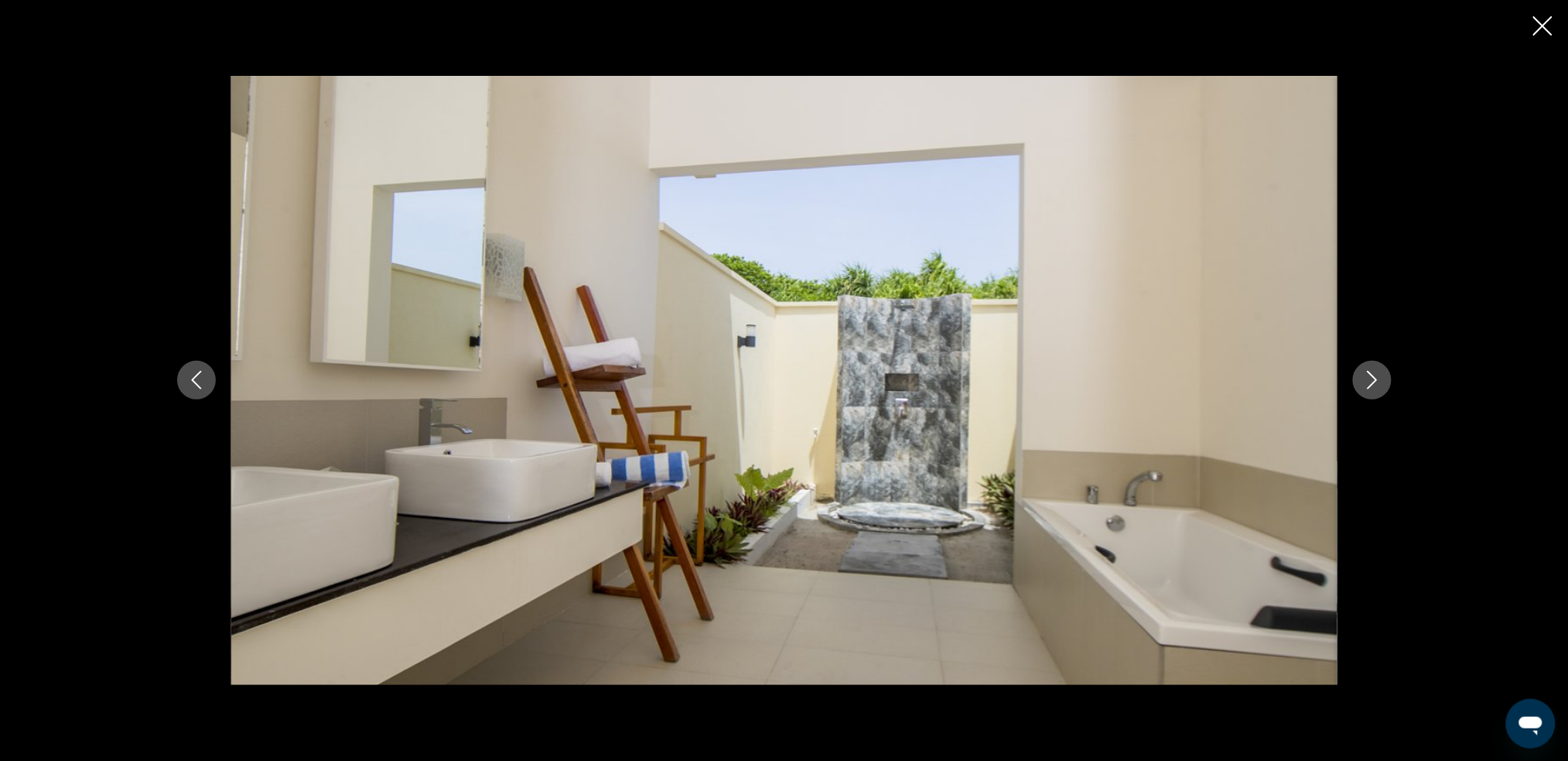
click at [1188, 386] on button "Next image" at bounding box center [1372, 380] width 38 height 38
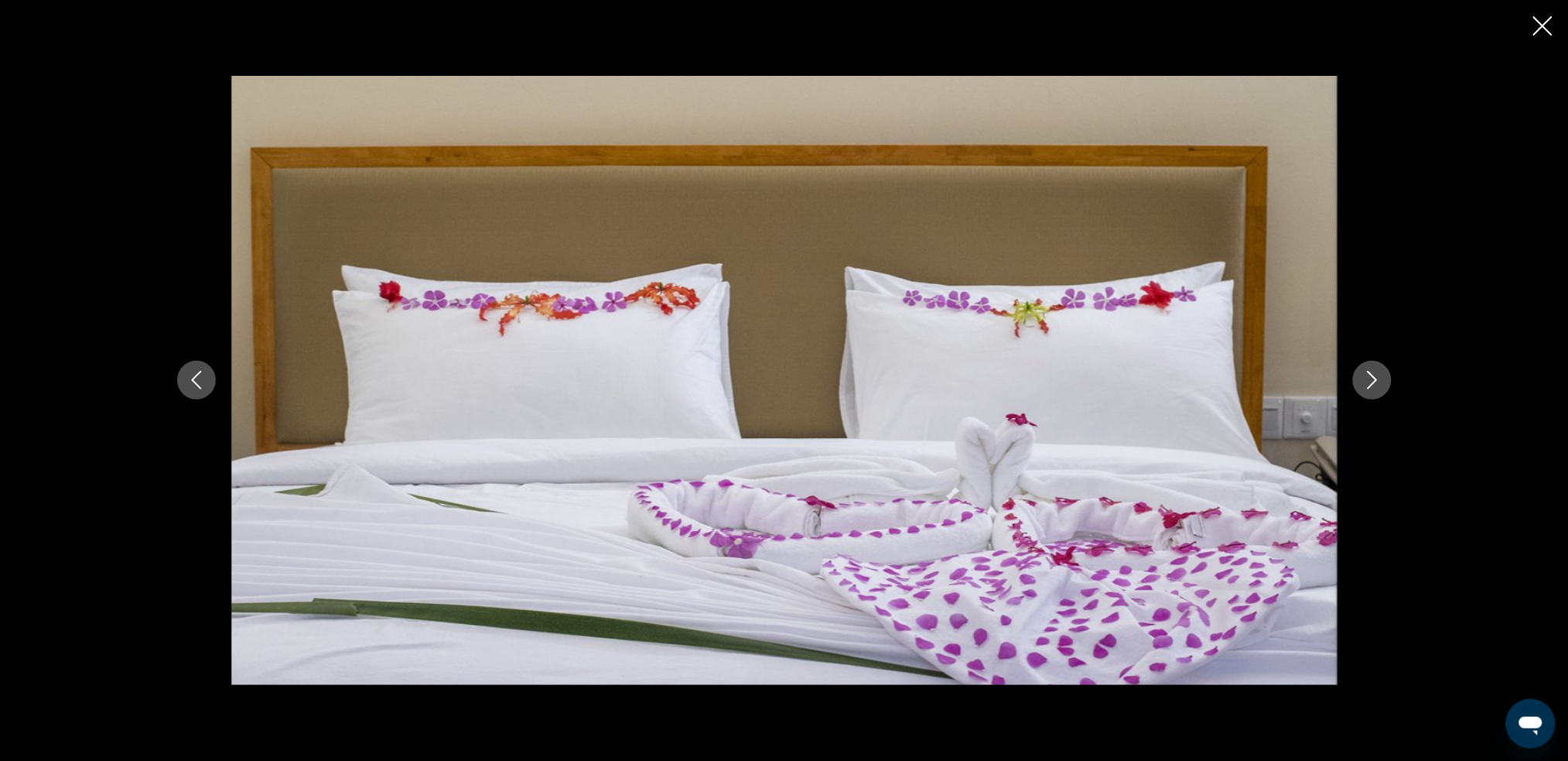
click at [1188, 386] on button "Next image" at bounding box center [1372, 380] width 38 height 38
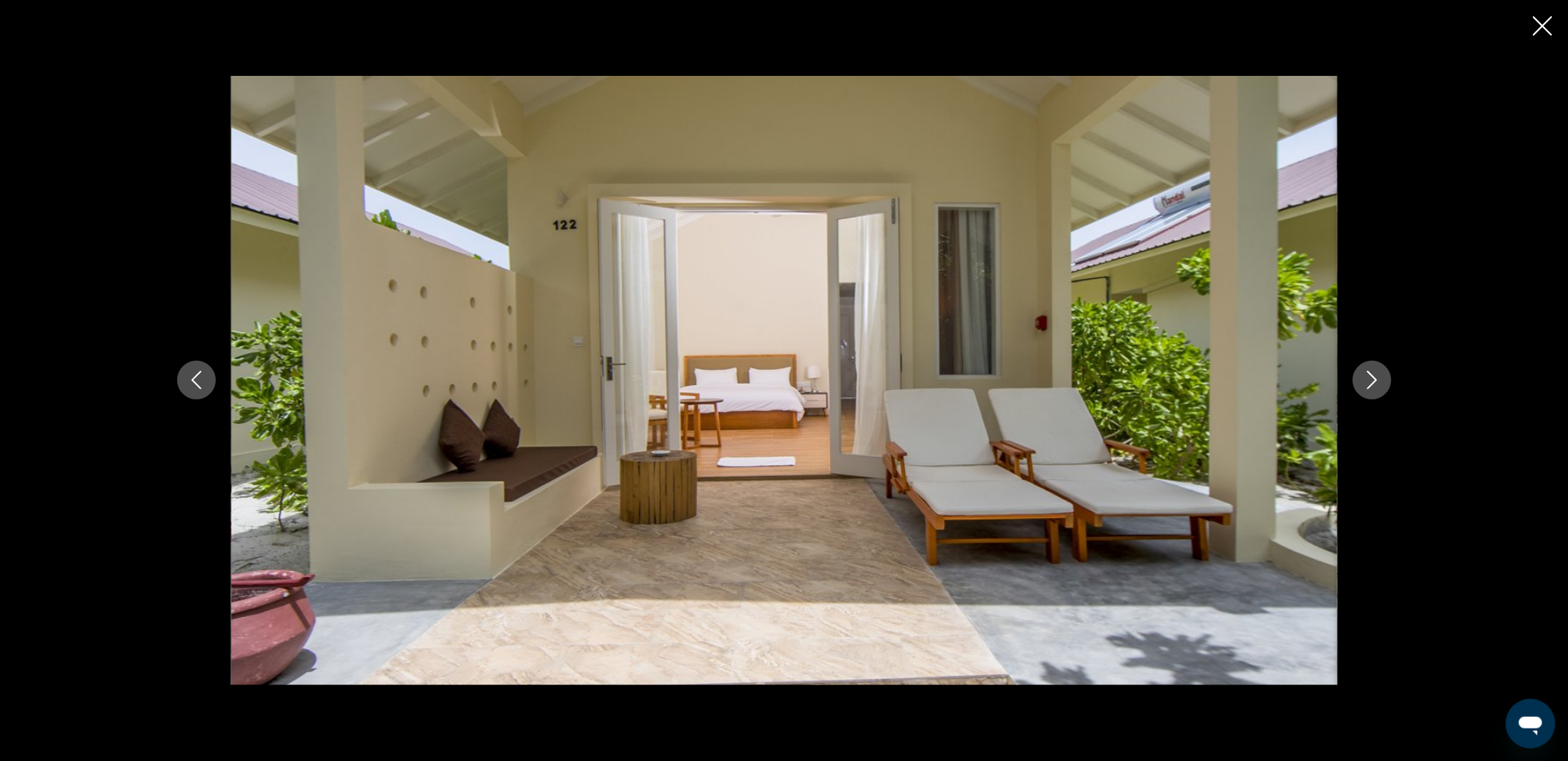
click at [1188, 386] on button "Next image" at bounding box center [1372, 380] width 38 height 38
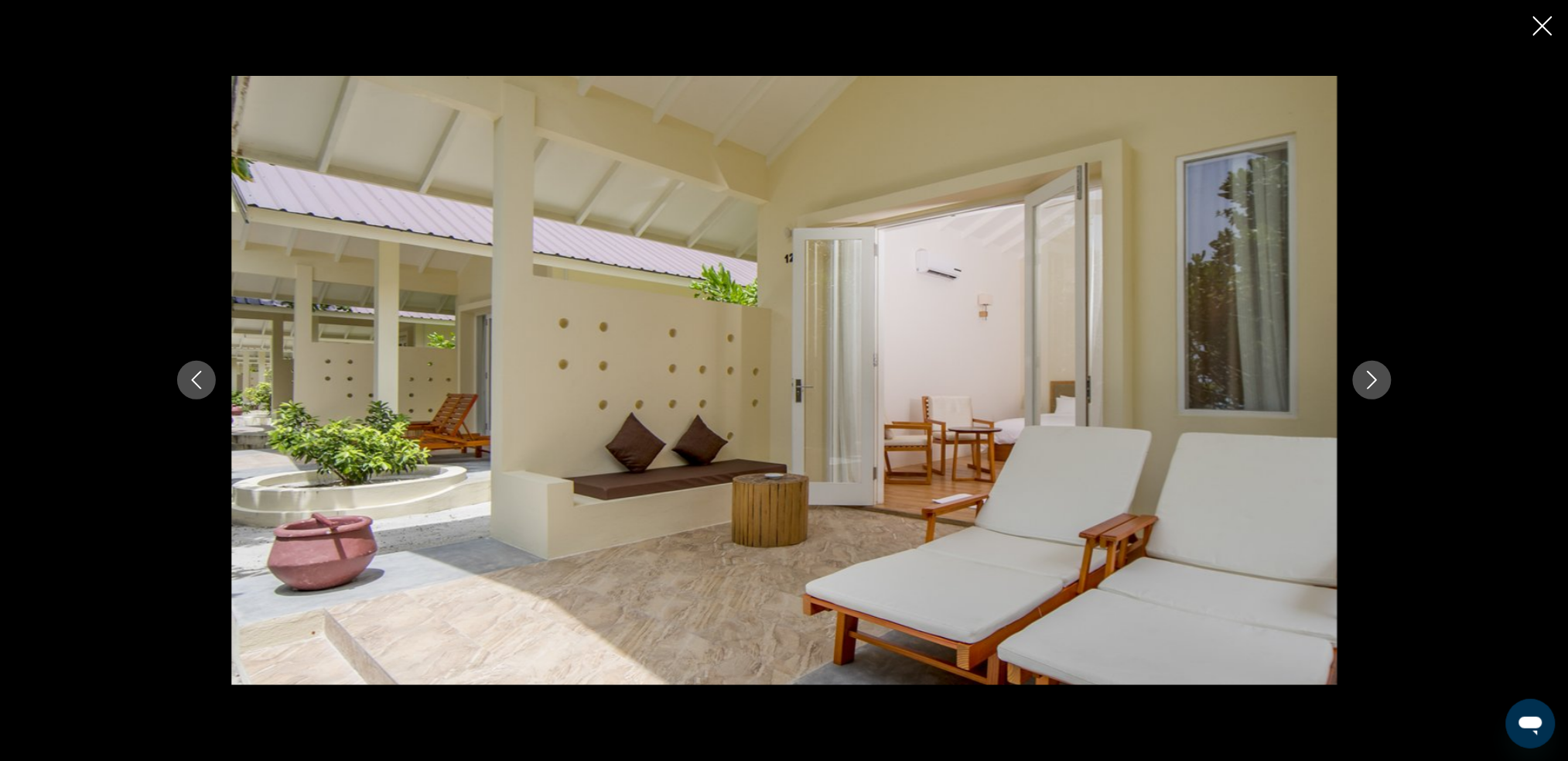
click at [1188, 386] on button "Next image" at bounding box center [1372, 380] width 38 height 38
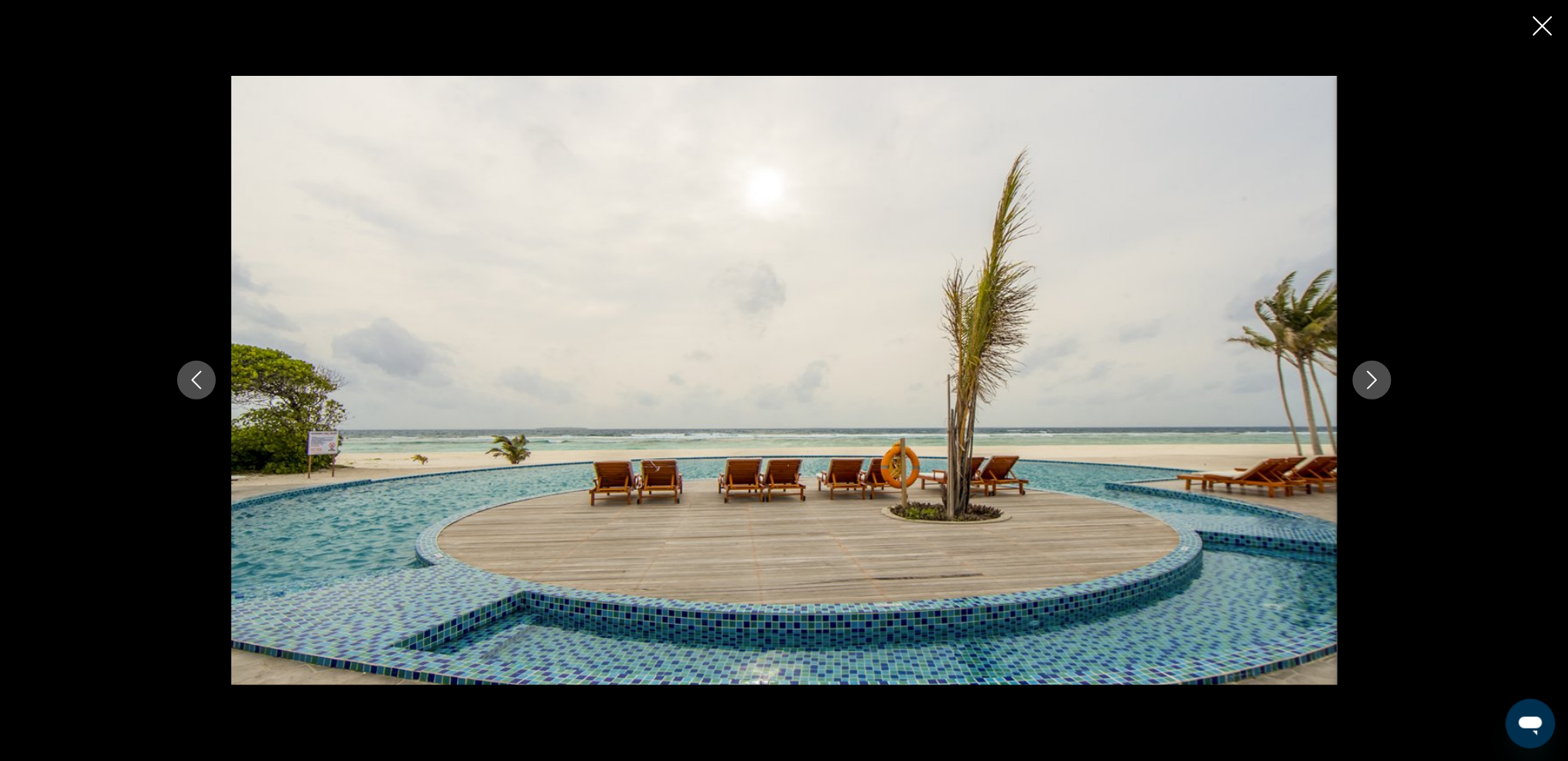
click at [200, 383] on icon "Previous image" at bounding box center [196, 380] width 19 height 19
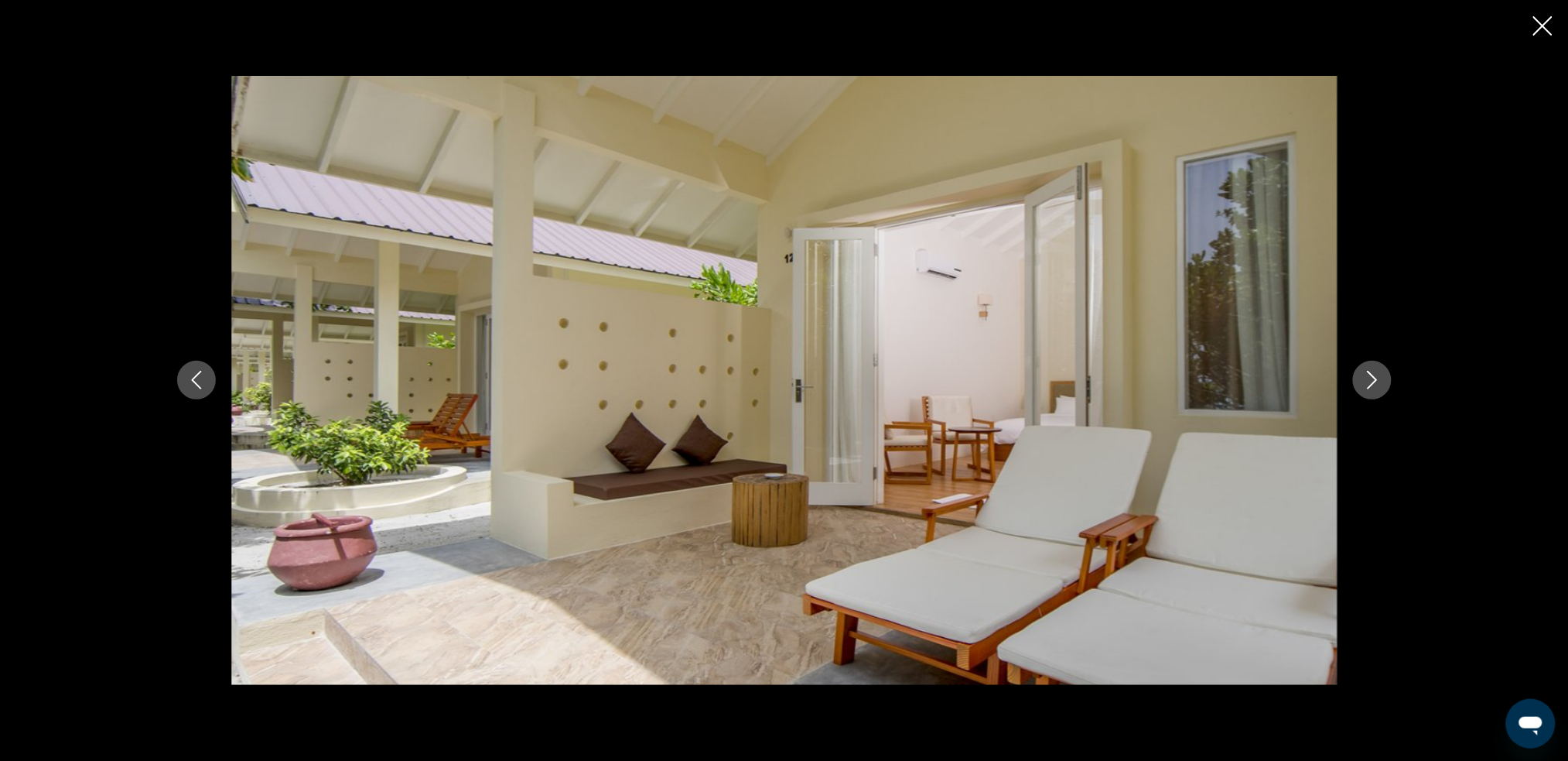
click at [200, 383] on icon "Previous image" at bounding box center [196, 380] width 19 height 19
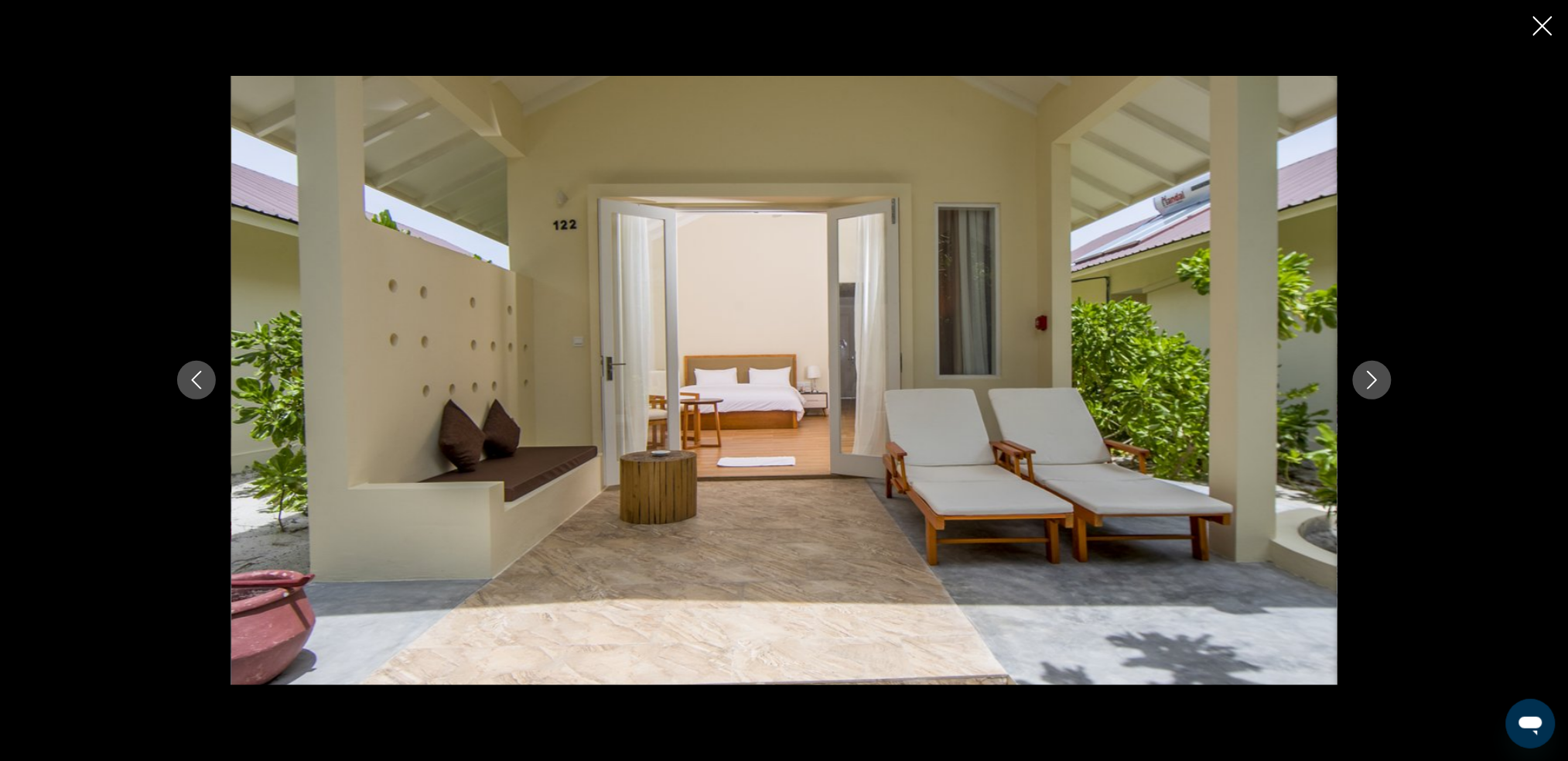
click at [200, 383] on icon "Previous image" at bounding box center [196, 380] width 19 height 19
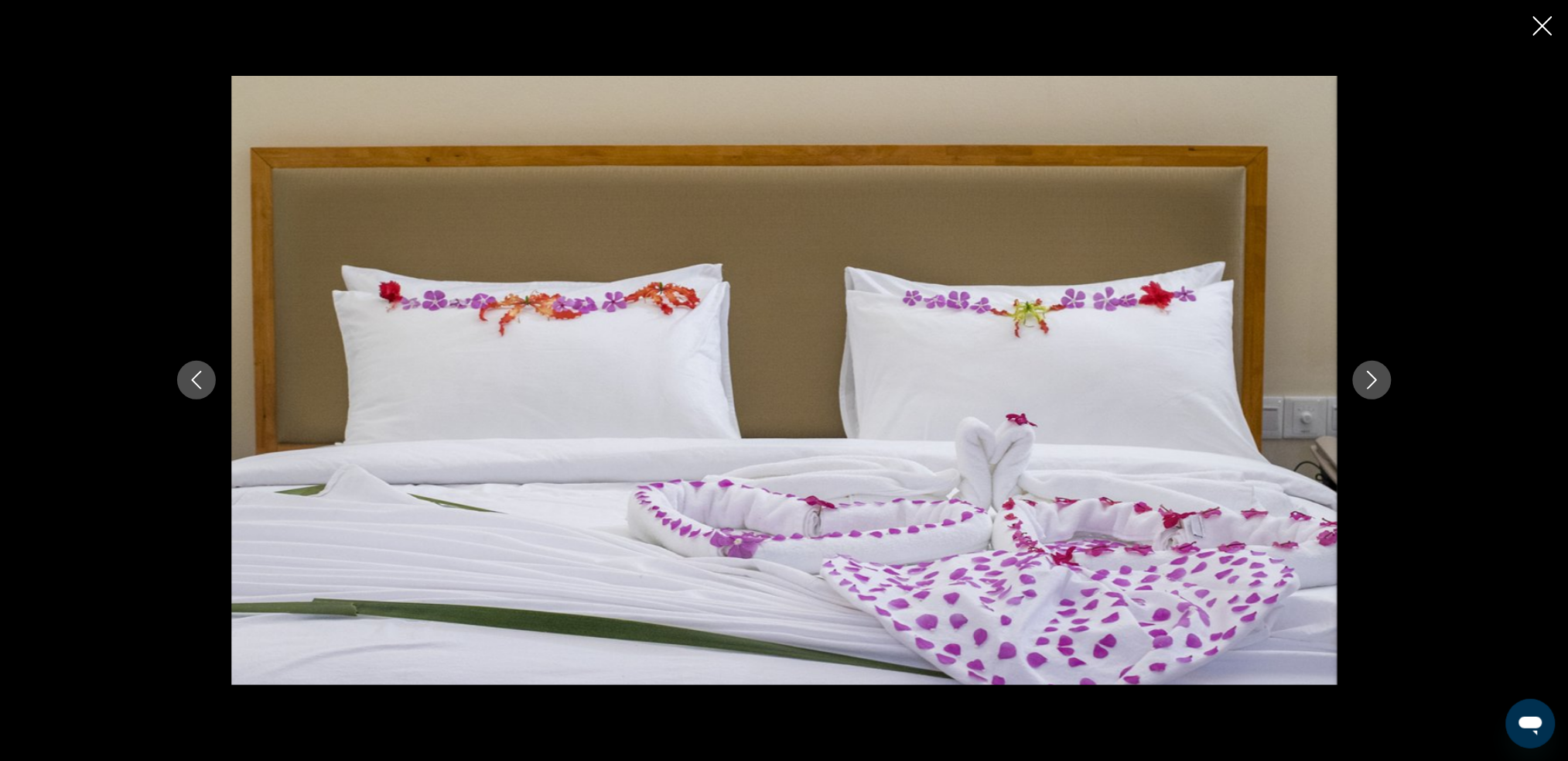
click at [200, 383] on icon "Previous image" at bounding box center [196, 380] width 19 height 19
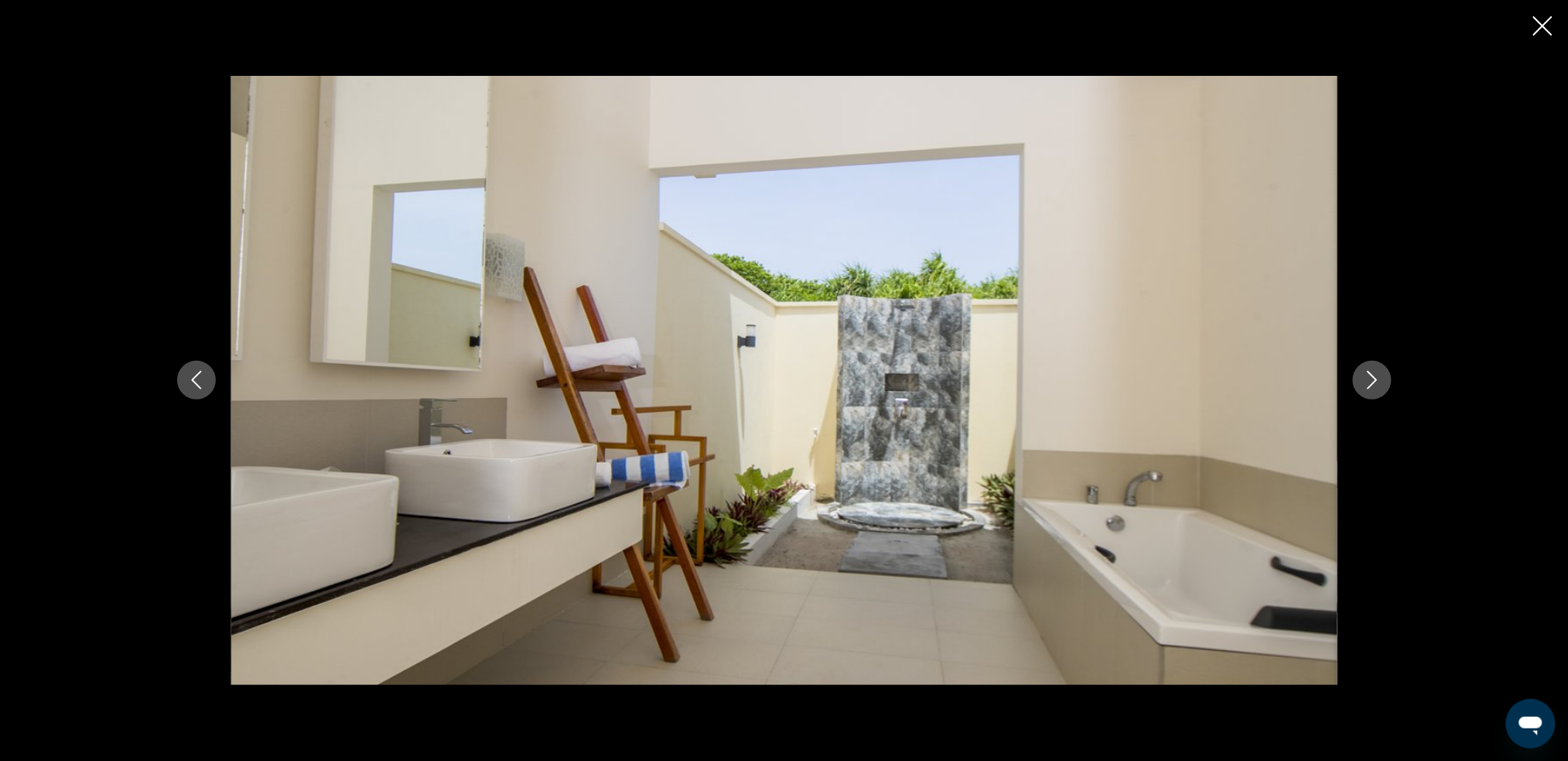
click at [200, 383] on icon "Previous image" at bounding box center [196, 380] width 19 height 19
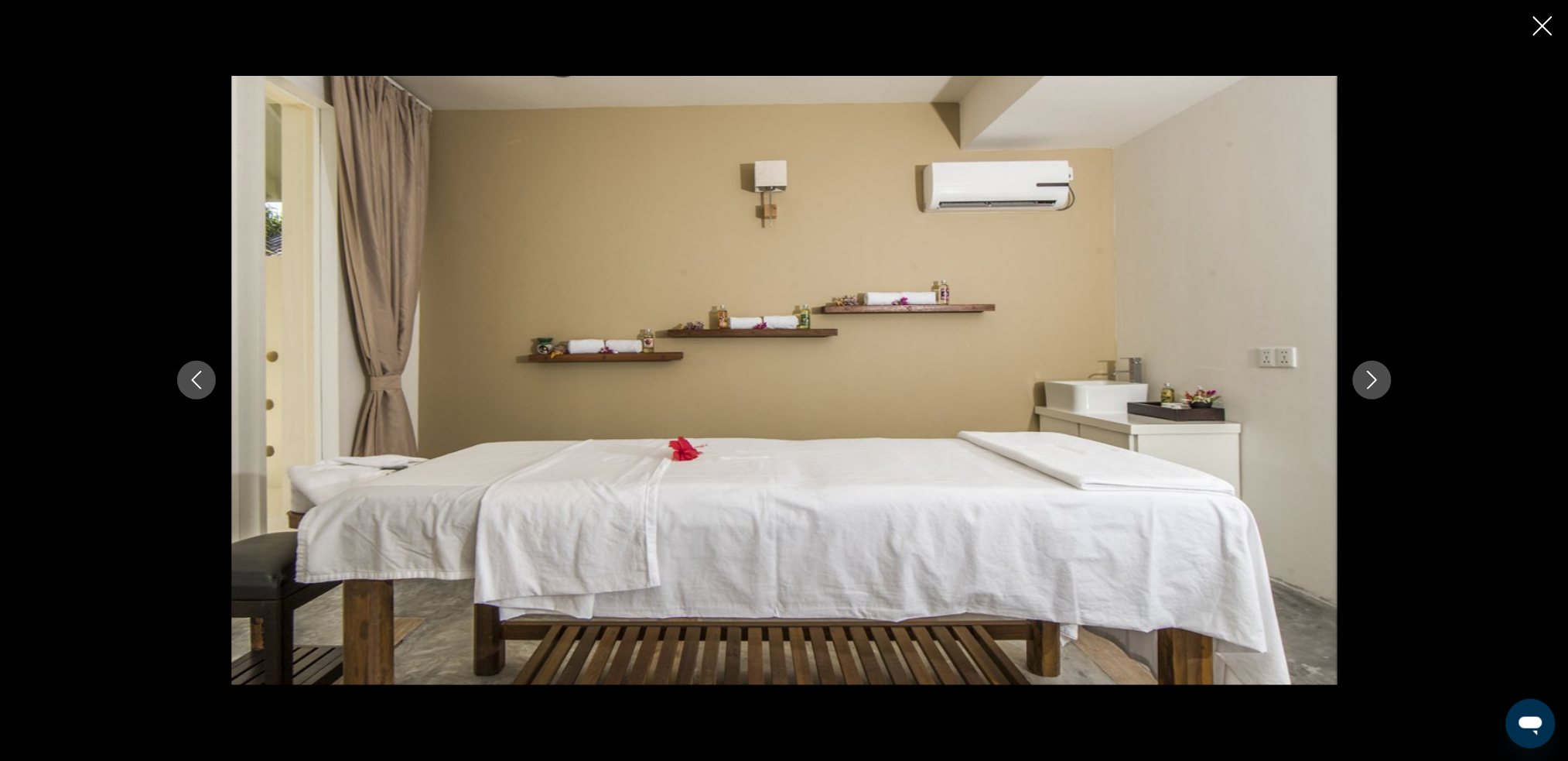
click at [200, 383] on icon "Previous image" at bounding box center [196, 380] width 19 height 19
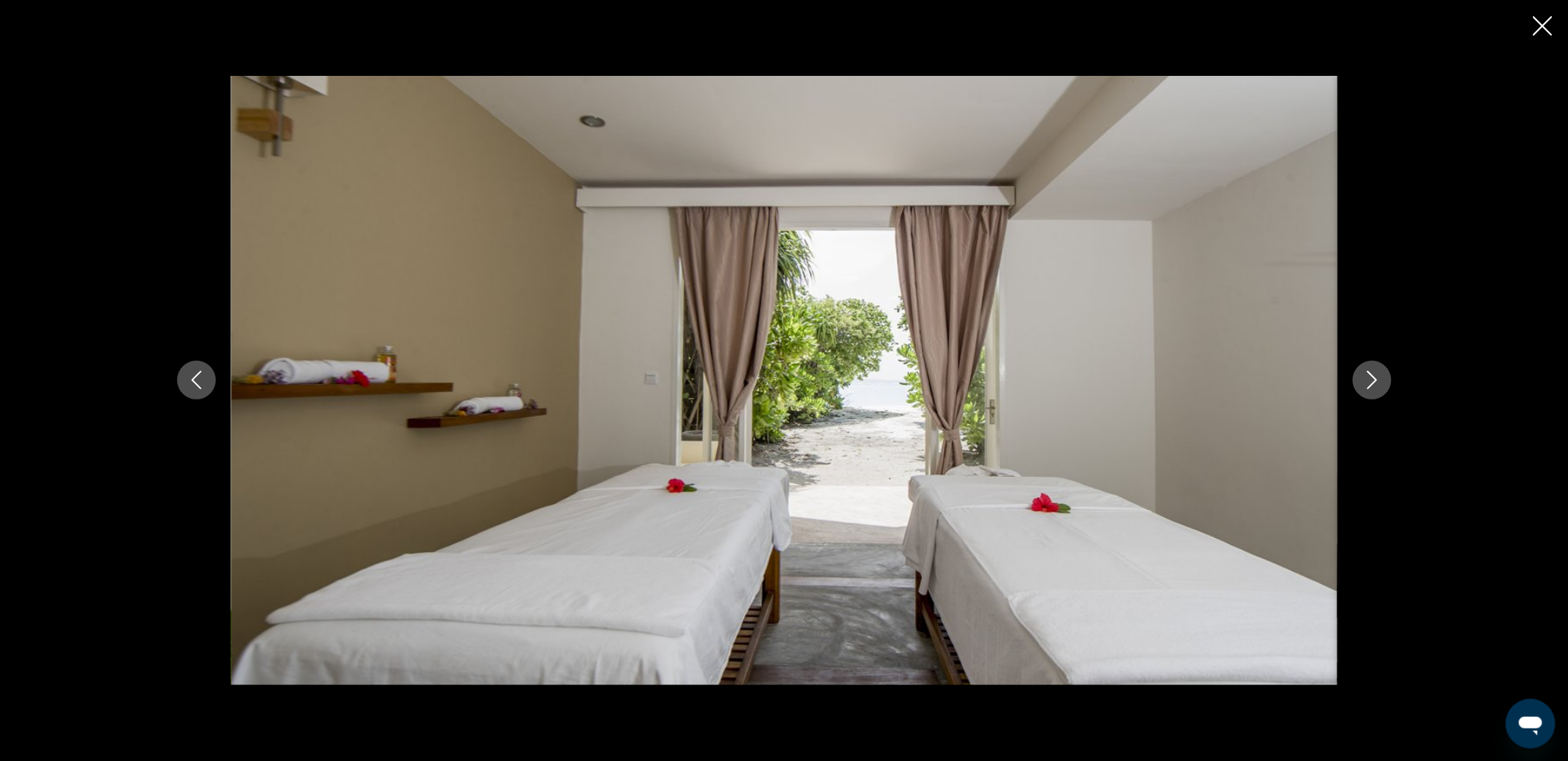
click at [200, 383] on icon "Previous image" at bounding box center [196, 380] width 19 height 19
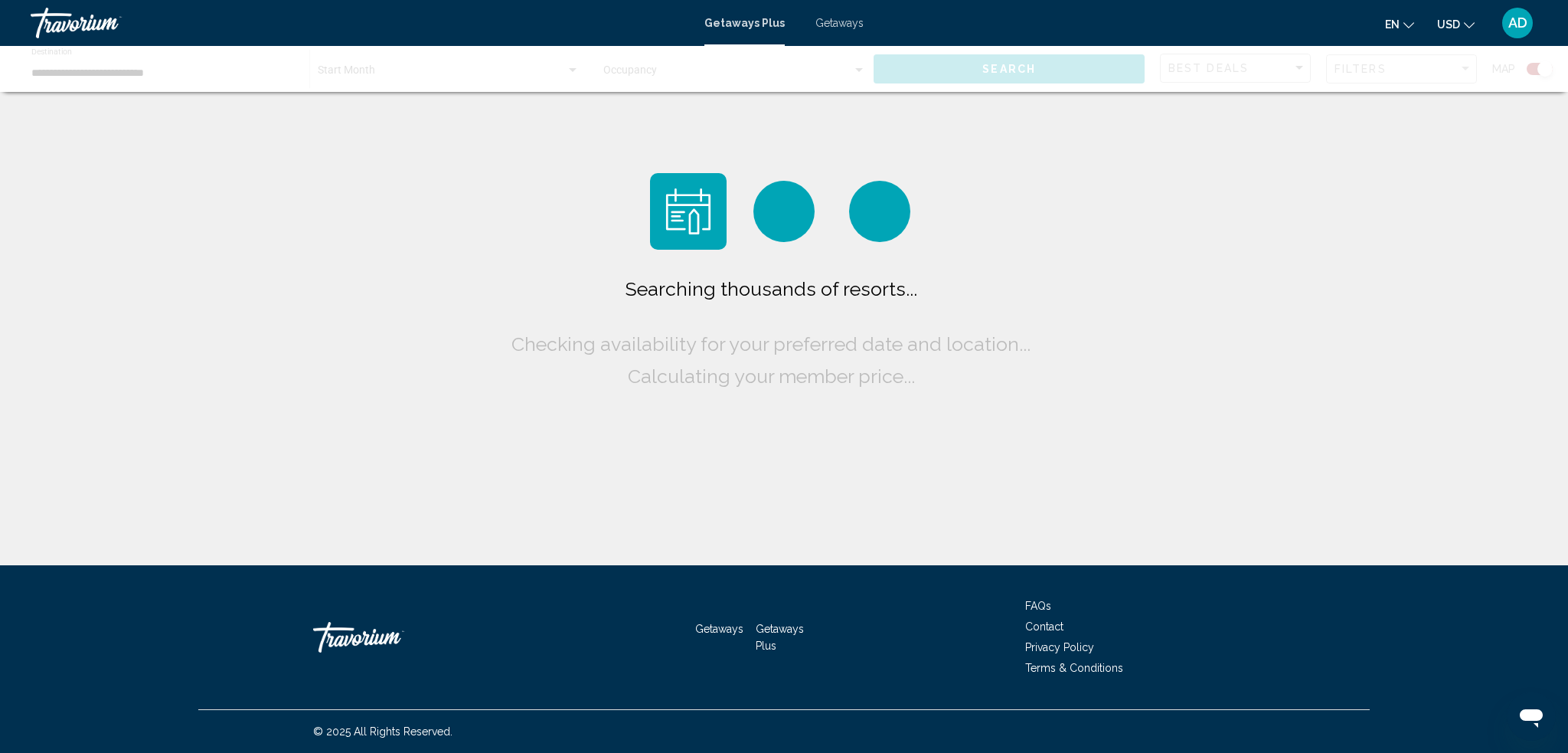
click at [218, 69] on div "Main content" at bounding box center [784, 68] width 1568 height 46
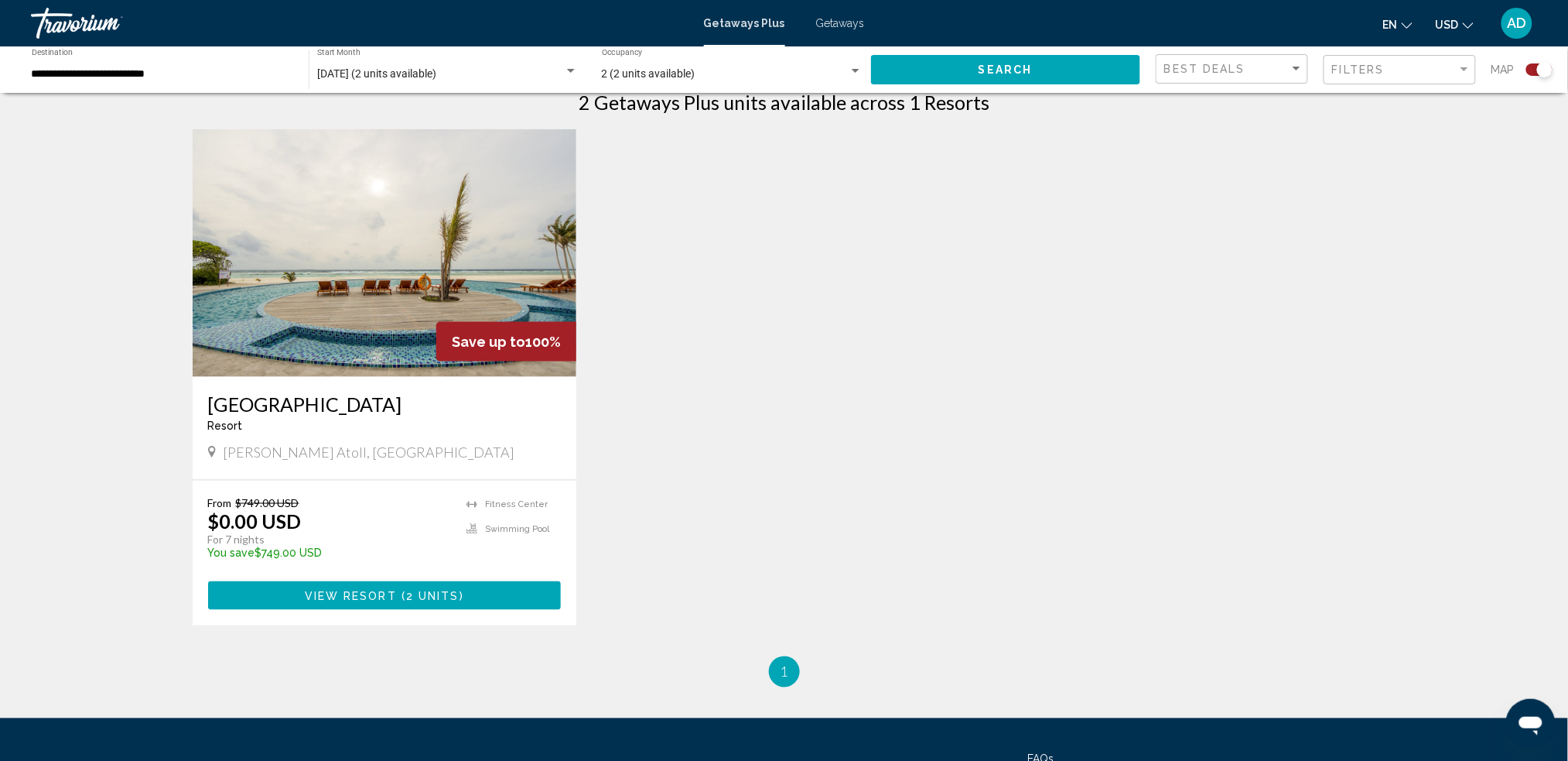
scroll to position [515, 0]
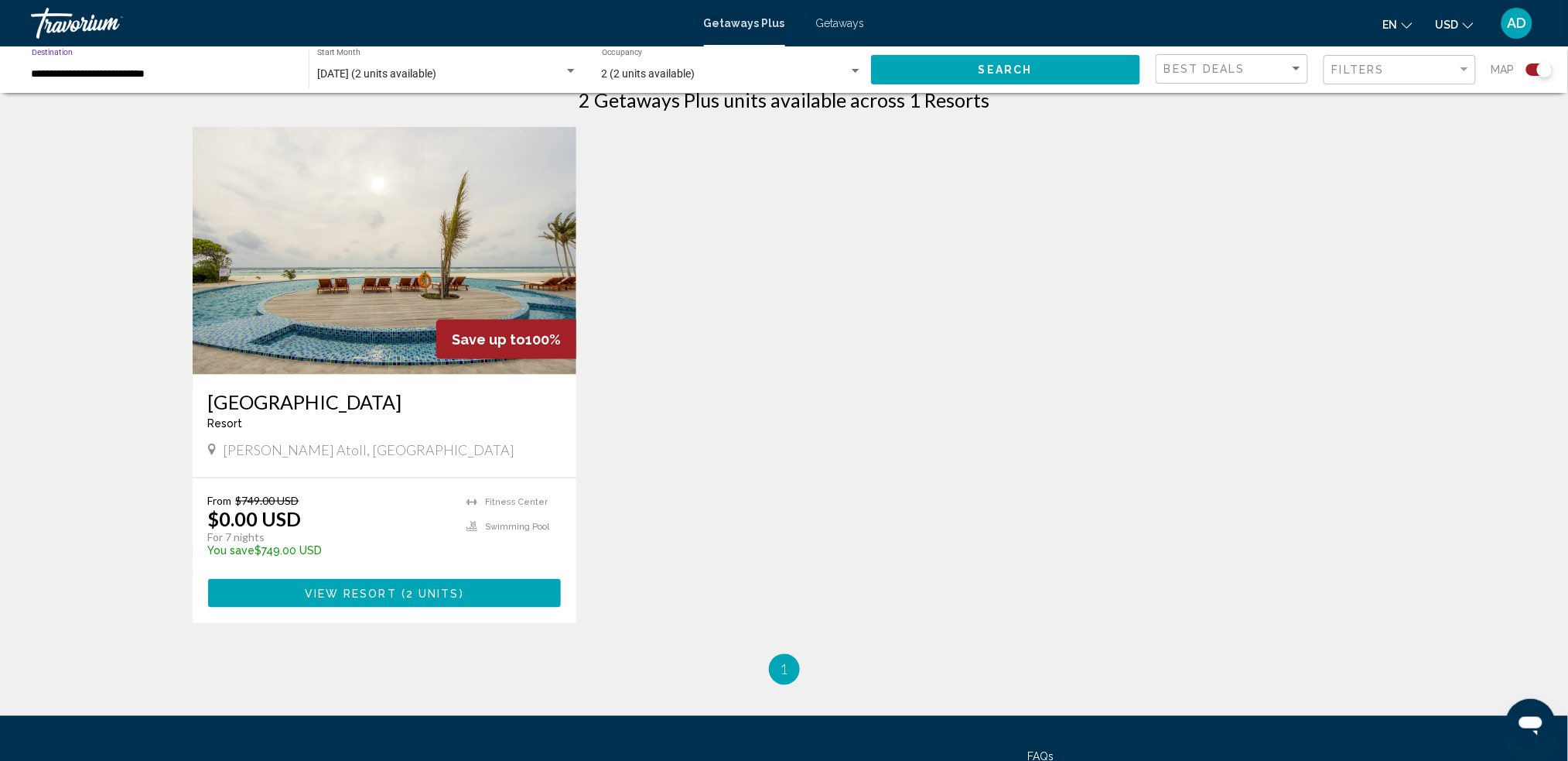
click at [166, 79] on input "**********" at bounding box center [162, 74] width 262 height 13
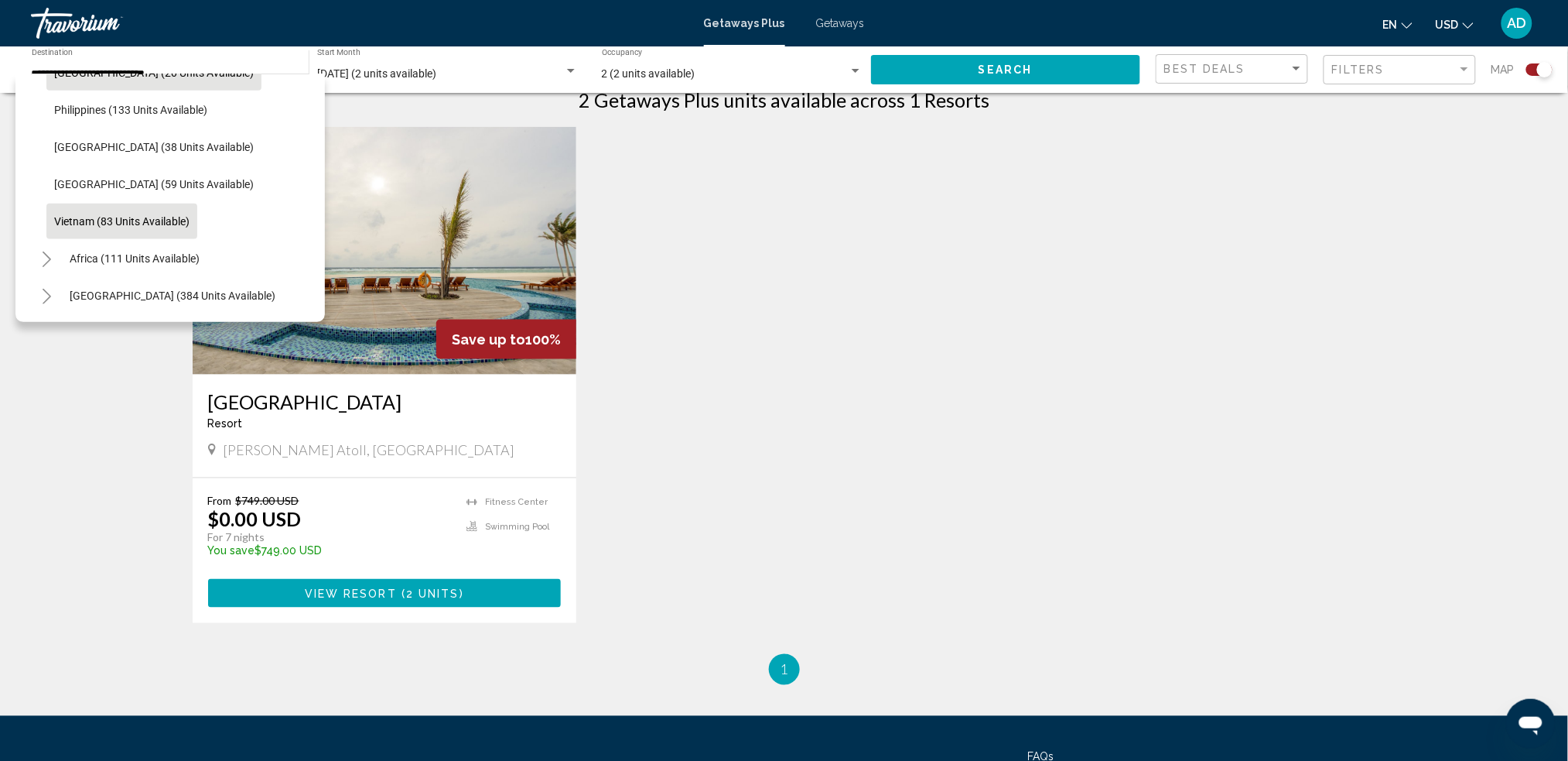
scroll to position [674, 0]
click at [166, 179] on button "[GEOGRAPHIC_DATA] (59 units available)" at bounding box center [154, 184] width 215 height 36
type input "**********"
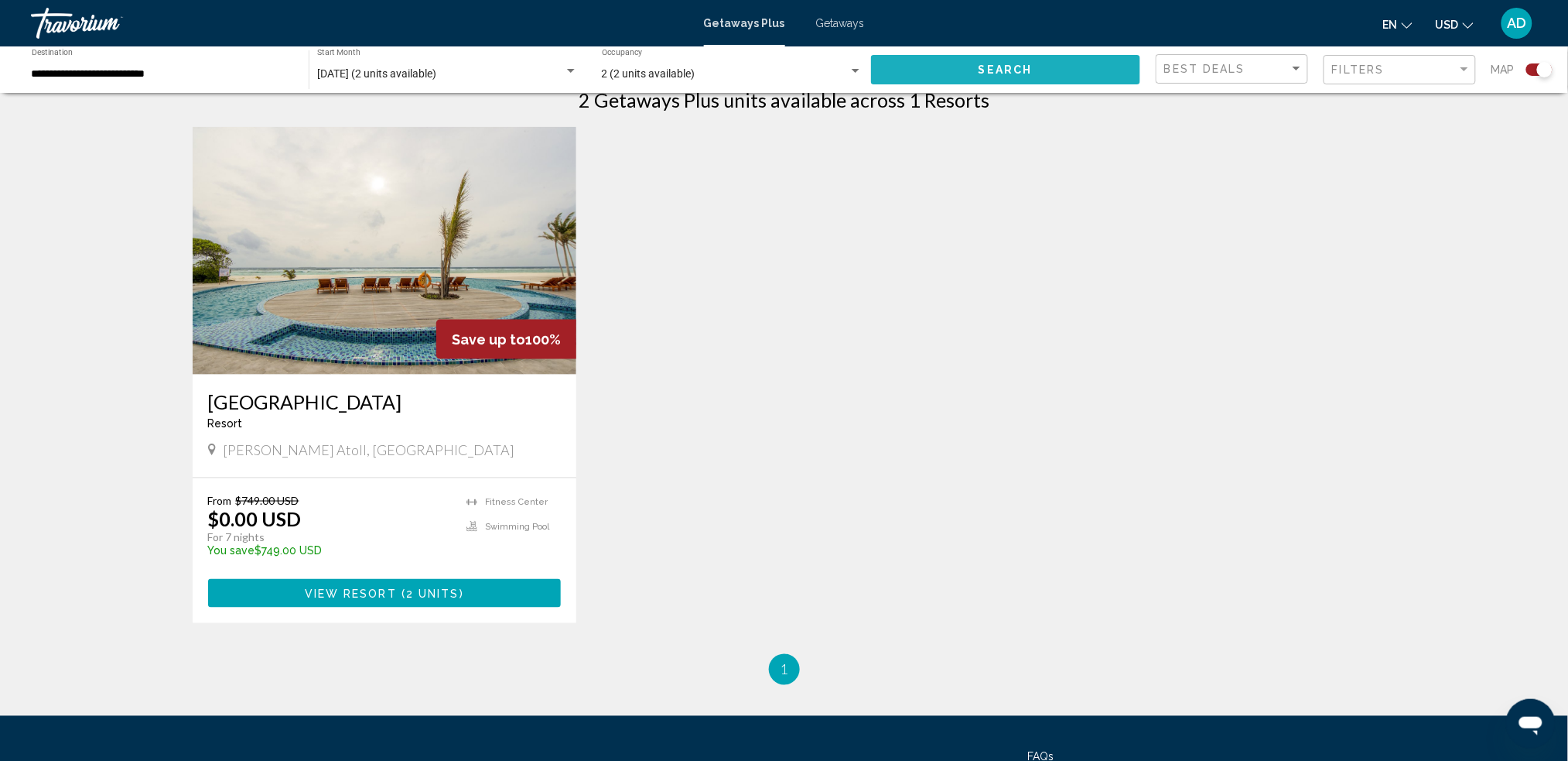
click at [886, 67] on button "Search" at bounding box center [1006, 69] width 270 height 29
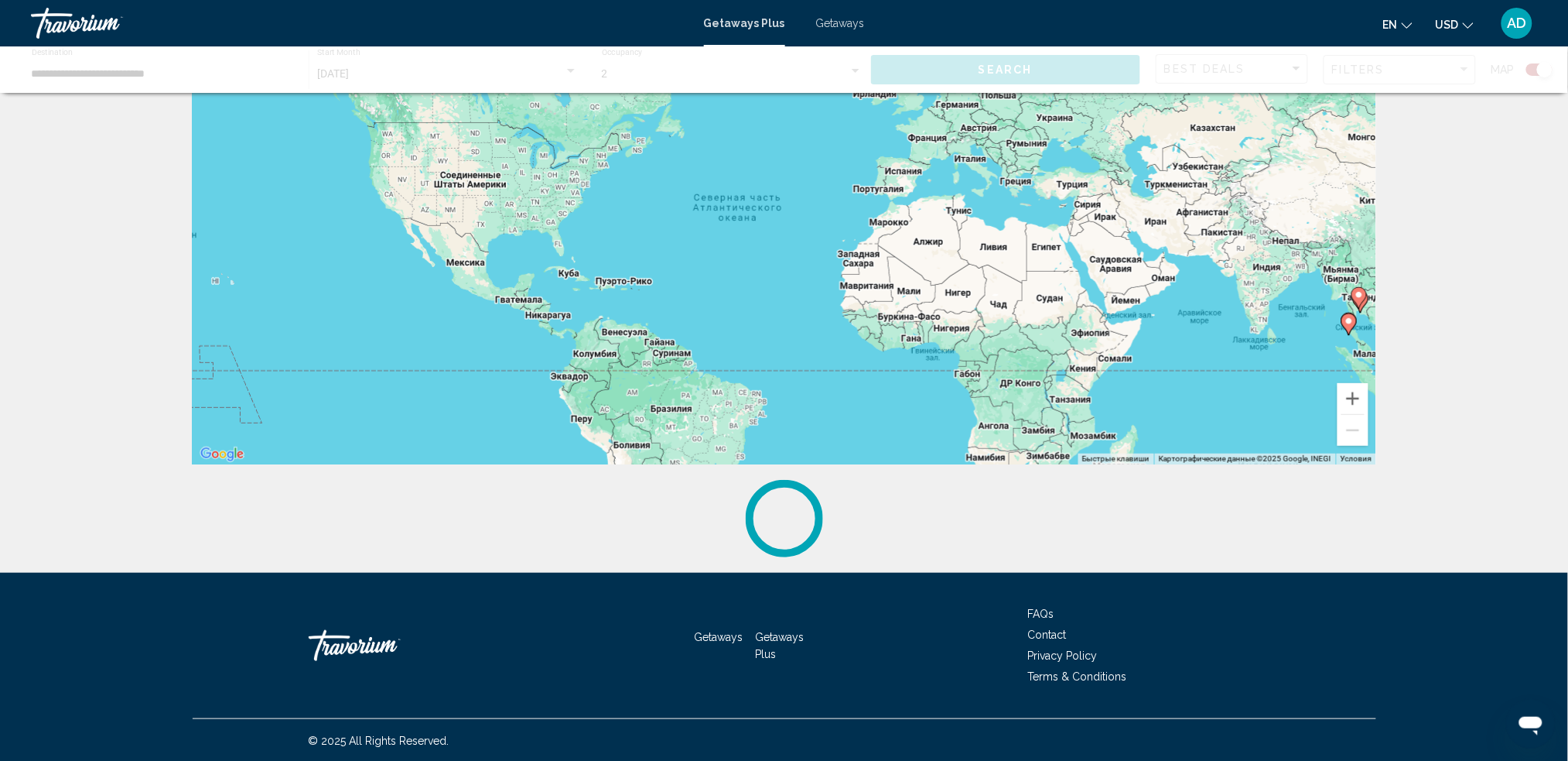
scroll to position [109, 0]
click at [850, 23] on span "Getaways" at bounding box center [840, 23] width 49 height 13
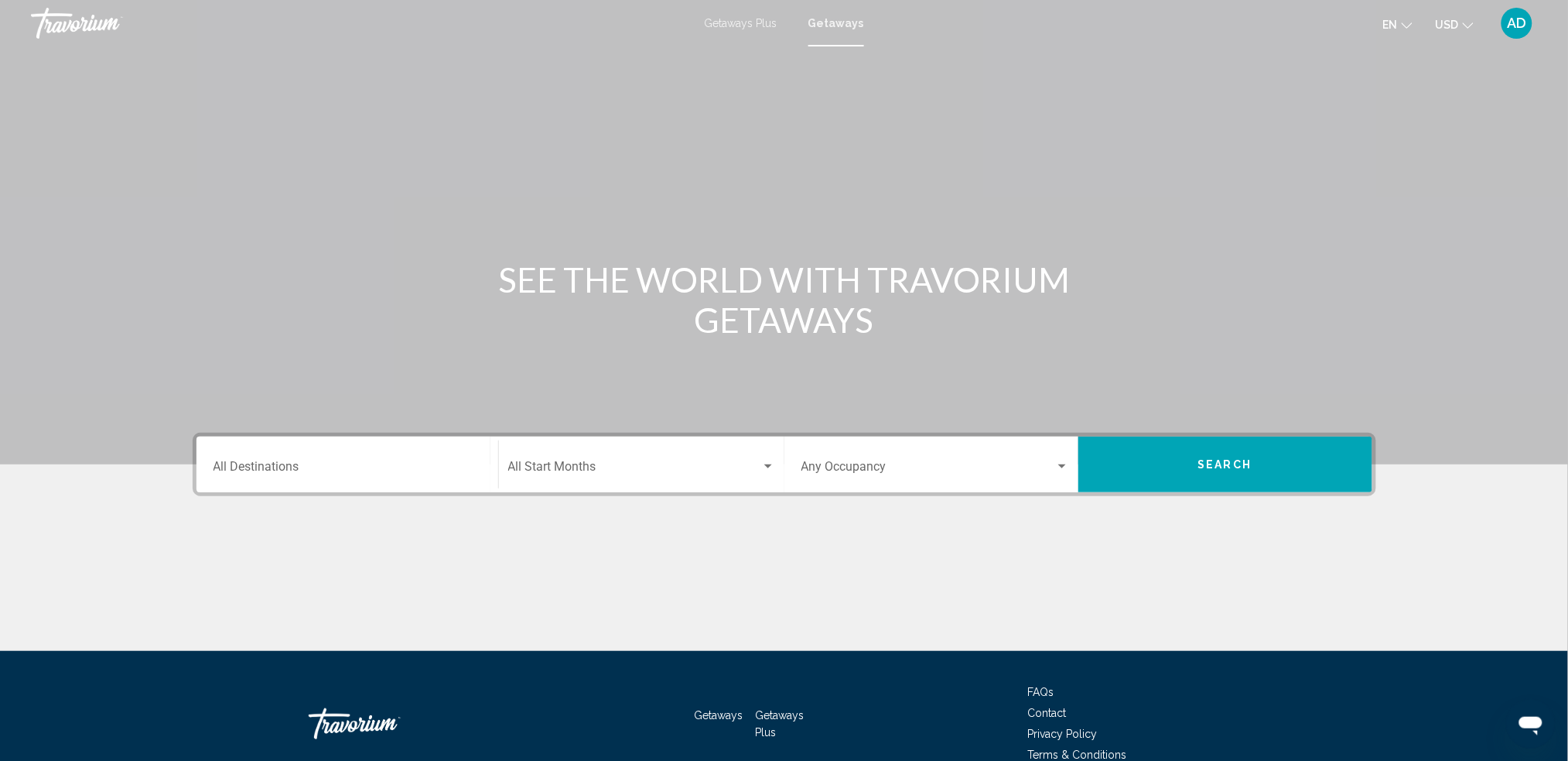
click at [758, 21] on span "Getaways Plus" at bounding box center [740, 23] width 73 height 13
click at [796, 35] on div "Getaways Plus Getaways en English Español Français Italiano Português русский U…" at bounding box center [784, 23] width 1568 height 32
click at [835, 24] on span "Getaways" at bounding box center [840, 23] width 49 height 13
click at [765, 23] on span "Getaways Plus" at bounding box center [740, 23] width 73 height 13
click at [393, 477] on div "Destination All Destinations" at bounding box center [347, 464] width 268 height 49
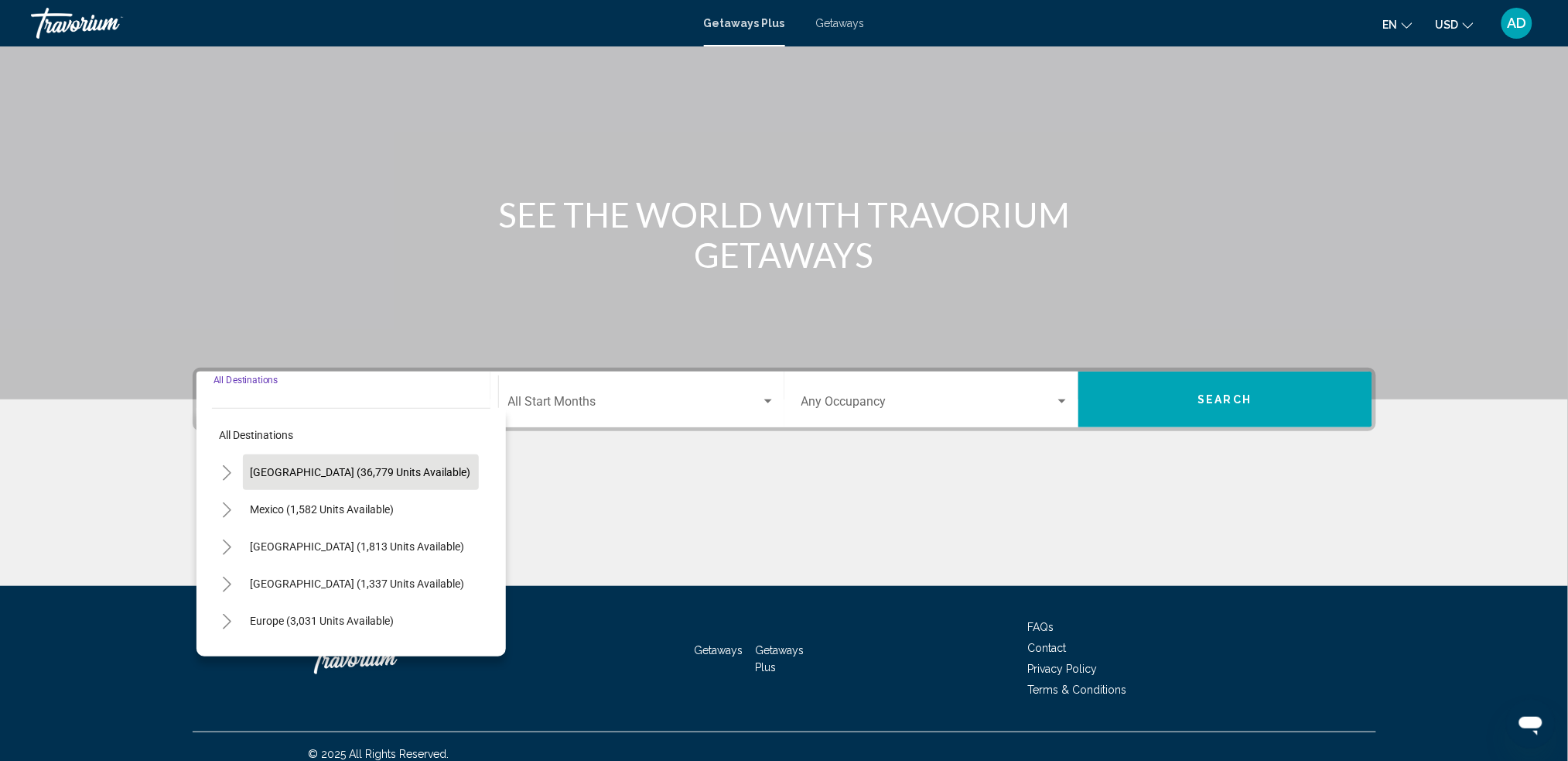
scroll to position [78, 0]
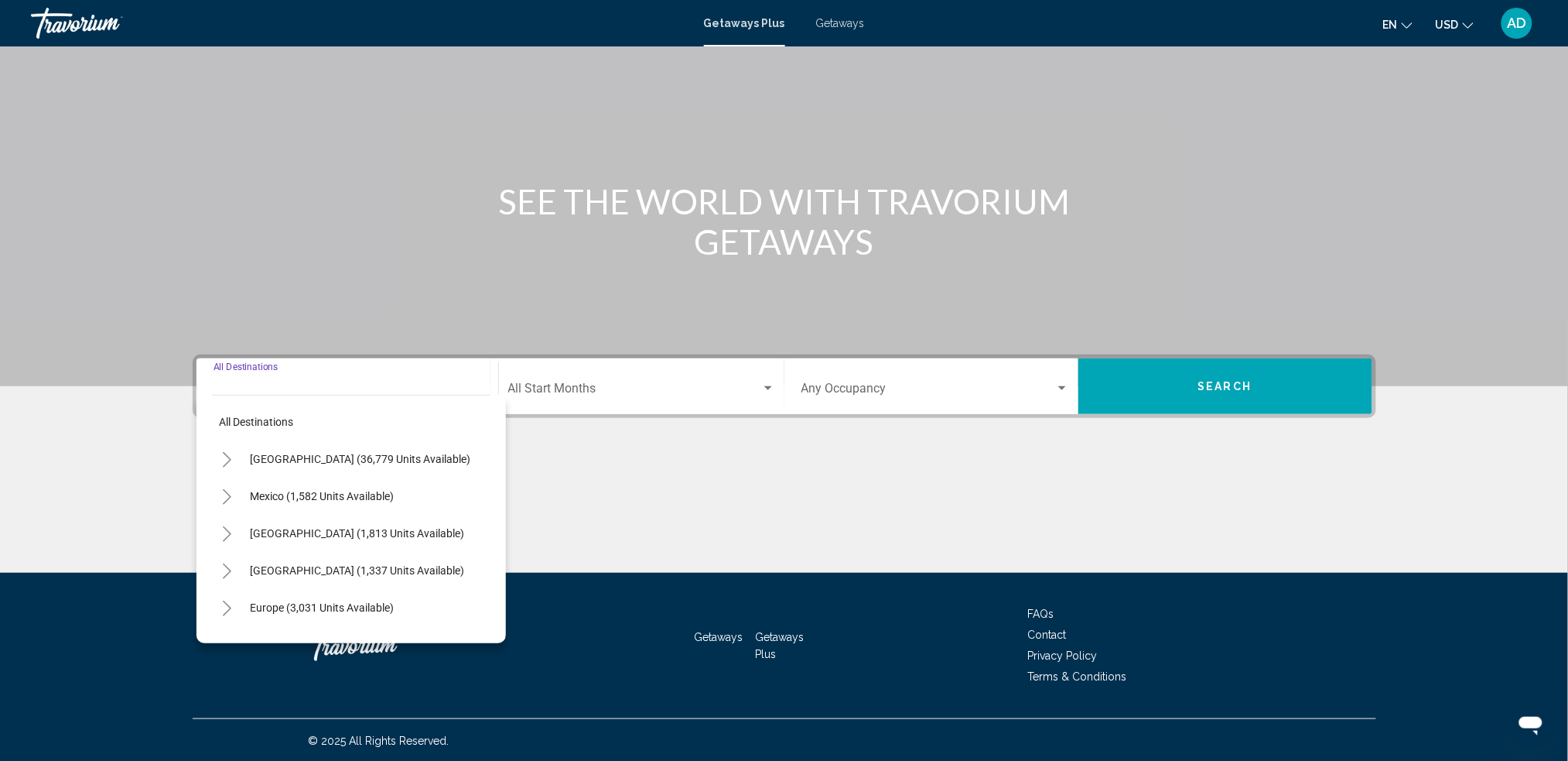
click at [411, 386] on input "Destination All Destinations" at bounding box center [347, 392] width 268 height 14
click at [411, 385] on input "Destination All Destinations" at bounding box center [347, 392] width 268 height 14
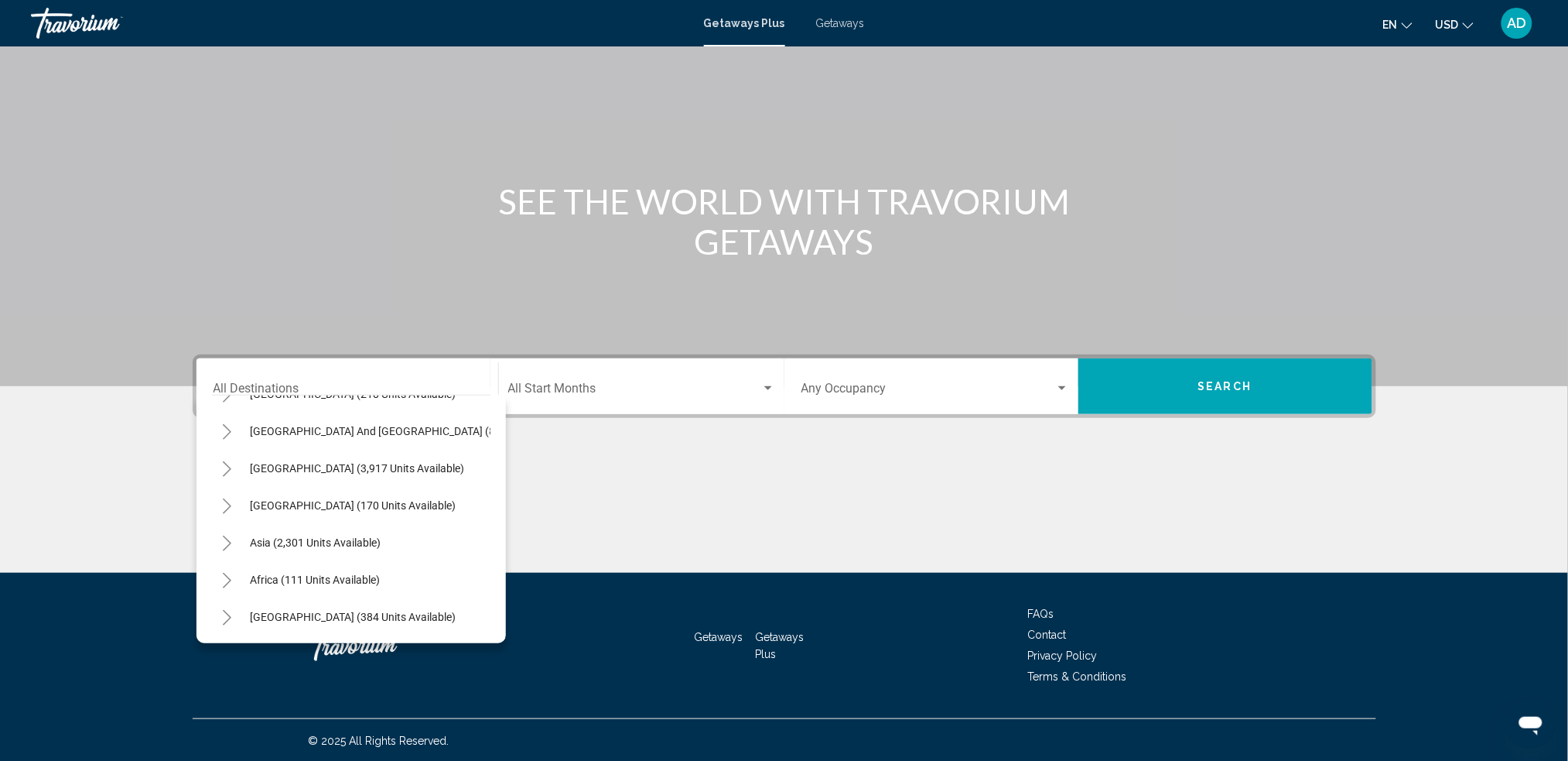
scroll to position [265, 0]
click at [364, 537] on span "Asia (2,301 units available)" at bounding box center [316, 543] width 131 height 13
type input "**********"
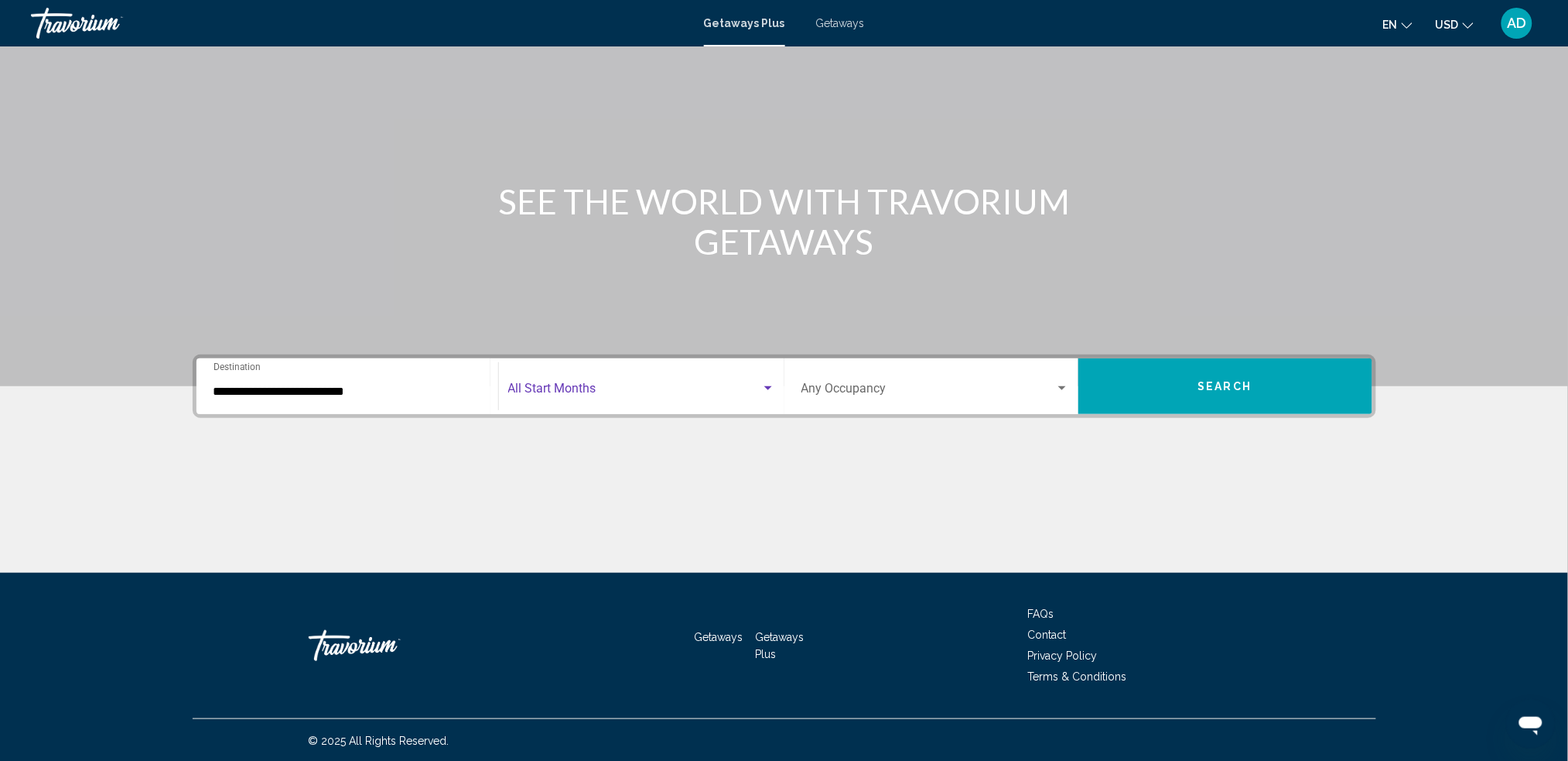
click at [527, 392] on span "Search widget" at bounding box center [635, 392] width 253 height 14
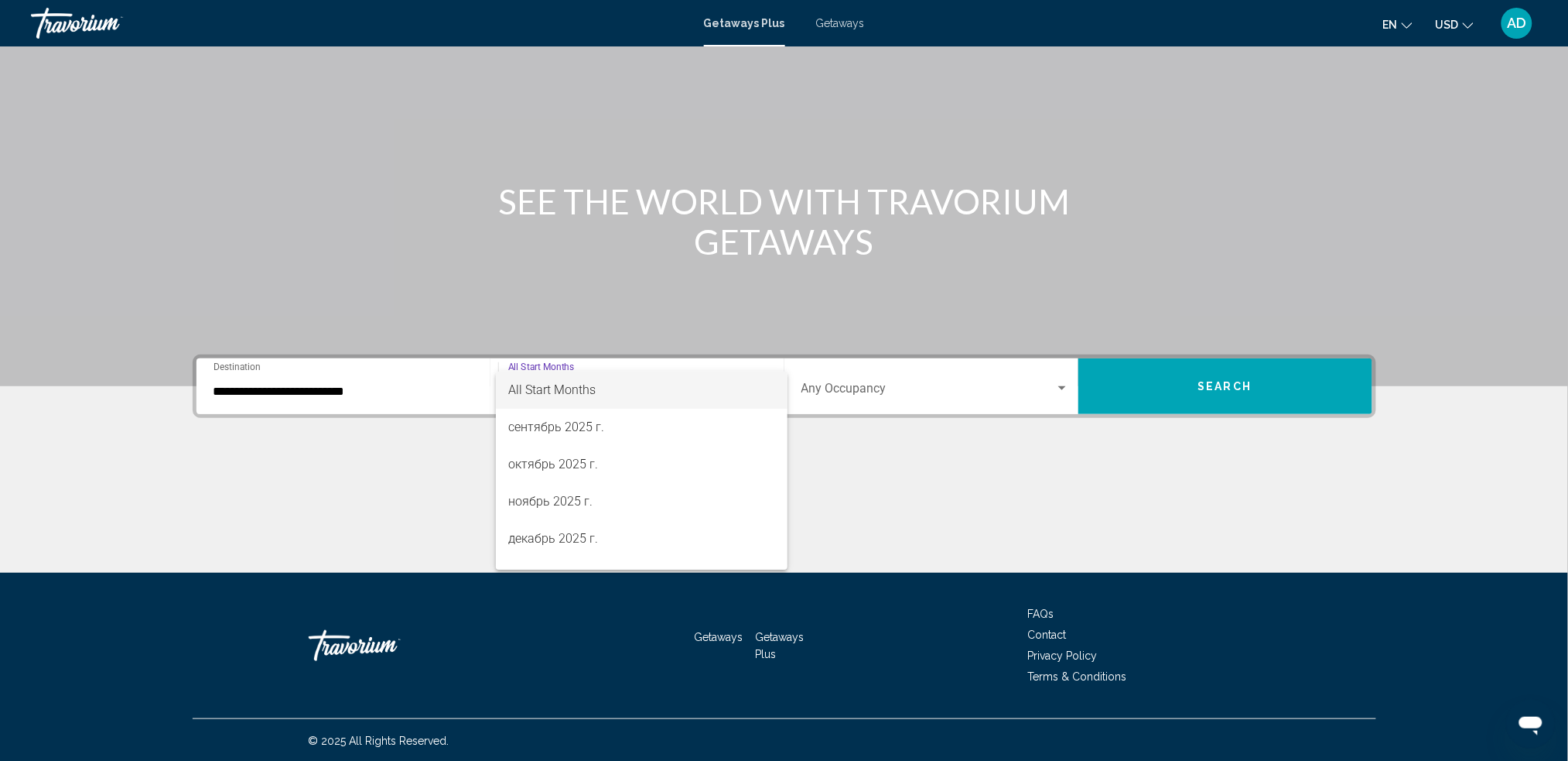
click at [561, 394] on span "All Start Months" at bounding box center [552, 389] width 87 height 15
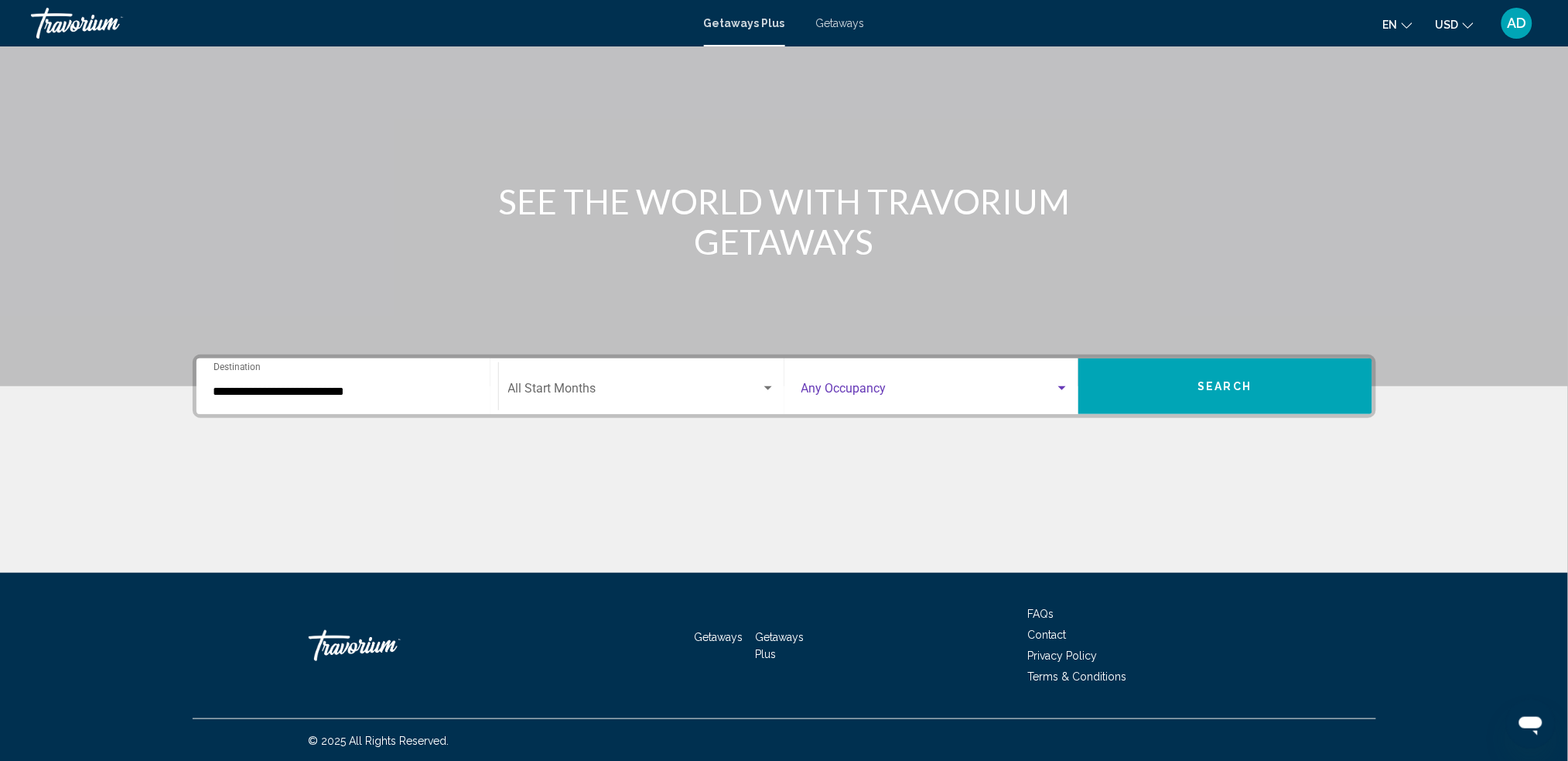
click at [941, 387] on span "Search widget" at bounding box center [928, 392] width 253 height 14
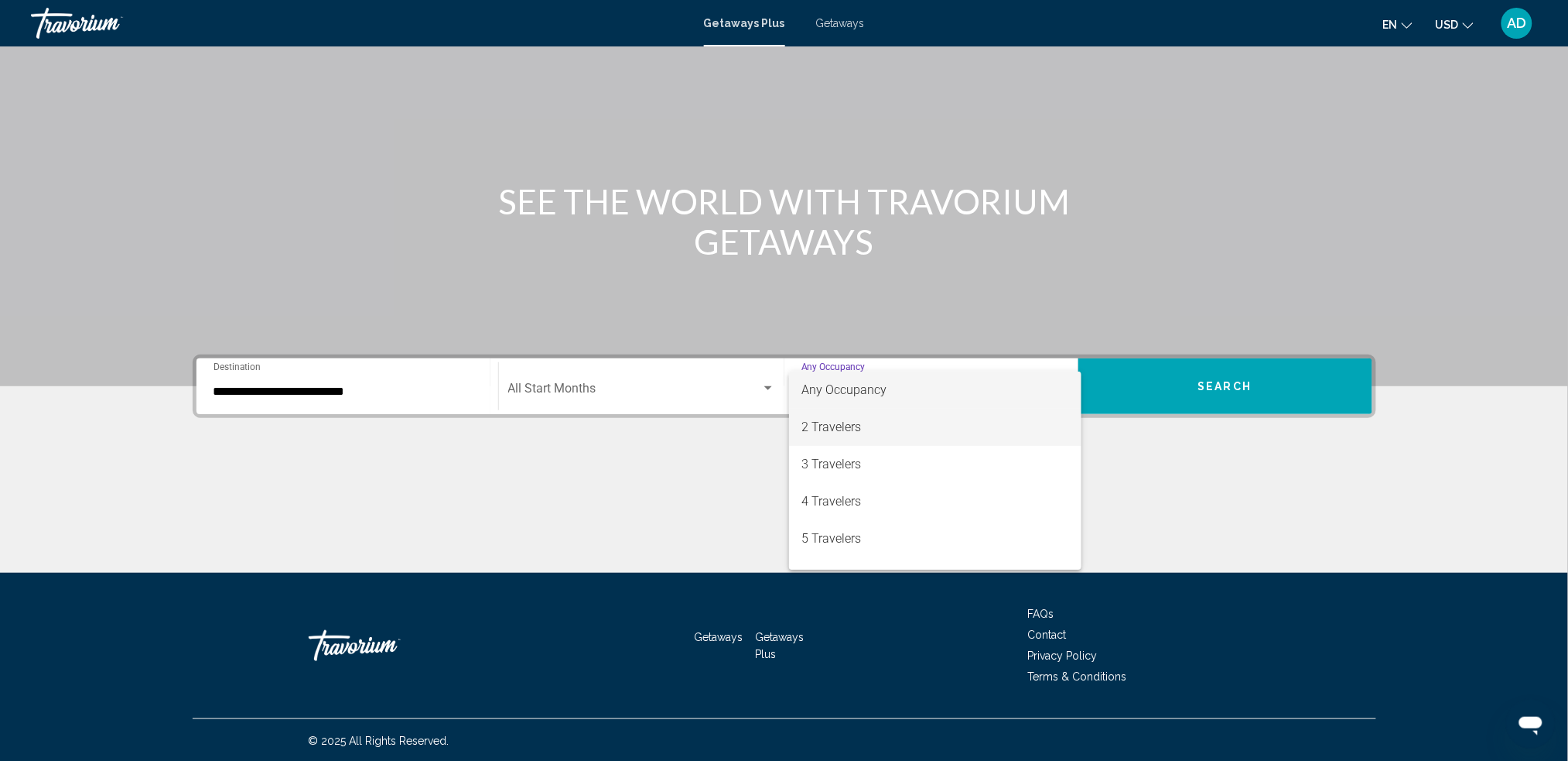
click at [881, 423] on span "2 Travelers" at bounding box center [936, 427] width 268 height 38
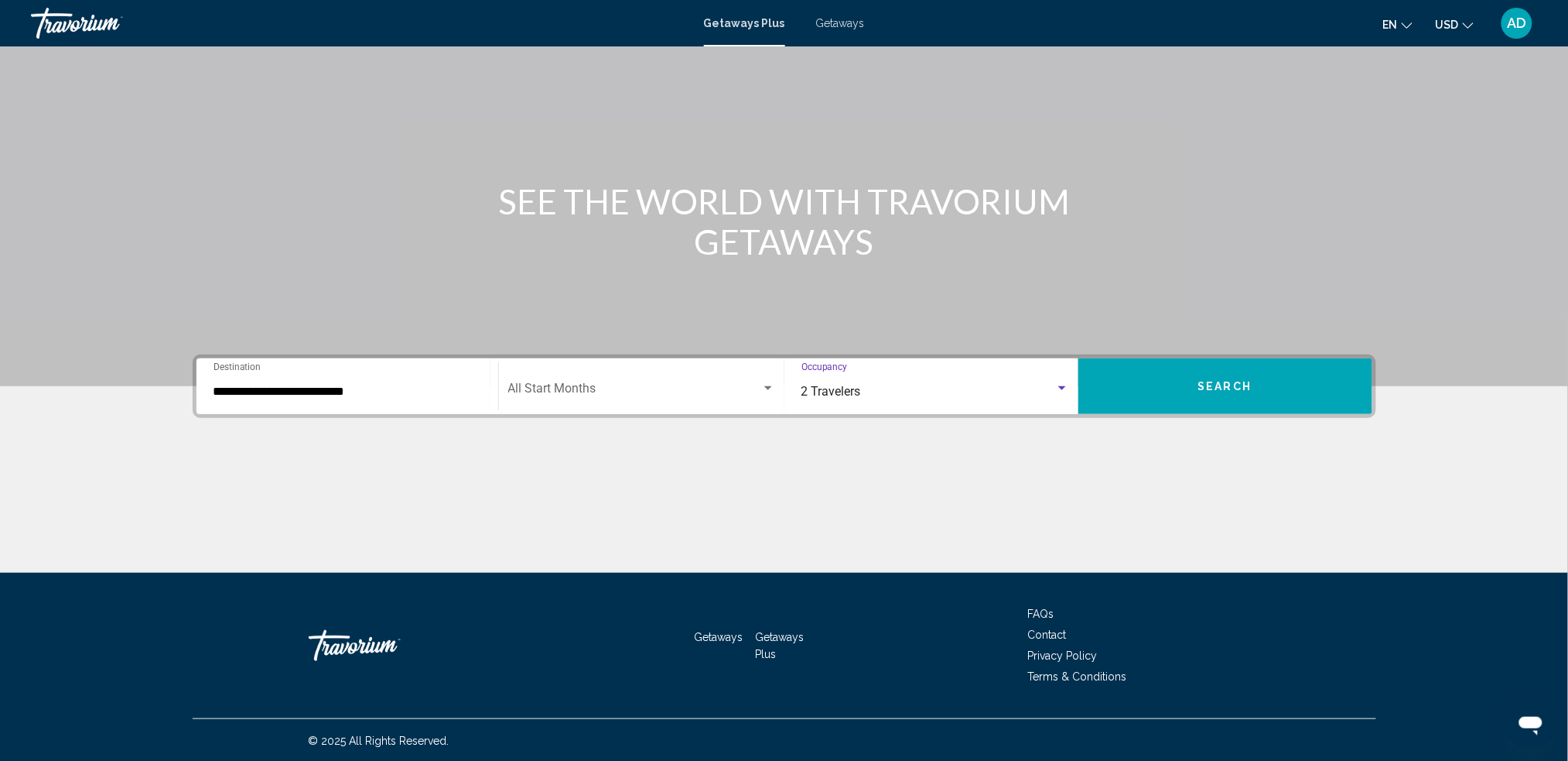
click at [1130, 384] on button "Search" at bounding box center [1225, 386] width 294 height 55
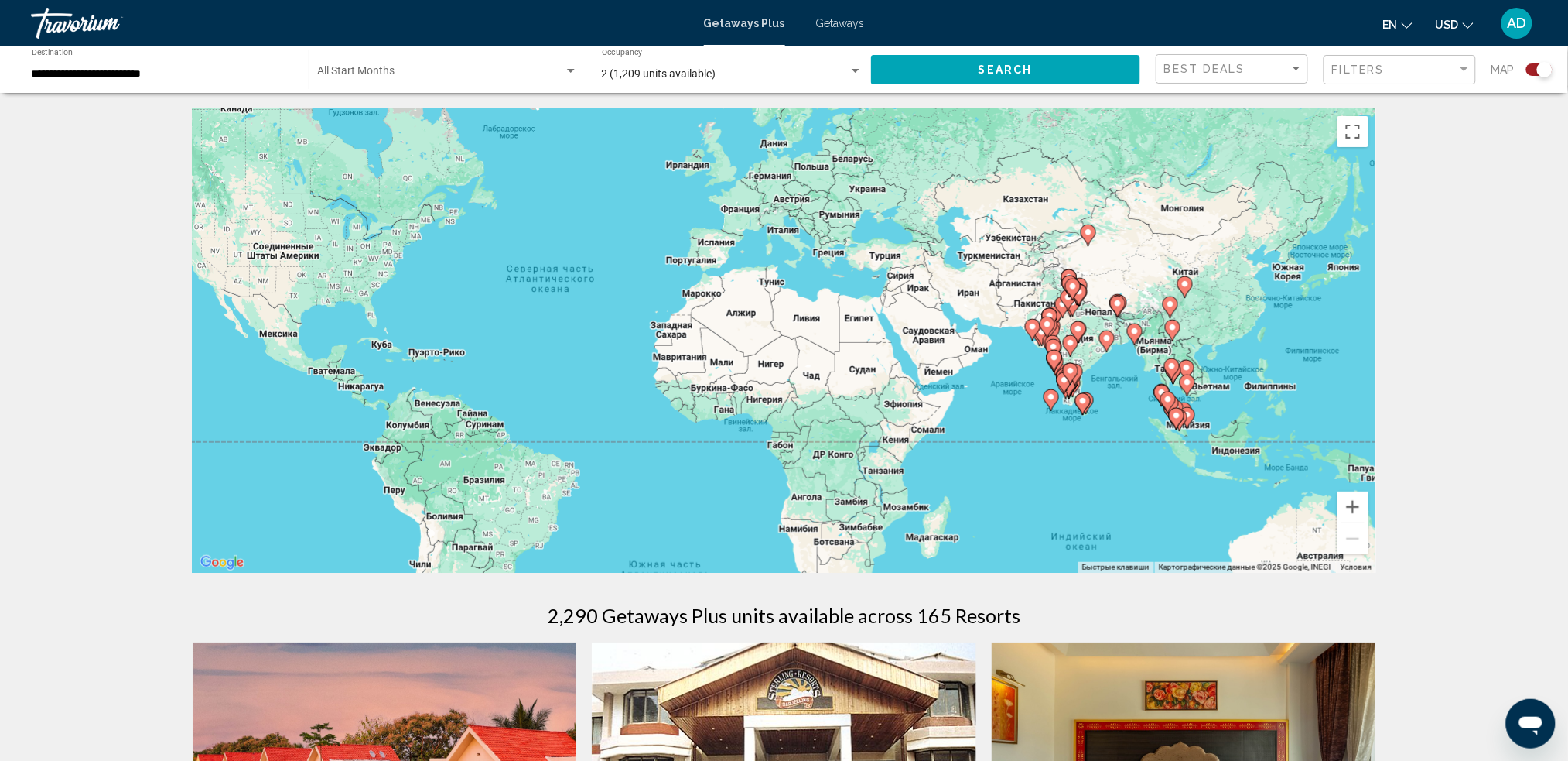
drag, startPoint x: 1181, startPoint y: 367, endPoint x: 909, endPoint y: 324, distance: 275.4
click at [916, 327] on div "Чтобы активировать перетаскивание с помощью клавиатуры, нажмите Alt + Ввод. Пос…" at bounding box center [785, 340] width 1184 height 464
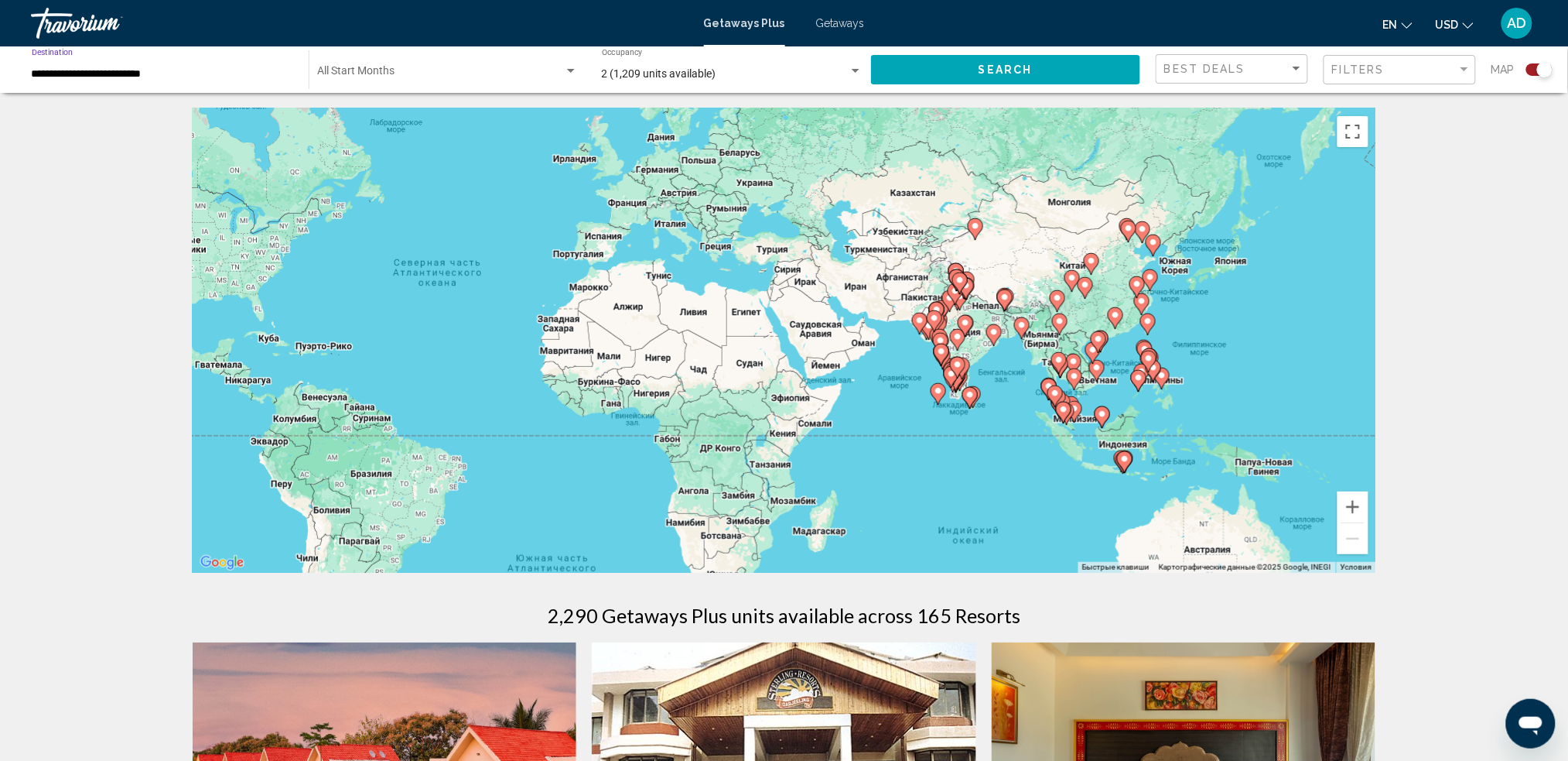
click at [236, 68] on input "**********" at bounding box center [162, 74] width 262 height 13
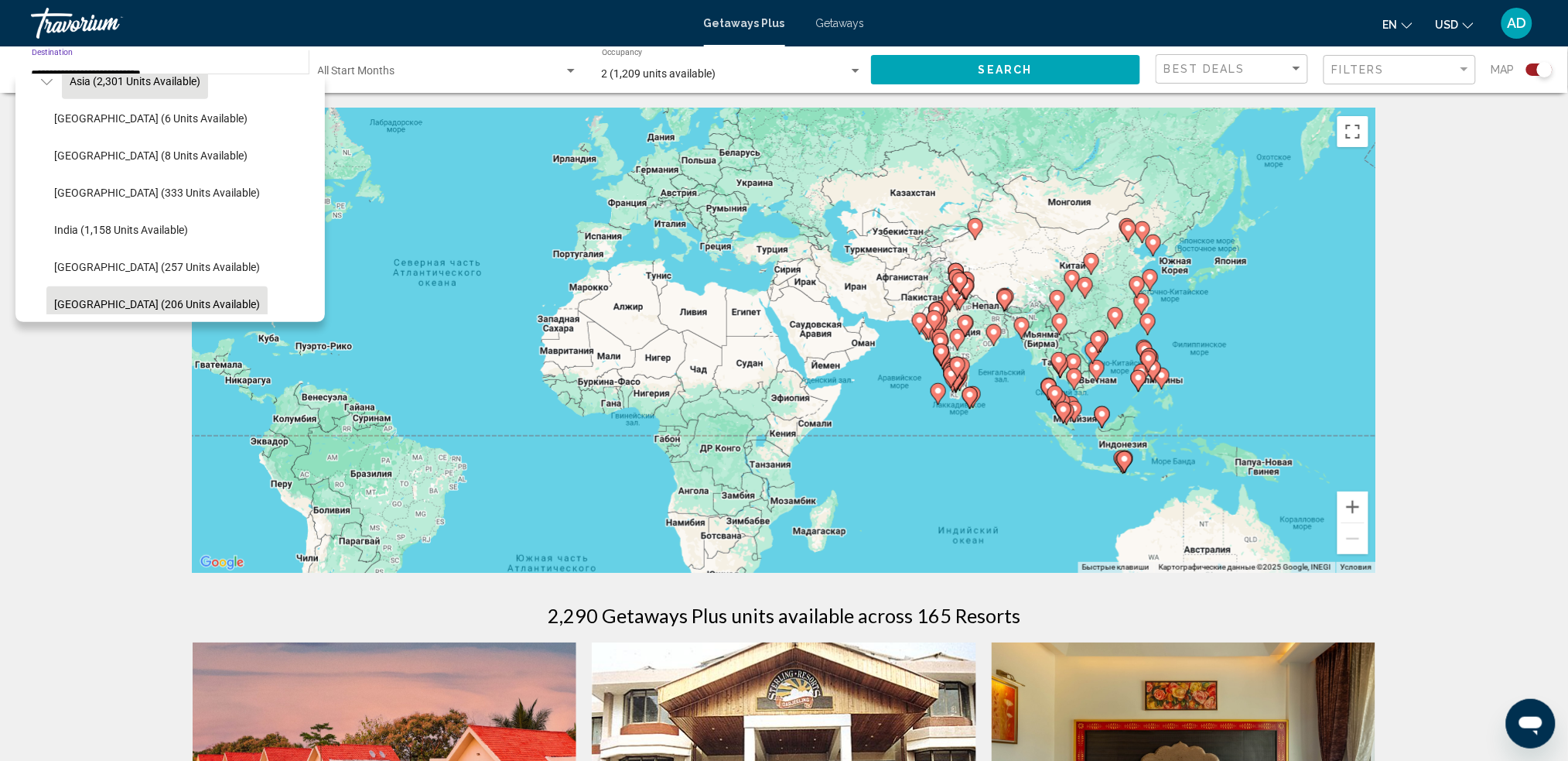
scroll to position [674, 0]
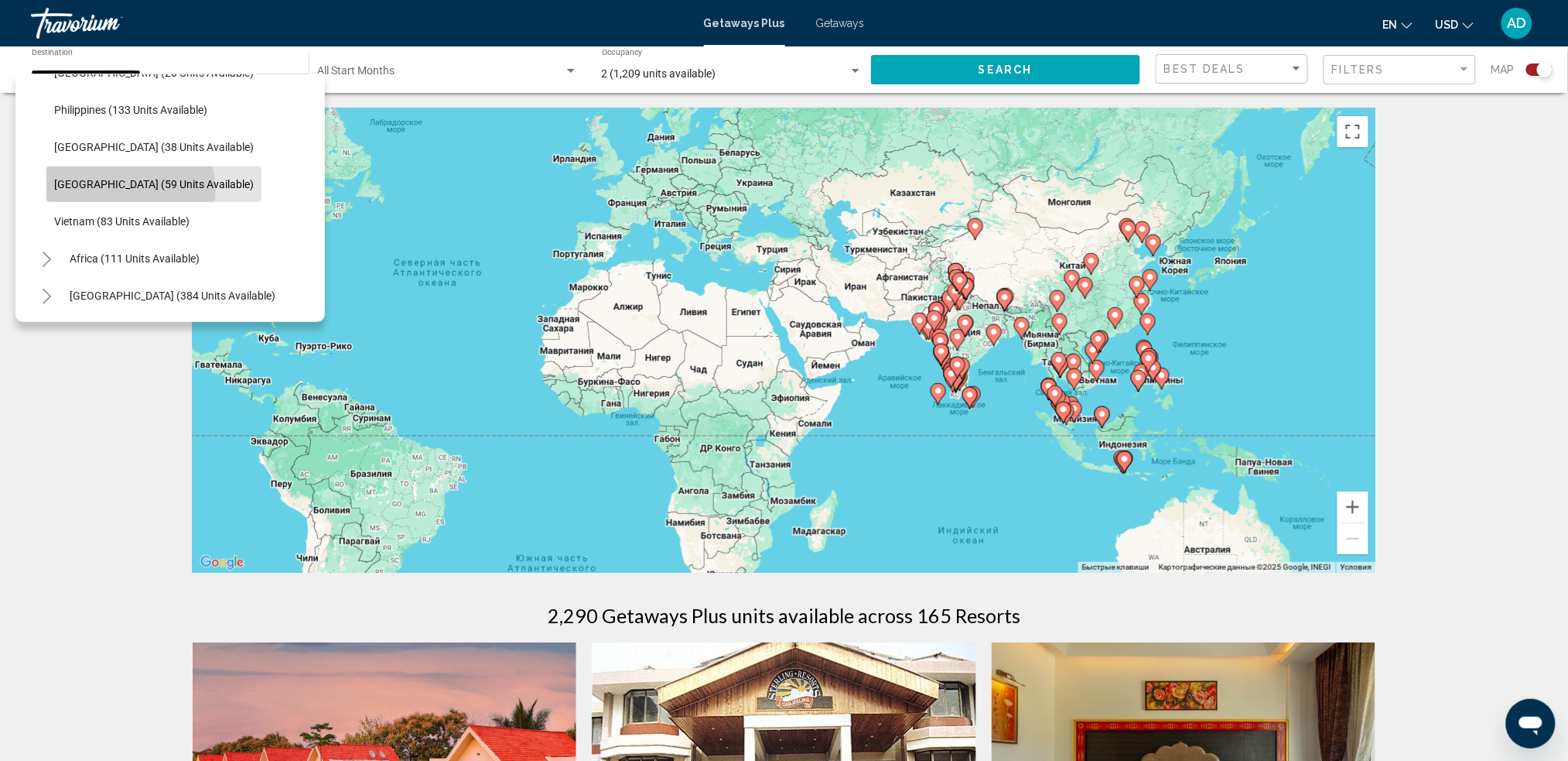
click at [129, 176] on button "[GEOGRAPHIC_DATA] (59 units available)" at bounding box center [154, 184] width 215 height 36
type input "**********"
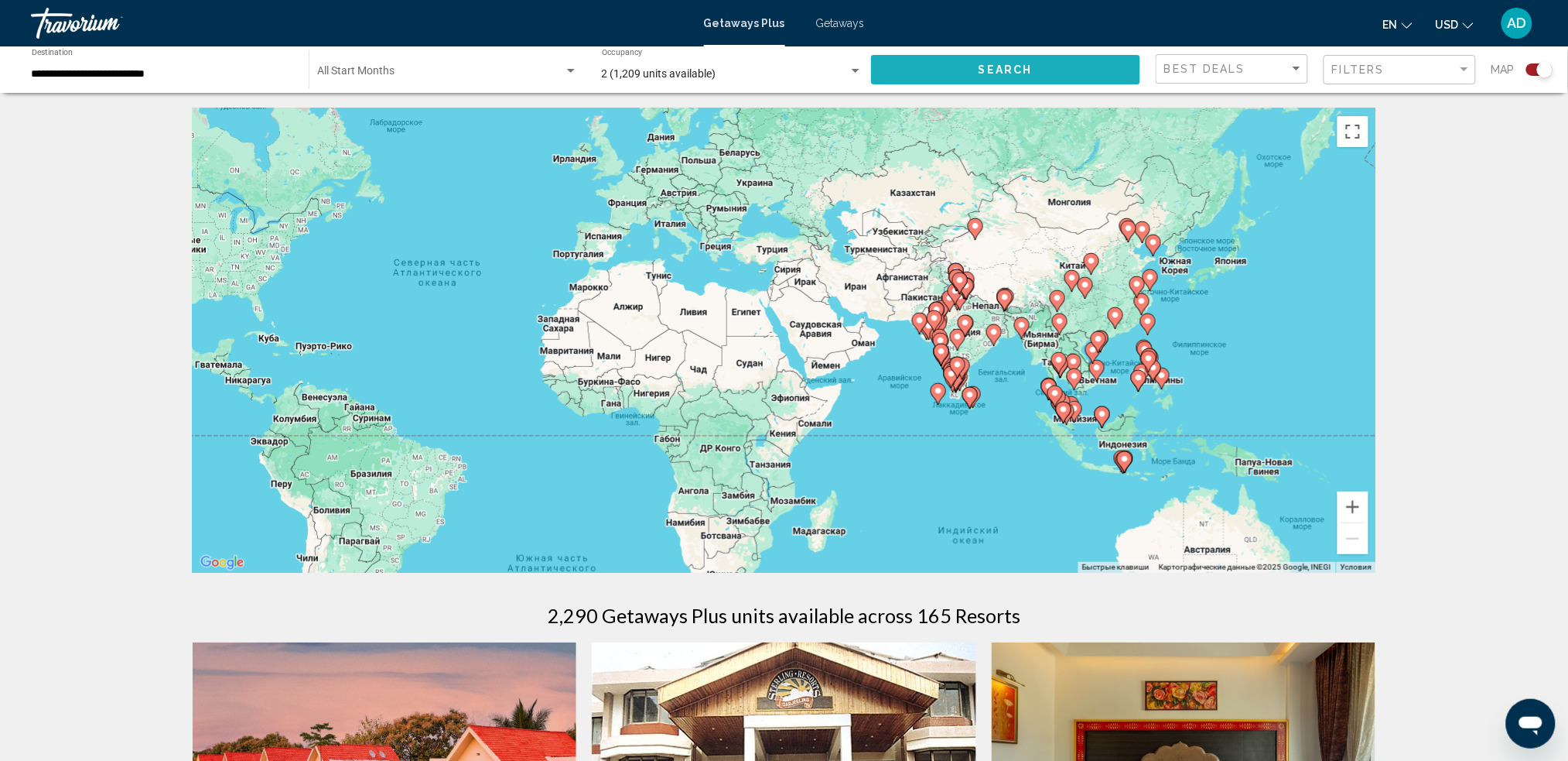
click at [949, 72] on button "Search" at bounding box center [1006, 69] width 270 height 29
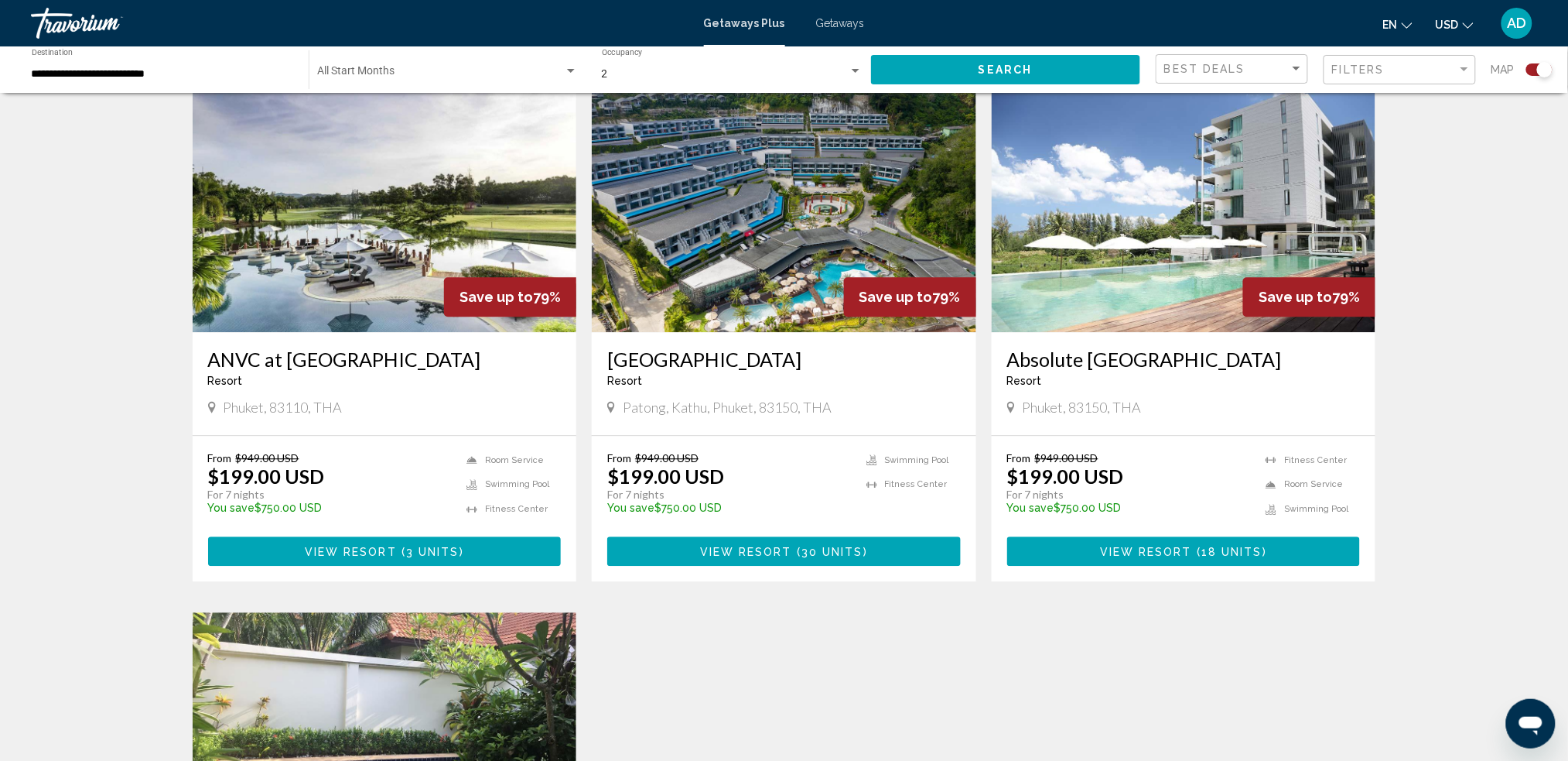
scroll to position [1031, 0]
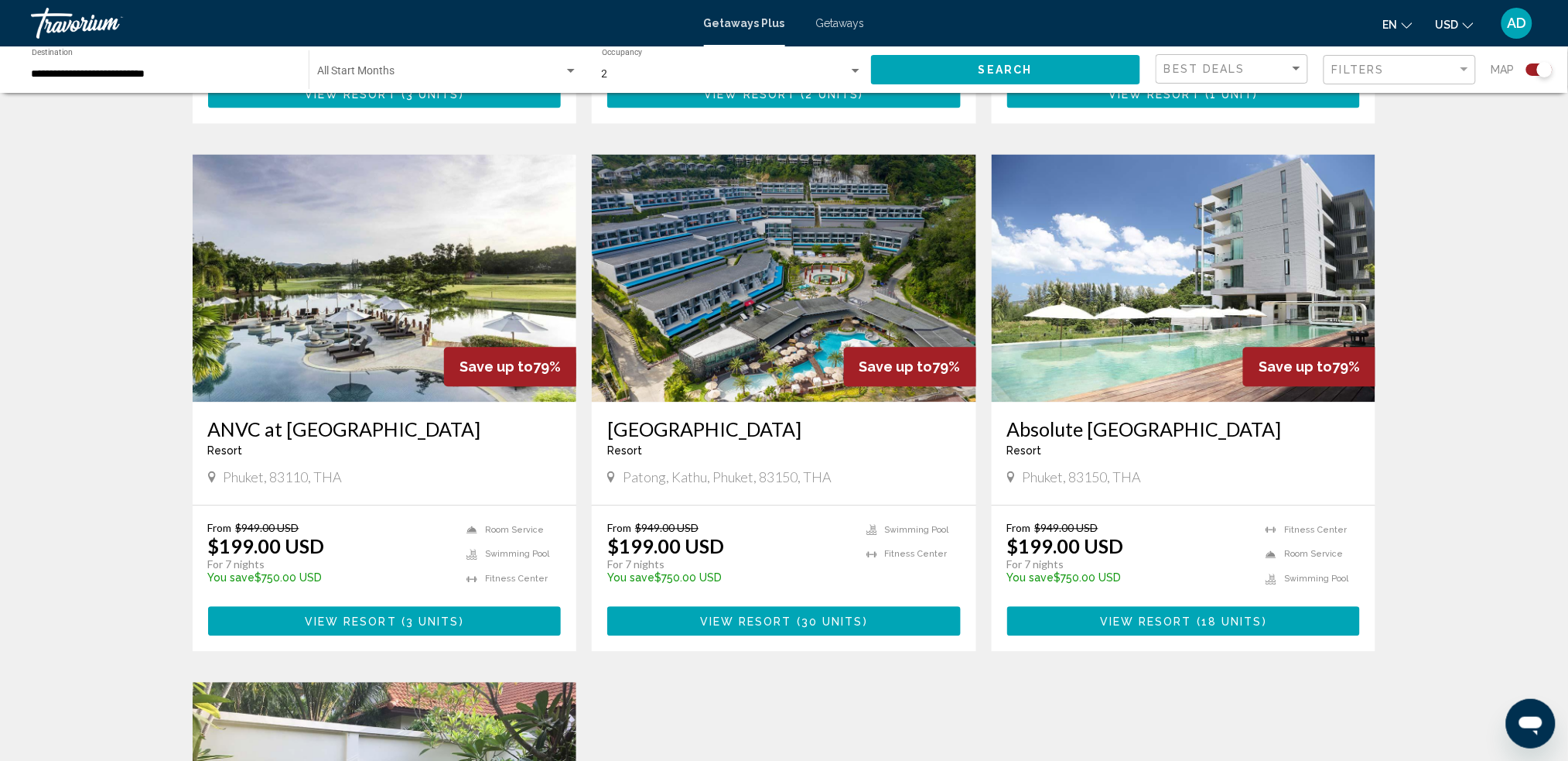
click at [369, 418] on h3 "ANVC at [GEOGRAPHIC_DATA]" at bounding box center [385, 429] width 353 height 23
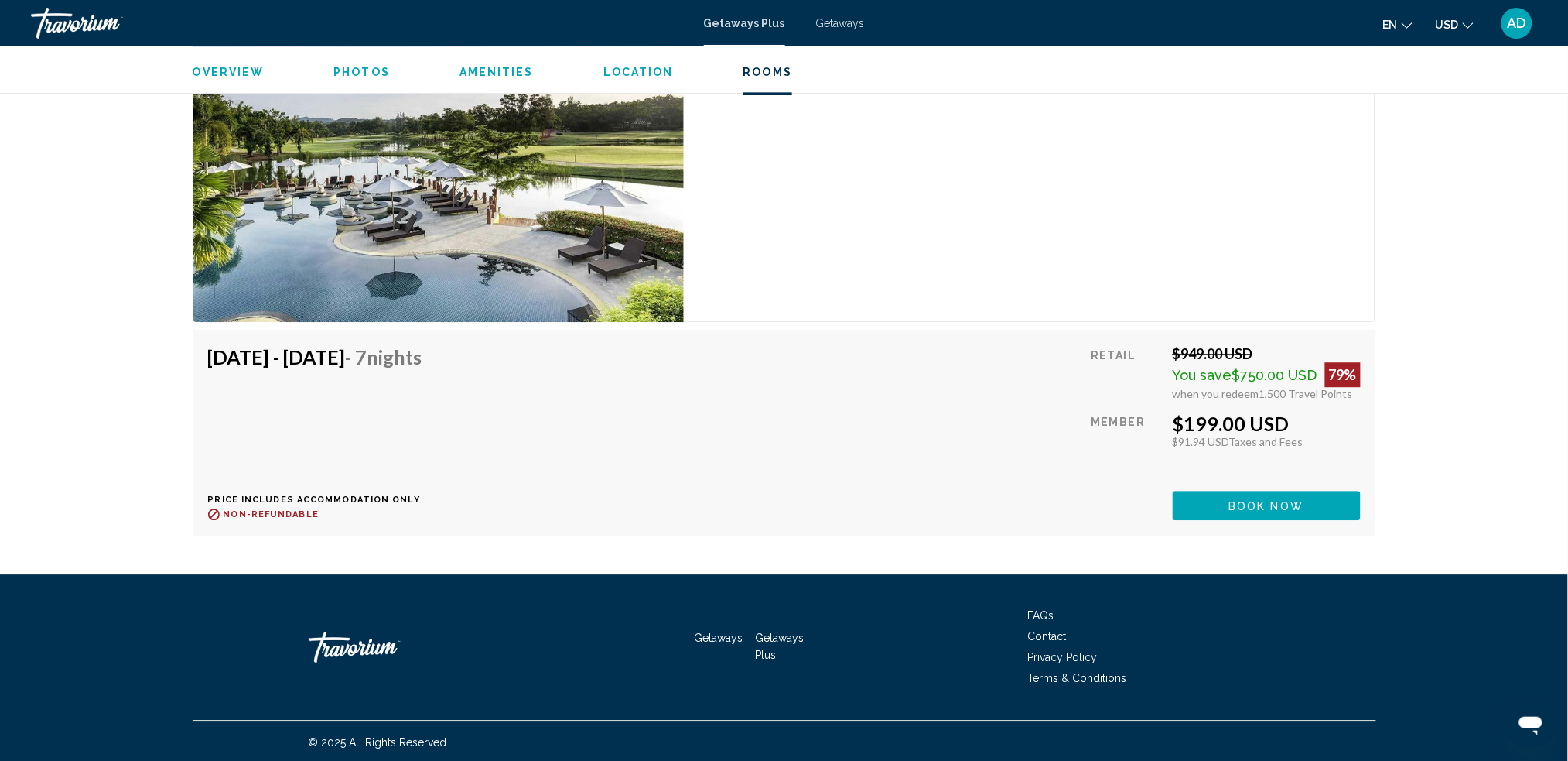
scroll to position [3418, 0]
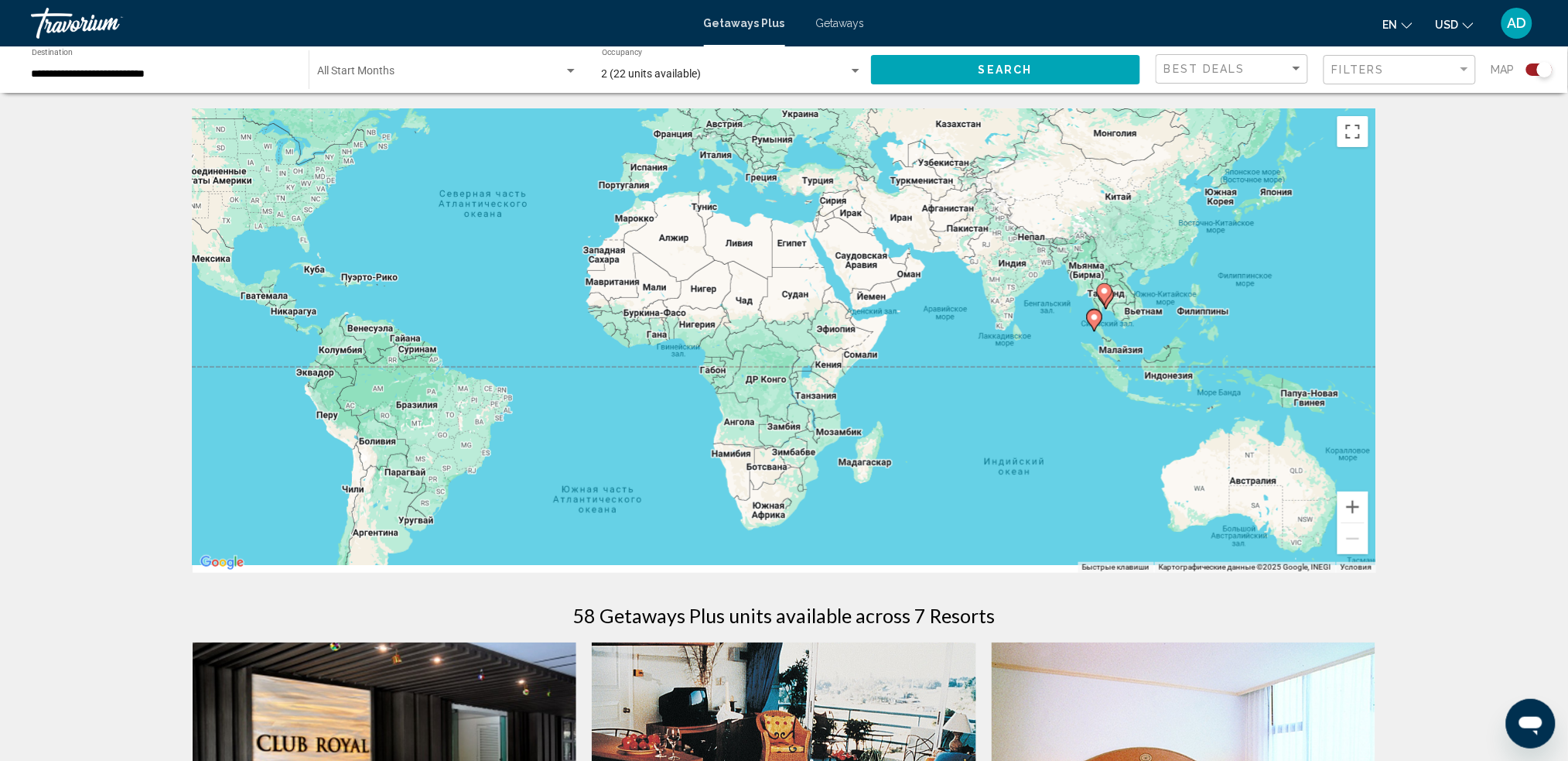
drag, startPoint x: 1065, startPoint y: 364, endPoint x: 766, endPoint y: 235, distance: 325.6
click at [766, 235] on div "Чтобы активировать перетаскивание с помощью клавиатуры, нажмите Alt + Ввод. Пос…" at bounding box center [785, 340] width 1184 height 464
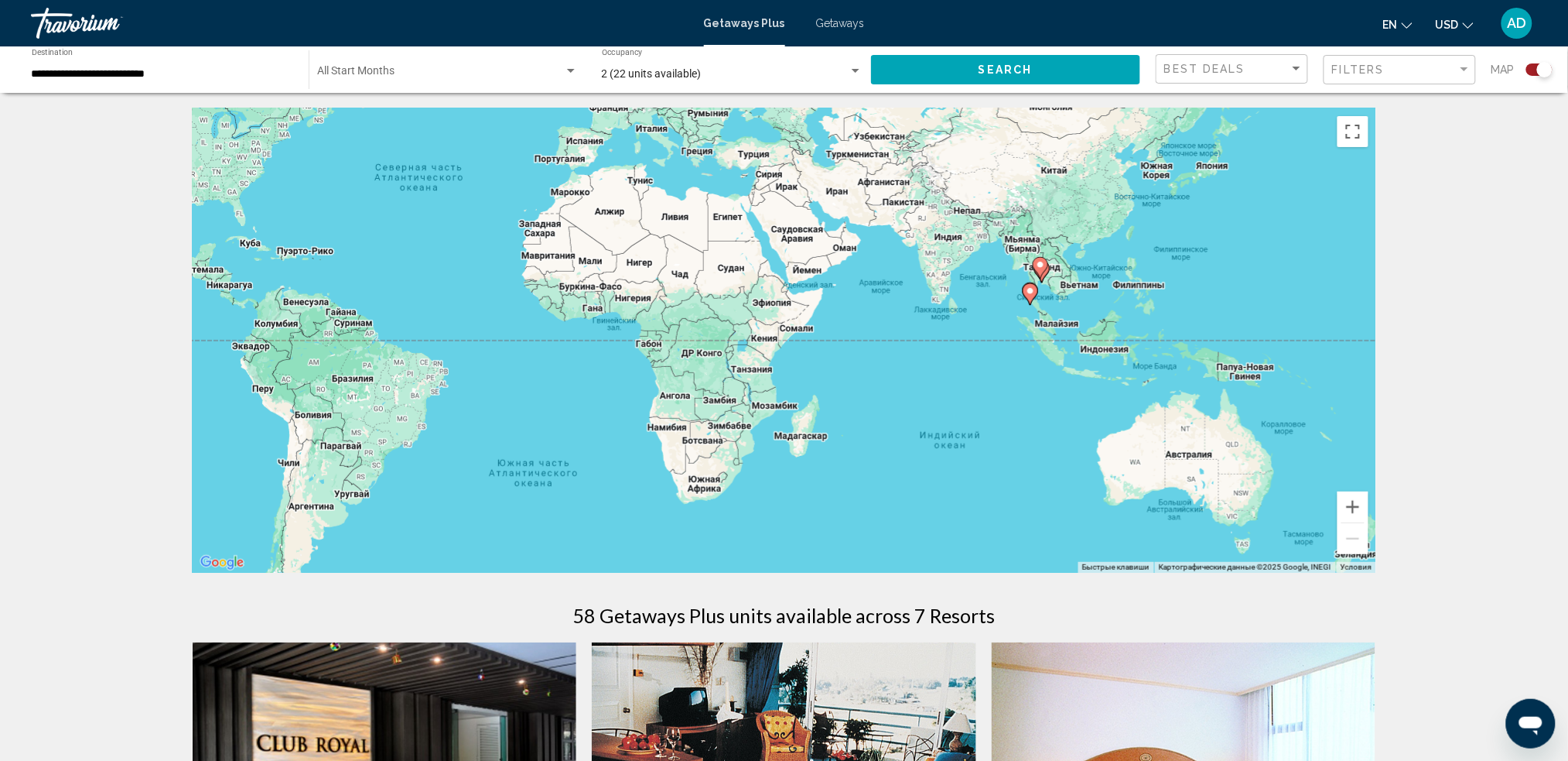
click at [501, 68] on span "Search widget" at bounding box center [440, 74] width 247 height 13
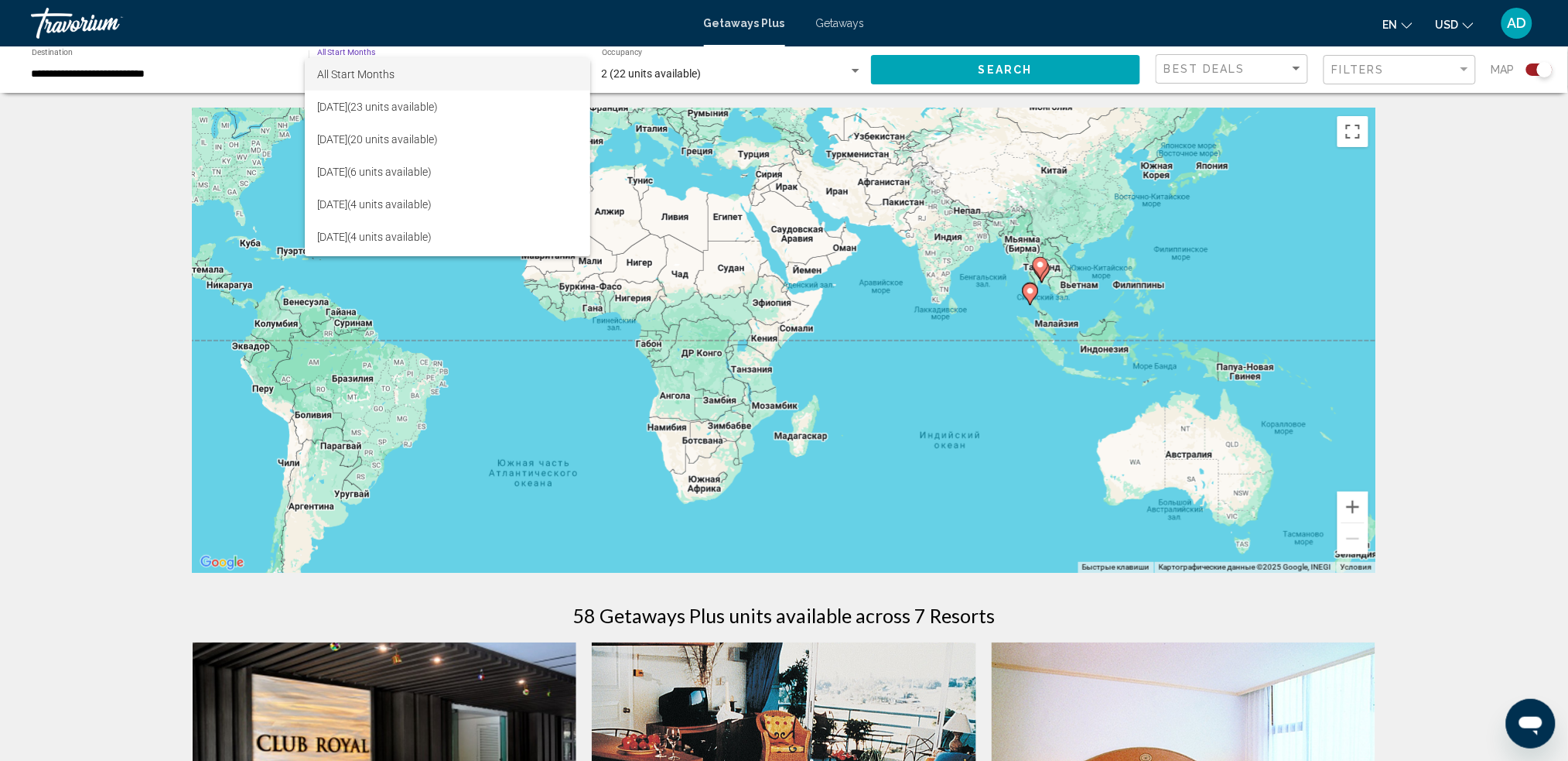
click at [220, 61] on div at bounding box center [784, 380] width 1568 height 761
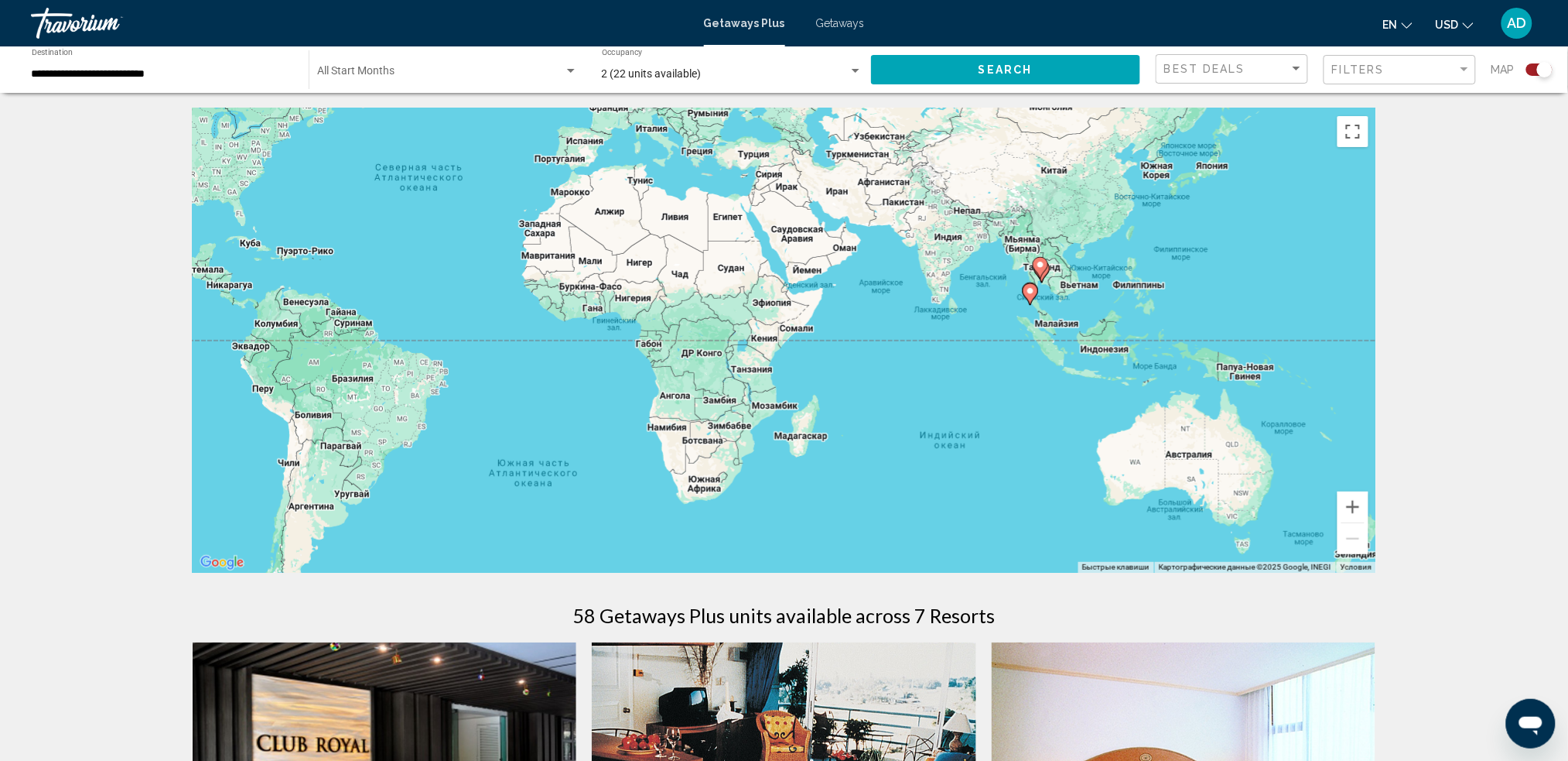
click at [221, 72] on input "**********" at bounding box center [162, 74] width 262 height 13
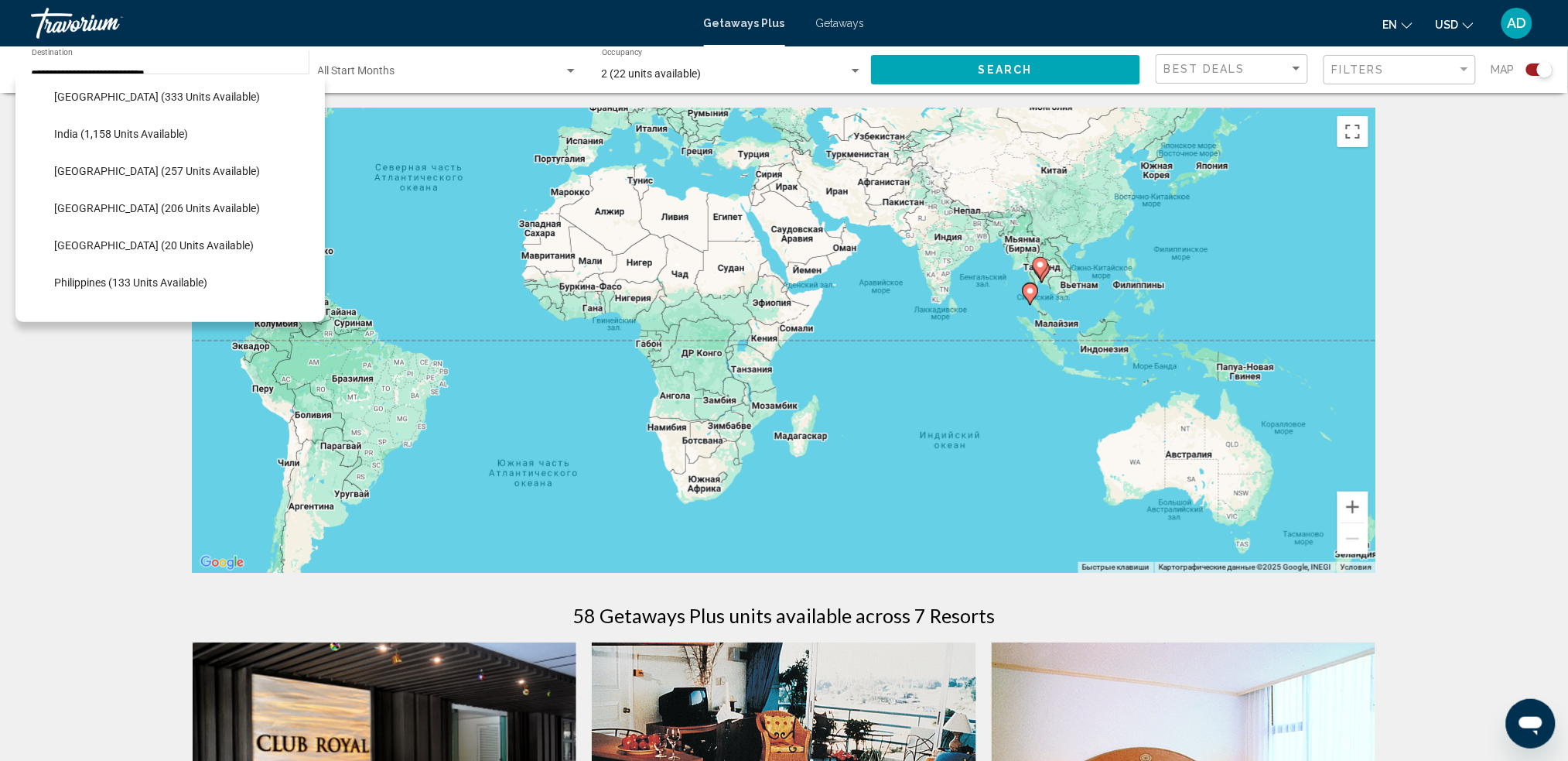
scroll to position [478, 0]
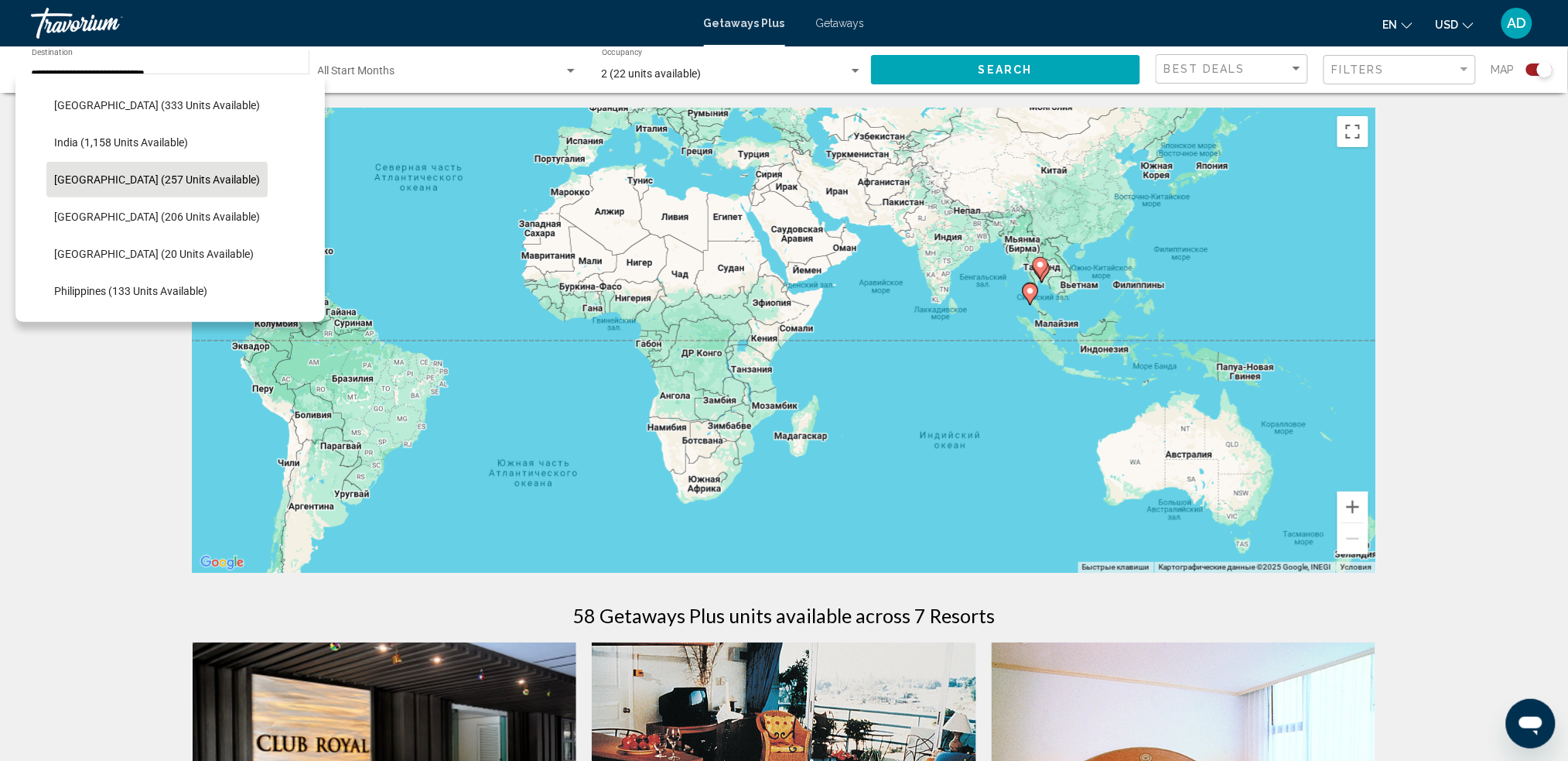
click at [189, 175] on span "[GEOGRAPHIC_DATA] (257 units available)" at bounding box center [156, 179] width 206 height 13
type input "**********"
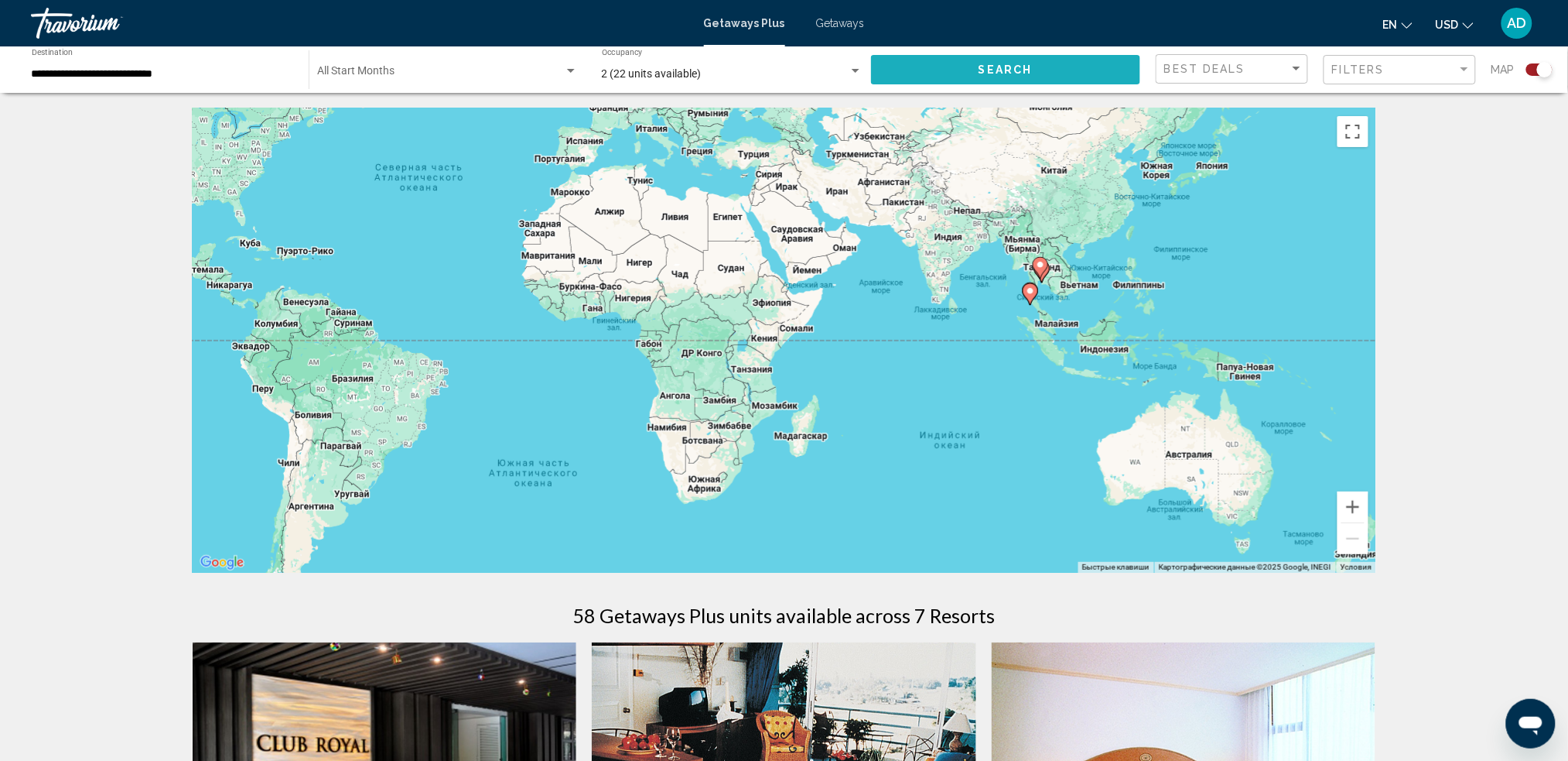
click at [981, 74] on span "Search" at bounding box center [1005, 70] width 54 height 13
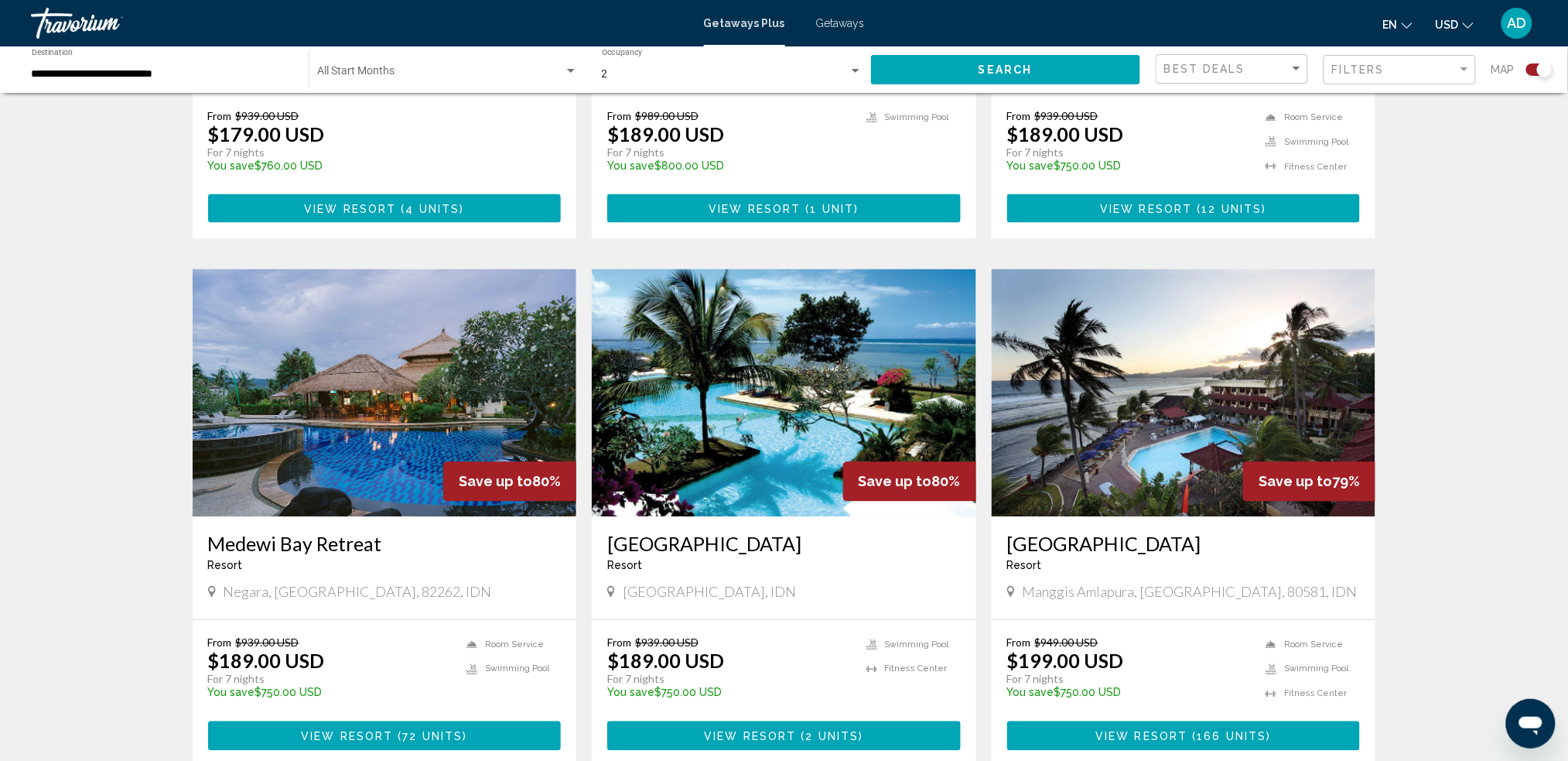
scroll to position [1031, 0]
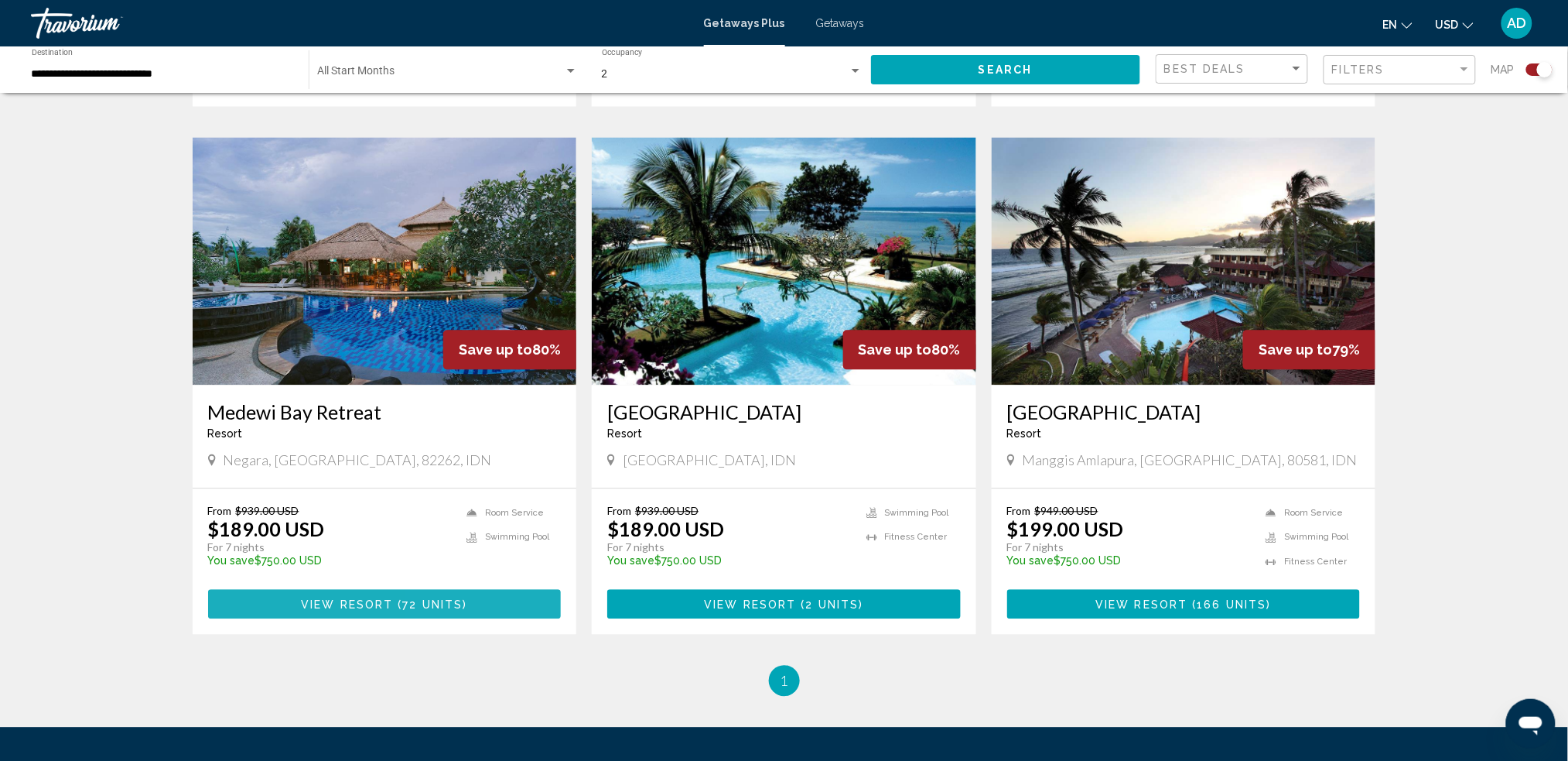
click at [456, 570] on span "72 units" at bounding box center [433, 605] width 61 height 13
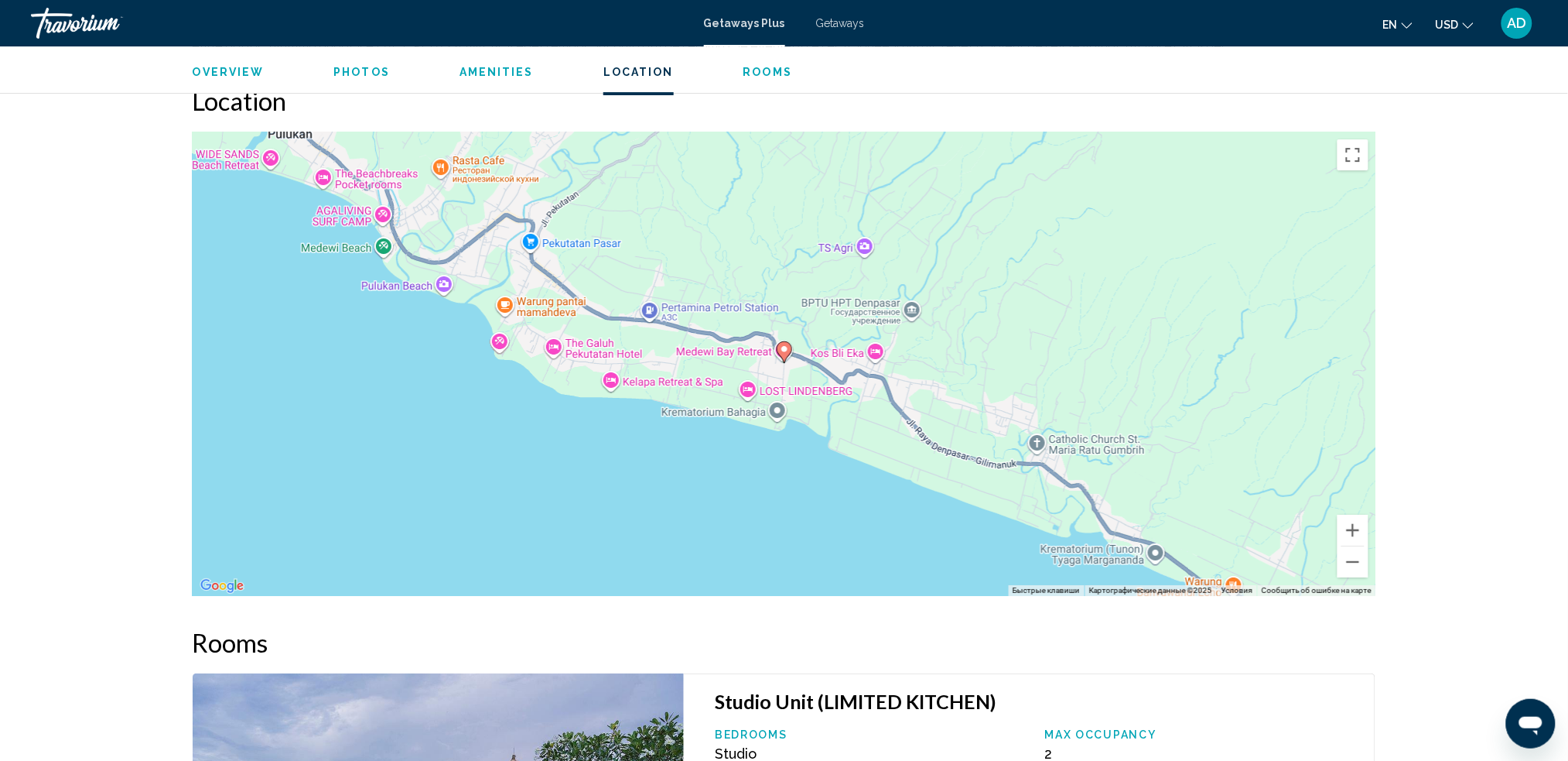
scroll to position [1857, 0]
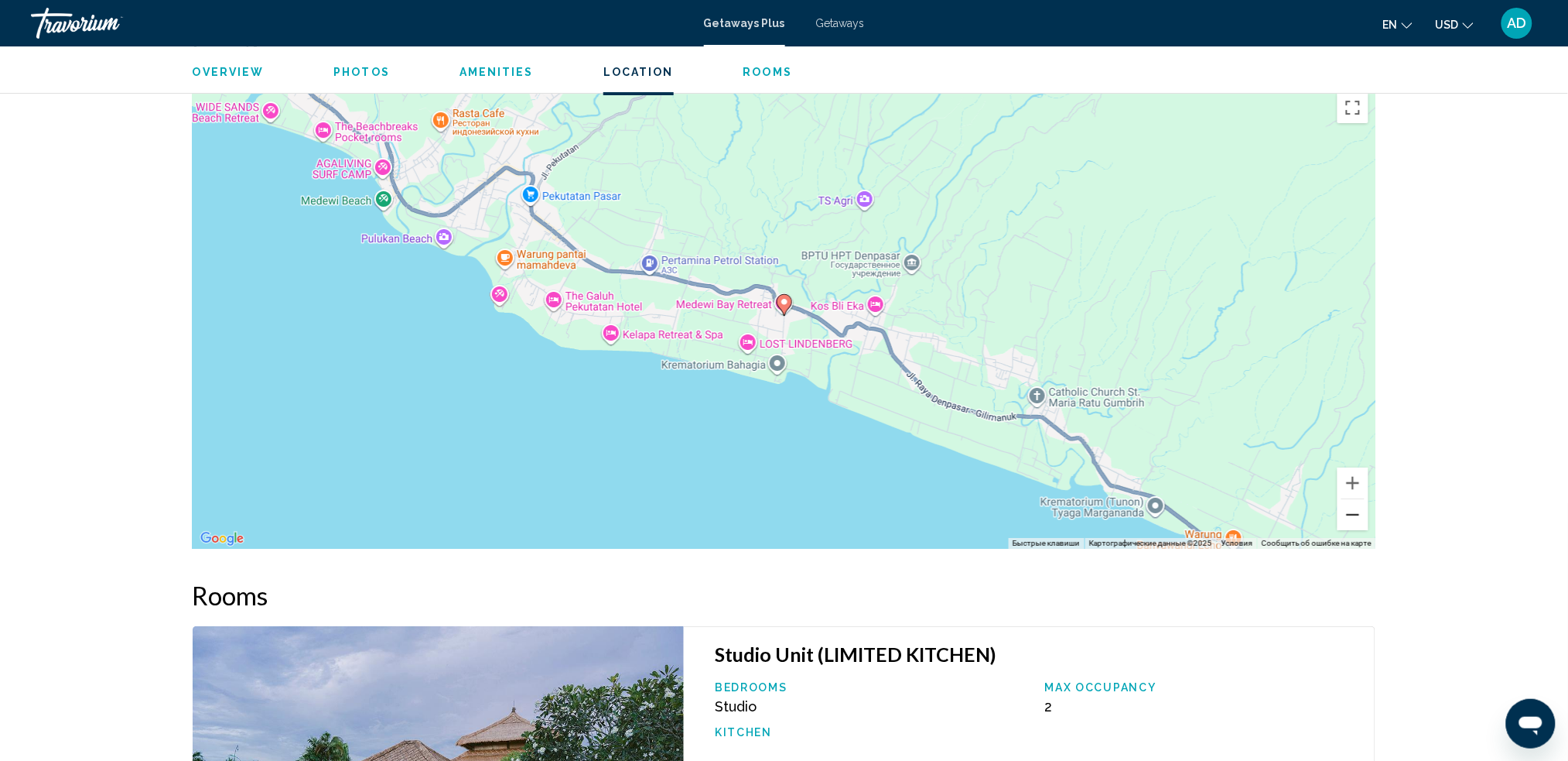
click at [1188, 524] on button "Уменьшить" at bounding box center [1353, 514] width 31 height 31
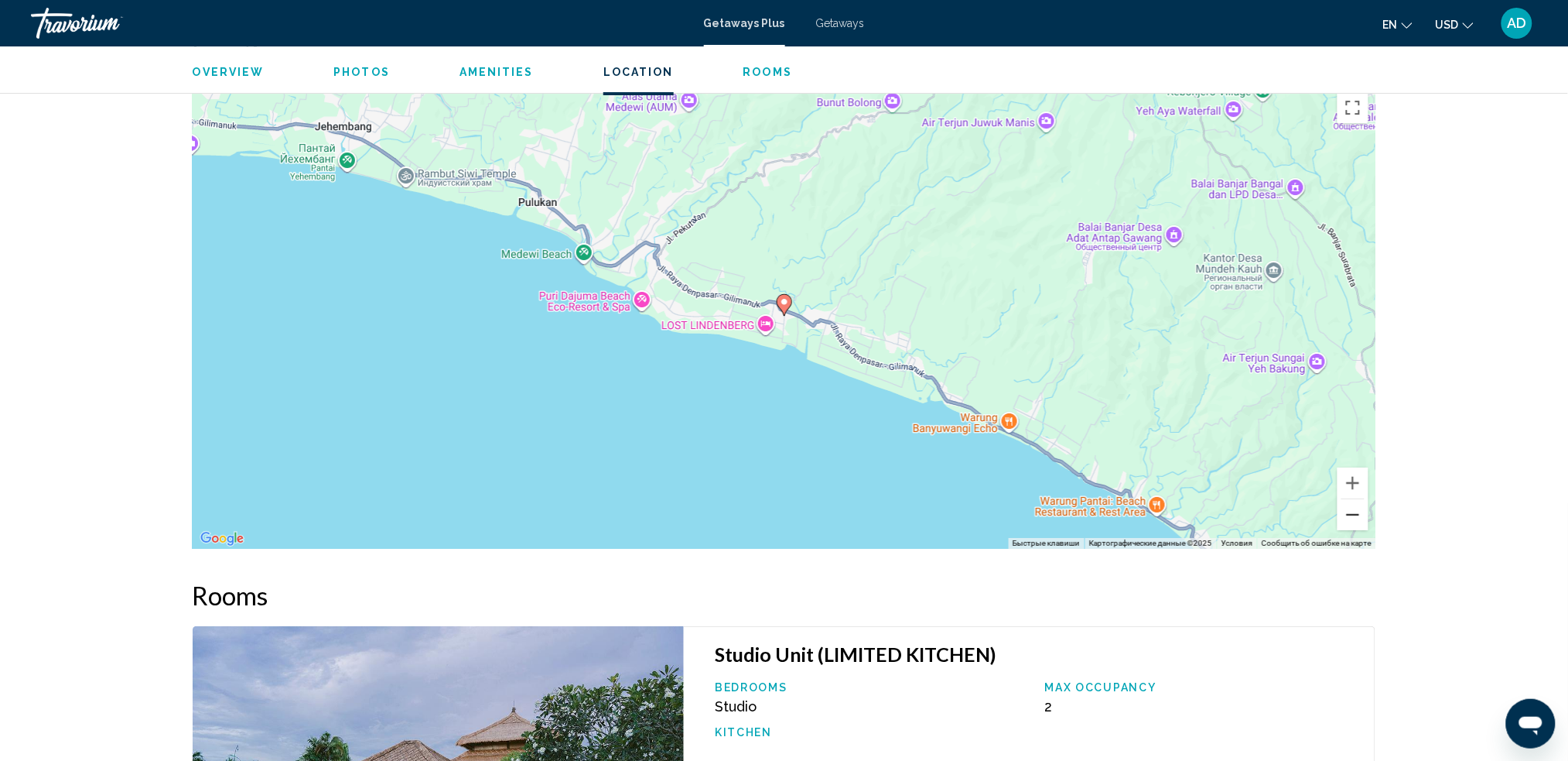
click at [1188, 521] on button "Уменьшить" at bounding box center [1353, 514] width 31 height 31
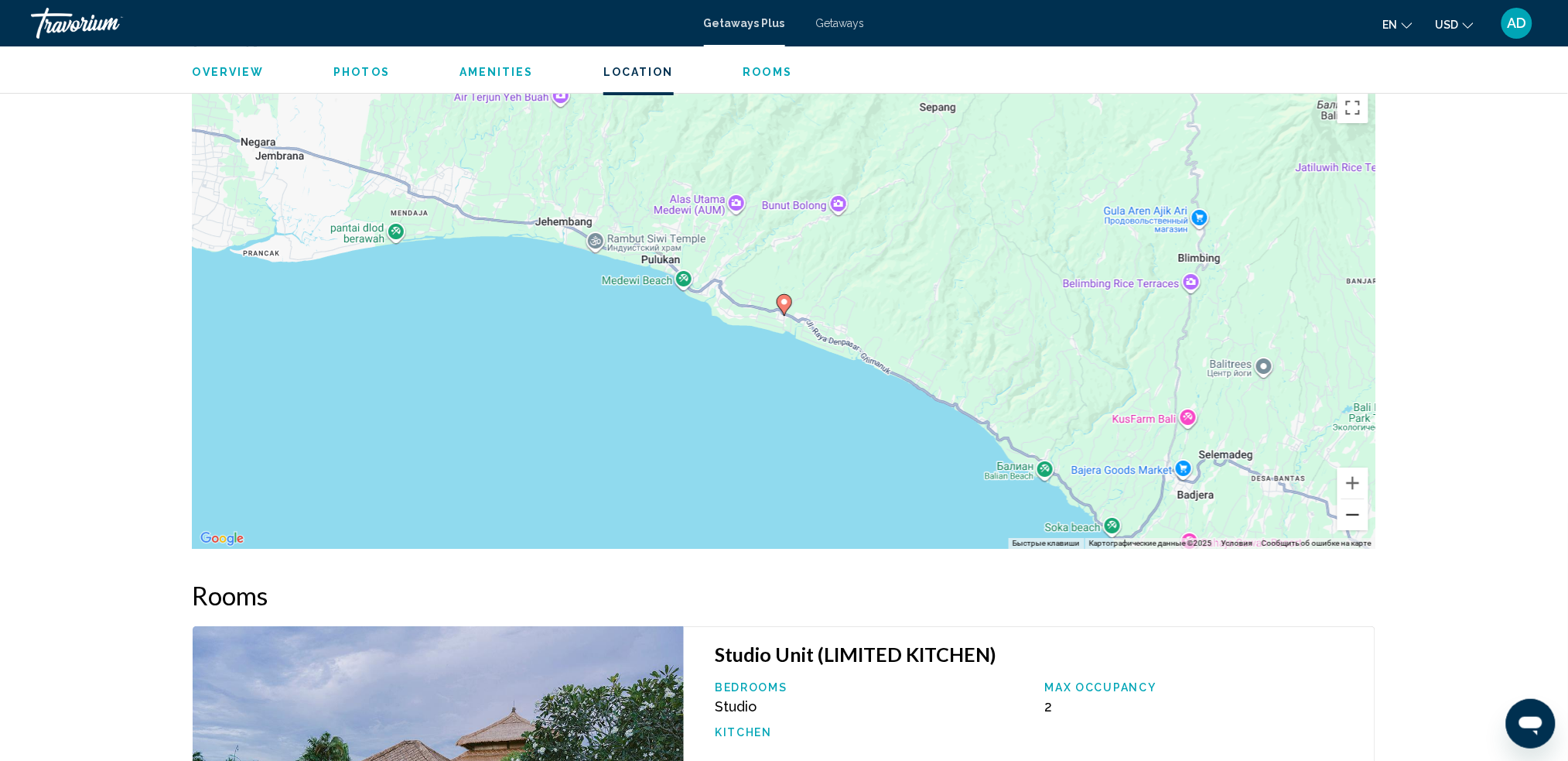
click at [1188, 521] on button "Уменьшить" at bounding box center [1353, 514] width 31 height 31
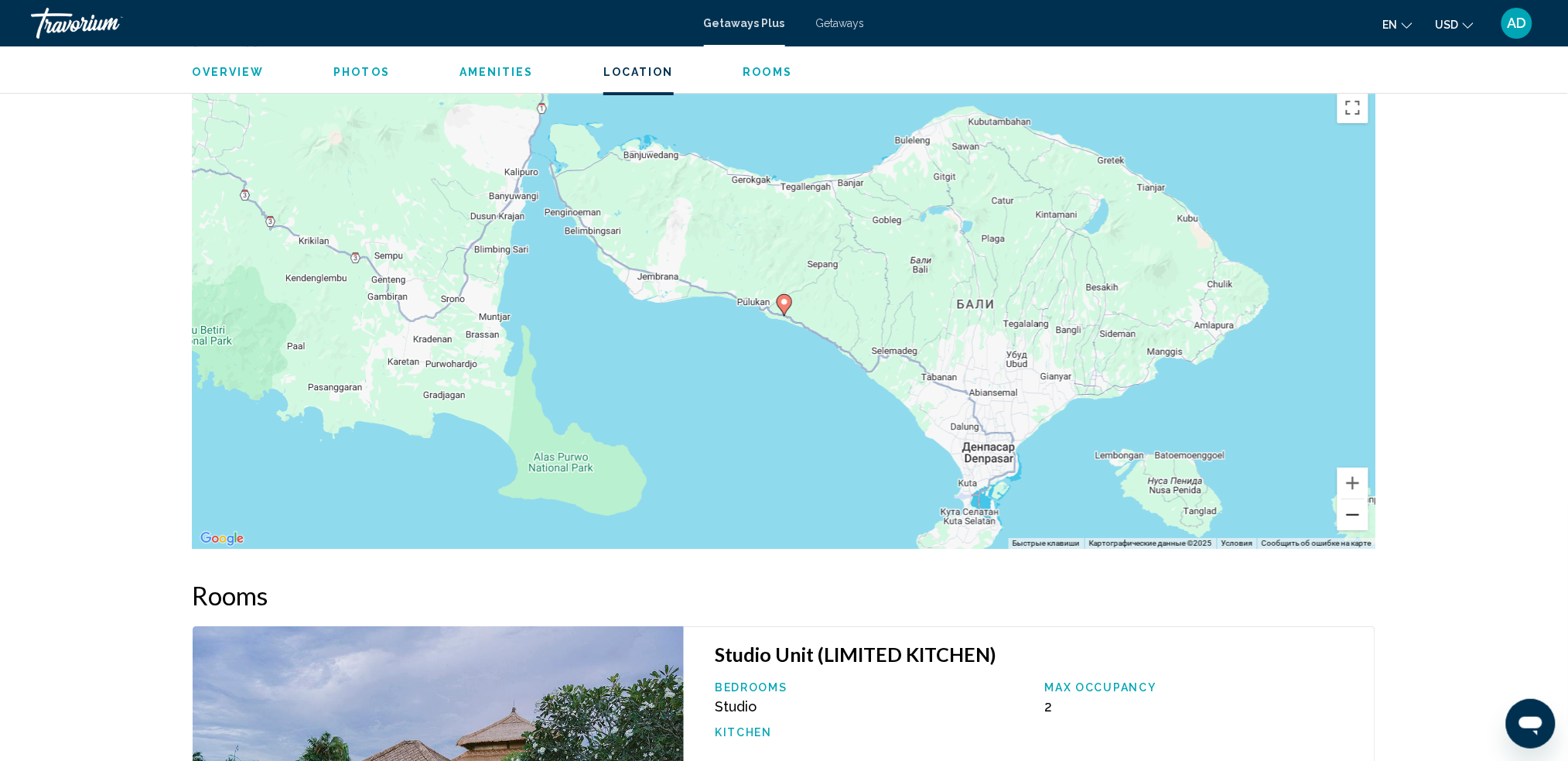
click at [1188, 521] on button "Уменьшить" at bounding box center [1353, 514] width 31 height 31
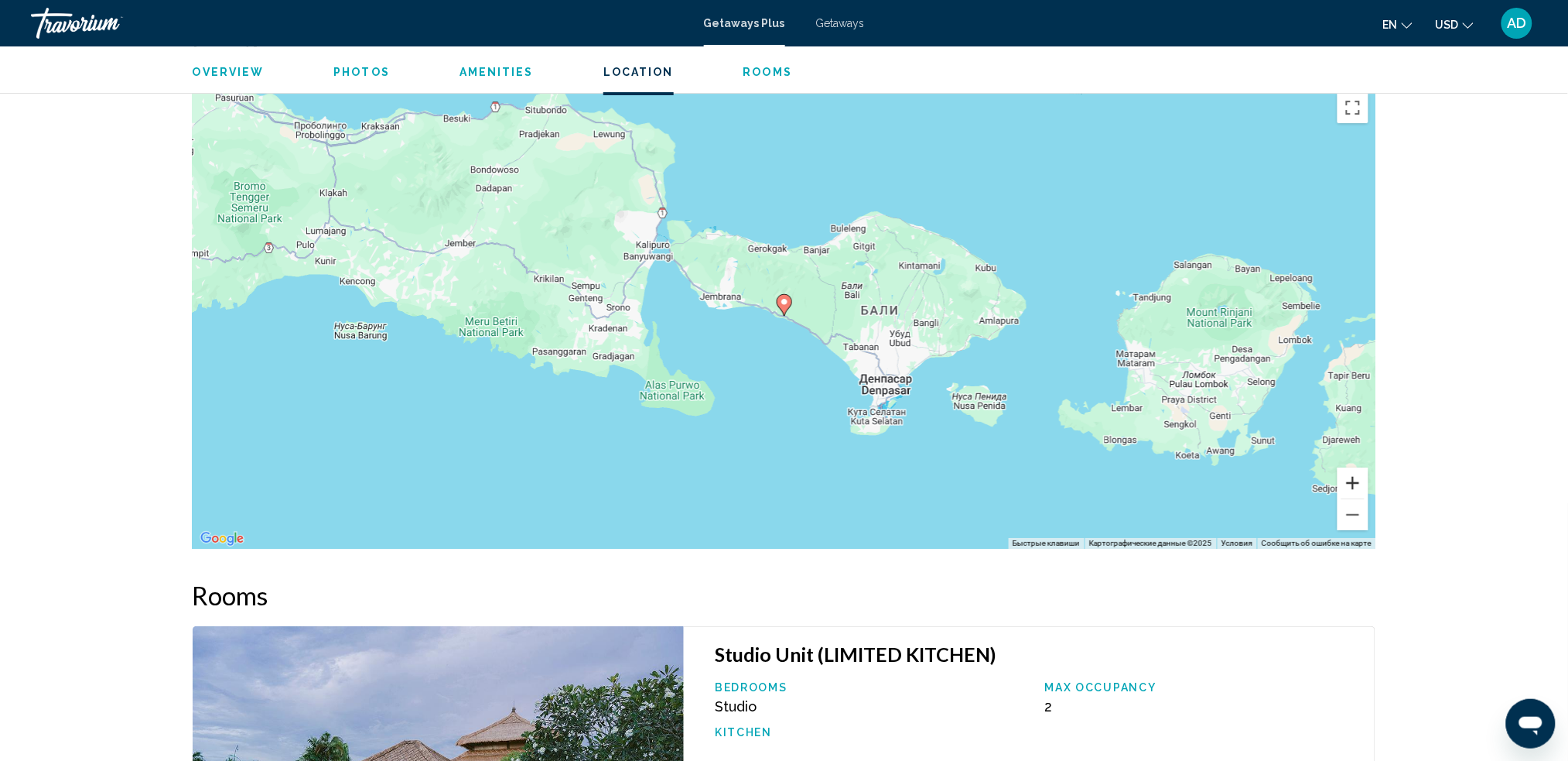
click at [1188, 489] on button "Увеличить" at bounding box center [1353, 483] width 31 height 31
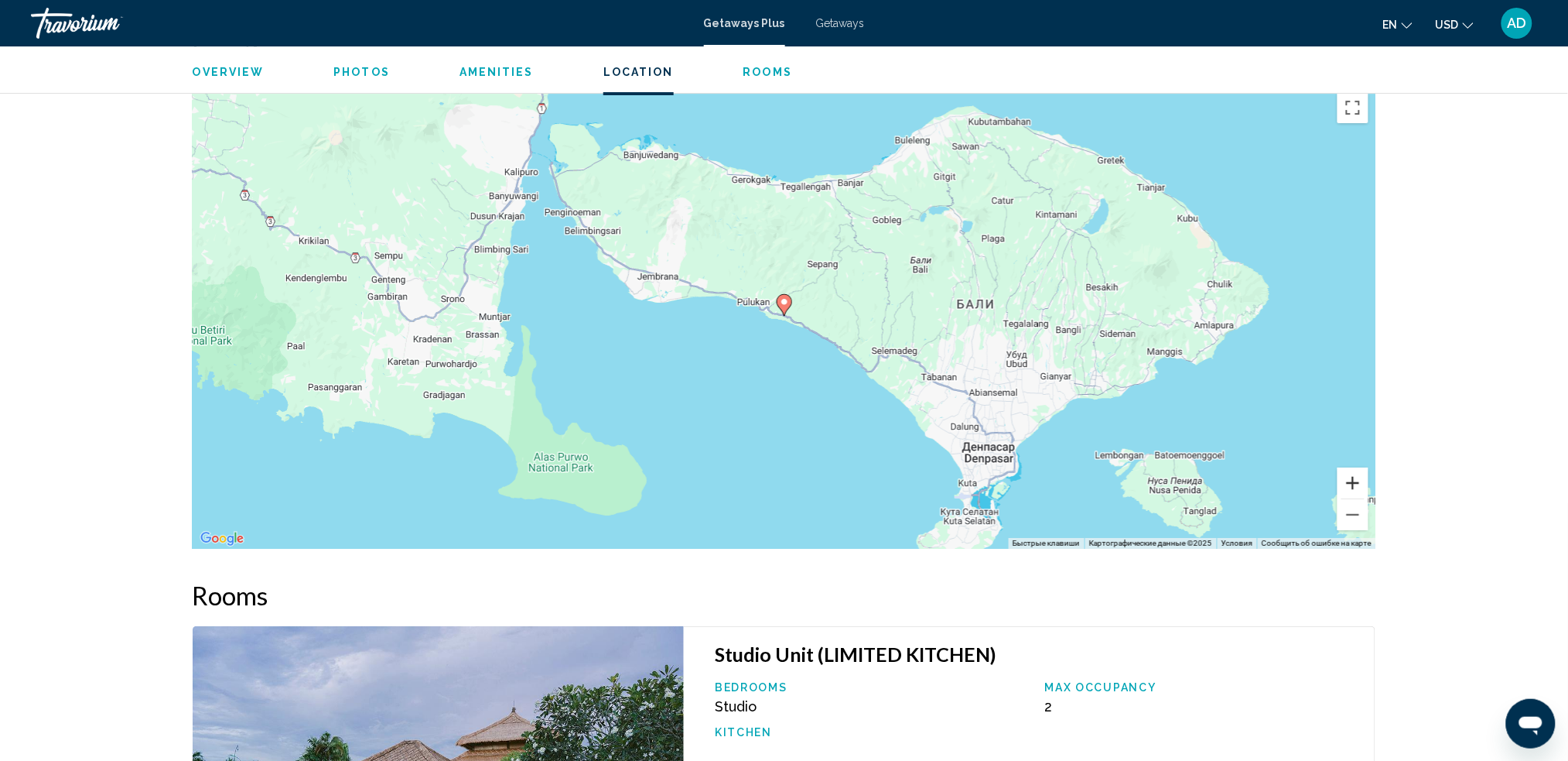
click at [1188, 489] on button "Увеличить" at bounding box center [1353, 483] width 31 height 31
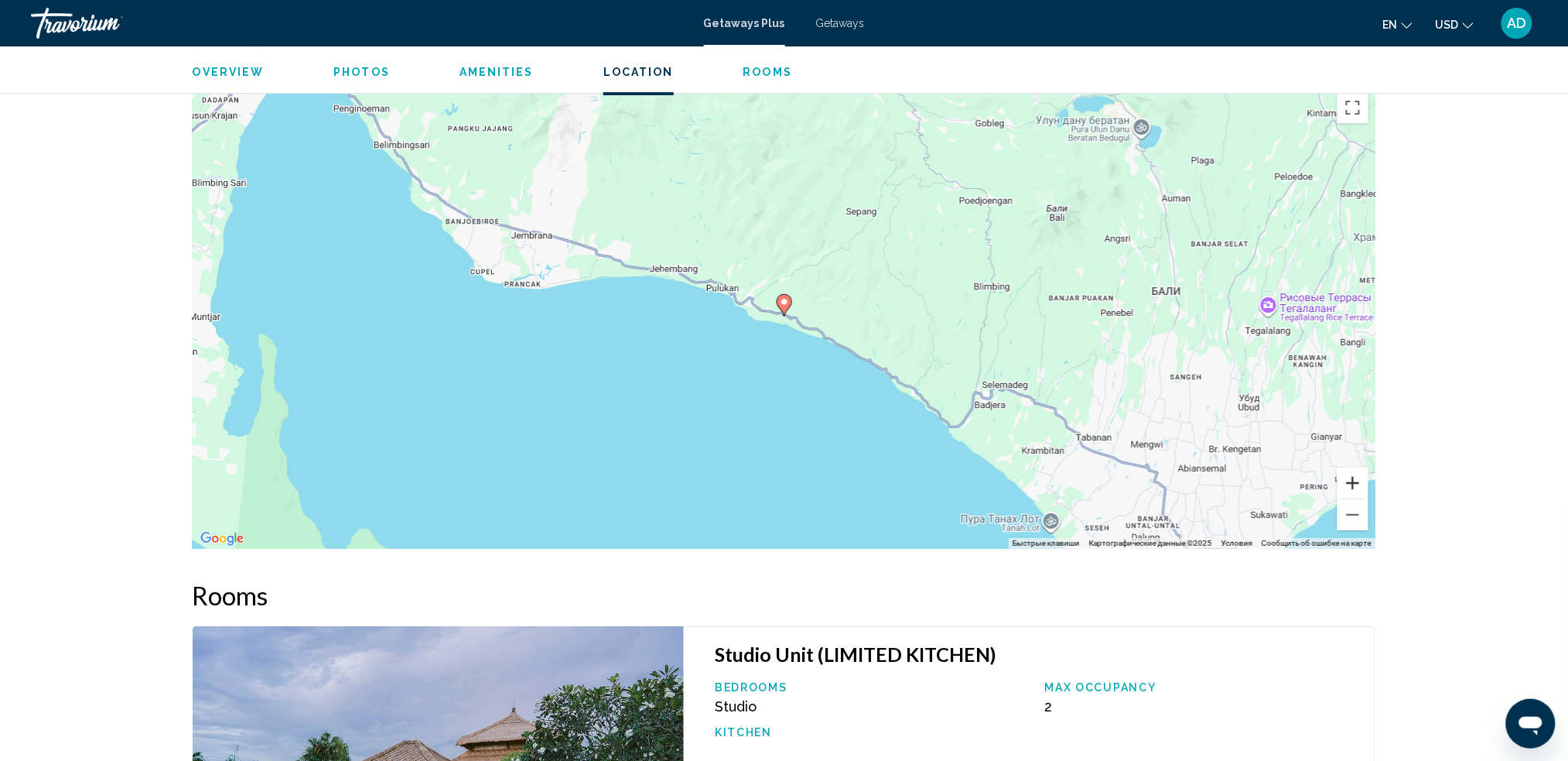
click at [1188, 489] on button "Увеличить" at bounding box center [1353, 483] width 31 height 31
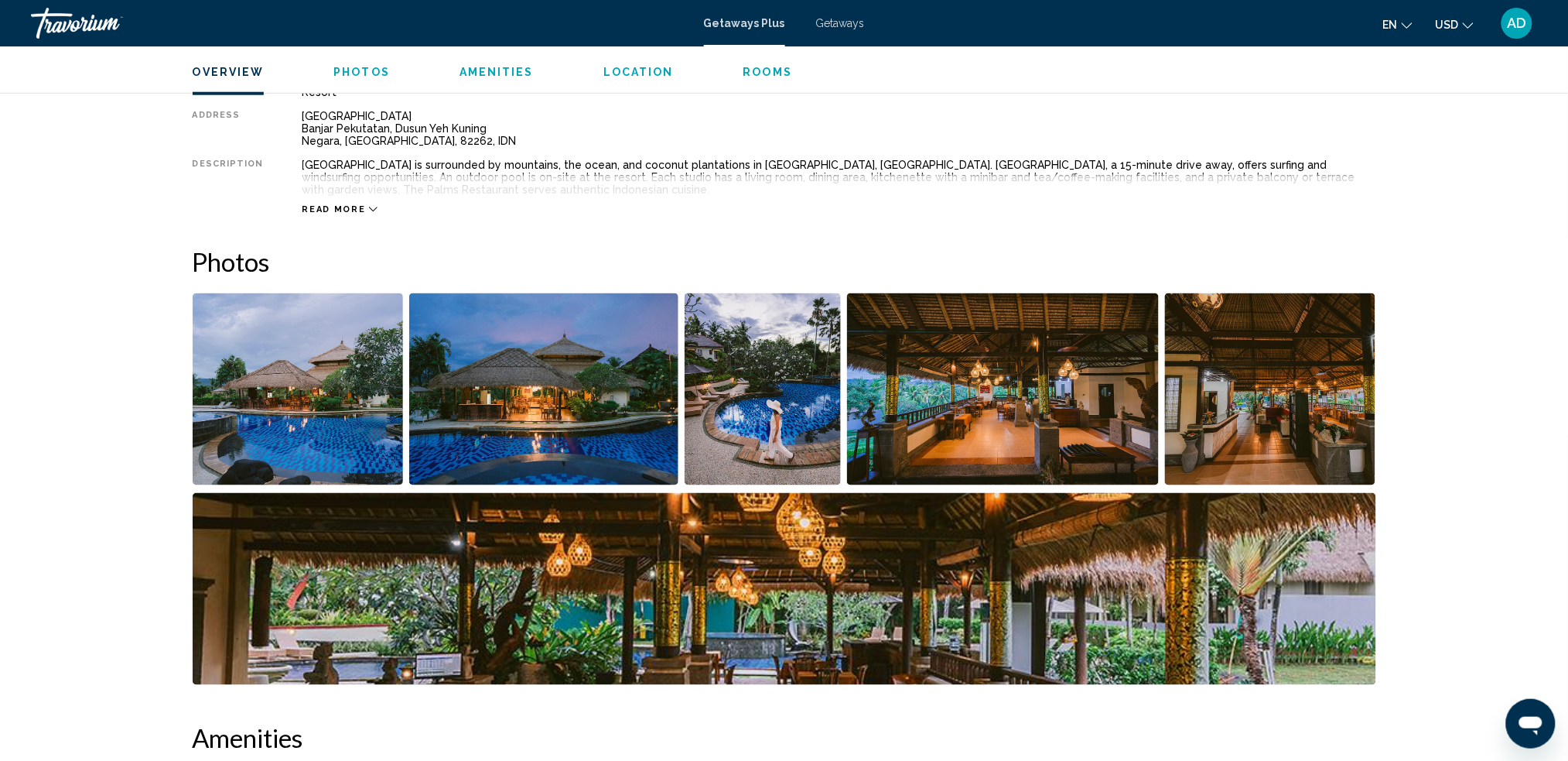
scroll to position [499, 0]
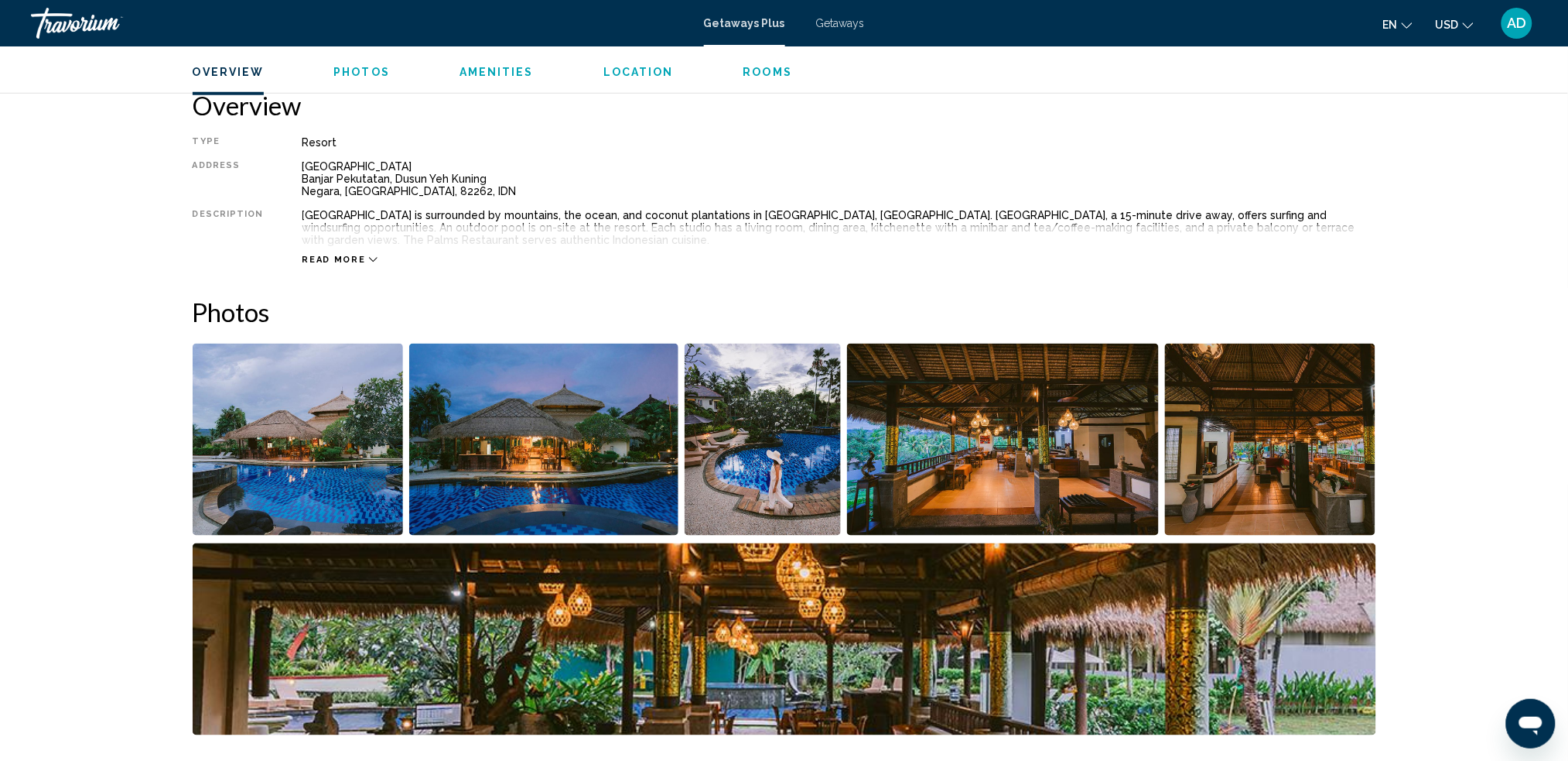
click at [352, 436] on img "Open full-screen image slider" at bounding box center [299, 439] width 212 height 192
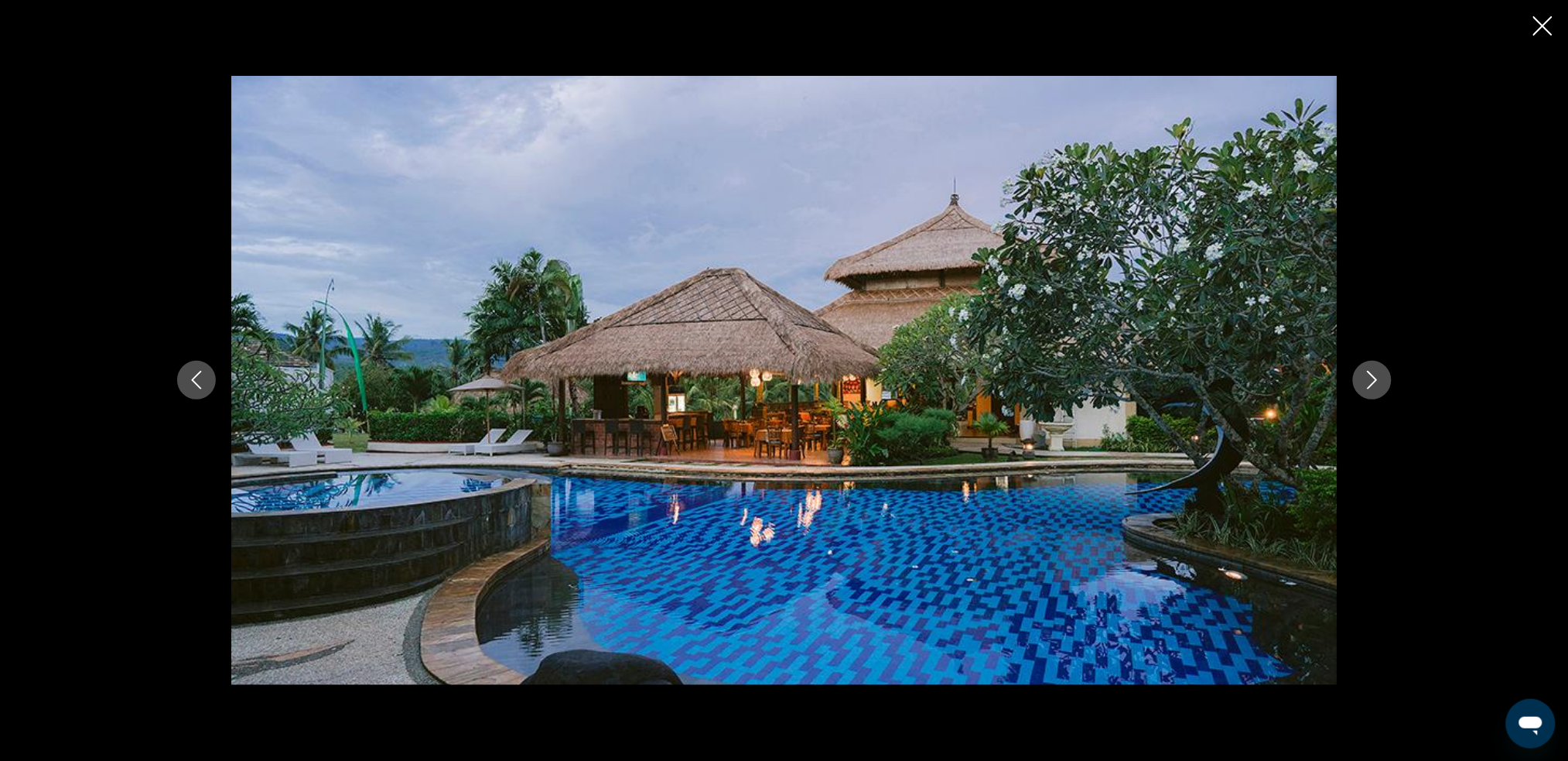
click at [1188, 386] on icon "Next image" at bounding box center [1373, 380] width 19 height 19
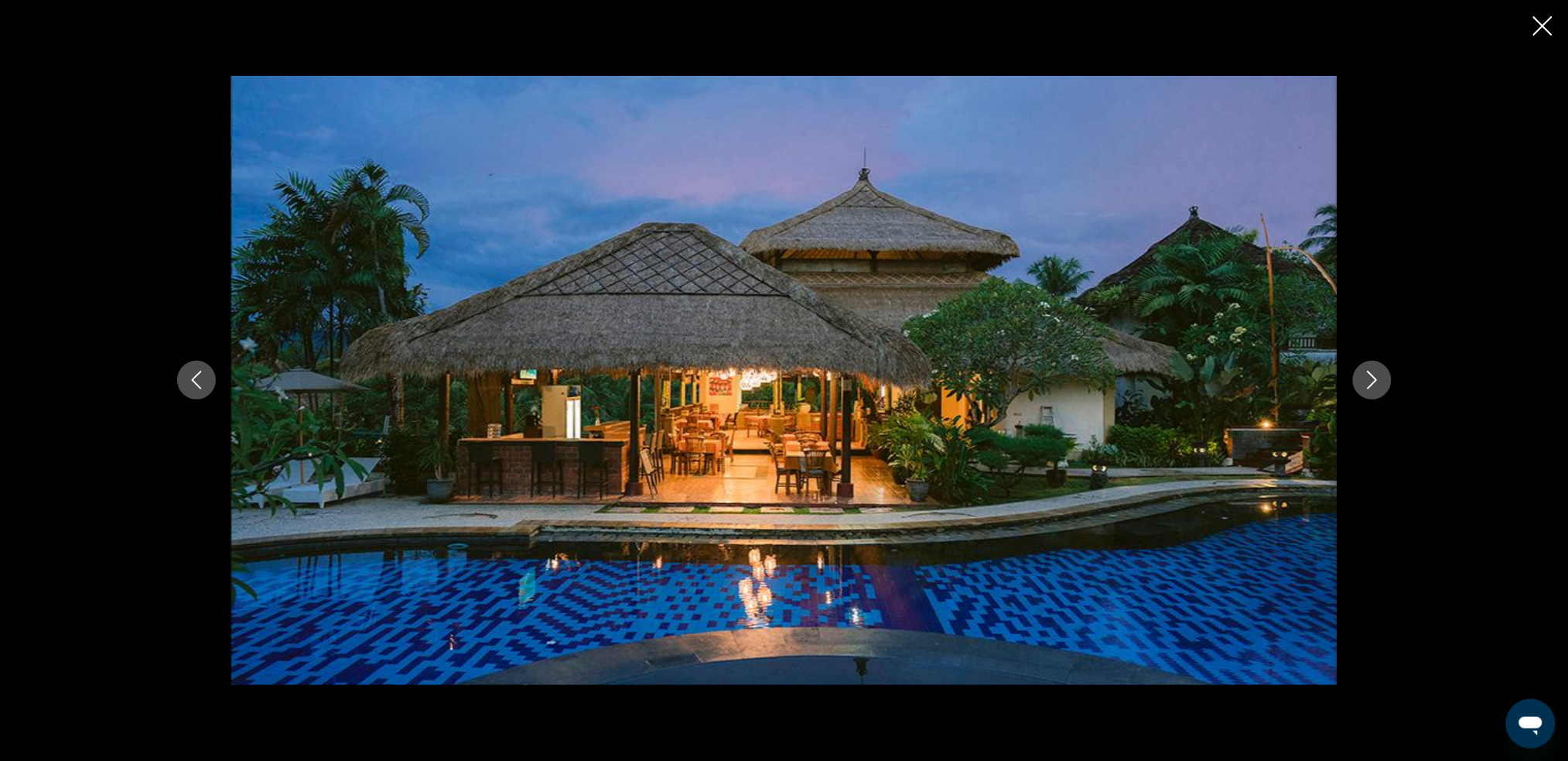
click at [1188, 397] on button "Next image" at bounding box center [1372, 380] width 38 height 38
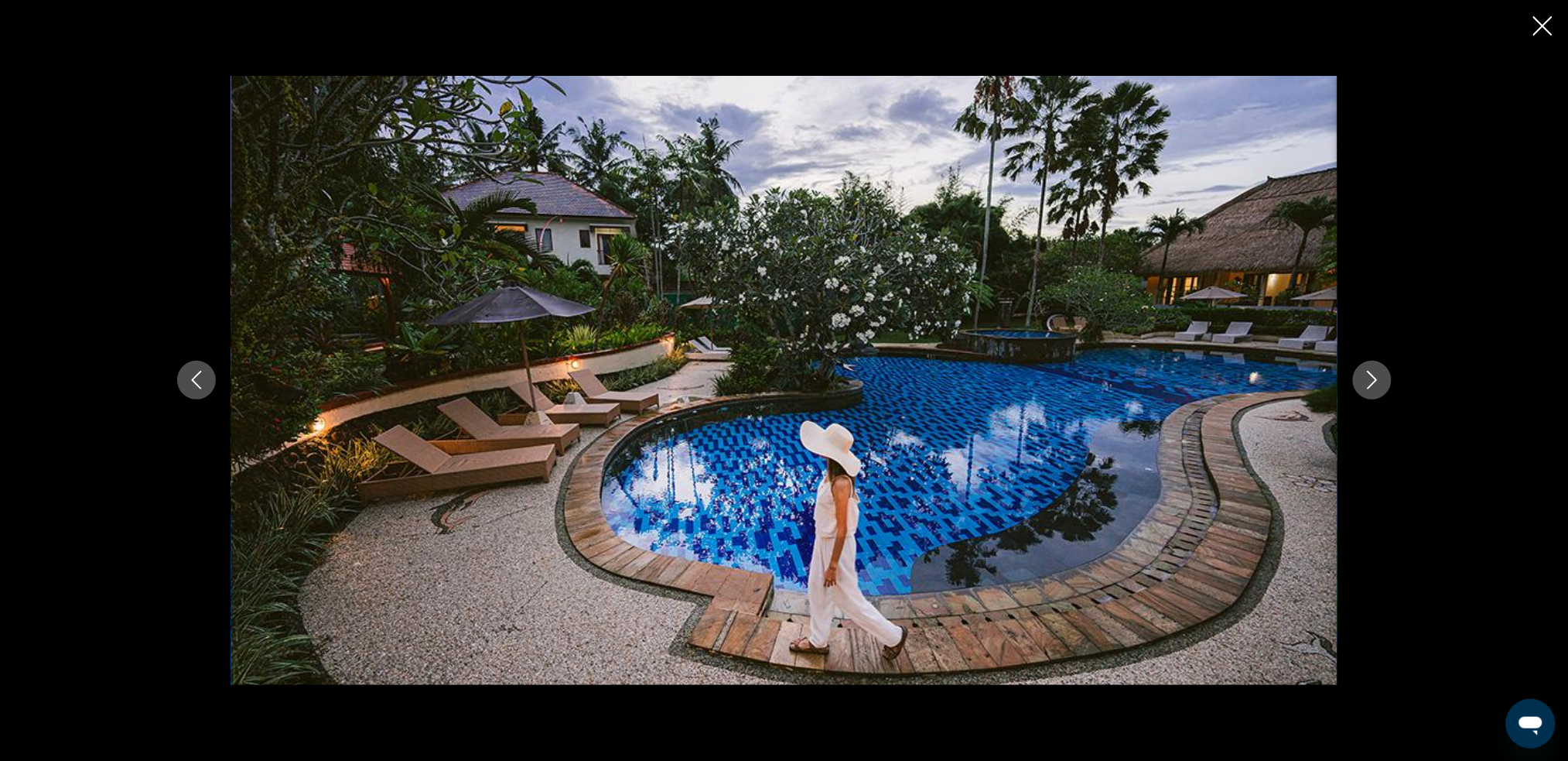
click at [1188, 376] on icon "Next image" at bounding box center [1373, 380] width 19 height 19
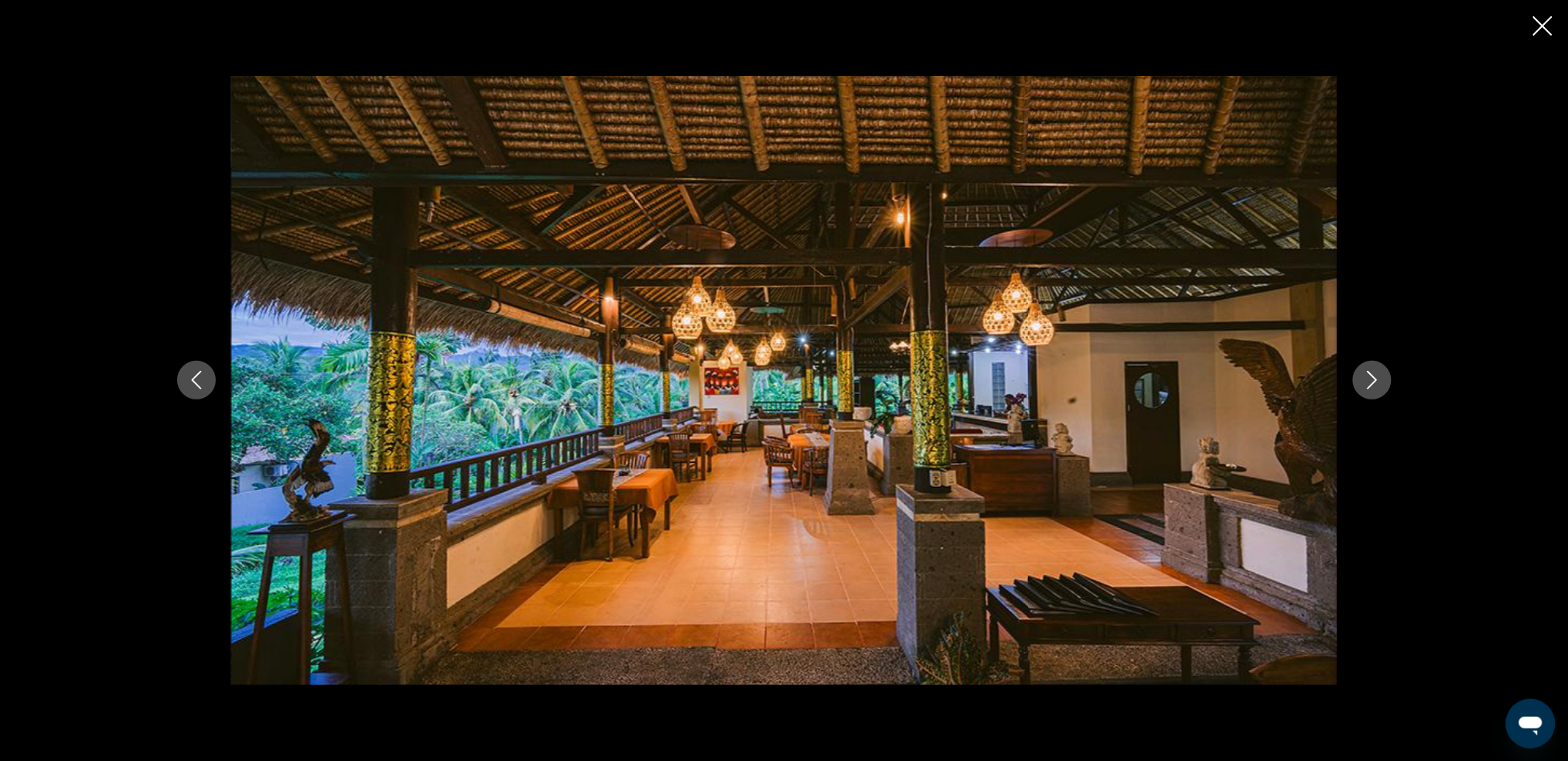
click at [1188, 376] on icon "Next image" at bounding box center [1373, 380] width 19 height 19
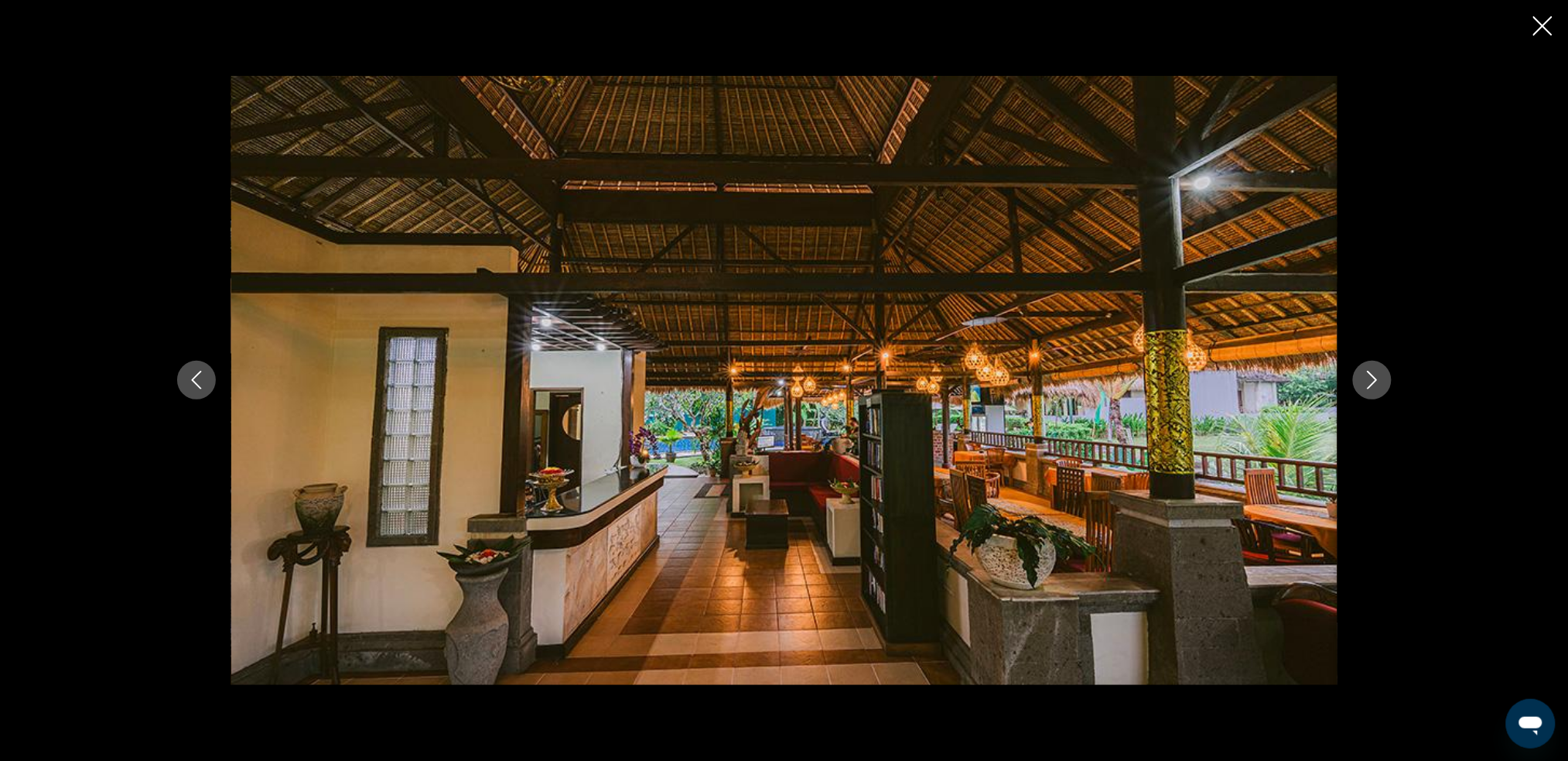
click at [1188, 376] on icon "Next image" at bounding box center [1373, 380] width 19 height 19
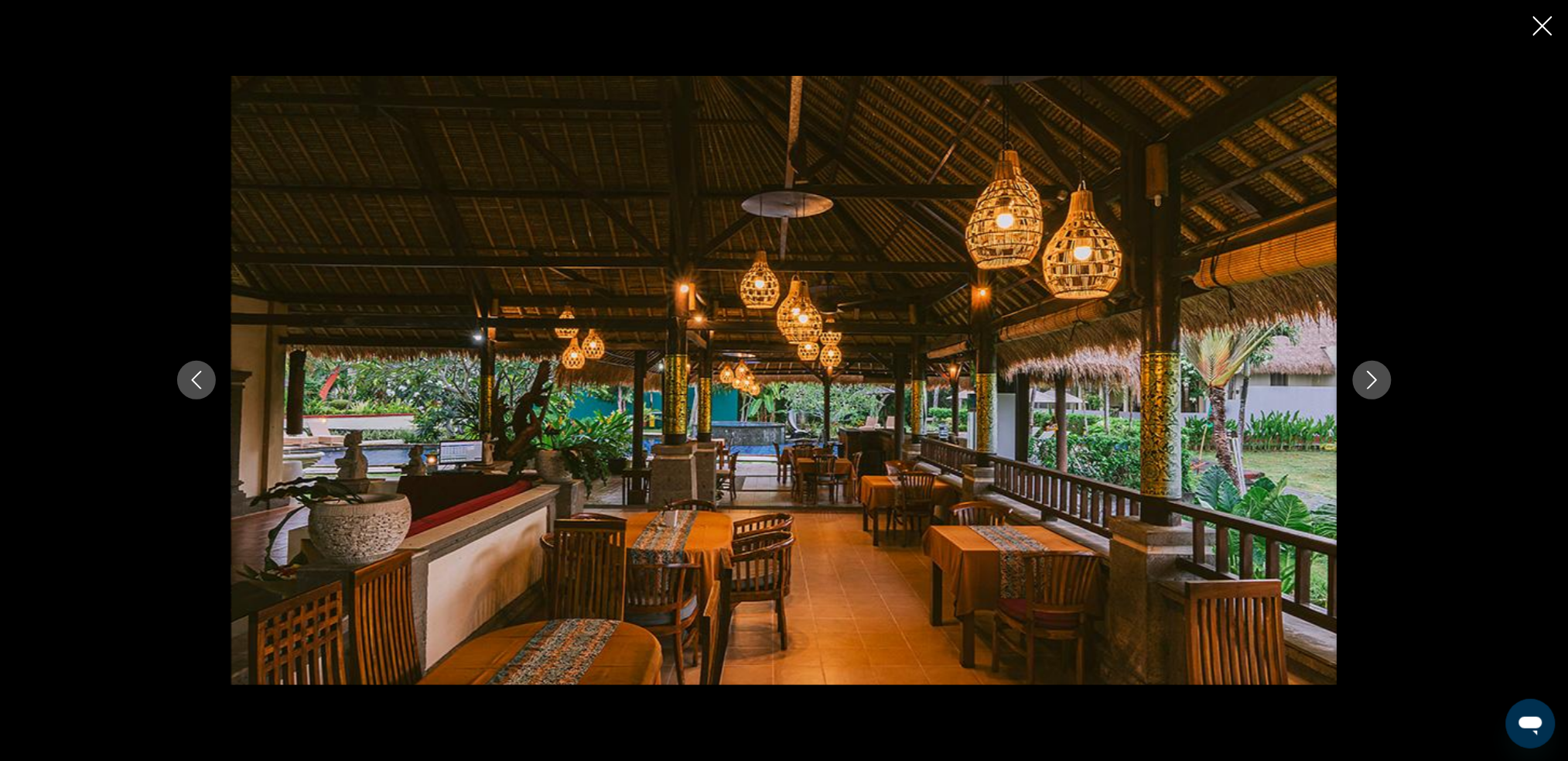
click at [1188, 376] on icon "Next image" at bounding box center [1373, 380] width 19 height 19
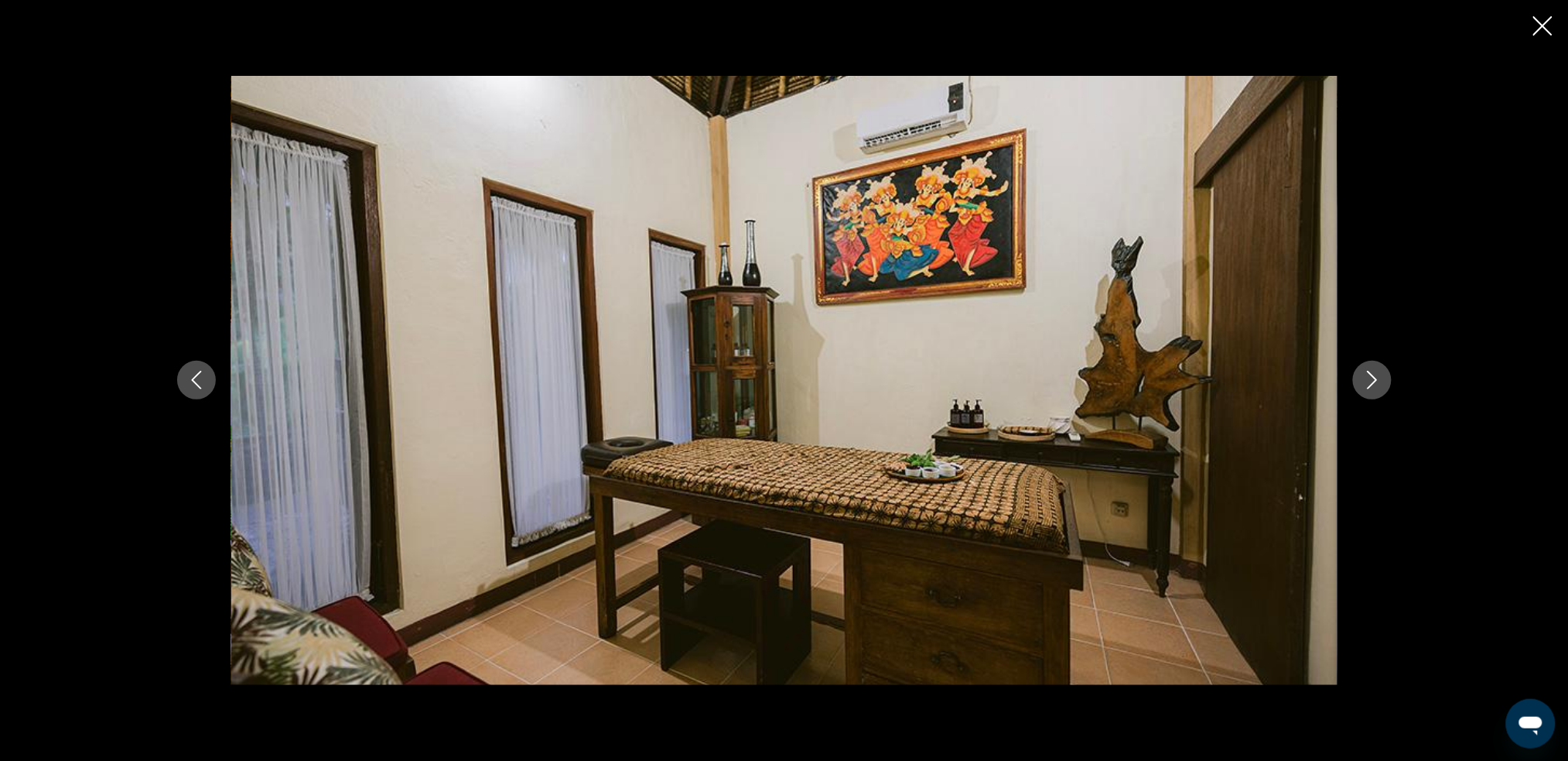
click at [1188, 376] on icon "Next image" at bounding box center [1373, 380] width 19 height 19
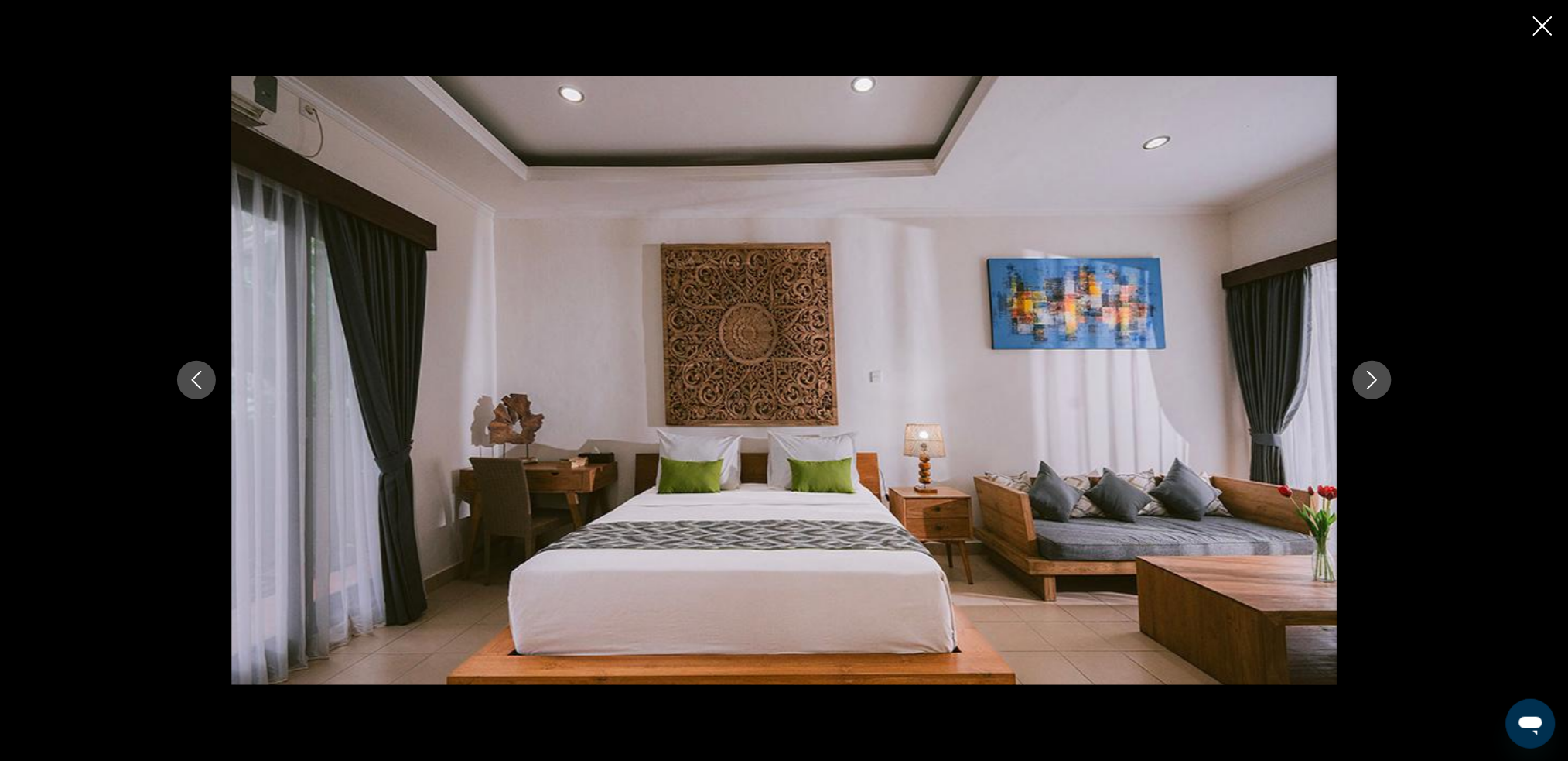
click at [1188, 376] on icon "Next image" at bounding box center [1373, 380] width 19 height 19
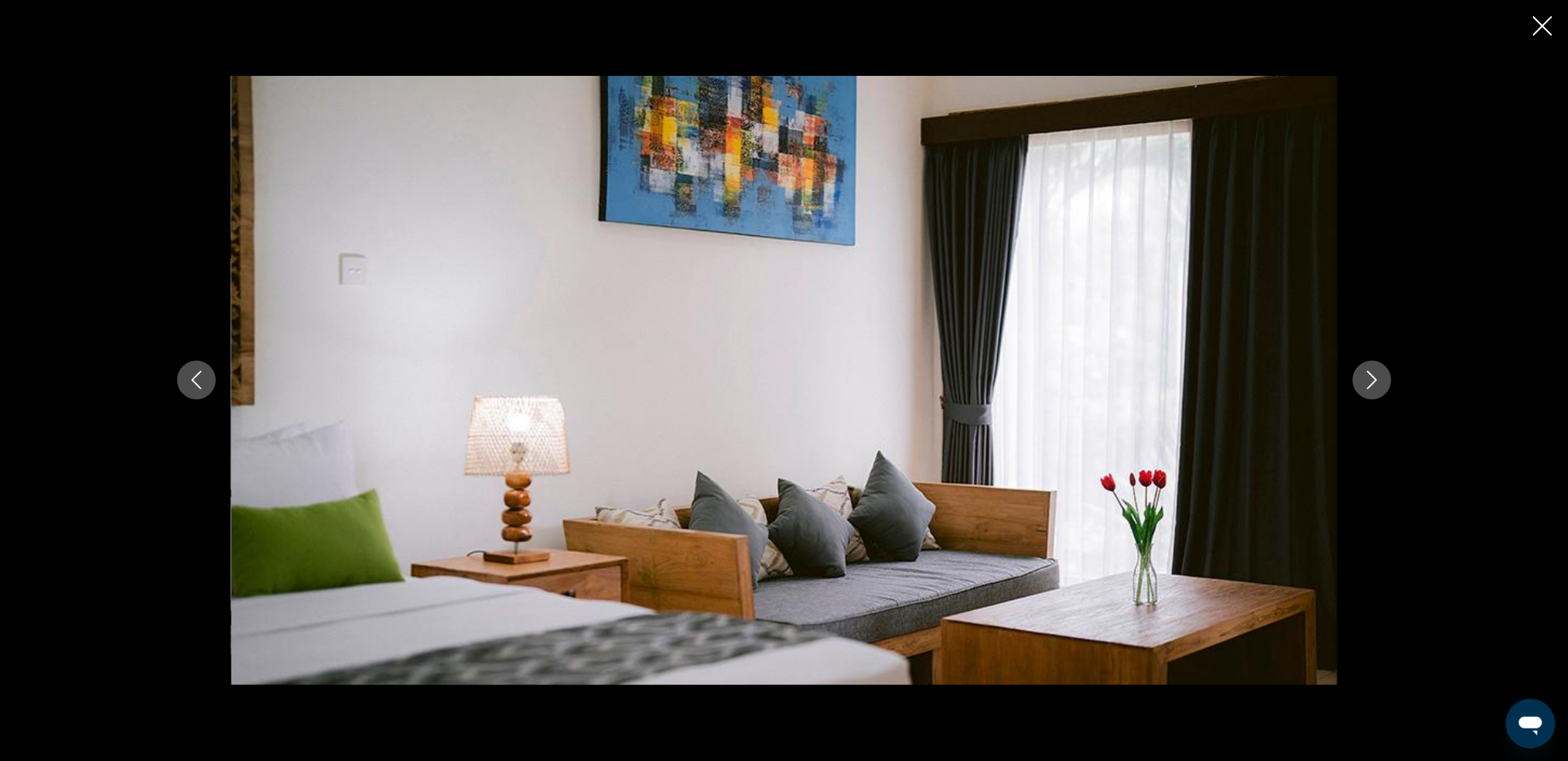
click at [1188, 376] on icon "Next image" at bounding box center [1373, 380] width 19 height 19
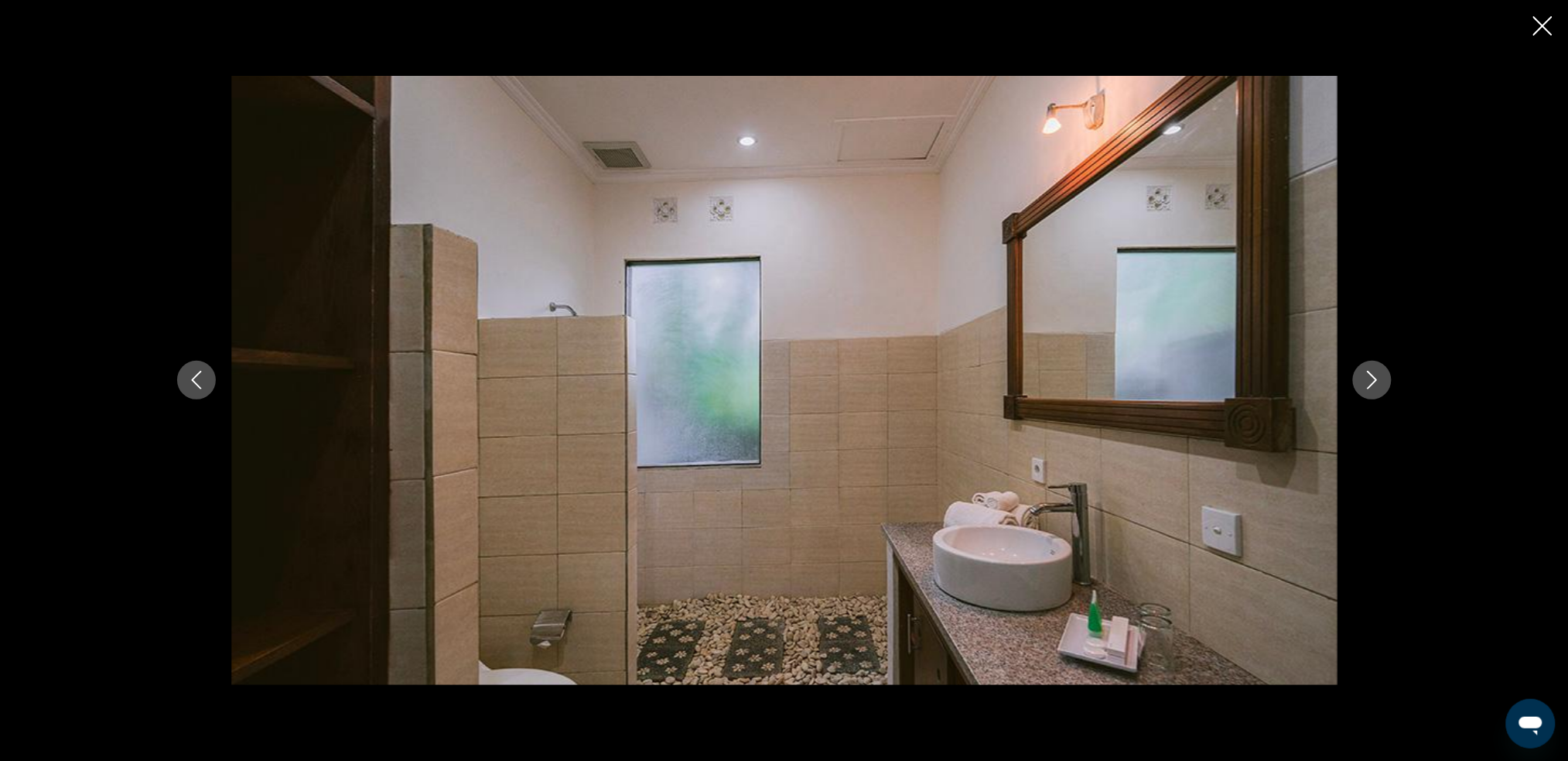
click at [1188, 376] on icon "Next image" at bounding box center [1373, 380] width 19 height 19
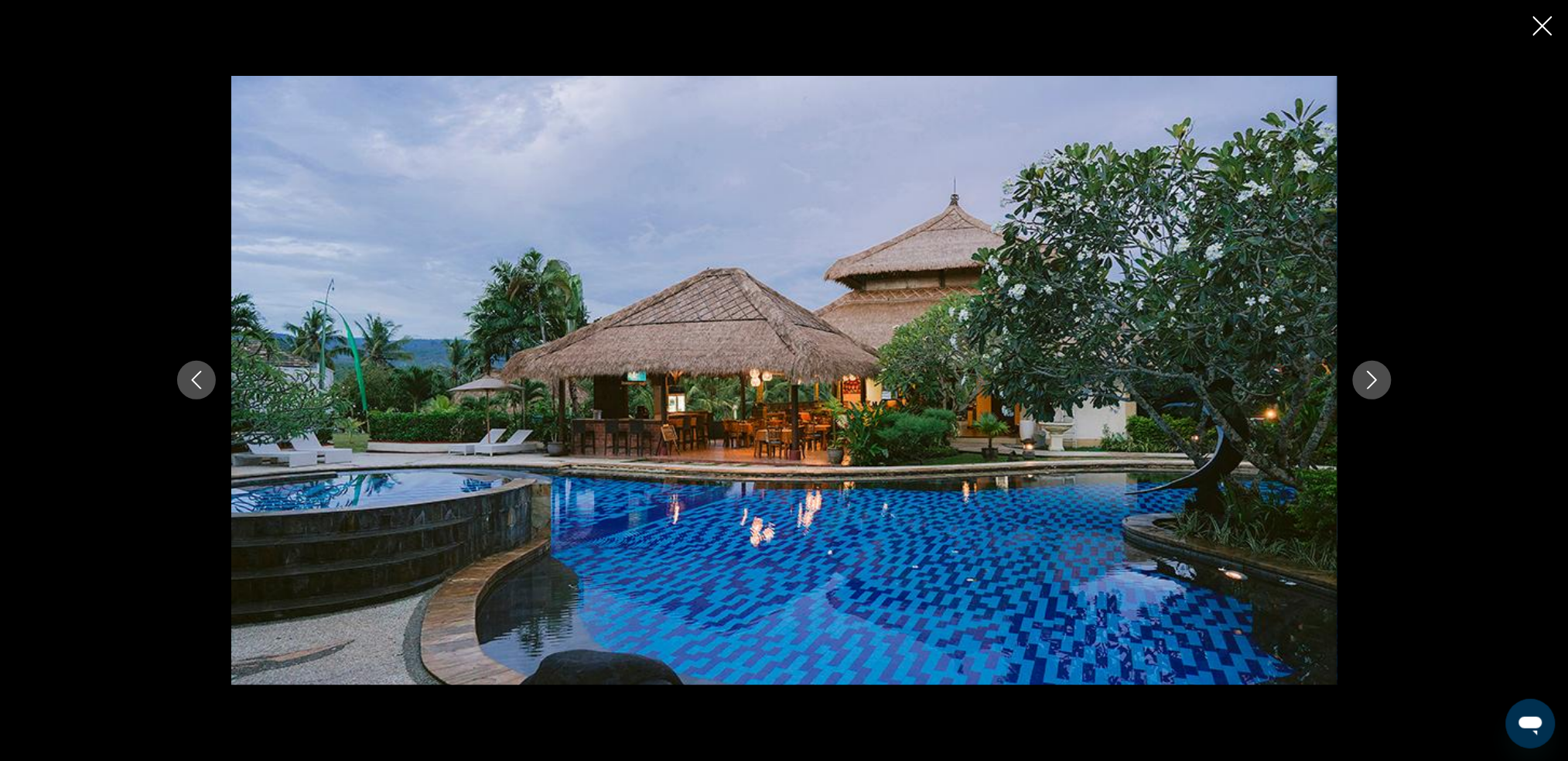
click at [1188, 376] on icon "Next image" at bounding box center [1373, 380] width 19 height 19
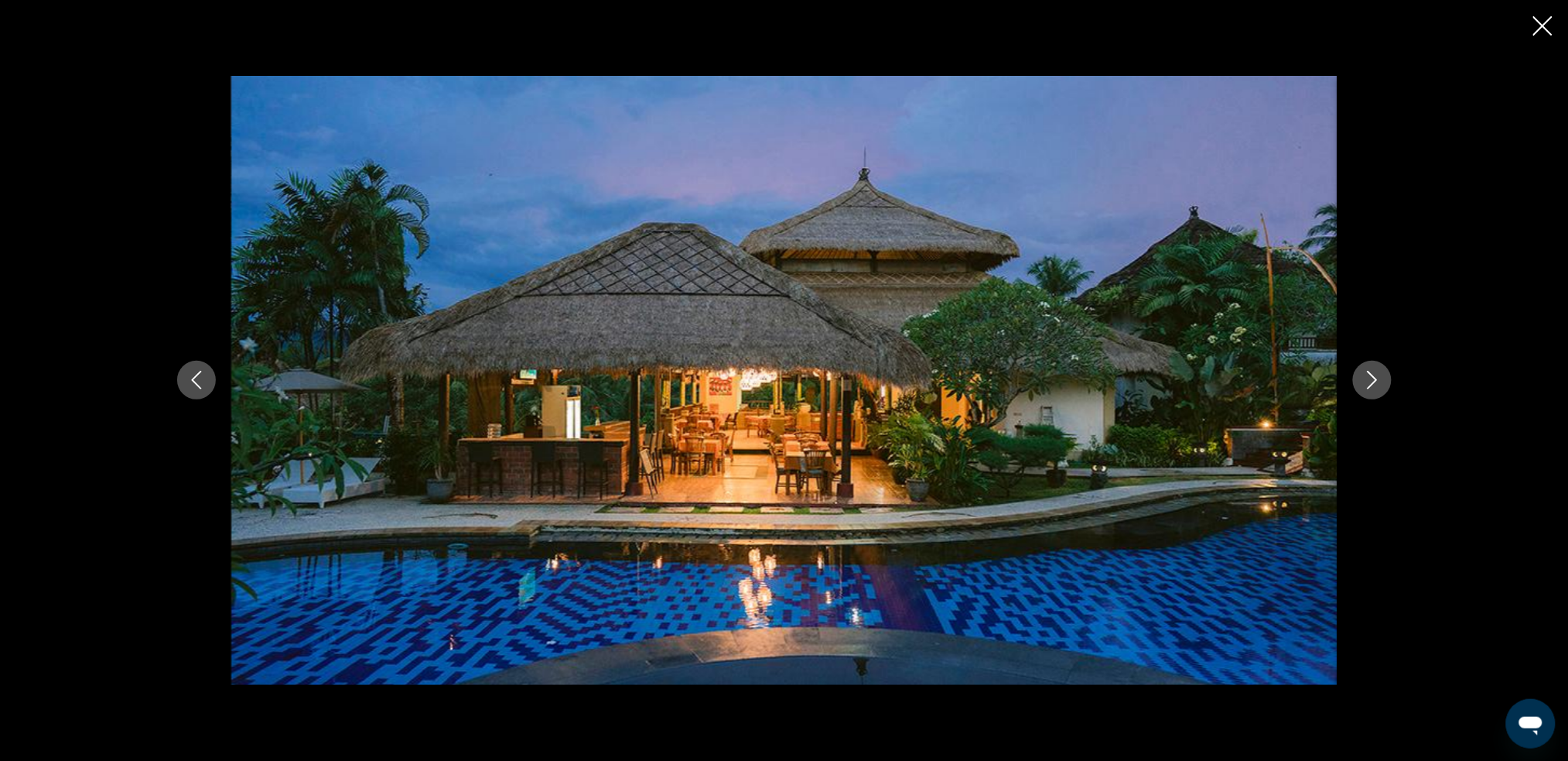
click at [1188, 218] on div "Main content" at bounding box center [784, 380] width 1568 height 761
click at [1188, 20] on icon "Close slideshow" at bounding box center [1543, 26] width 20 height 20
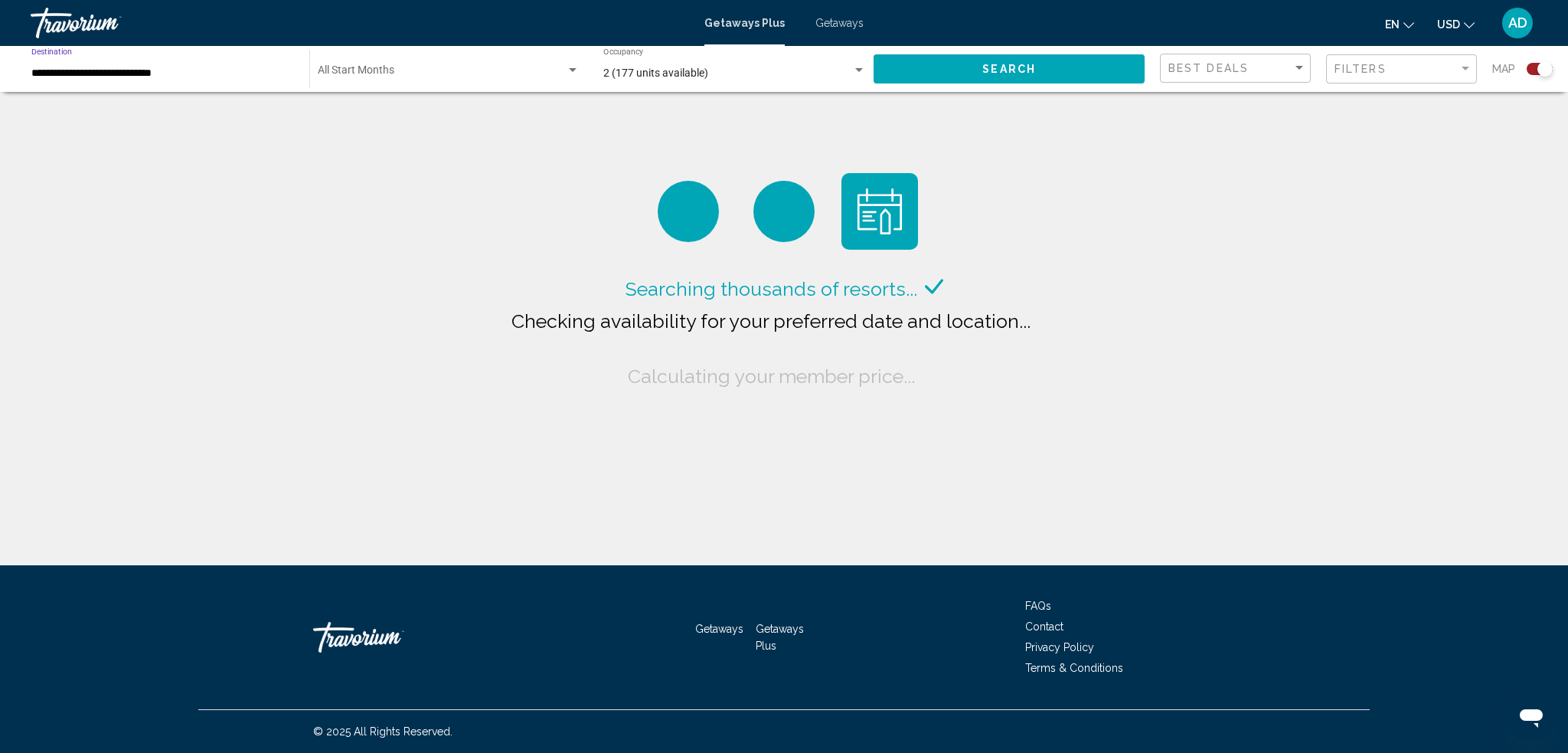
click at [217, 71] on input "**********" at bounding box center [162, 73] width 263 height 13
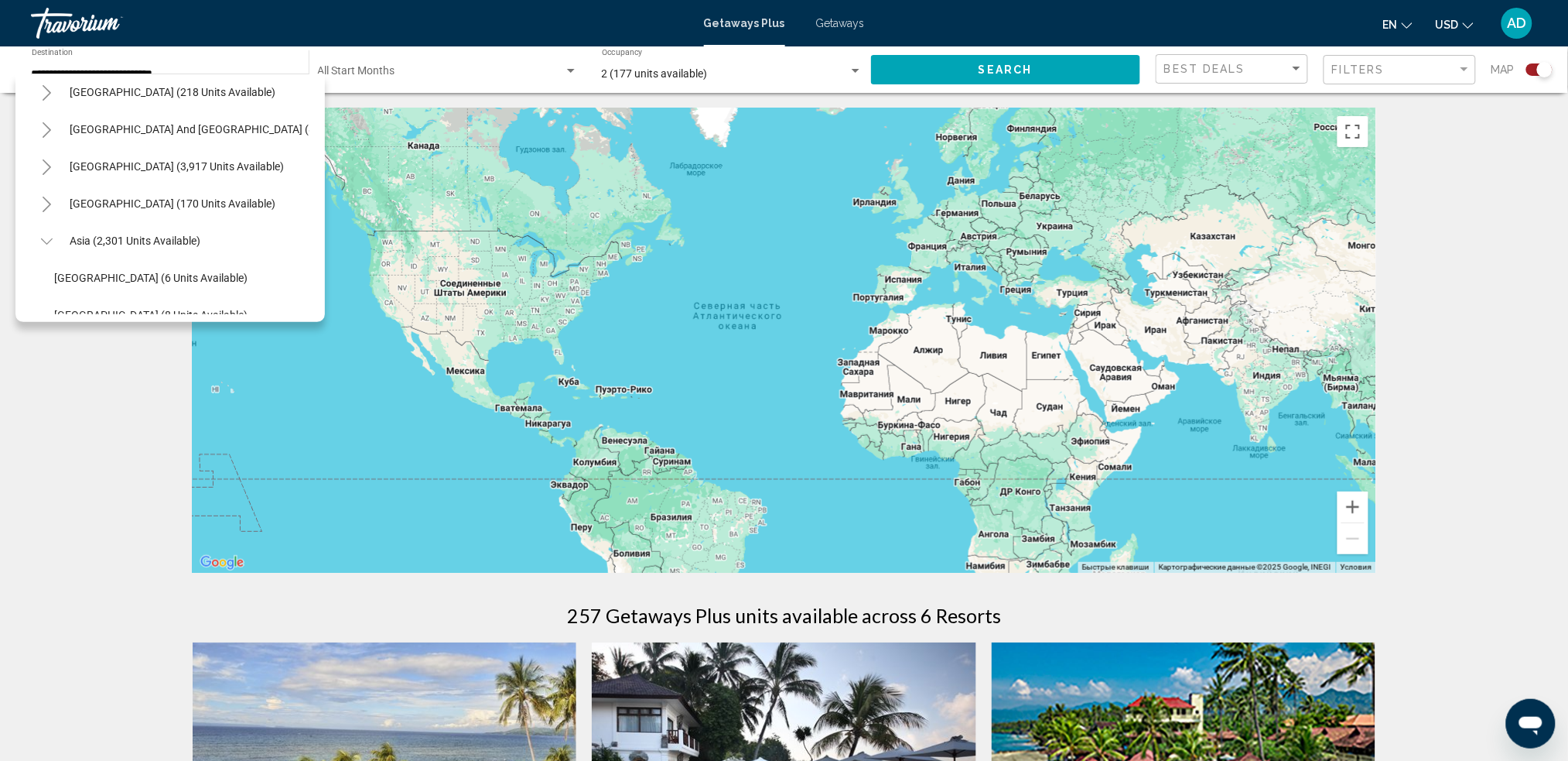
scroll to position [252, 0]
